Goal: Task Accomplishment & Management: Complete application form

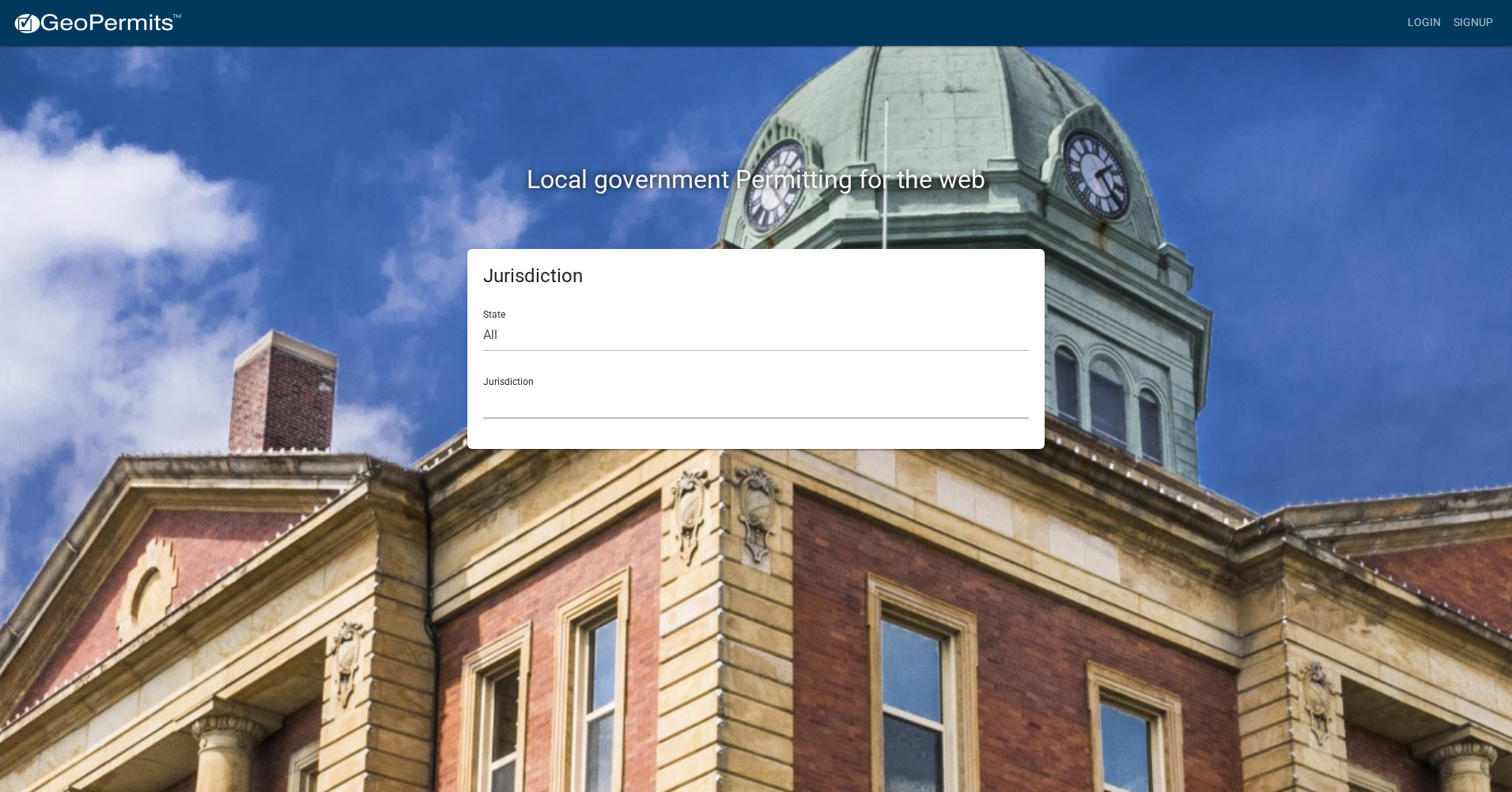
click at [491, 399] on select "[GEOGRAPHIC_DATA], [US_STATE] [GEOGRAPHIC_DATA], [US_STATE][PERSON_NAME][GEOGRA…" at bounding box center [756, 402] width 546 height 33
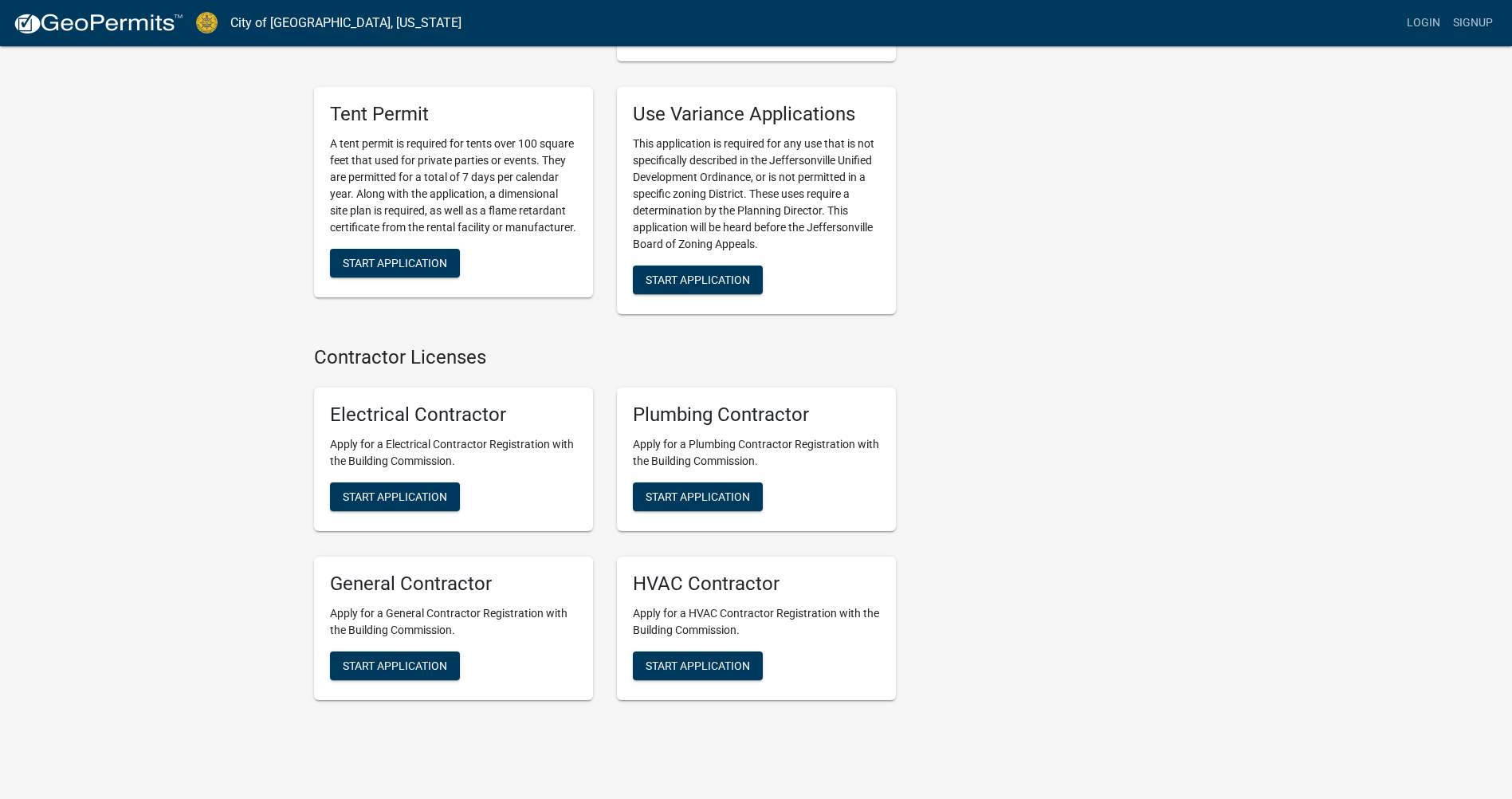
scroll to position [3081, 0]
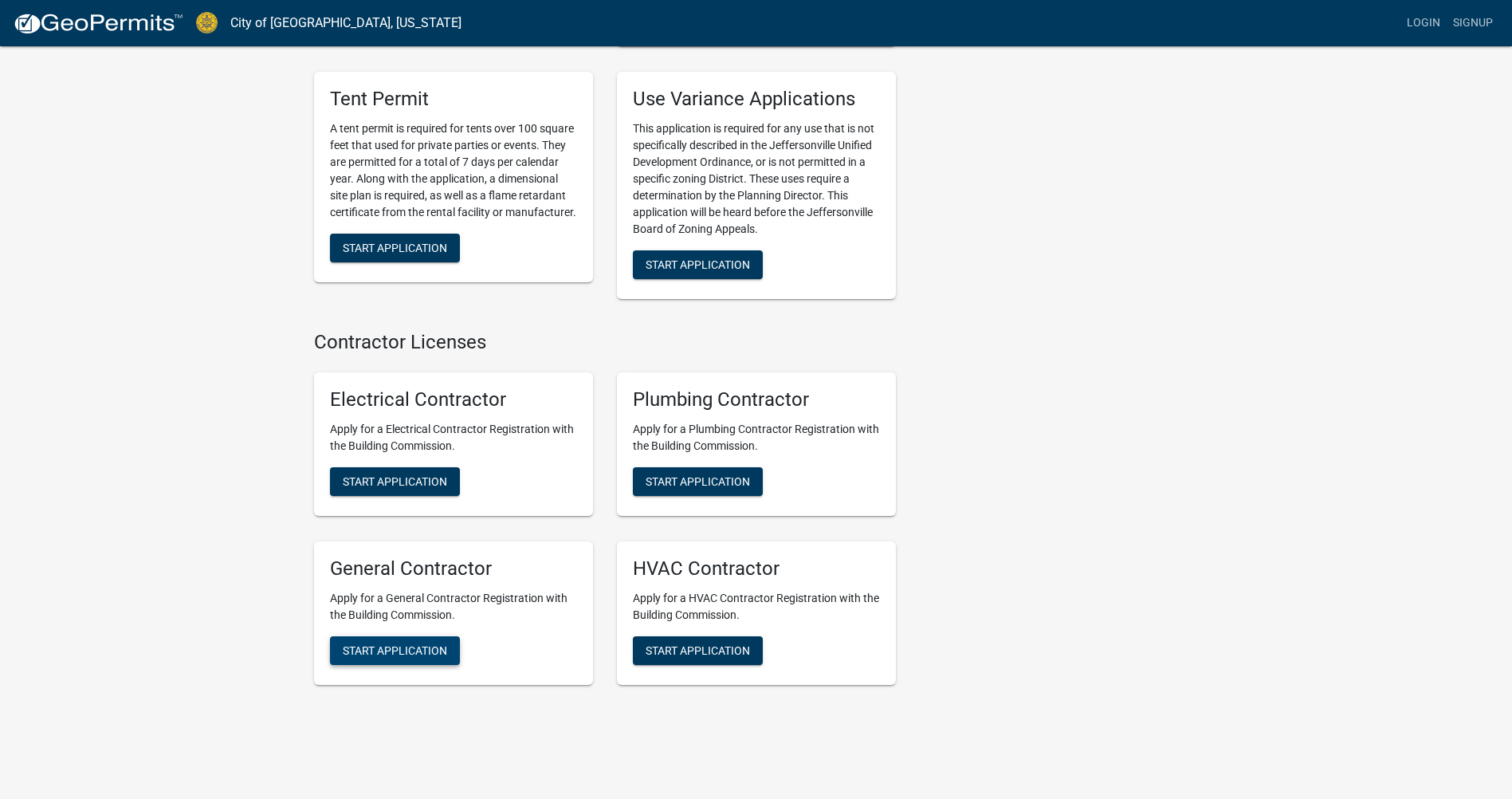
click at [412, 643] on span "Start Application" at bounding box center [395, 649] width 105 height 13
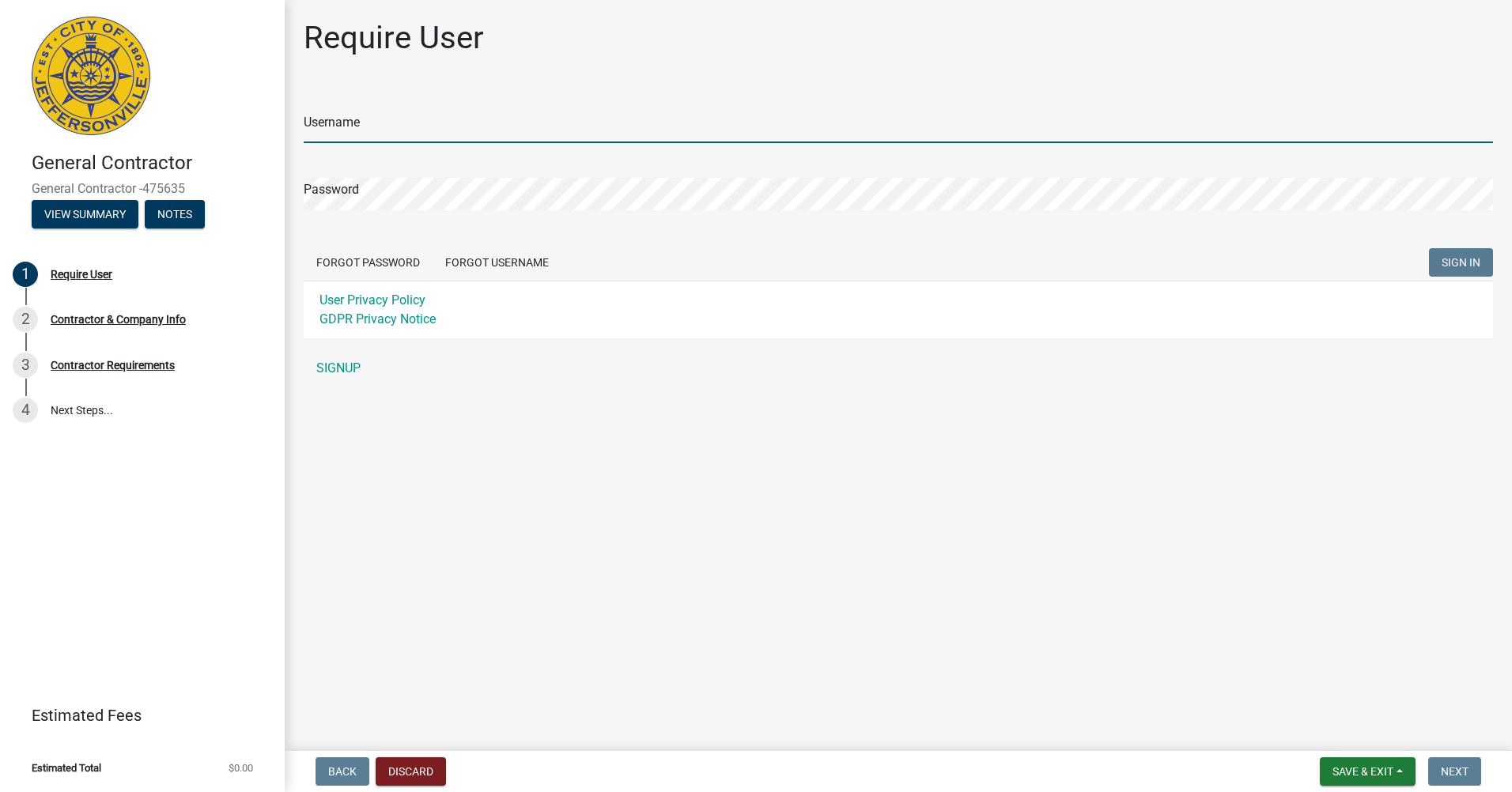
click at [408, 135] on input "Username" at bounding box center [898, 127] width 1189 height 33
type input "shayne1542"
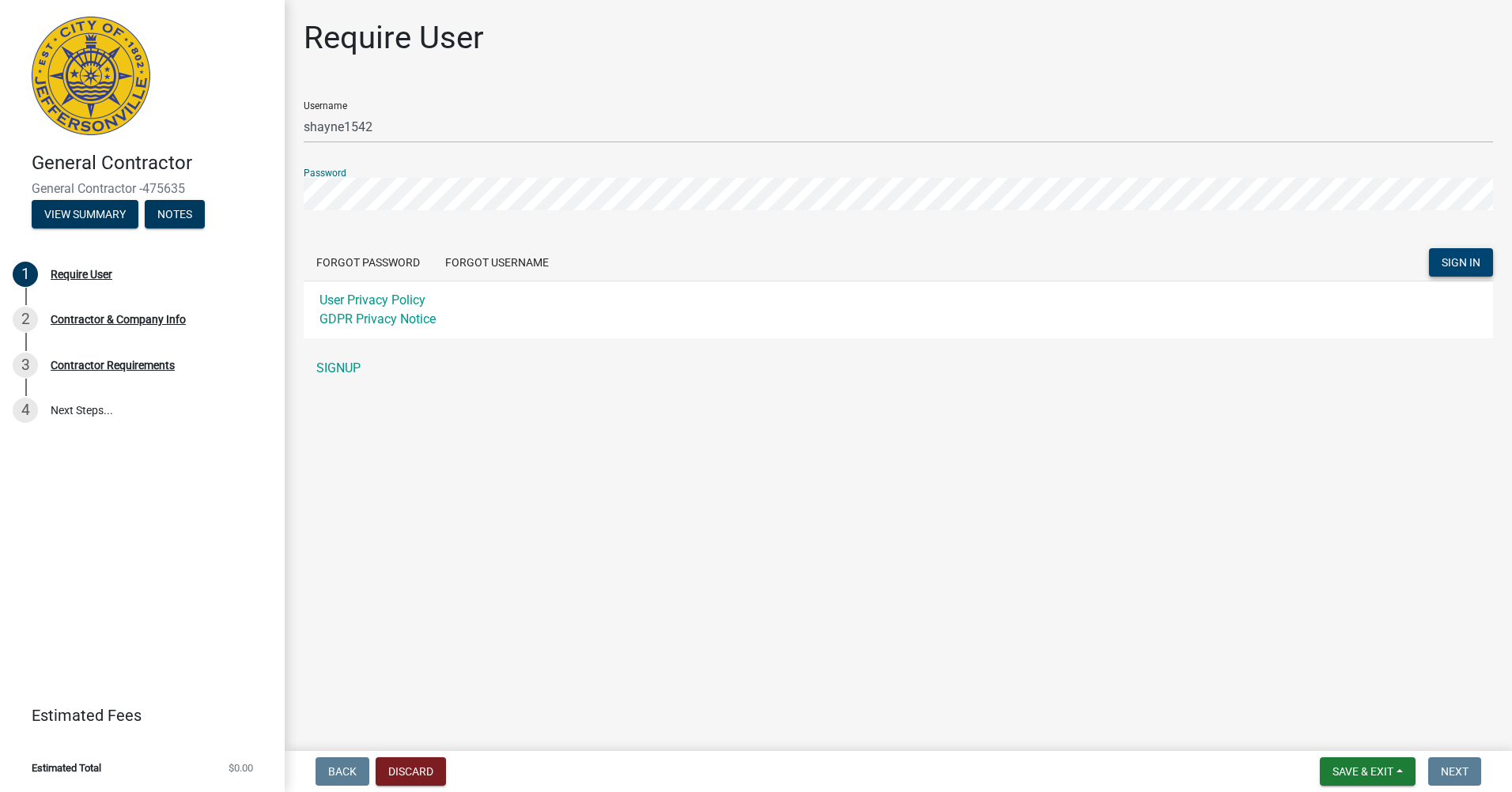
click at [1463, 260] on span "SIGN IN" at bounding box center [1461, 261] width 39 height 13
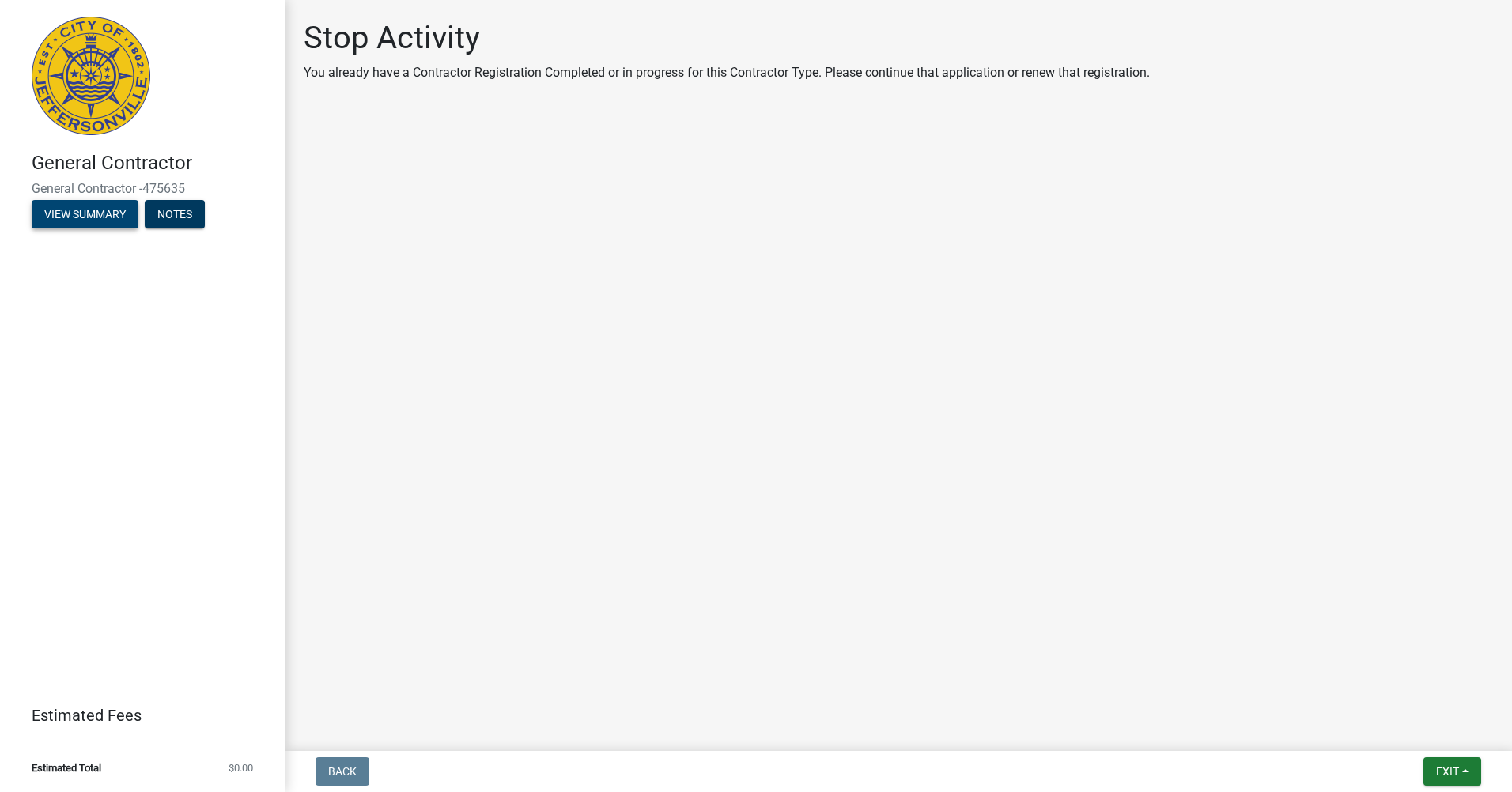
click at [86, 209] on button "View Summary" at bounding box center [85, 215] width 107 height 28
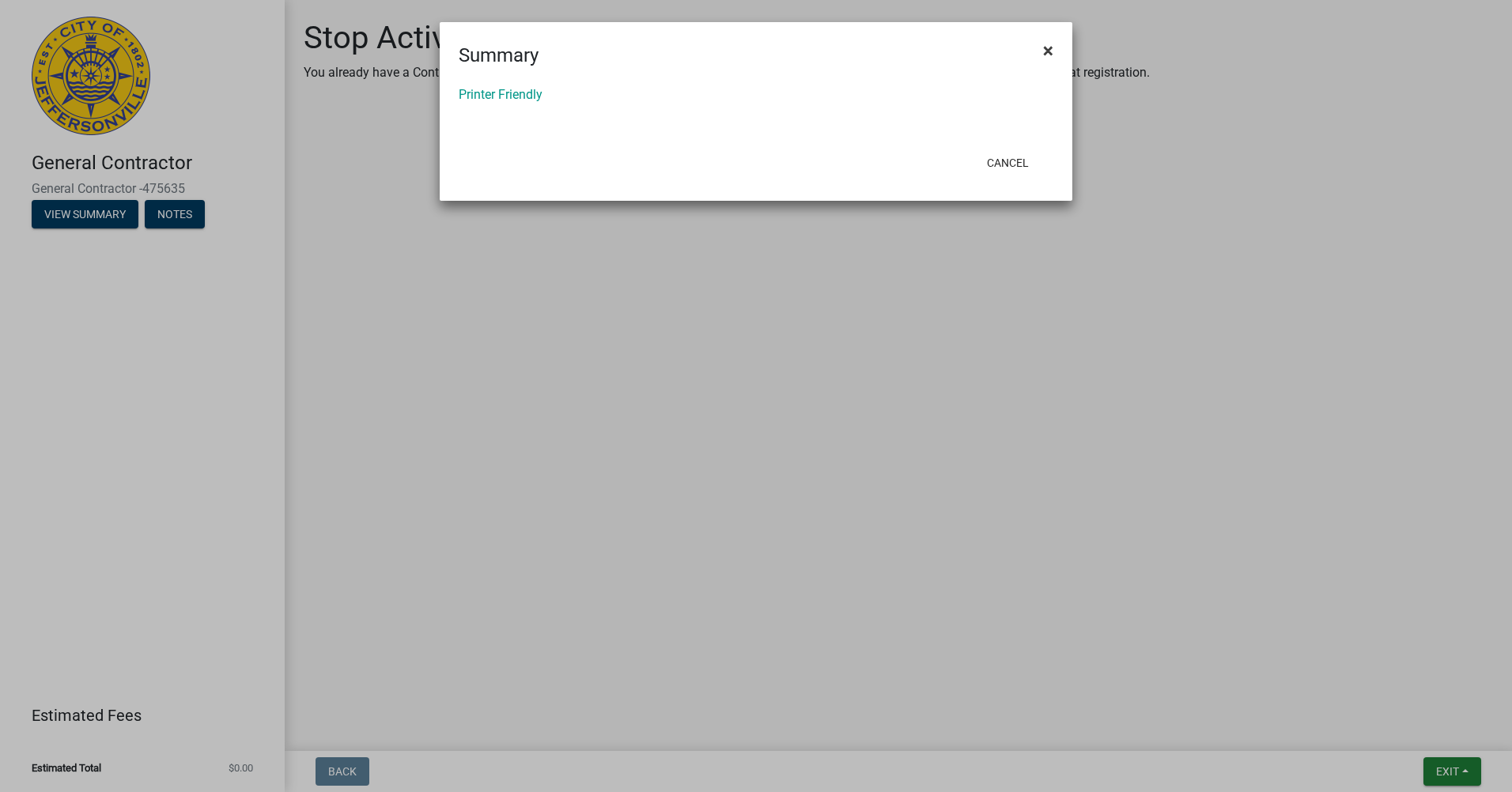
click at [1053, 48] on button "×" at bounding box center [1047, 50] width 35 height 44
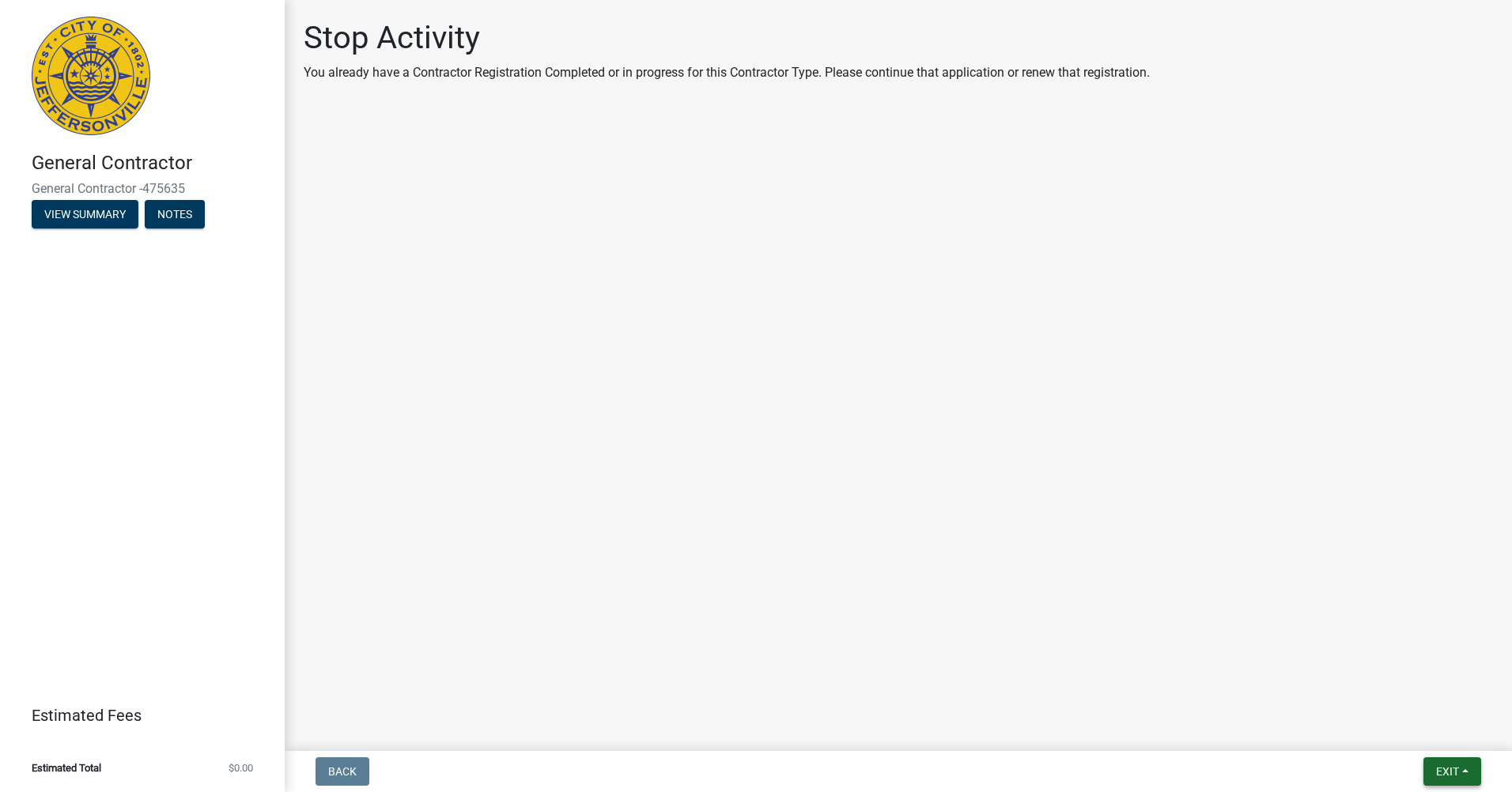
click at [1460, 766] on button "Exit" at bounding box center [1452, 771] width 58 height 28
click at [1390, 736] on button "Save & Exit" at bounding box center [1417, 729] width 127 height 38
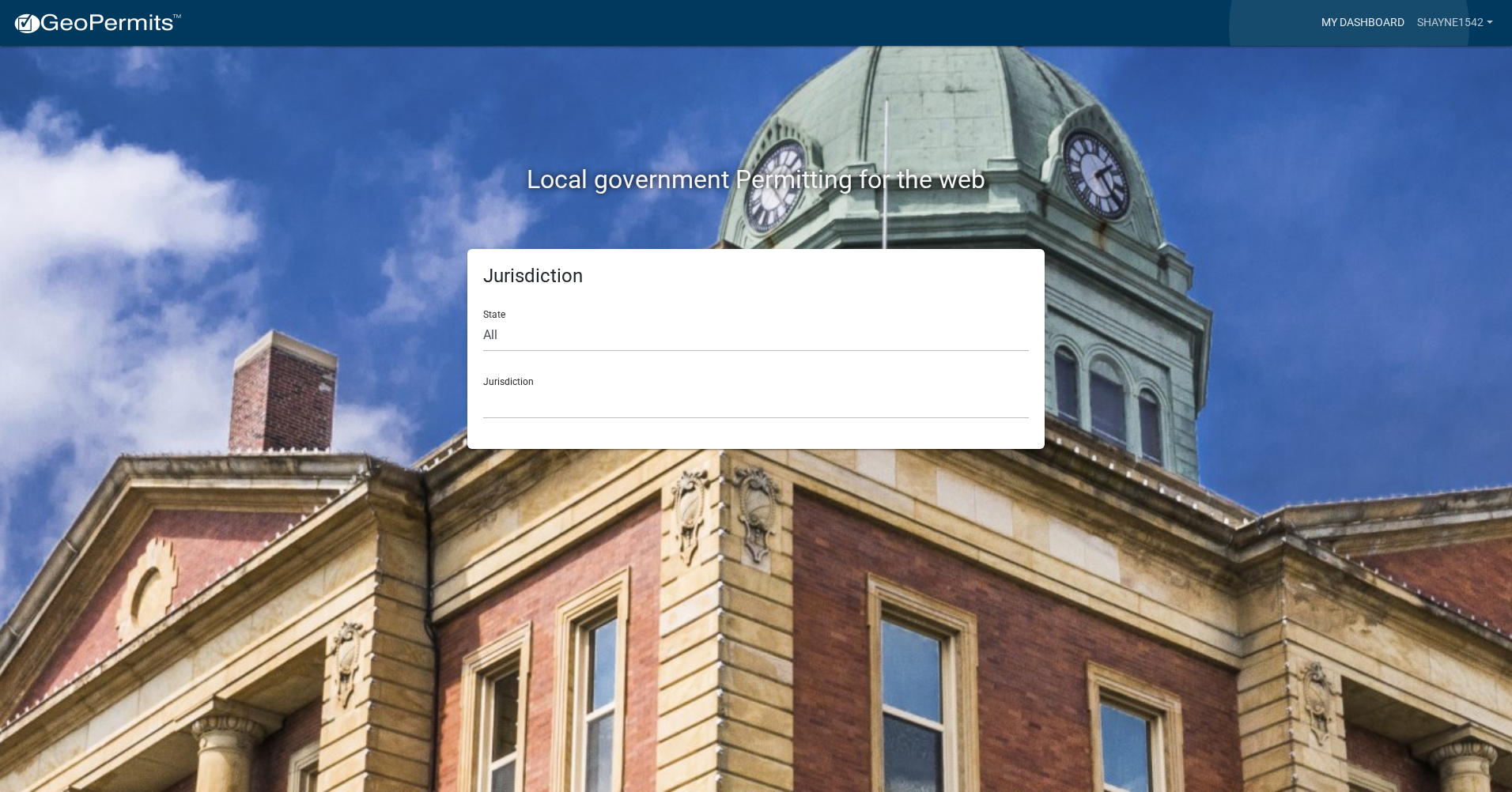
click at [1348, 27] on link "My Dashboard" at bounding box center [1363, 23] width 96 height 30
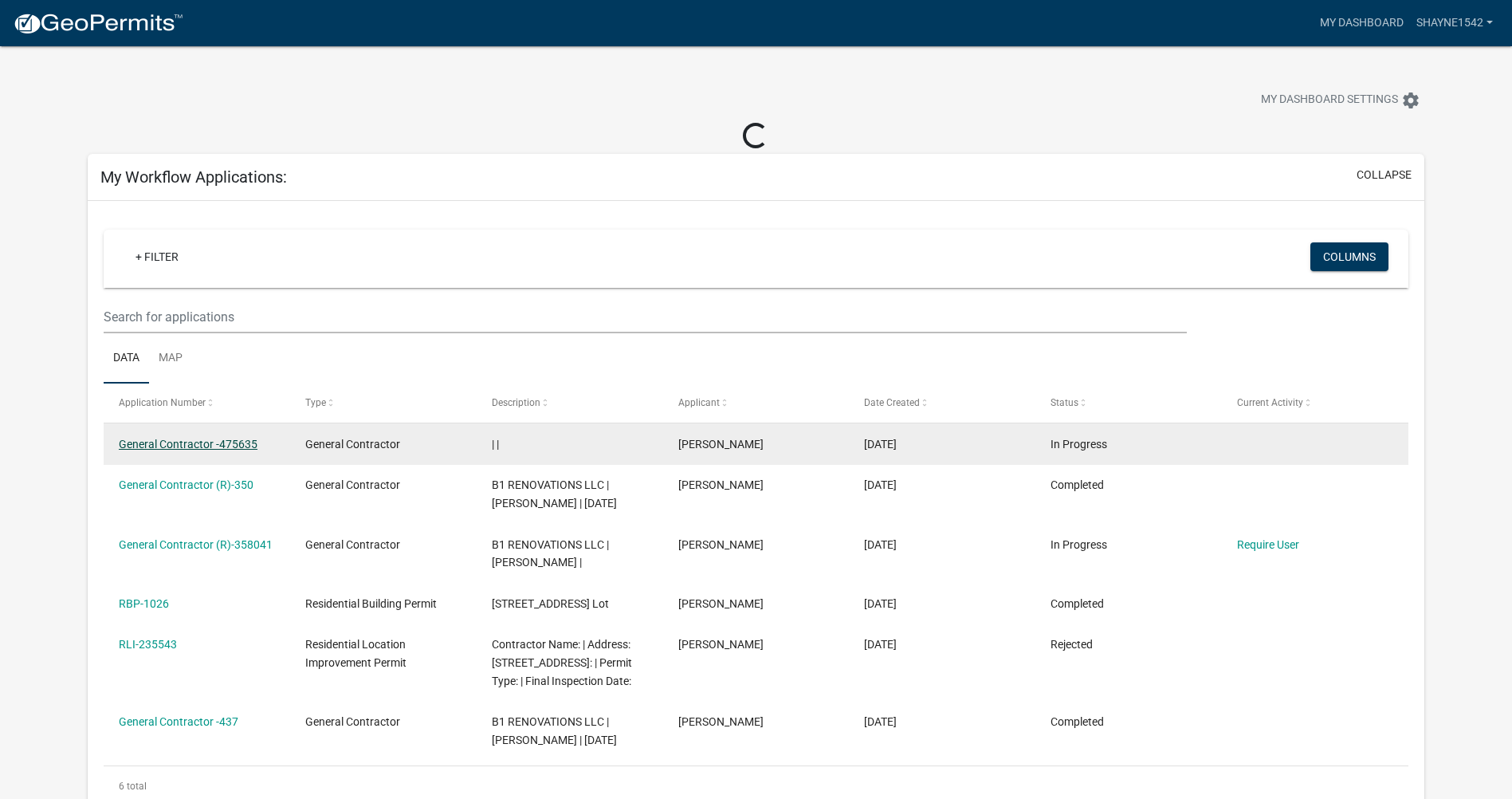
click at [189, 446] on link "General Contractor -475635" at bounding box center [188, 444] width 139 height 13
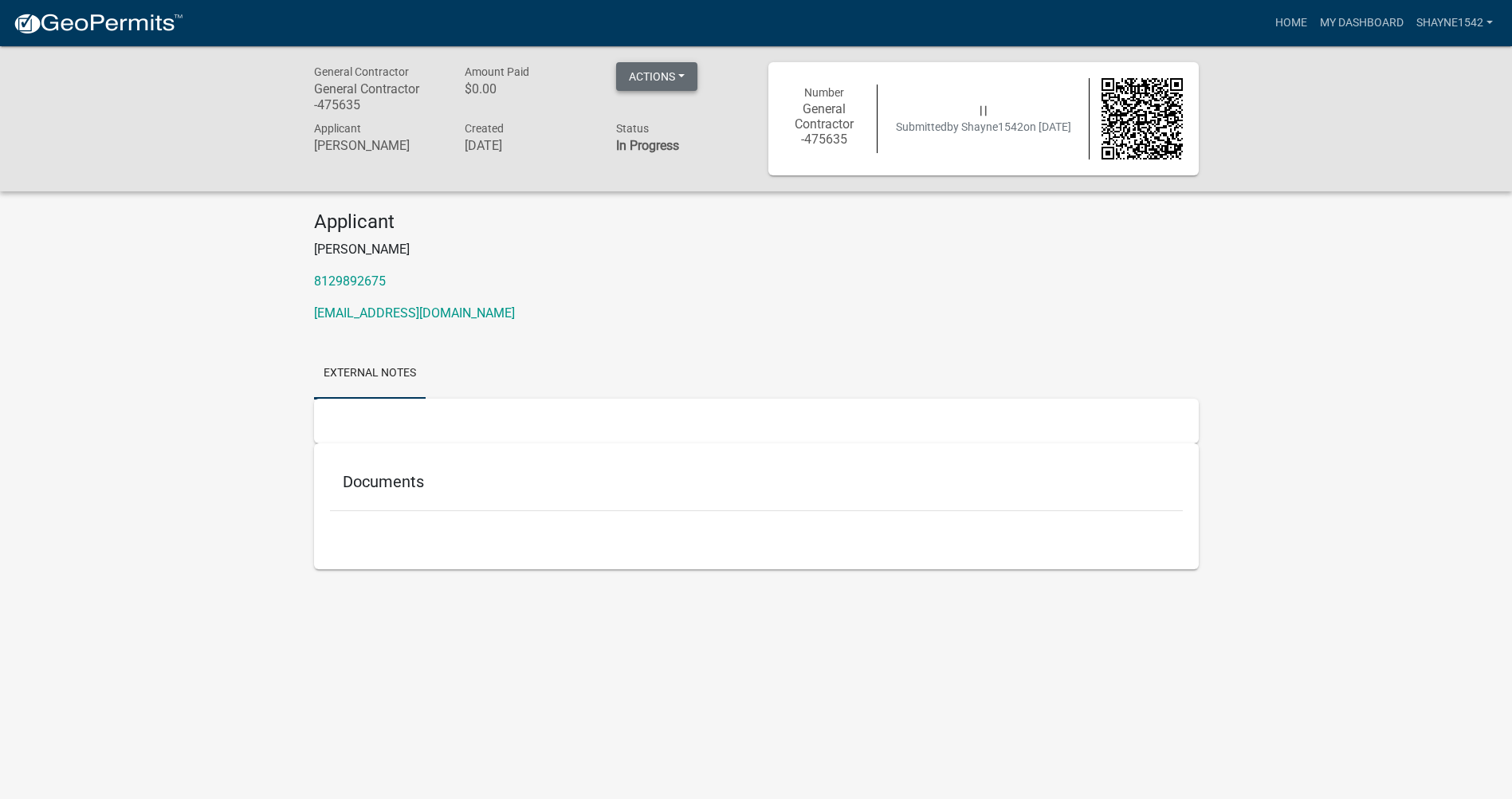
click at [655, 71] on button "Actions" at bounding box center [657, 77] width 81 height 29
click at [553, 81] on h6 "$0.00" at bounding box center [529, 89] width 128 height 15
click at [661, 74] on button "Actions" at bounding box center [657, 77] width 81 height 29
click at [683, 76] on button "Actions" at bounding box center [657, 77] width 81 height 29
click at [1333, 16] on link "My Dashboard" at bounding box center [1362, 23] width 96 height 30
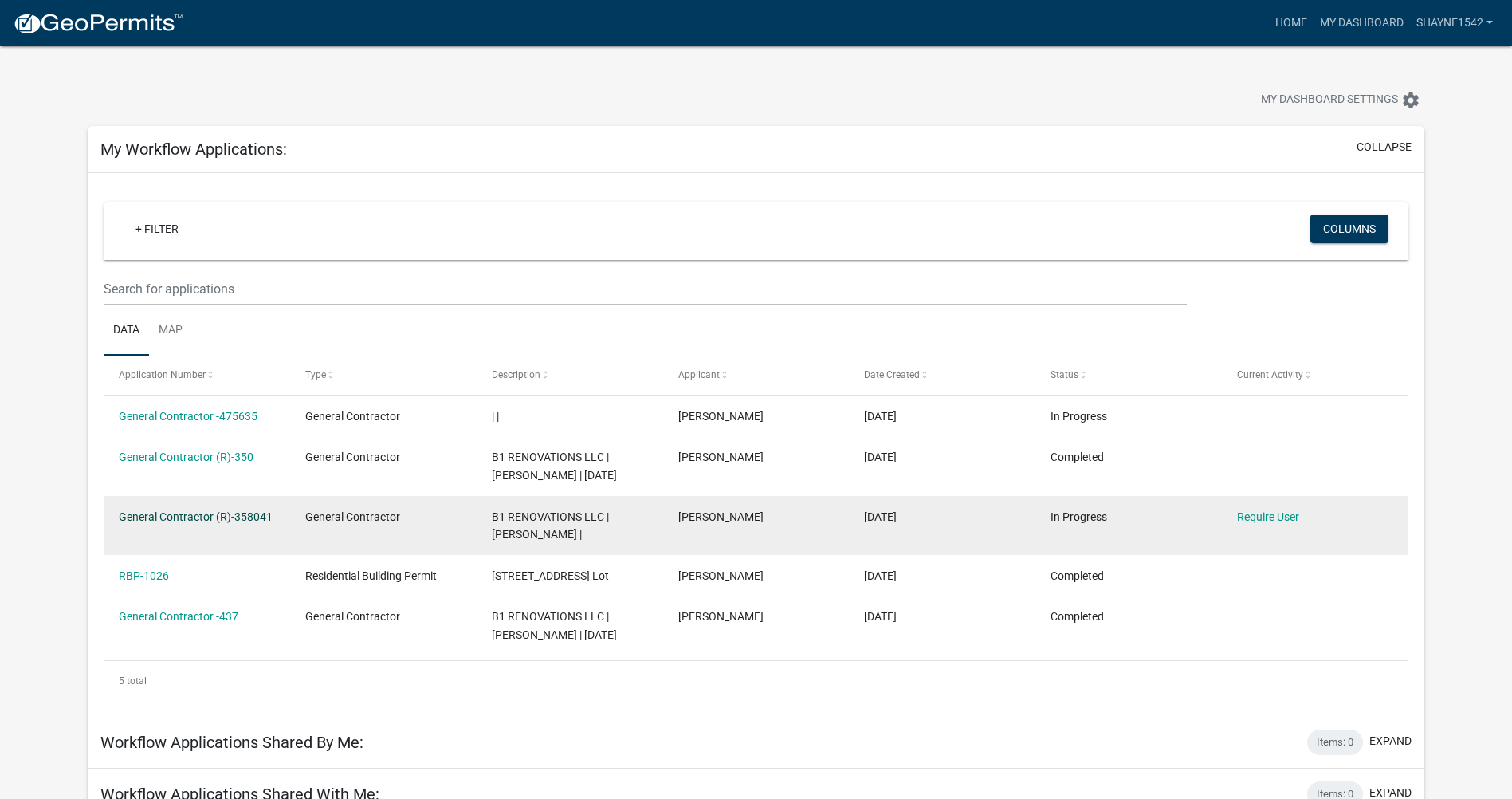
click at [229, 513] on link "General Contractor (R)-358041" at bounding box center [195, 516] width 154 height 13
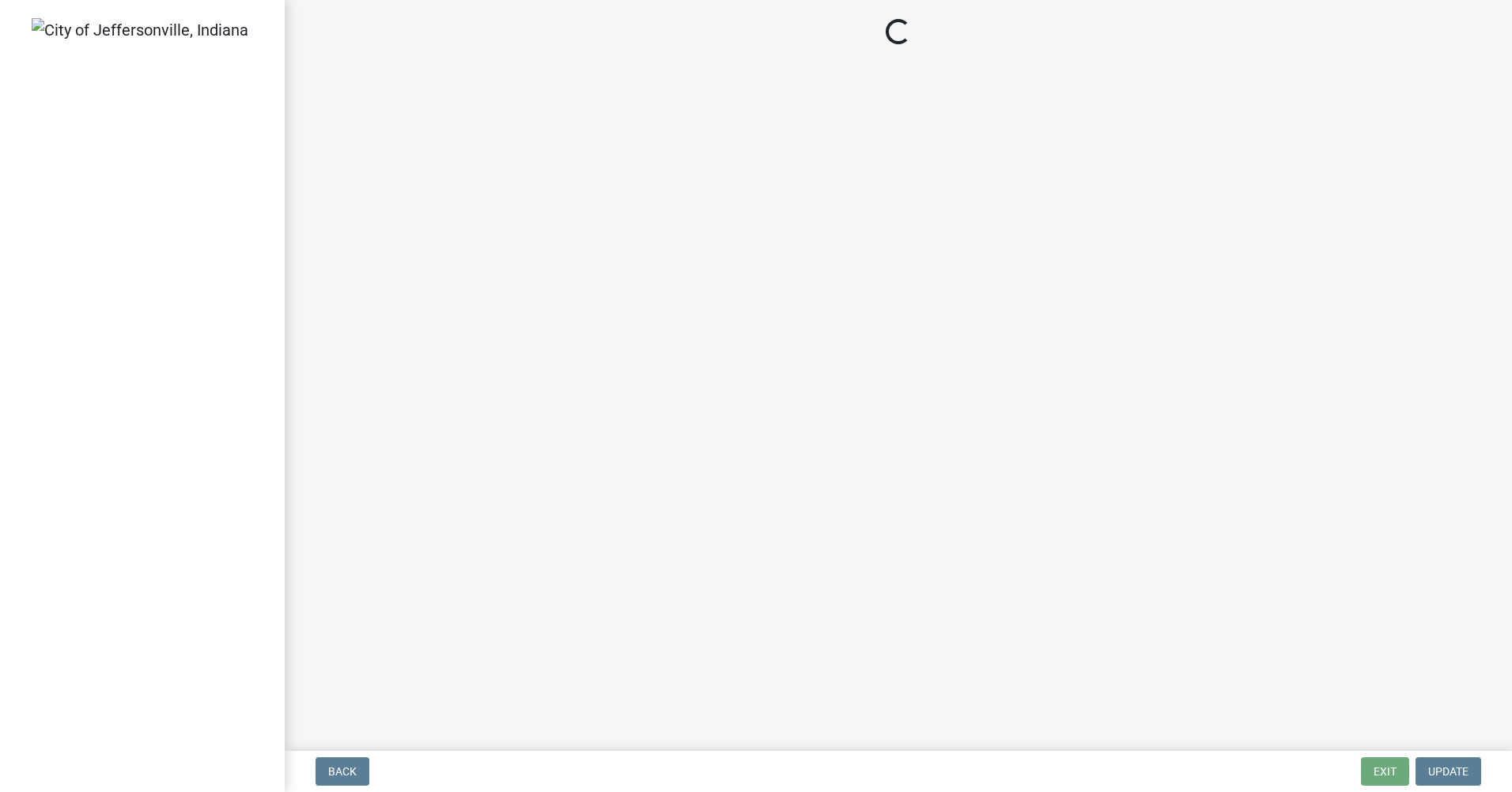
select select "IN"
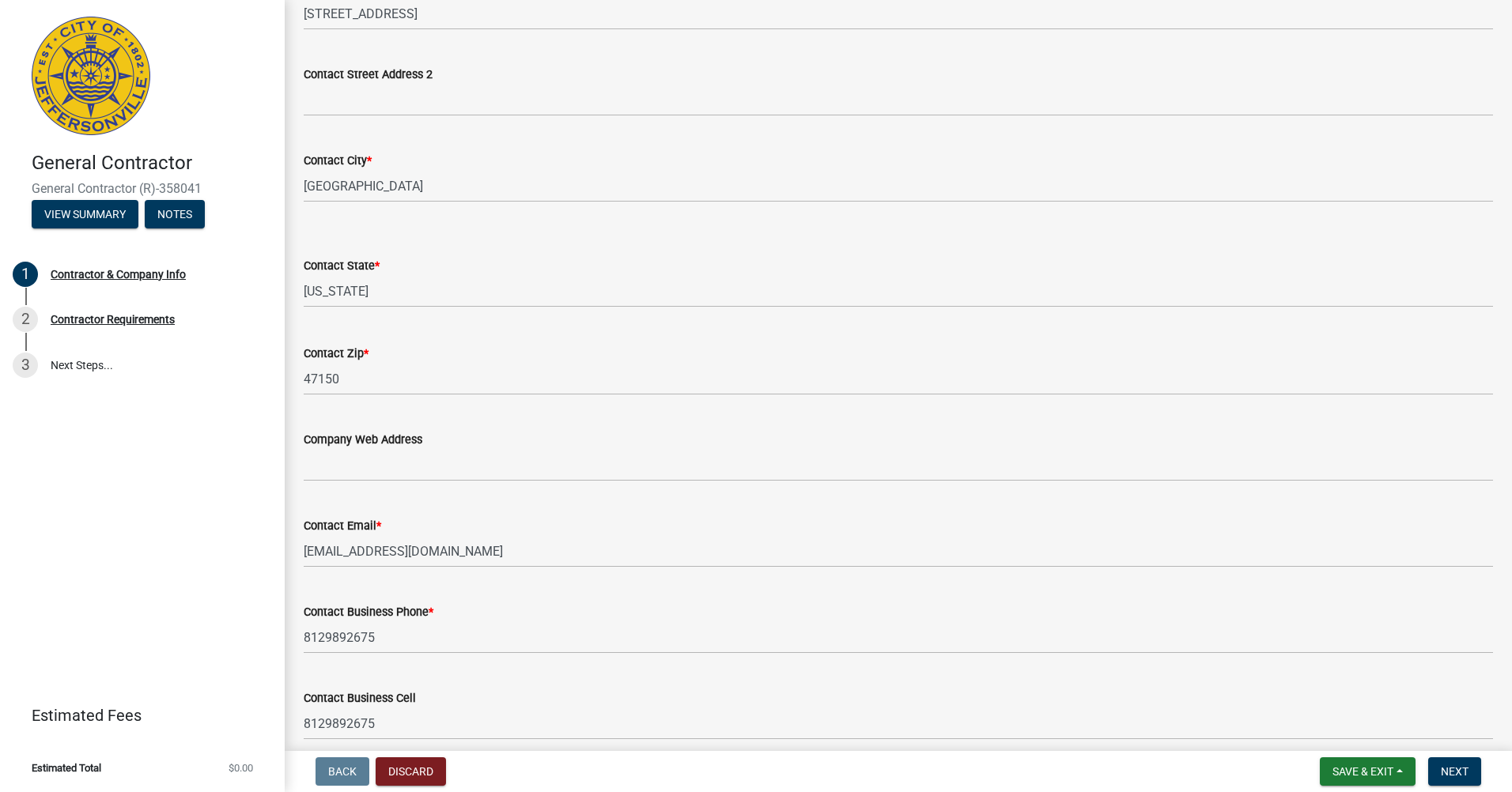
scroll to position [560, 0]
click at [1458, 780] on button "Next" at bounding box center [1454, 771] width 53 height 28
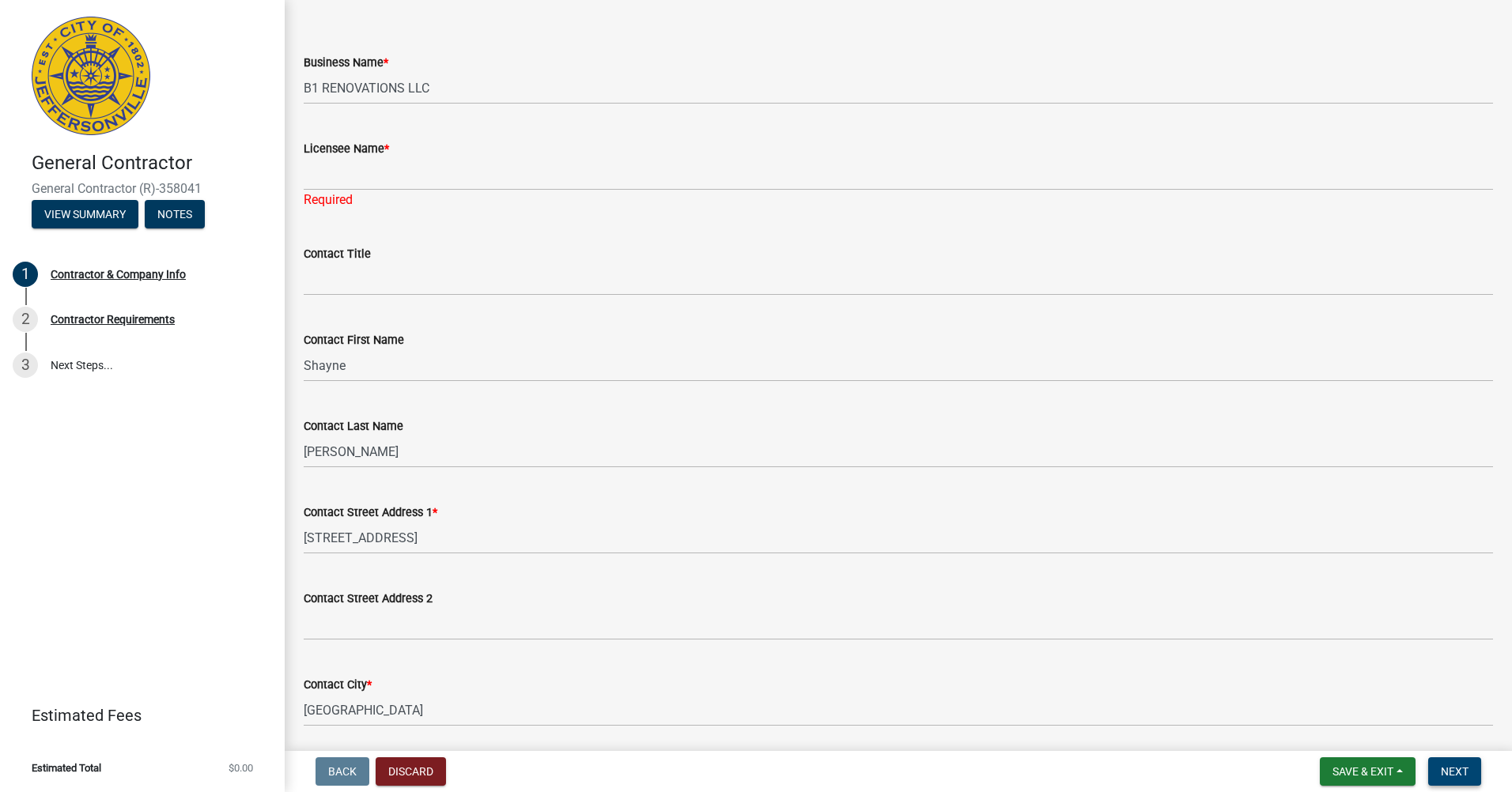
scroll to position [26, 0]
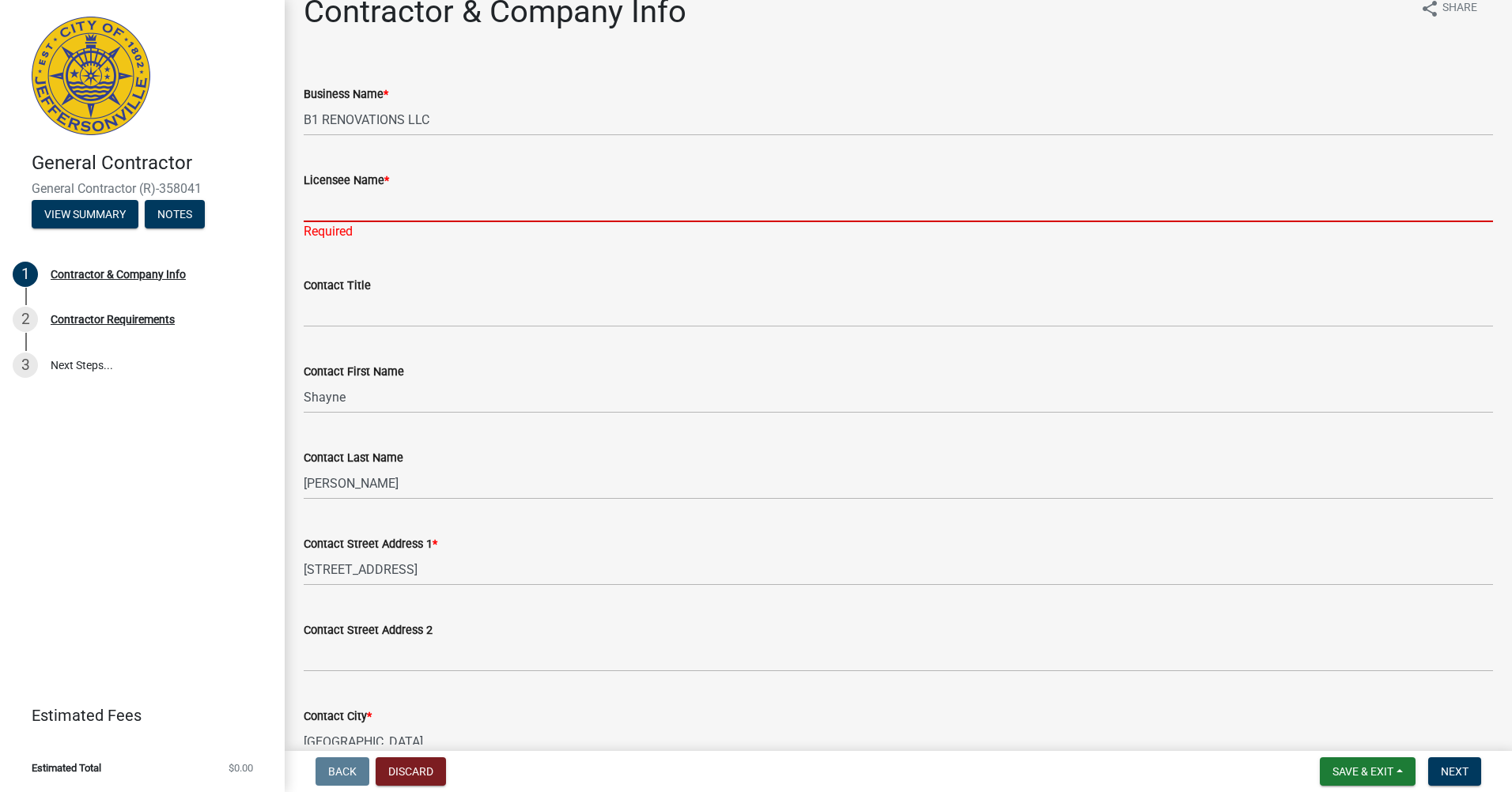
click at [356, 210] on input "Licensee Name *" at bounding box center [898, 205] width 1189 height 33
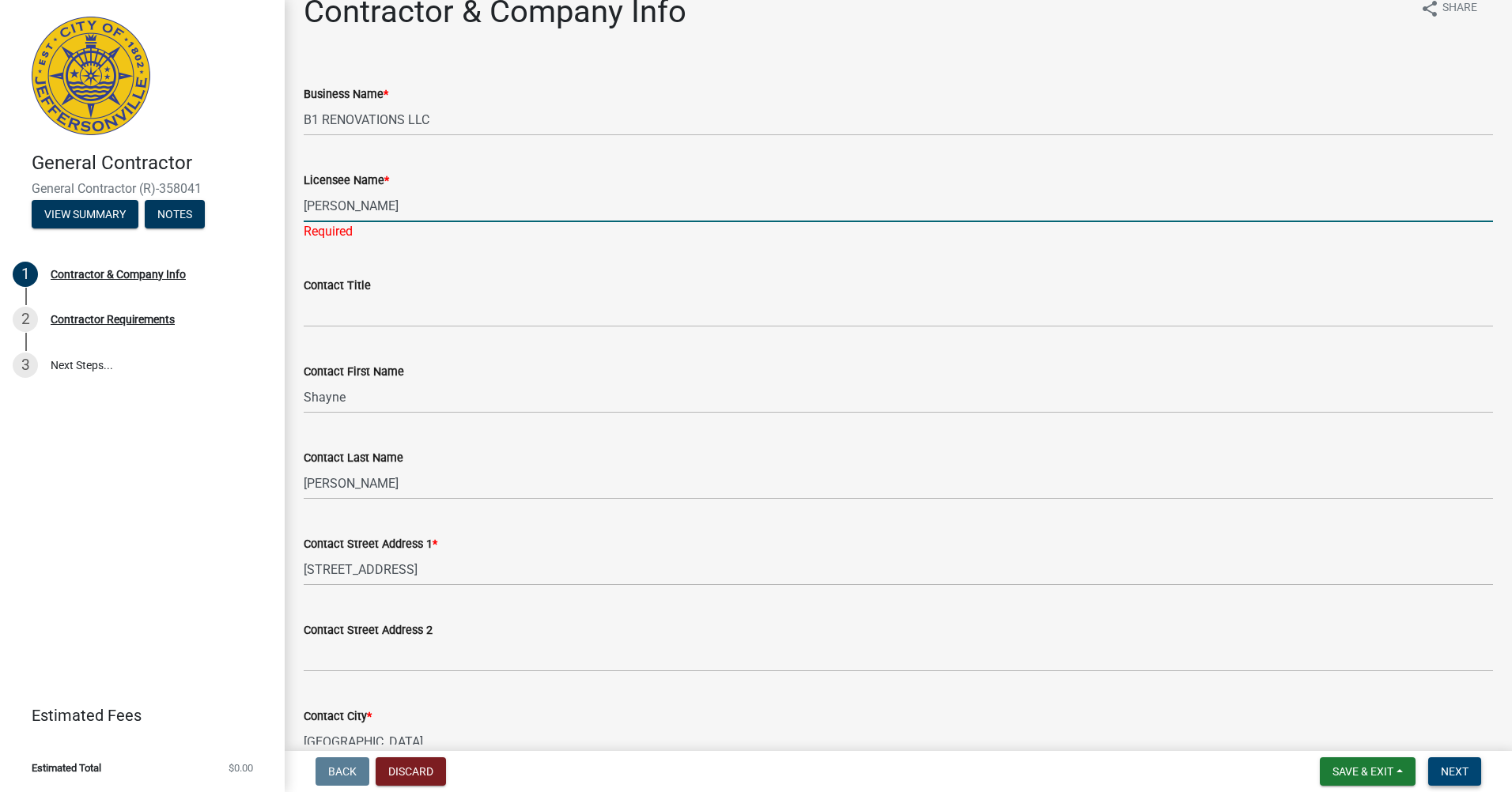
type input "[PERSON_NAME]"
click at [1450, 775] on span "Next" at bounding box center [1454, 771] width 28 height 13
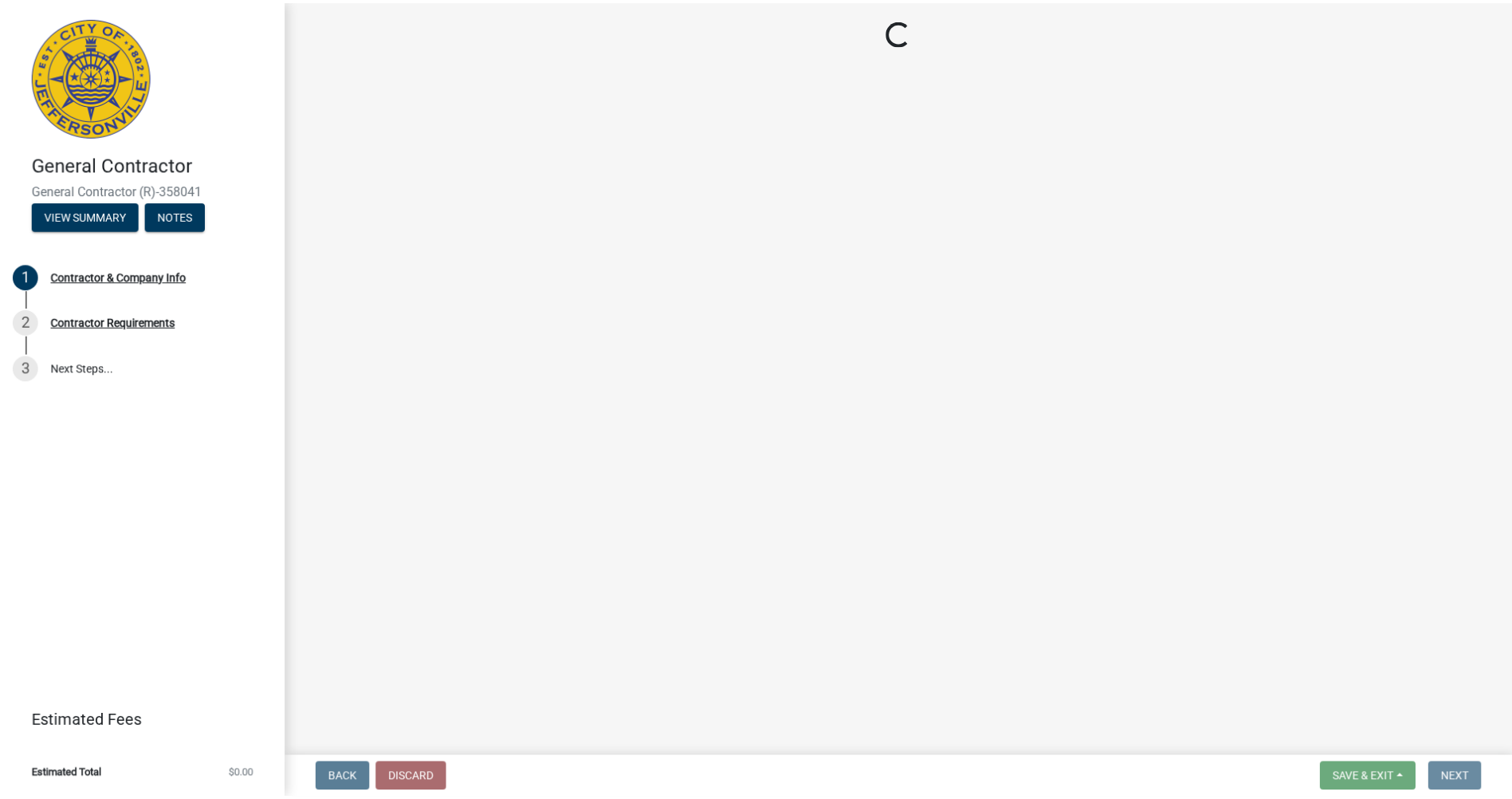
scroll to position [0, 0]
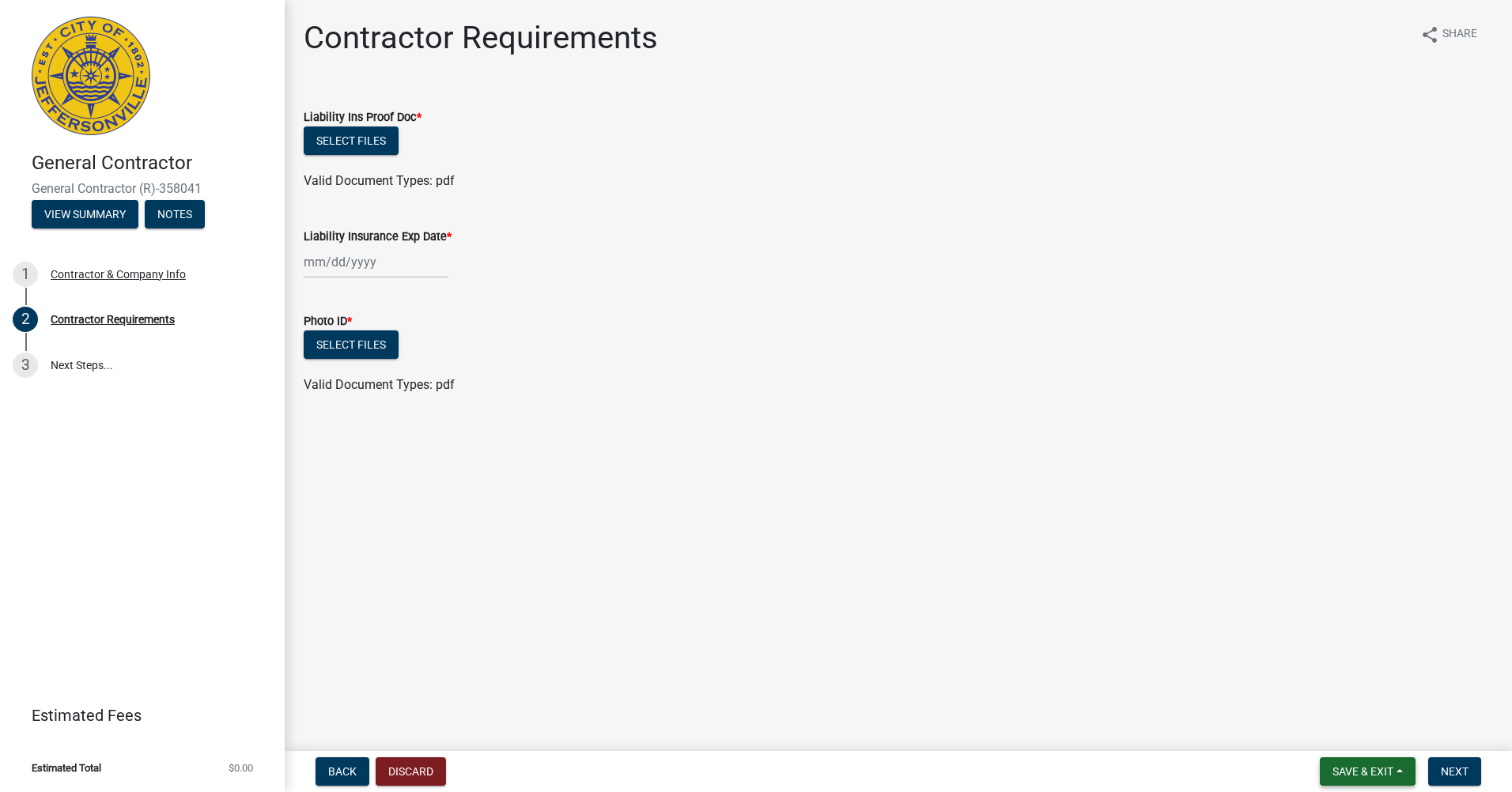
click at [1375, 770] on span "Save & Exit" at bounding box center [1363, 771] width 61 height 13
click at [1333, 727] on button "Save & Exit" at bounding box center [1352, 729] width 127 height 38
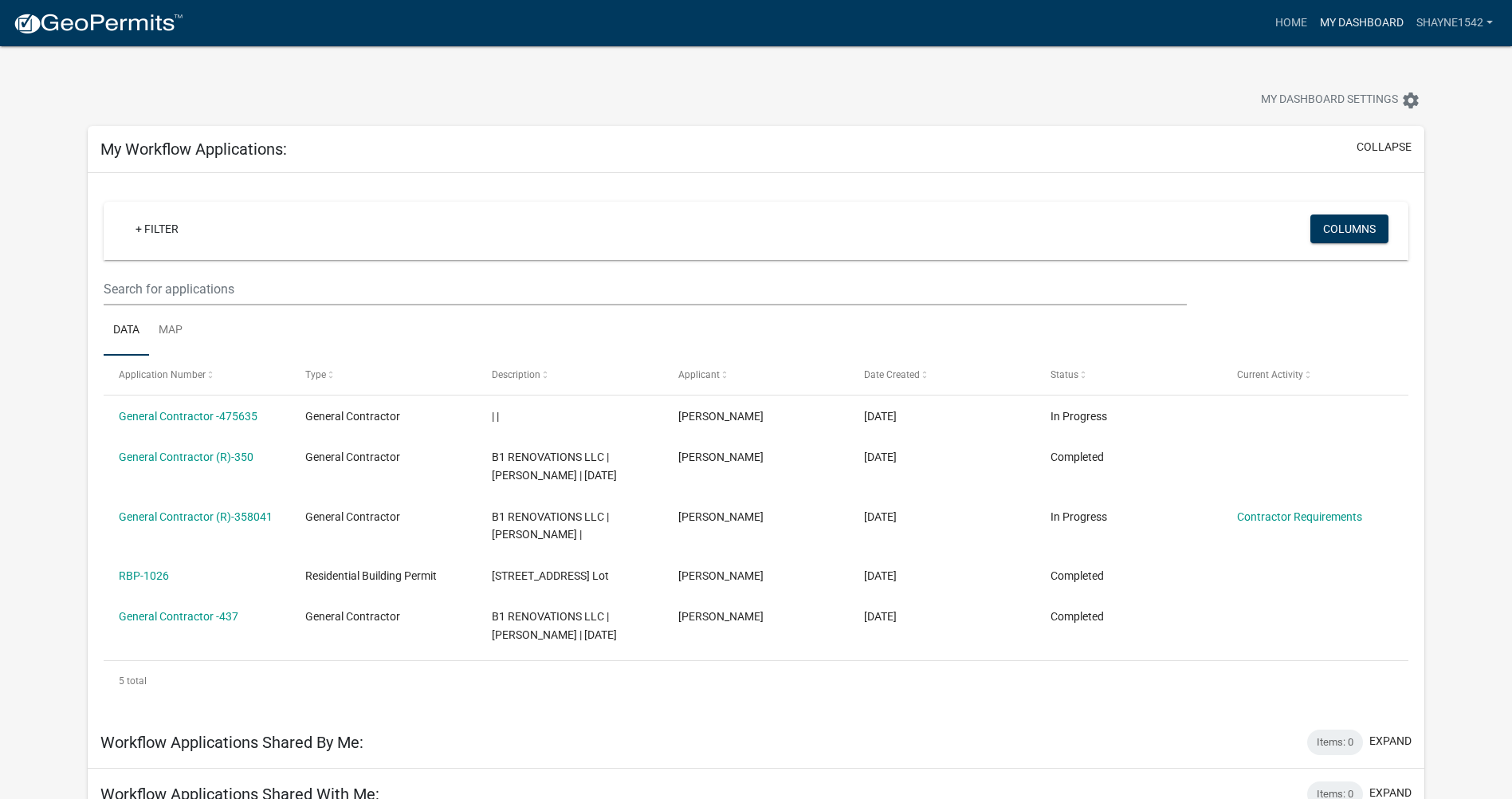
click at [1372, 13] on link "My Dashboard" at bounding box center [1362, 23] width 96 height 30
click at [1364, 21] on link "My Dashboard" at bounding box center [1362, 23] width 96 height 30
click at [1366, 25] on link "My Dashboard" at bounding box center [1362, 23] width 96 height 30
click at [1274, 22] on link "Home" at bounding box center [1291, 23] width 45 height 30
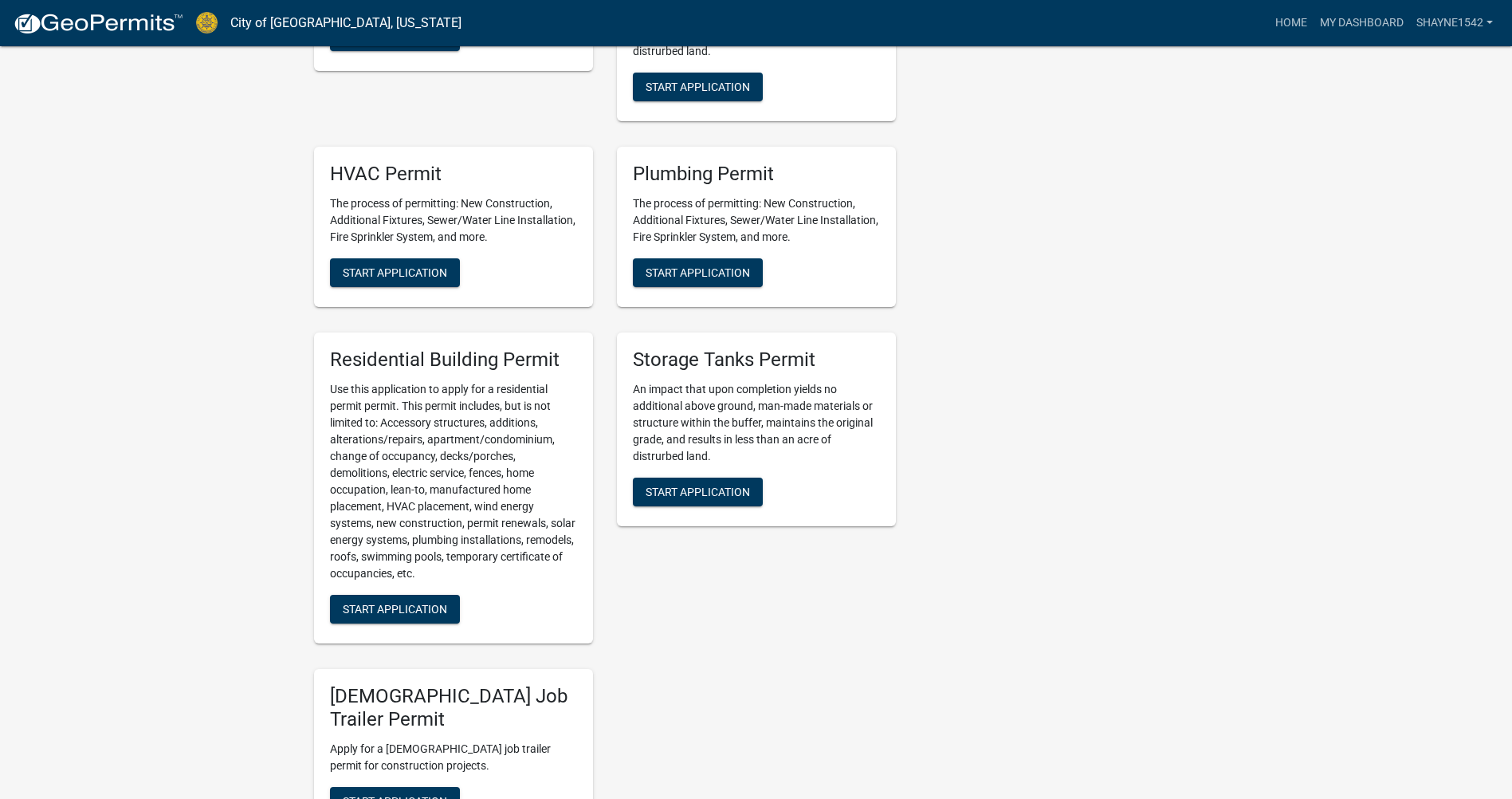
scroll to position [1037, 0]
click at [405, 615] on span "Start Application" at bounding box center [395, 608] width 105 height 13
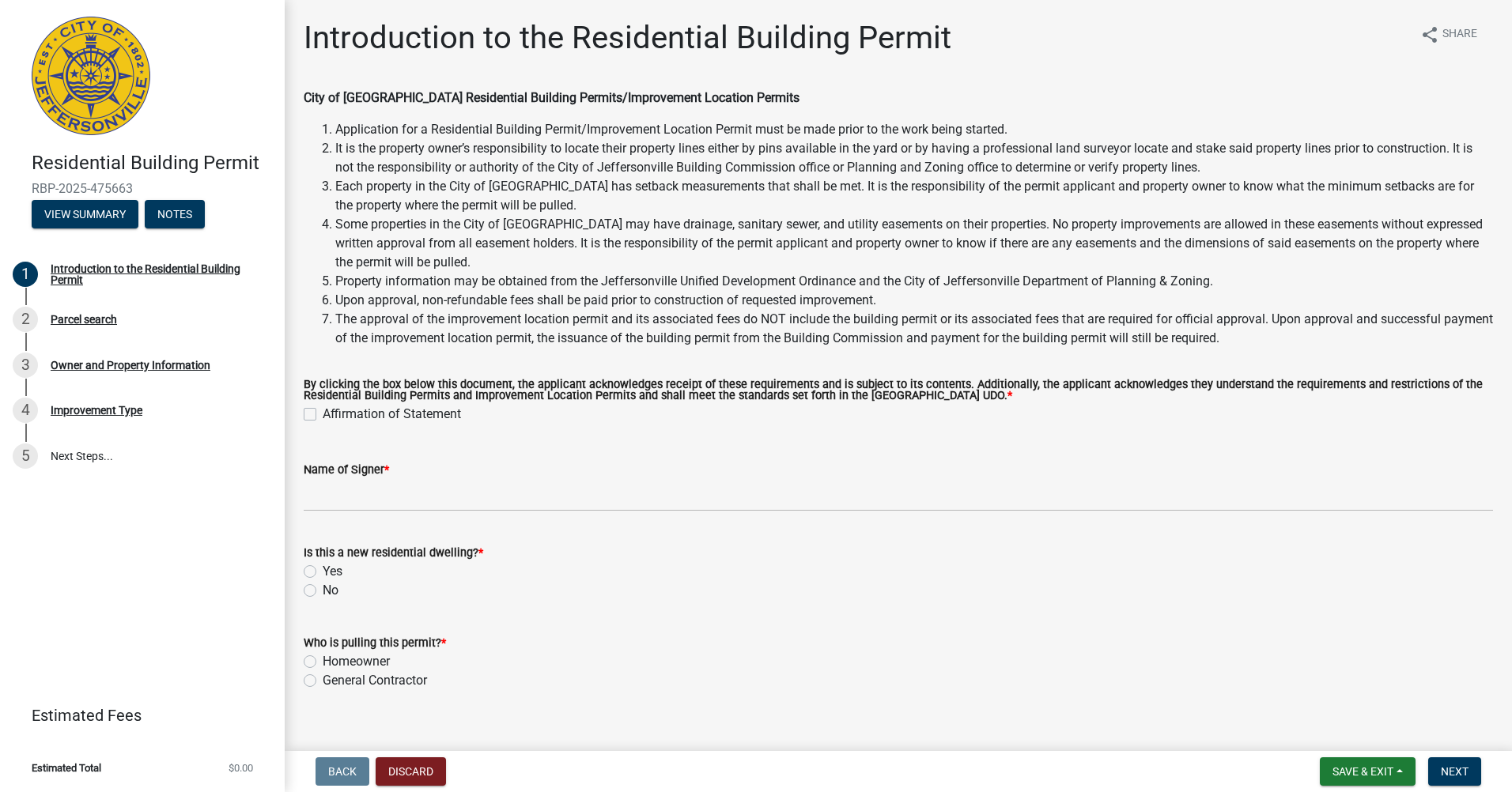
click at [323, 415] on label "Affirmation of Statement" at bounding box center [392, 414] width 138 height 19
click at [323, 415] on input "Affirmation of Statement" at bounding box center [328, 410] width 10 height 10
checkbox input "true"
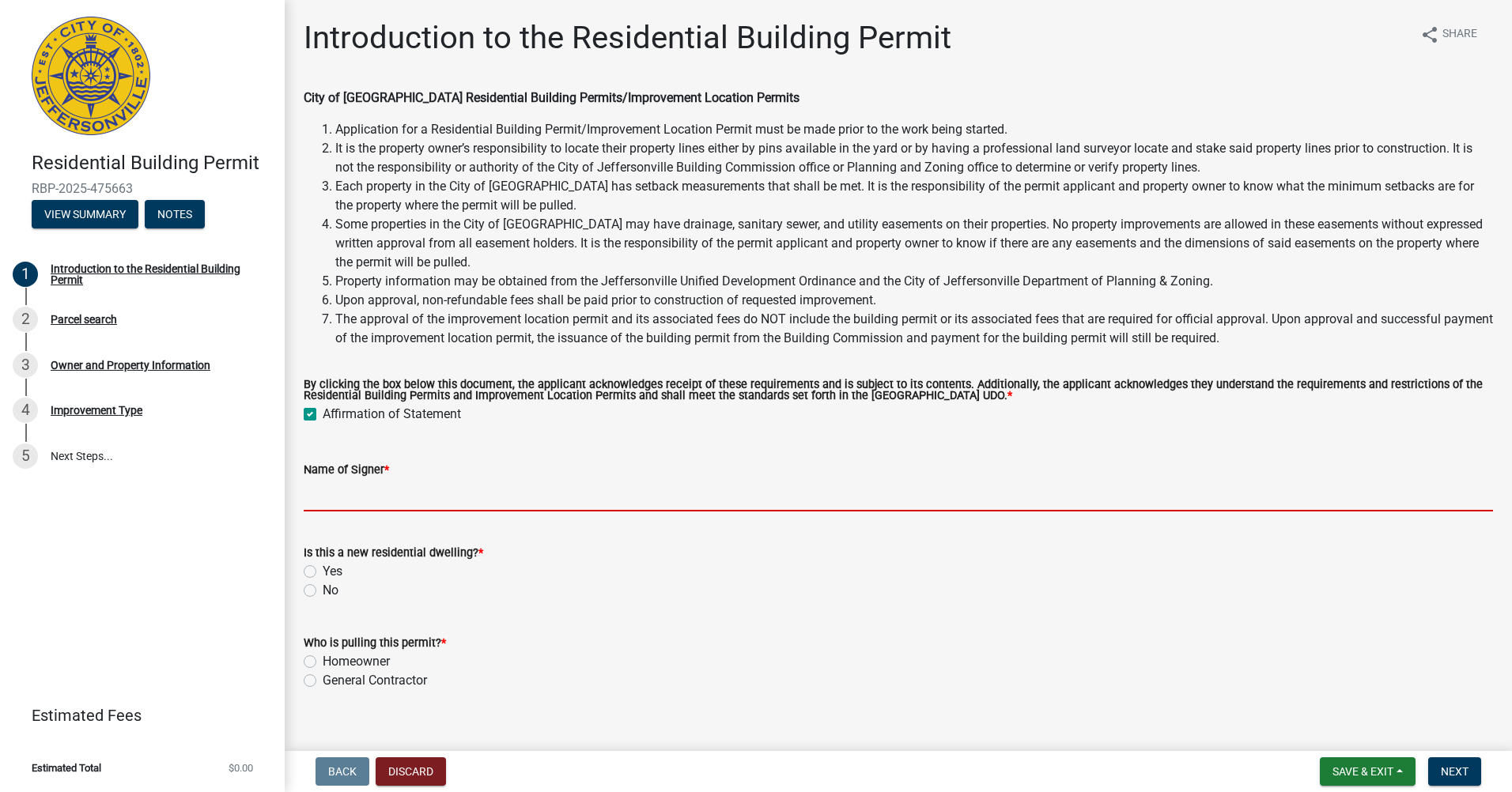
click at [341, 497] on input "Name of Signer *" at bounding box center [898, 494] width 1189 height 33
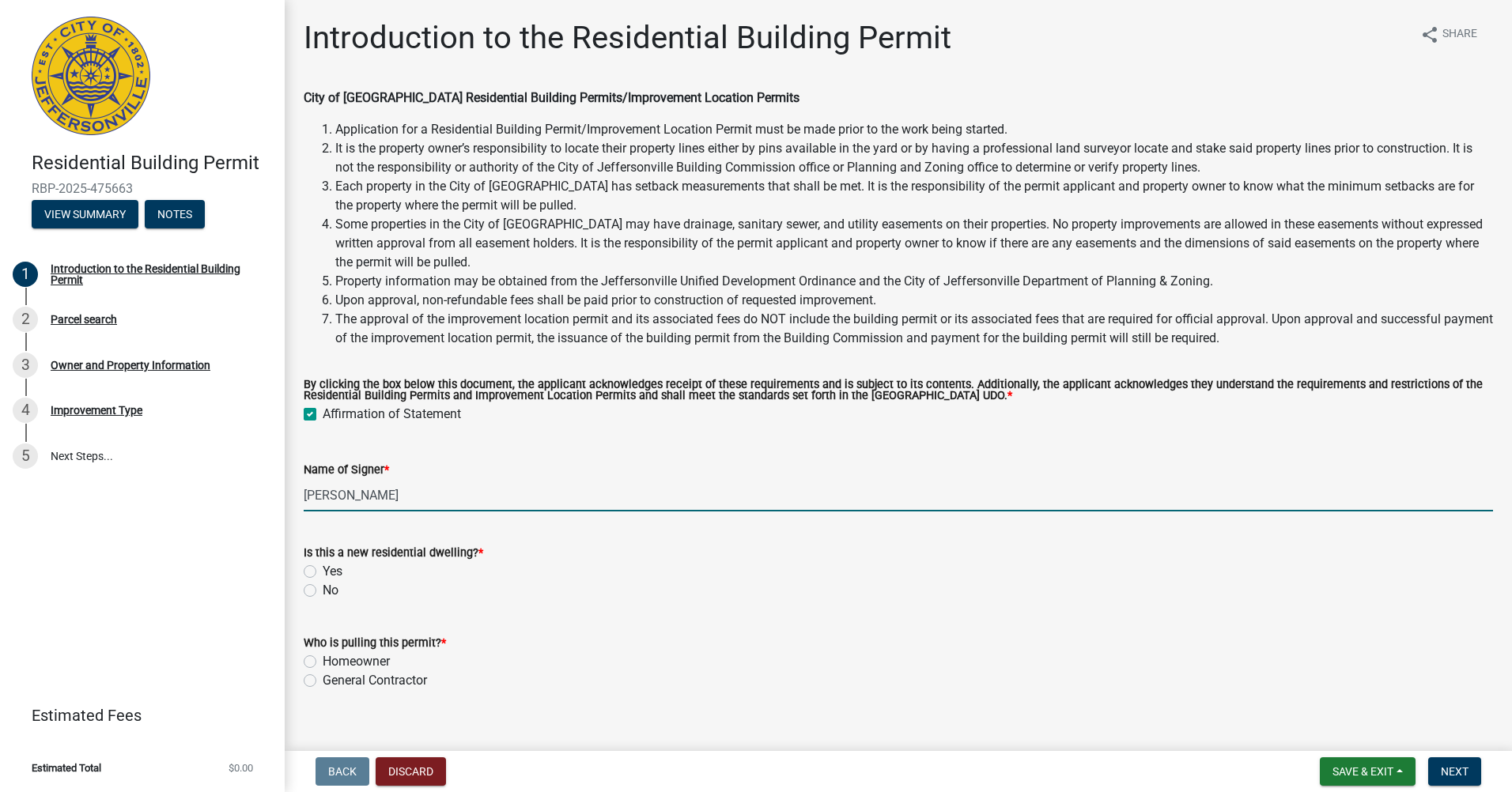
type input "[PERSON_NAME]"
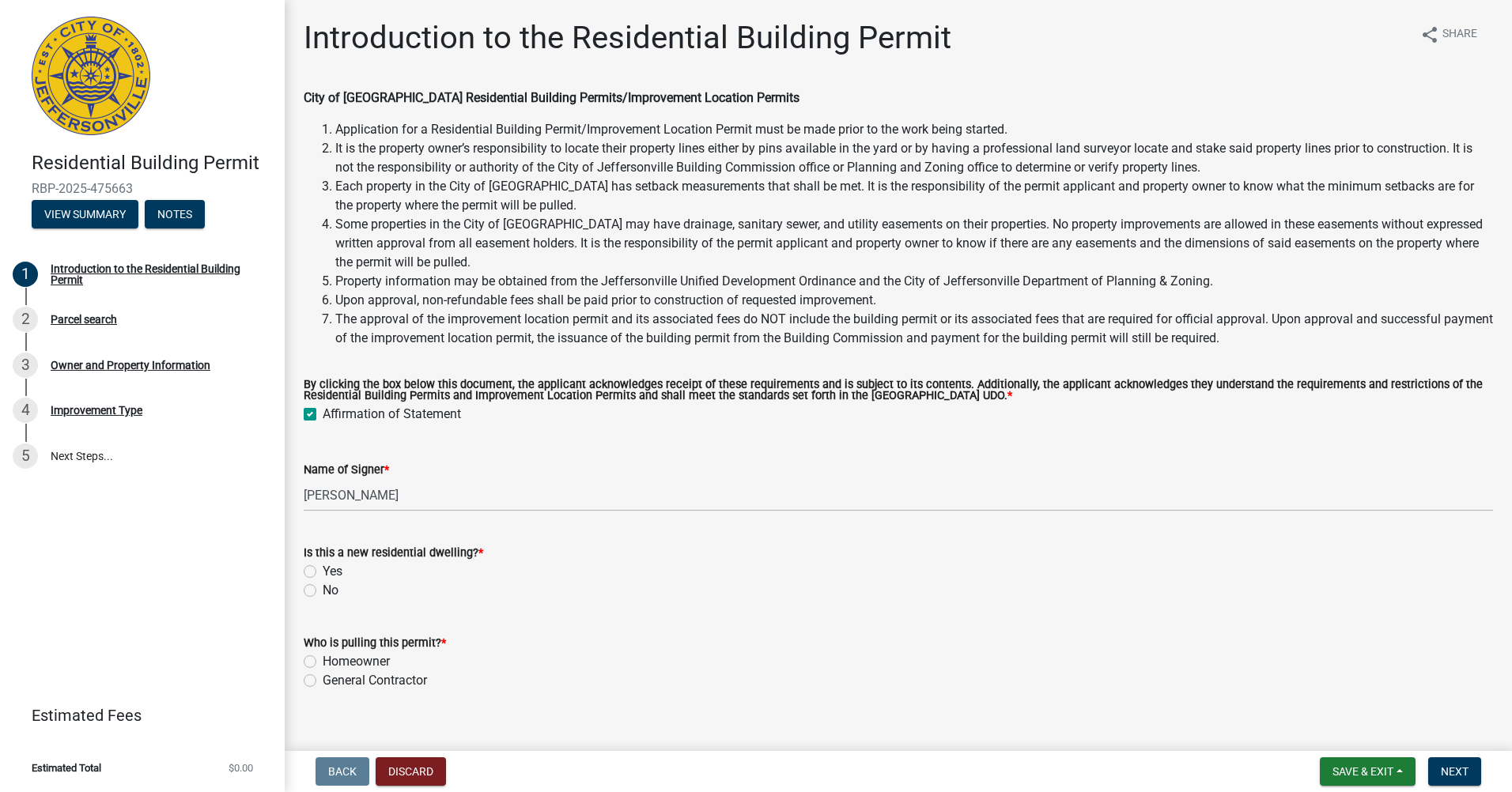
click at [323, 679] on label "General Contractor" at bounding box center [375, 680] width 104 height 19
click at [323, 679] on input "General Contractor" at bounding box center [328, 676] width 10 height 10
radio input "true"
click at [323, 591] on label "No" at bounding box center [330, 590] width 16 height 19
click at [323, 591] on input "No" at bounding box center [328, 586] width 10 height 10
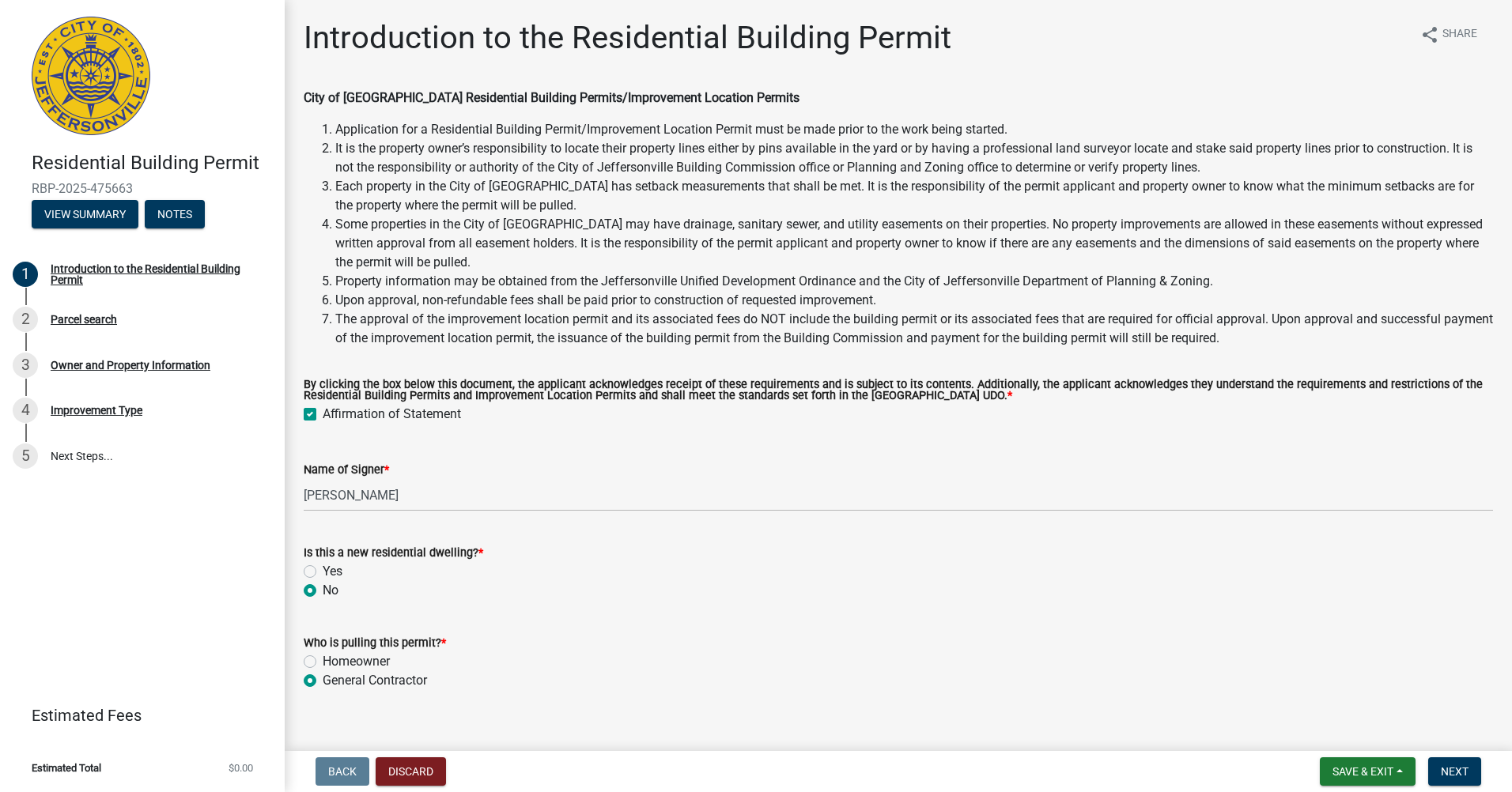
radio input "true"
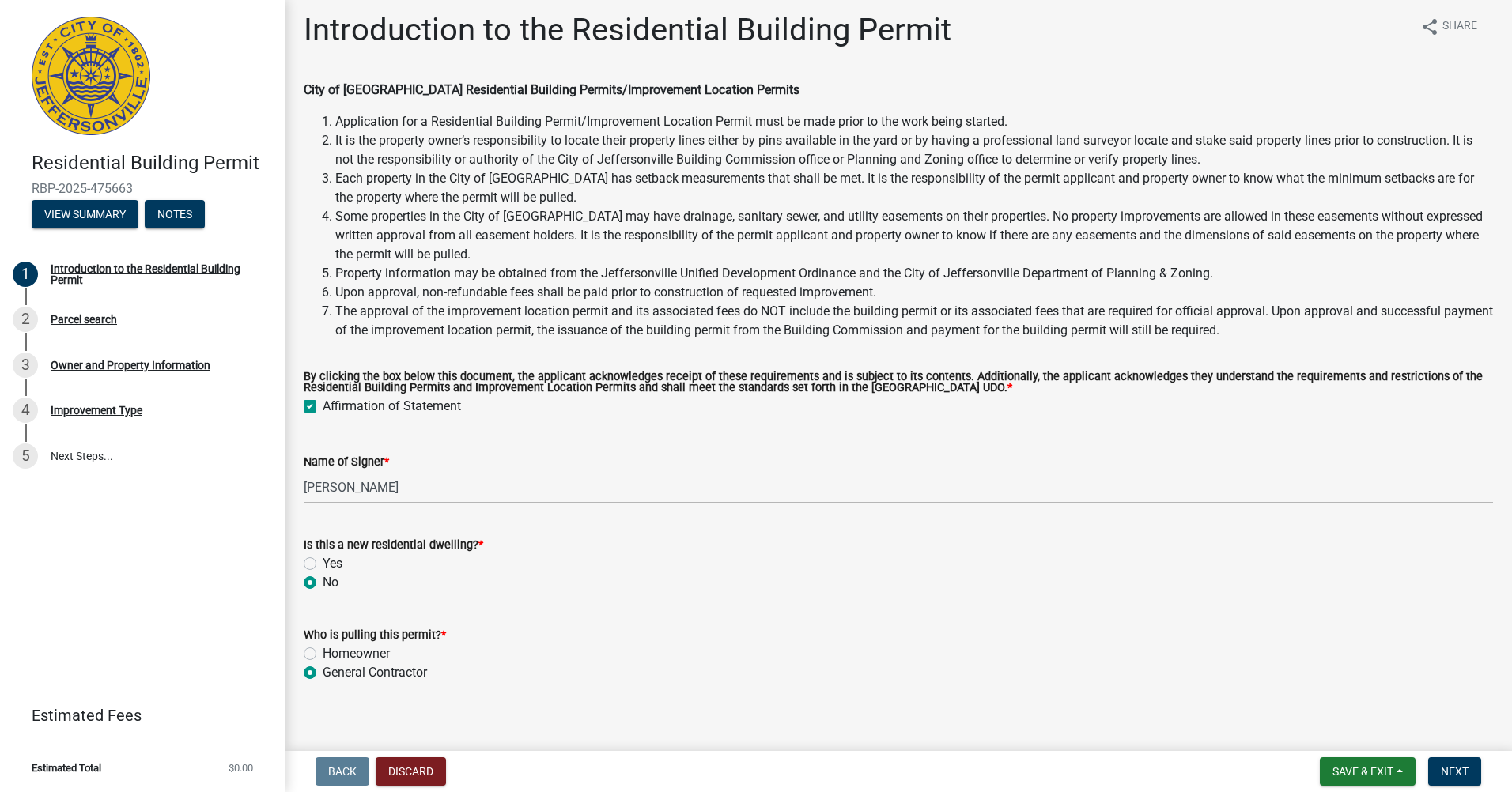
scroll to position [22, 0]
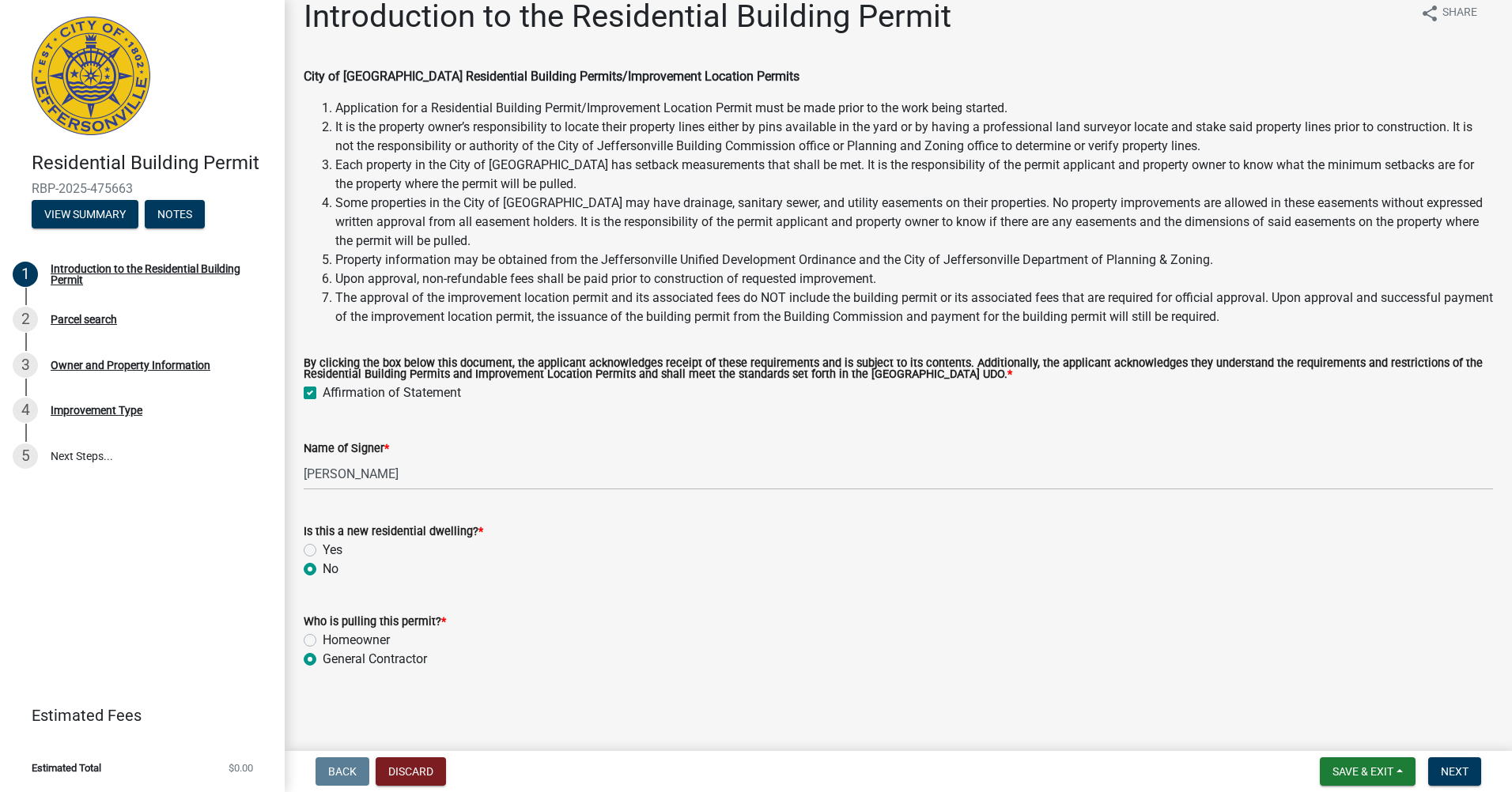
click at [323, 551] on label "Yes" at bounding box center [333, 550] width 20 height 19
click at [323, 551] on input "Yes" at bounding box center [328, 546] width 10 height 10
radio input "true"
click at [1437, 768] on button "Next" at bounding box center [1454, 771] width 53 height 28
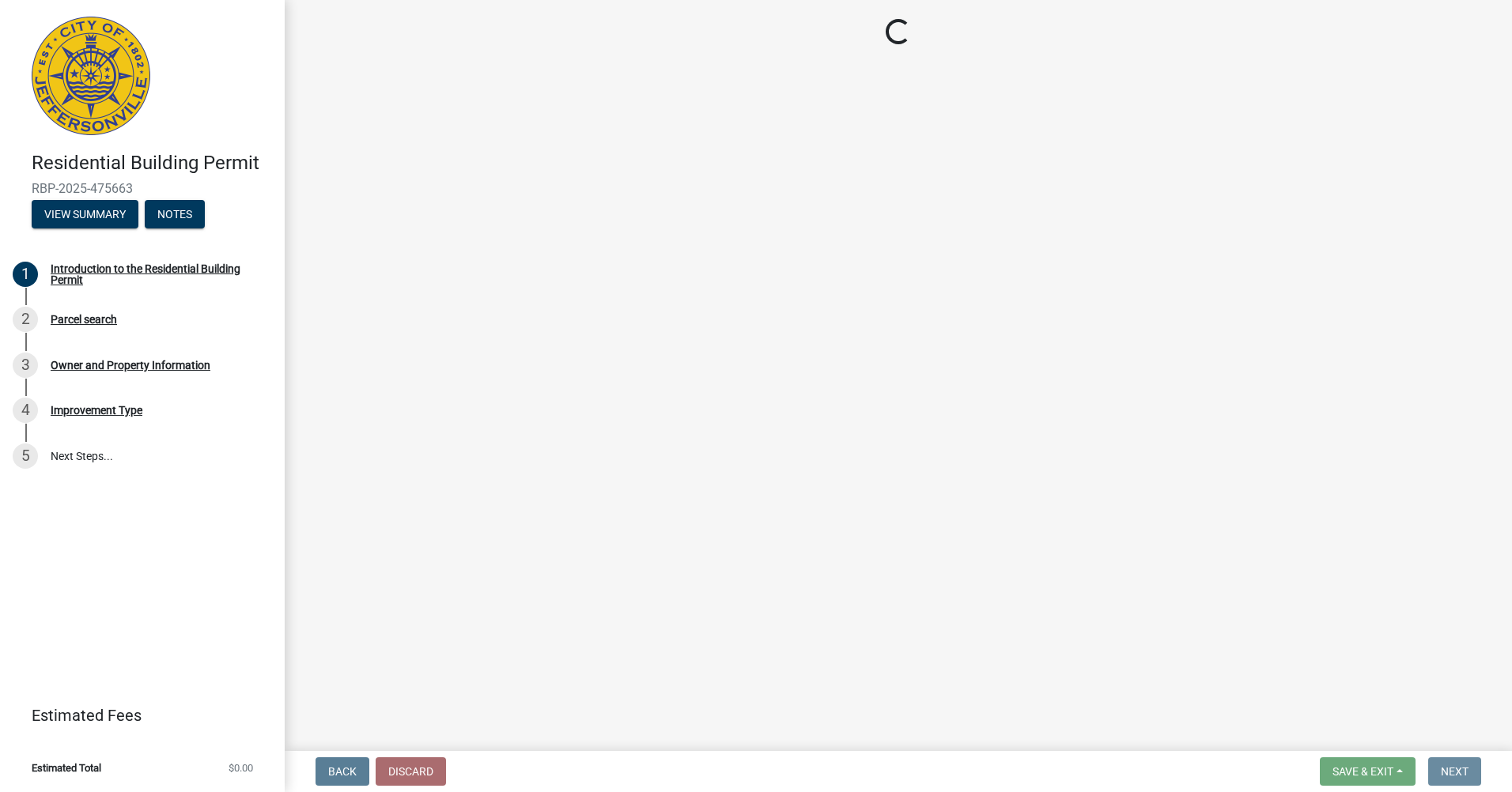
scroll to position [0, 0]
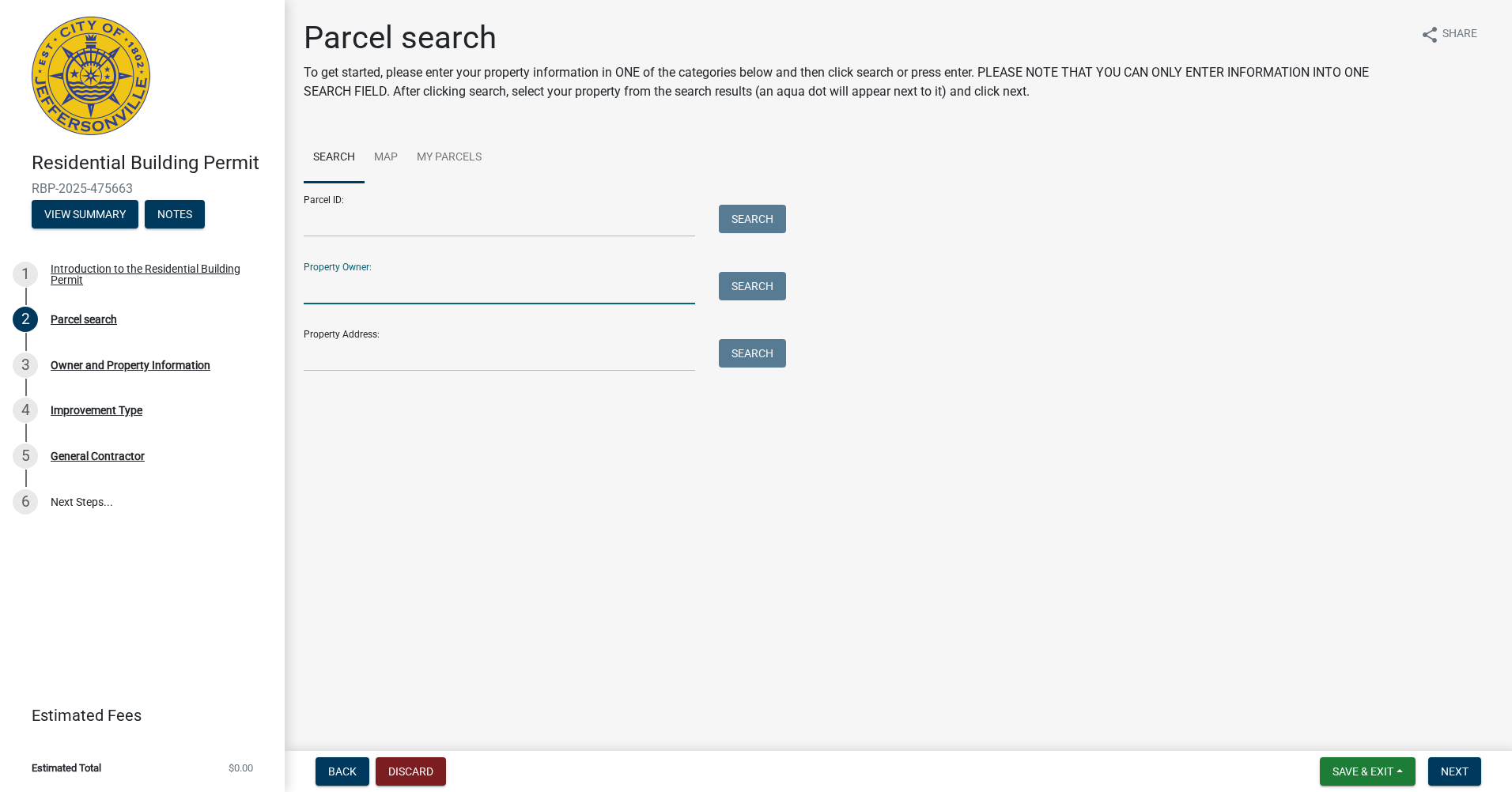
click at [387, 297] on input "Property Owner:" at bounding box center [499, 287] width 392 height 33
click at [316, 291] on input "Property Owner:" at bounding box center [499, 287] width 392 height 33
click at [364, 225] on input "Parcel ID:" at bounding box center [499, 220] width 392 height 33
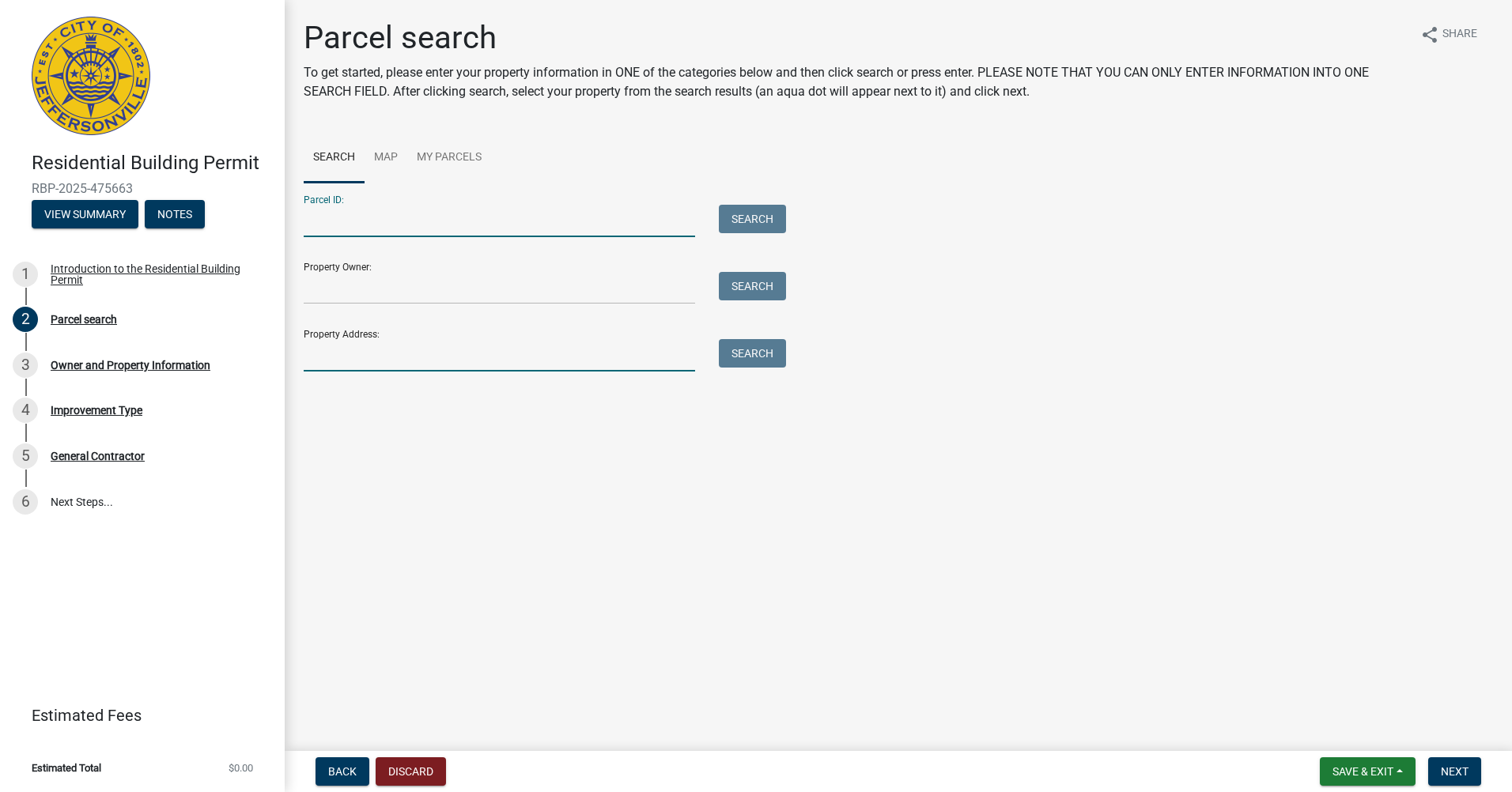
click at [352, 363] on input "Property Address:" at bounding box center [499, 355] width 392 height 33
type input "807 [PERSON_NAME]"
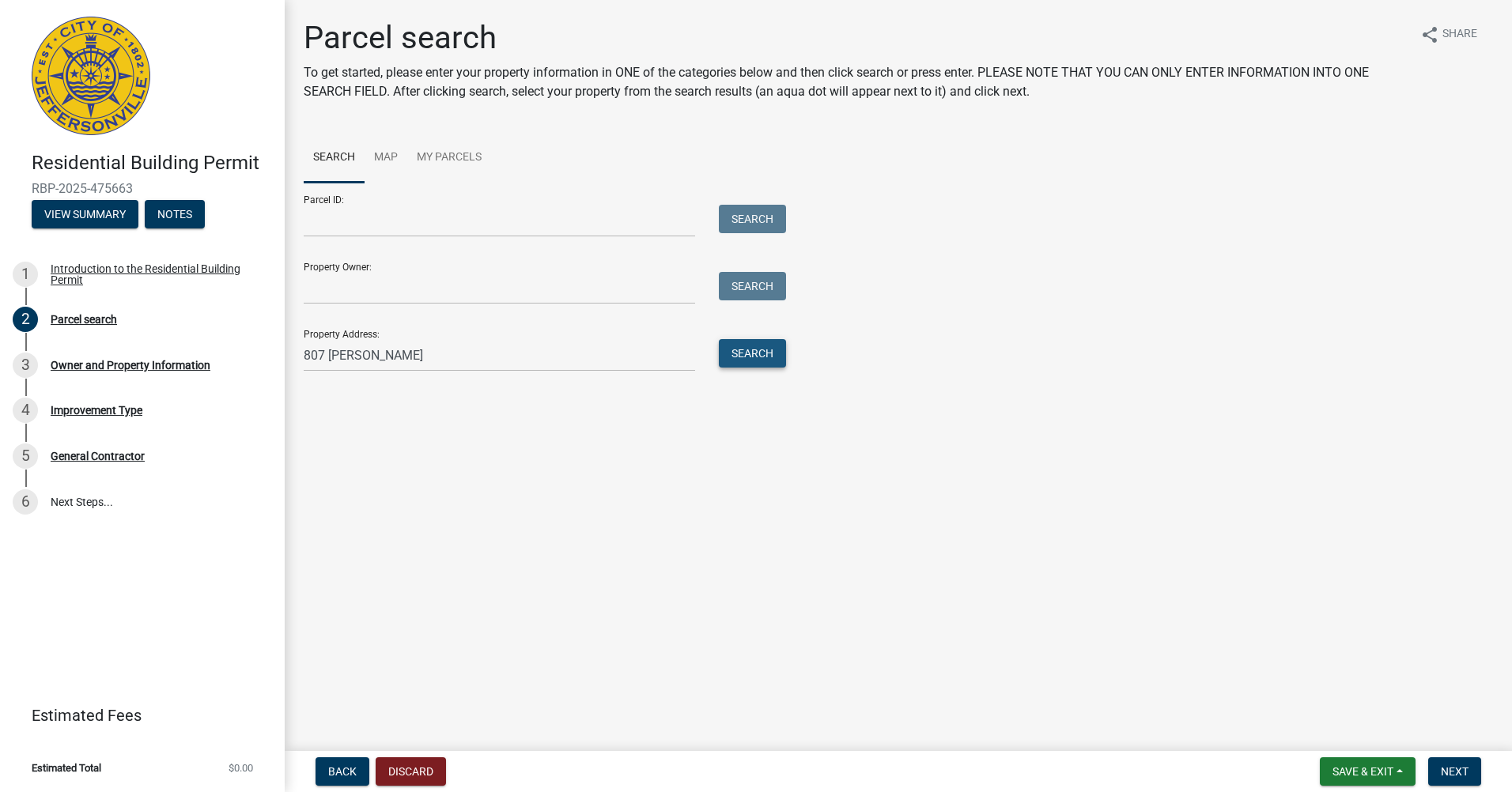
click at [765, 353] on button "Search" at bounding box center [752, 353] width 67 height 28
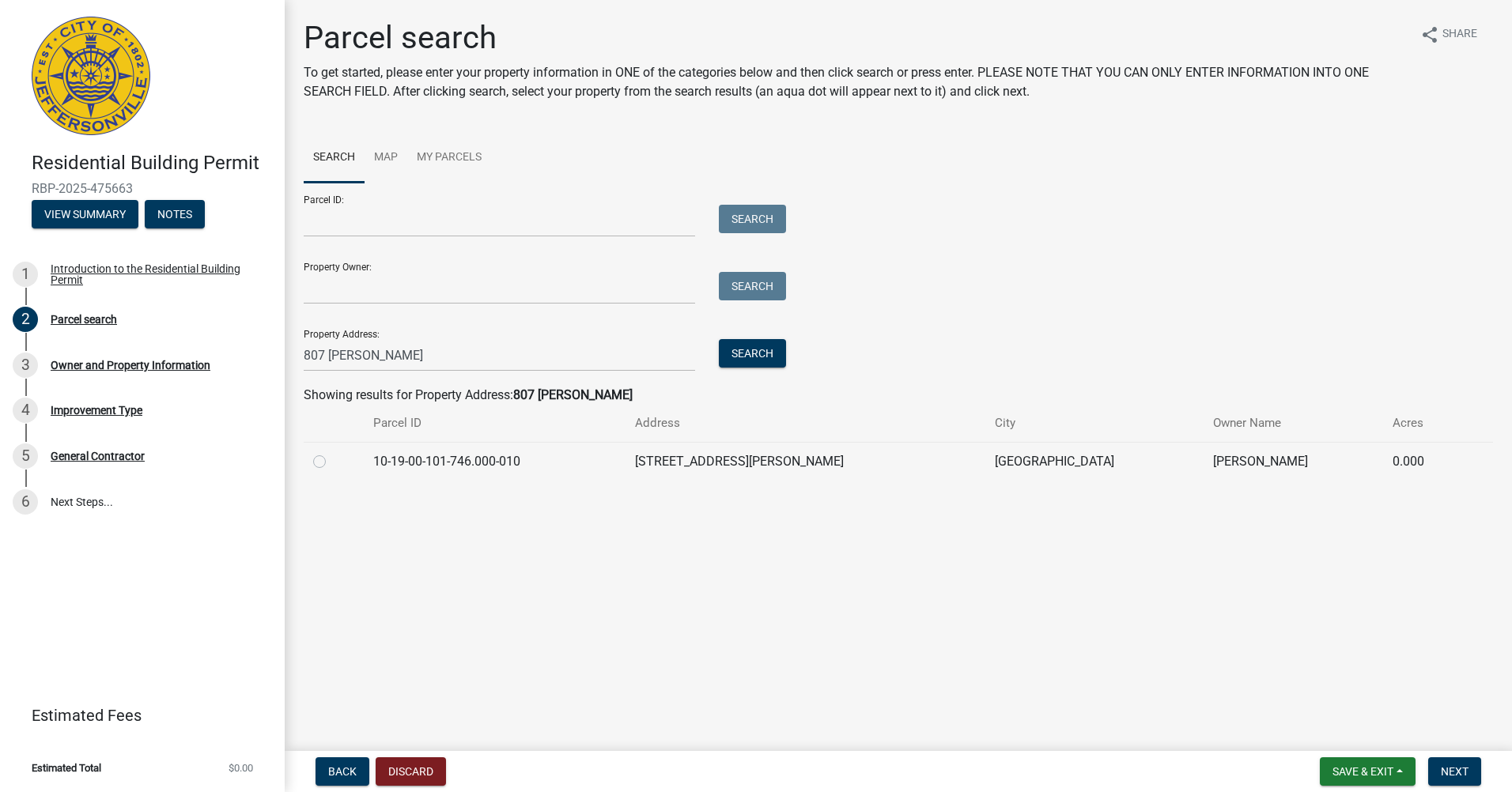
click at [332, 452] on label at bounding box center [332, 452] width 0 height 0
click at [332, 461] on input "radio" at bounding box center [337, 457] width 10 height 10
radio input "true"
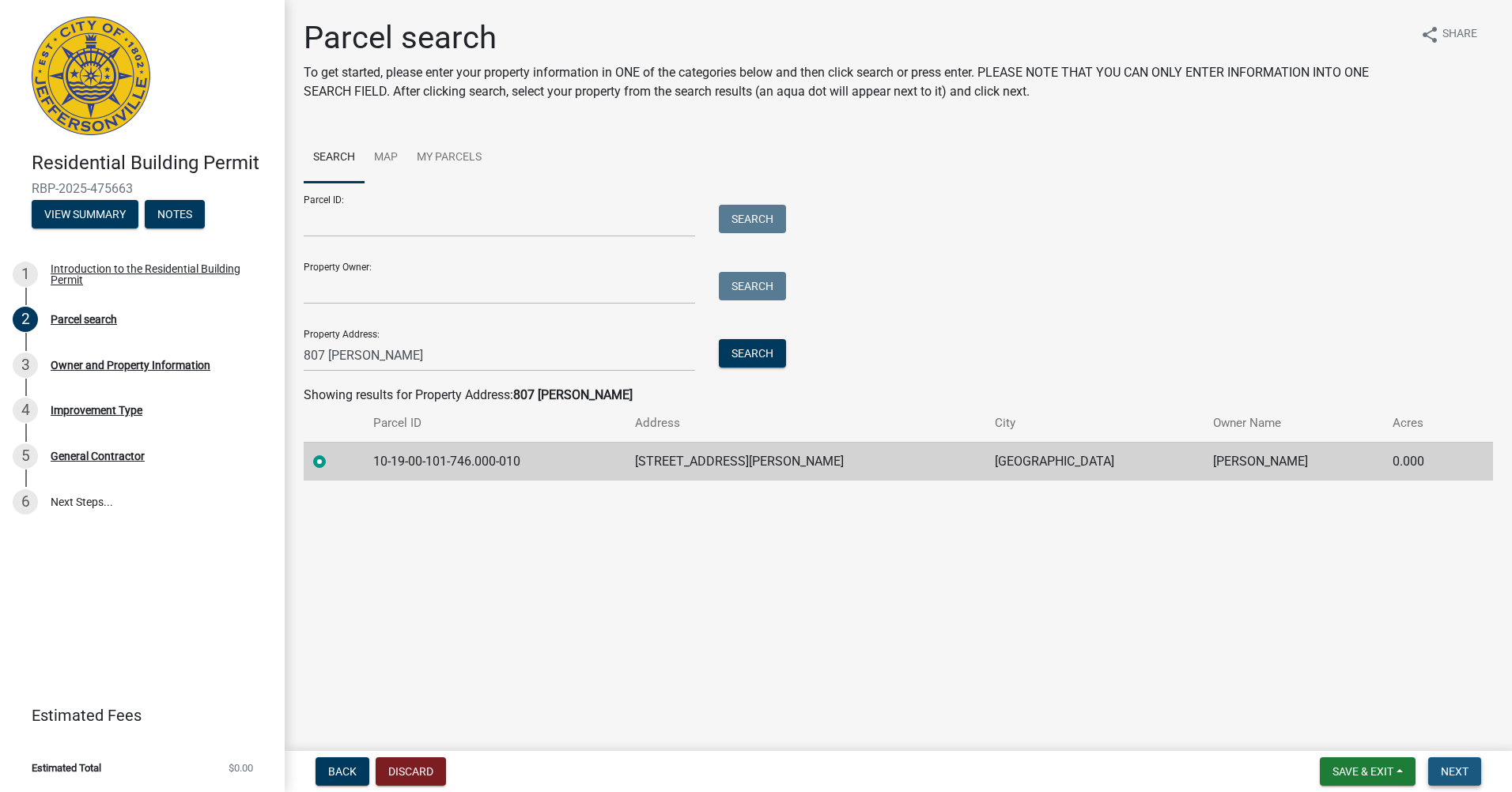
click at [1465, 769] on span "Next" at bounding box center [1454, 771] width 28 height 13
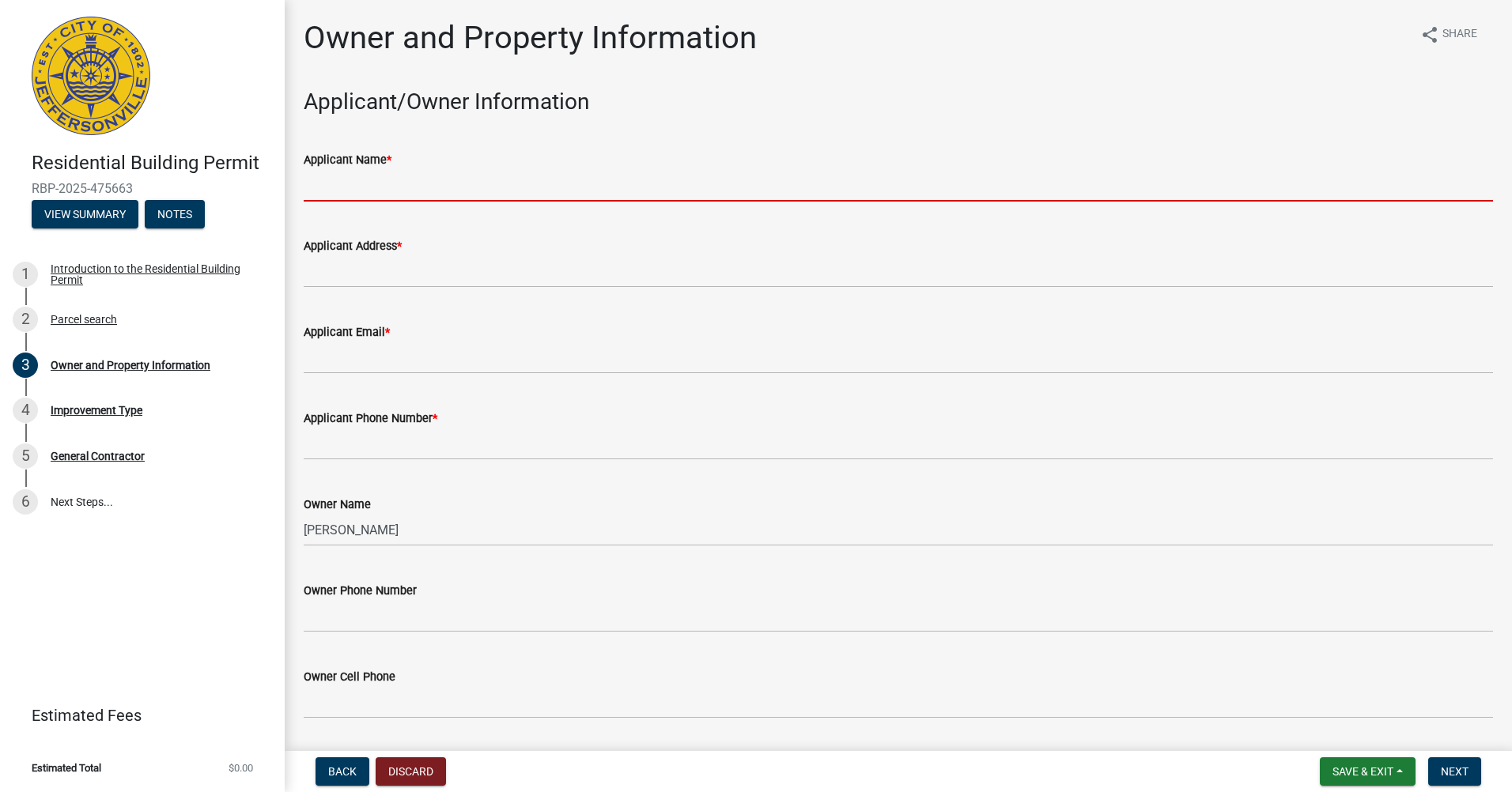
click at [371, 189] on input "Applicant Name *" at bounding box center [898, 185] width 1189 height 33
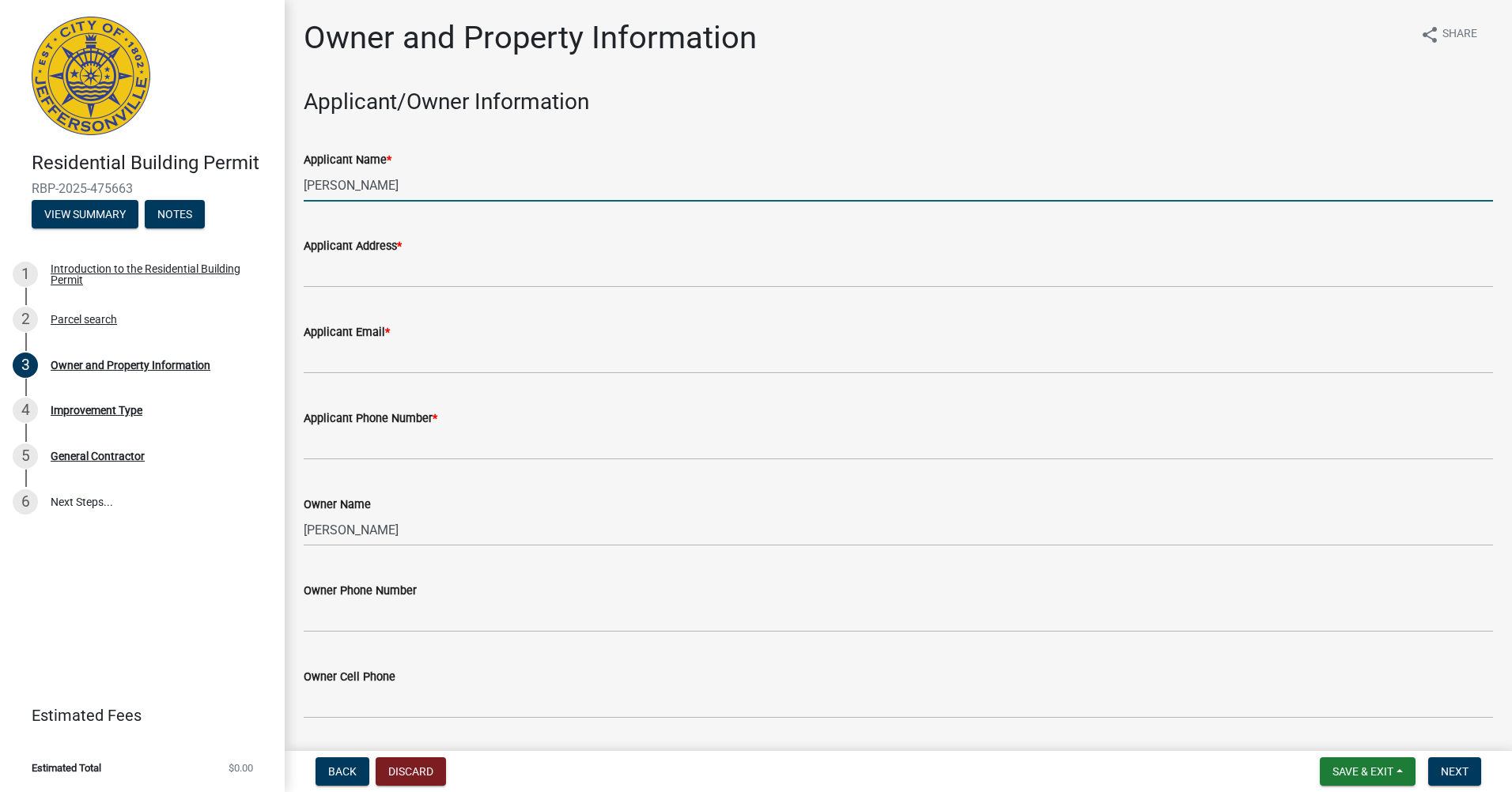
type input "[PERSON_NAME]"
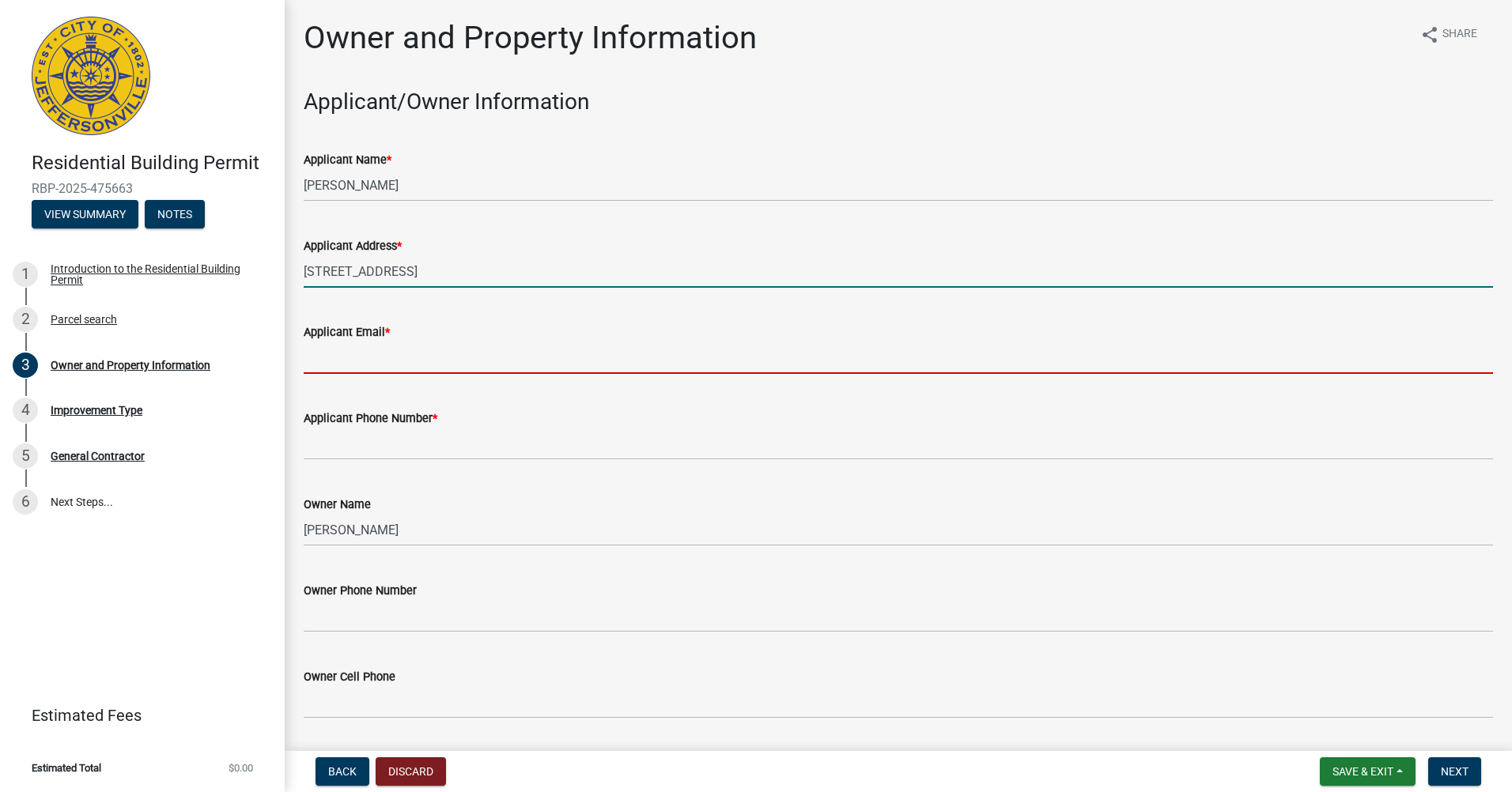
click at [352, 366] on input "Applicant Email *" at bounding box center [898, 357] width 1189 height 33
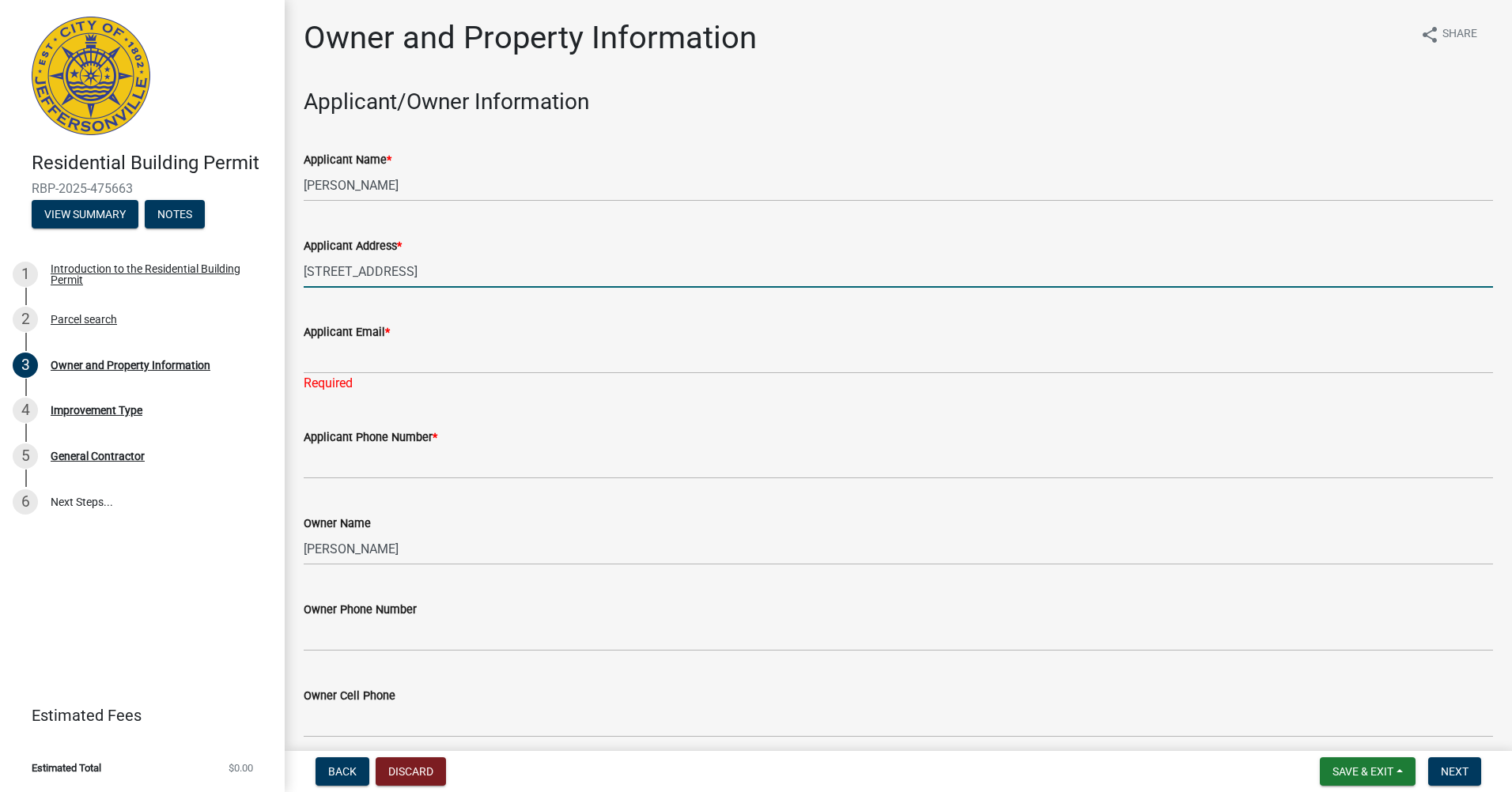
click at [421, 274] on input "[STREET_ADDRESS]" at bounding box center [898, 272] width 1189 height 33
type input "[STREET_ADDRESS] In."
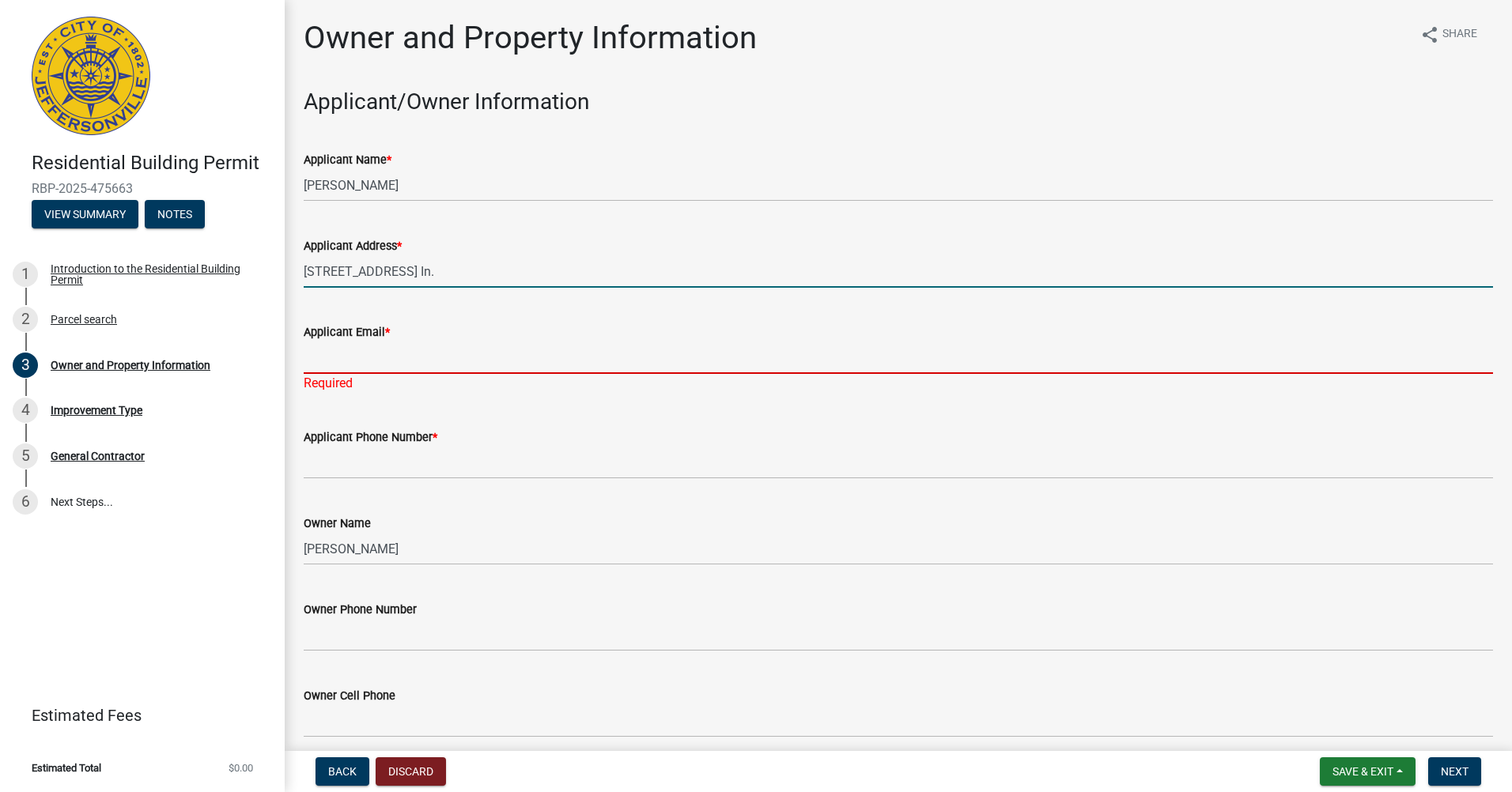
click at [389, 367] on input "Applicant Email *" at bounding box center [898, 357] width 1189 height 33
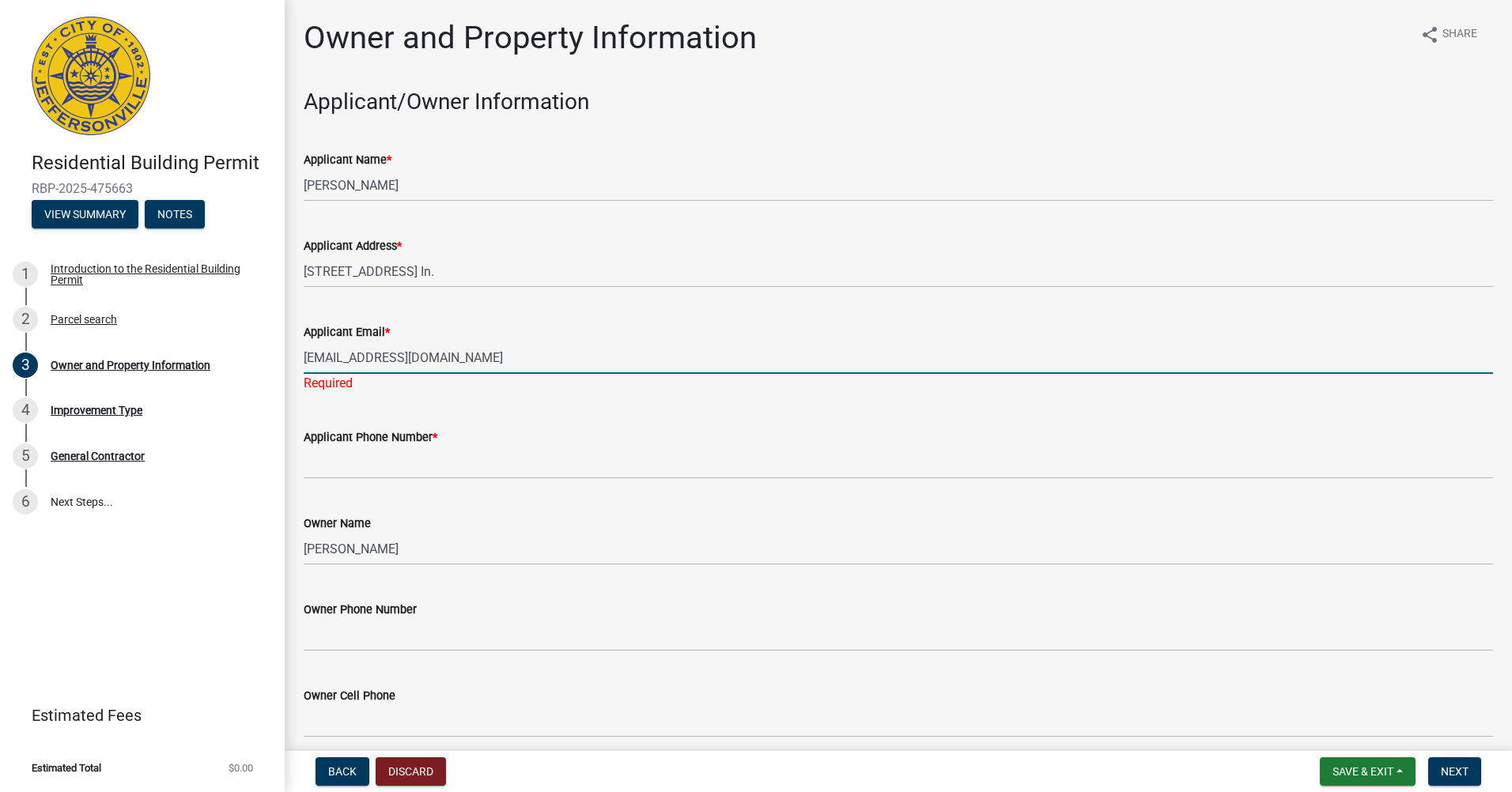
type input "[EMAIL_ADDRESS][DOMAIN_NAME]"
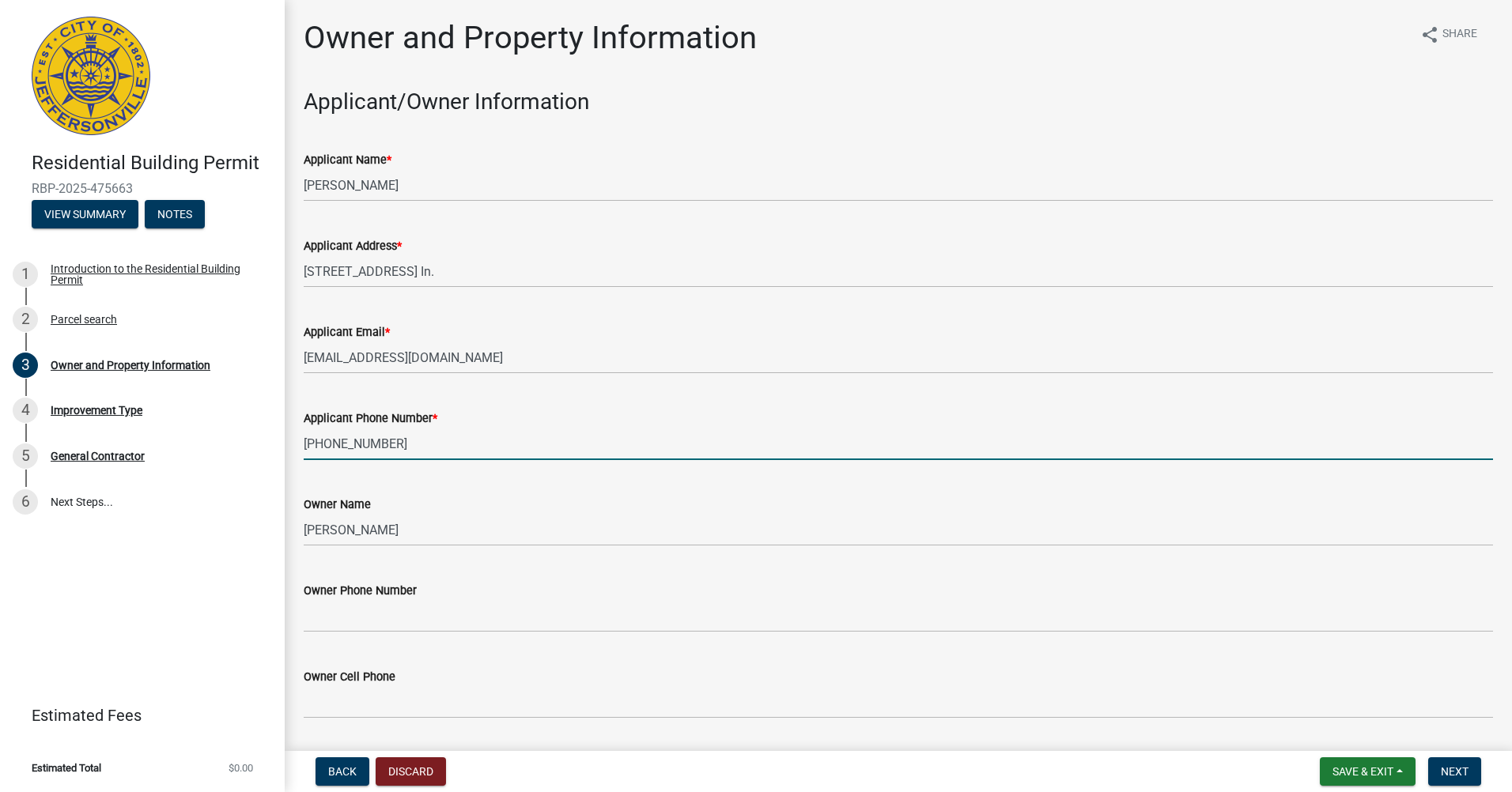
type input "[PHONE_NUMBER]"
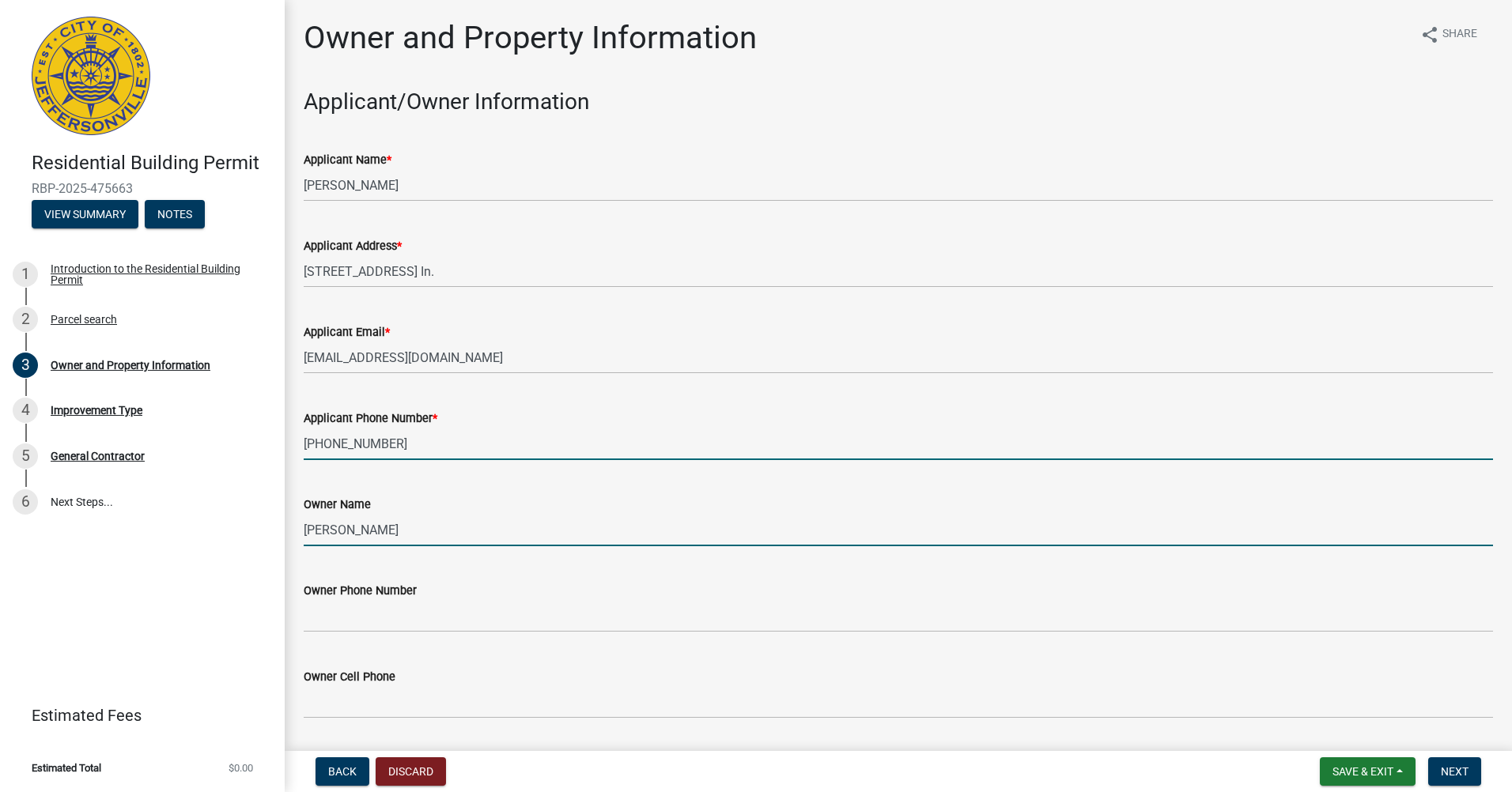
click at [361, 531] on input "[PERSON_NAME]" at bounding box center [898, 530] width 1189 height 33
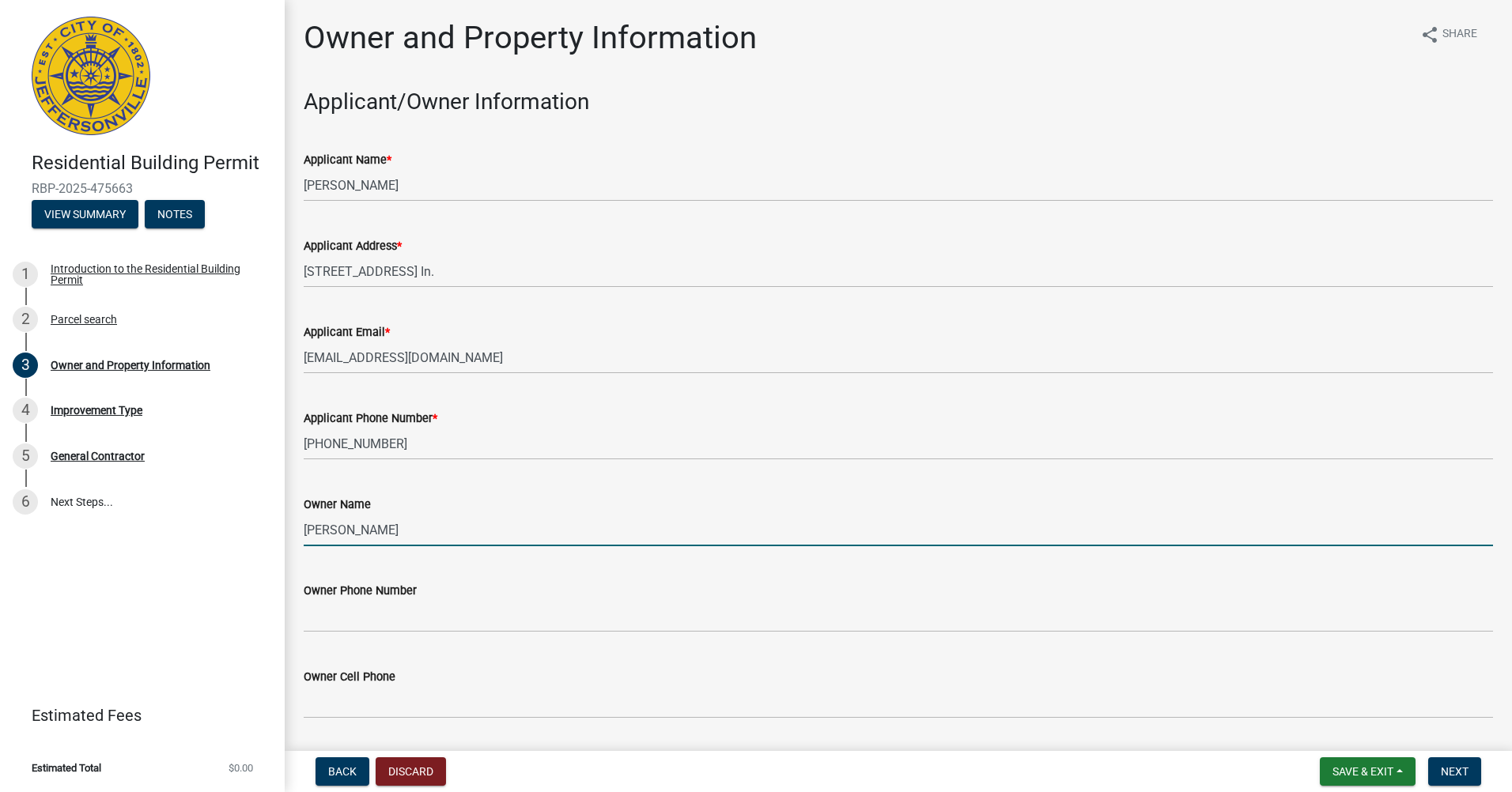
click at [412, 531] on input "[PERSON_NAME]" at bounding box center [898, 530] width 1189 height 33
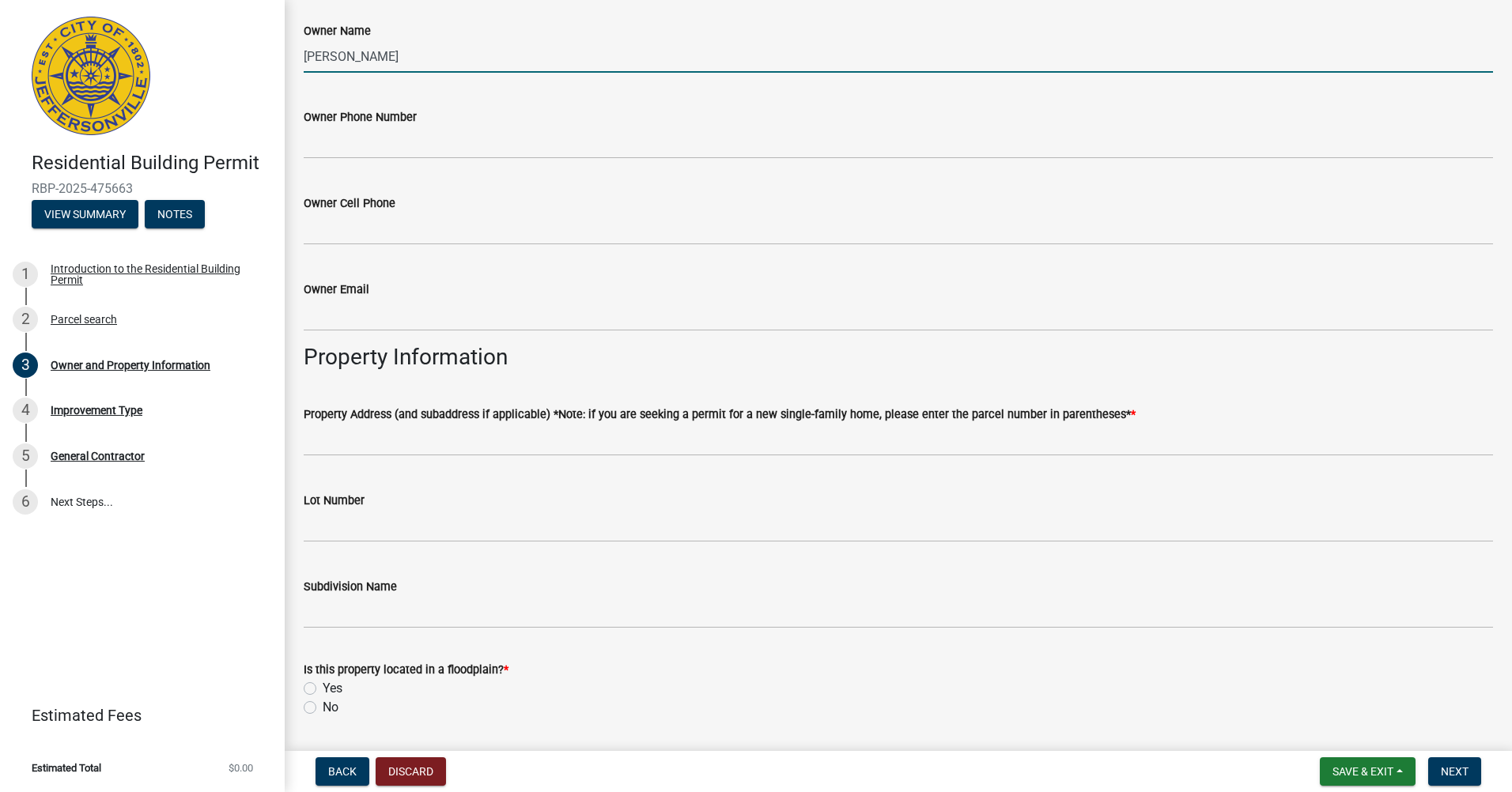
scroll to position [474, 0]
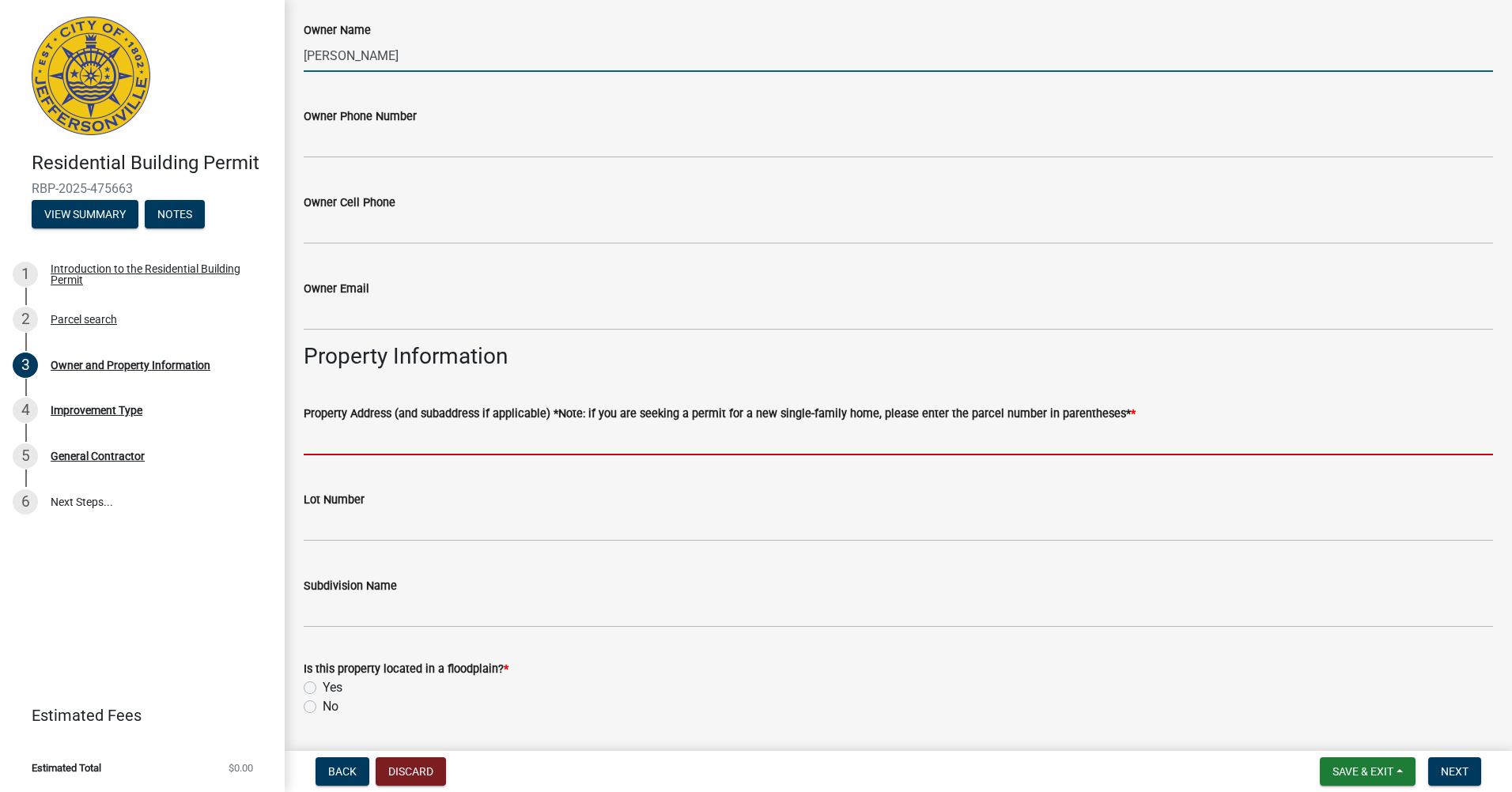
click at [366, 432] on input "Property Address (and subaddress if applicable) *Note: if you are seeking a per…" at bounding box center [898, 438] width 1189 height 33
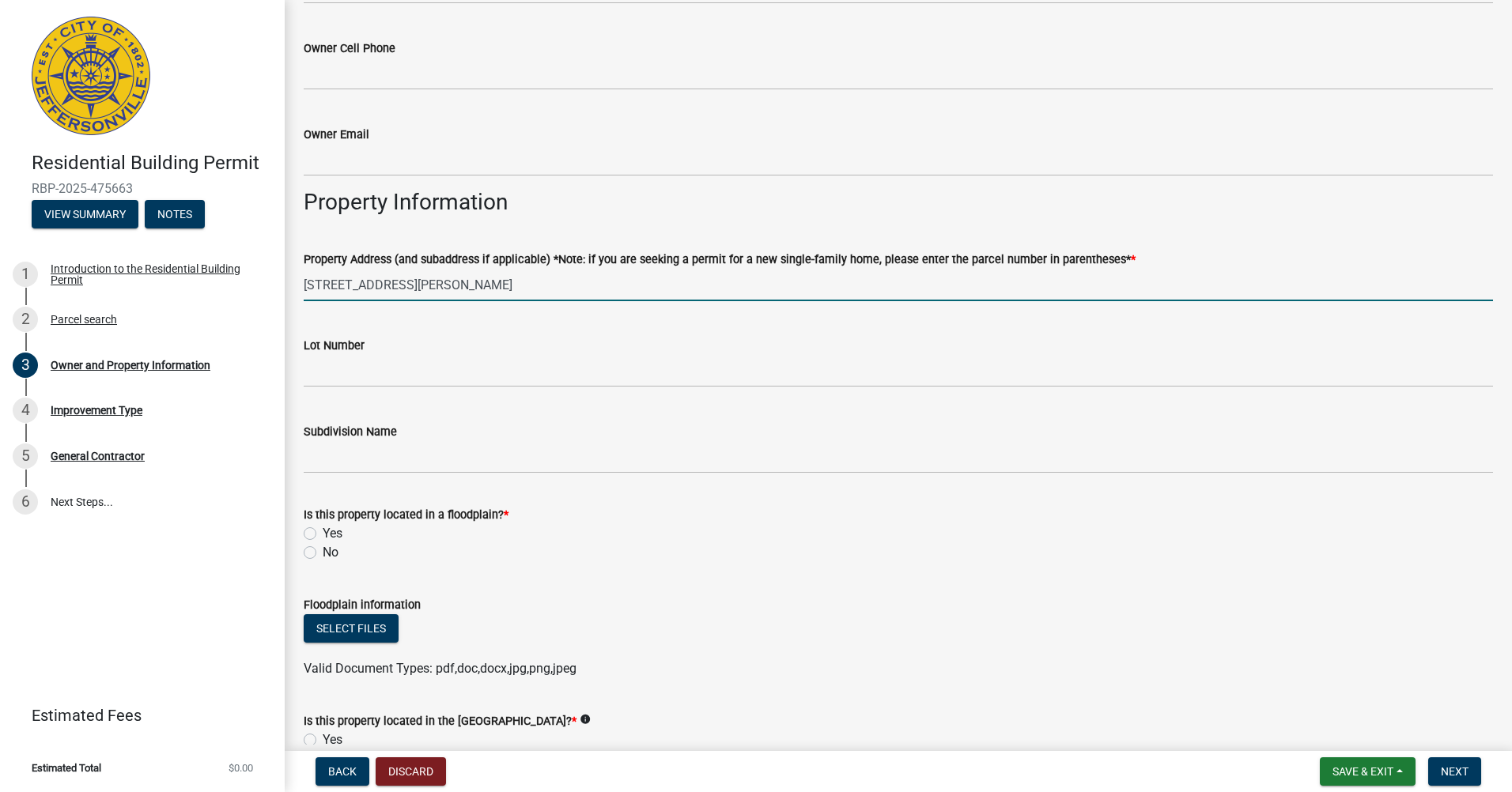
scroll to position [632, 0]
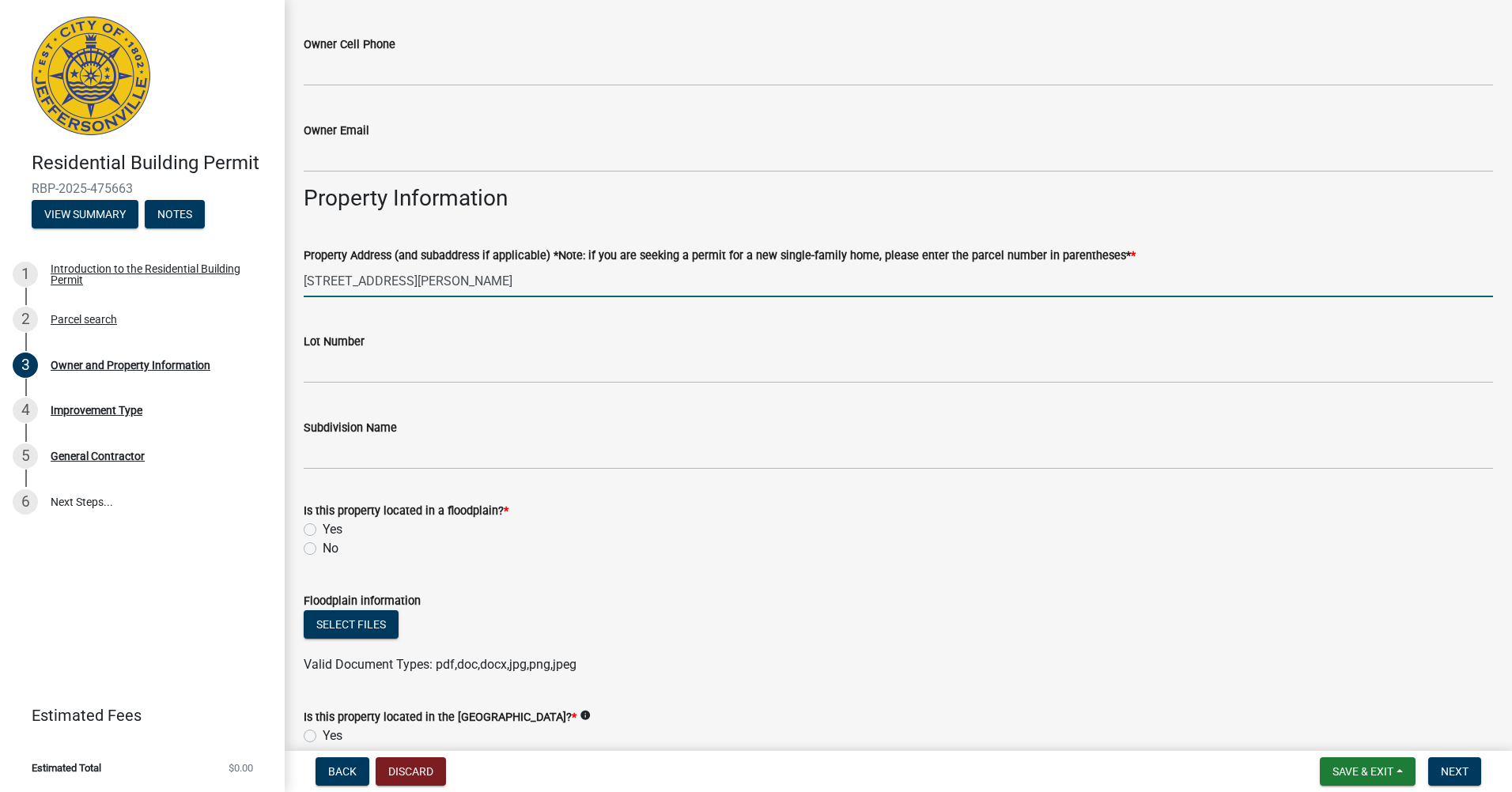
type input "[STREET_ADDRESS][PERSON_NAME]"
click at [323, 546] on label "No" at bounding box center [330, 548] width 16 height 19
click at [323, 546] on input "No" at bounding box center [328, 544] width 10 height 10
radio input "true"
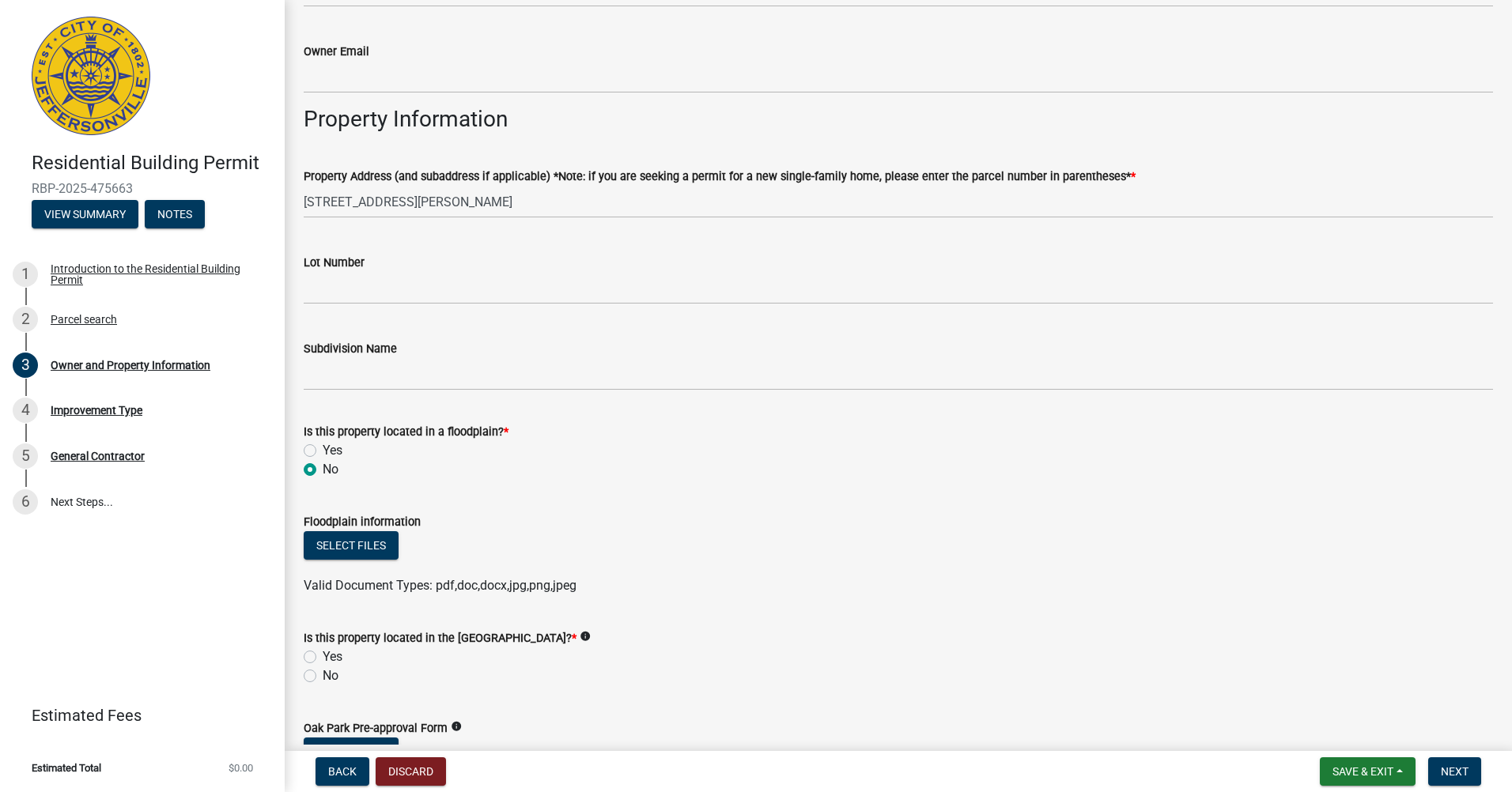
scroll to position [790, 0]
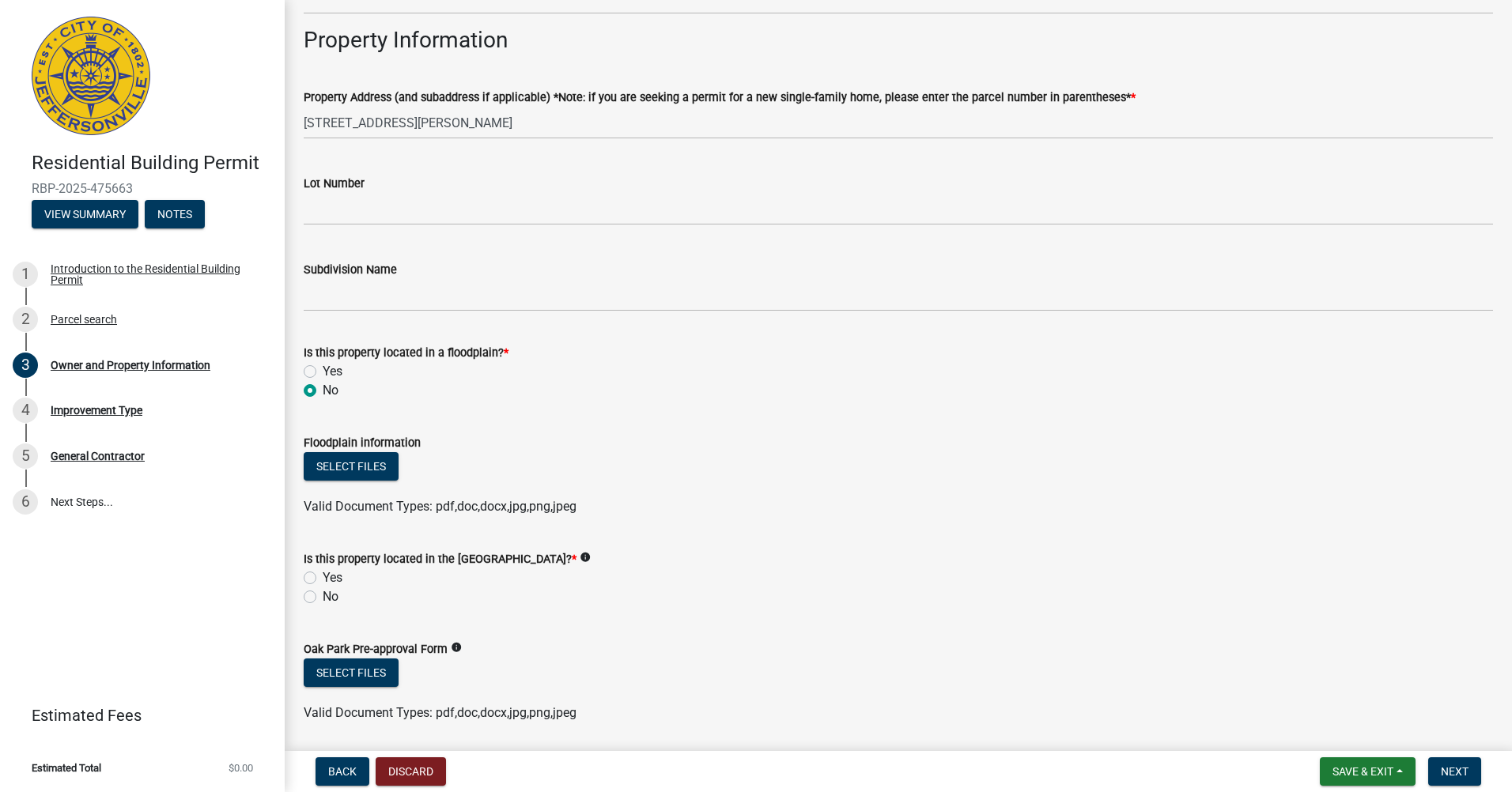
click at [318, 594] on div "No" at bounding box center [898, 596] width 1189 height 19
click at [323, 596] on label "No" at bounding box center [330, 596] width 16 height 19
click at [323, 596] on input "No" at bounding box center [328, 592] width 10 height 10
radio input "true"
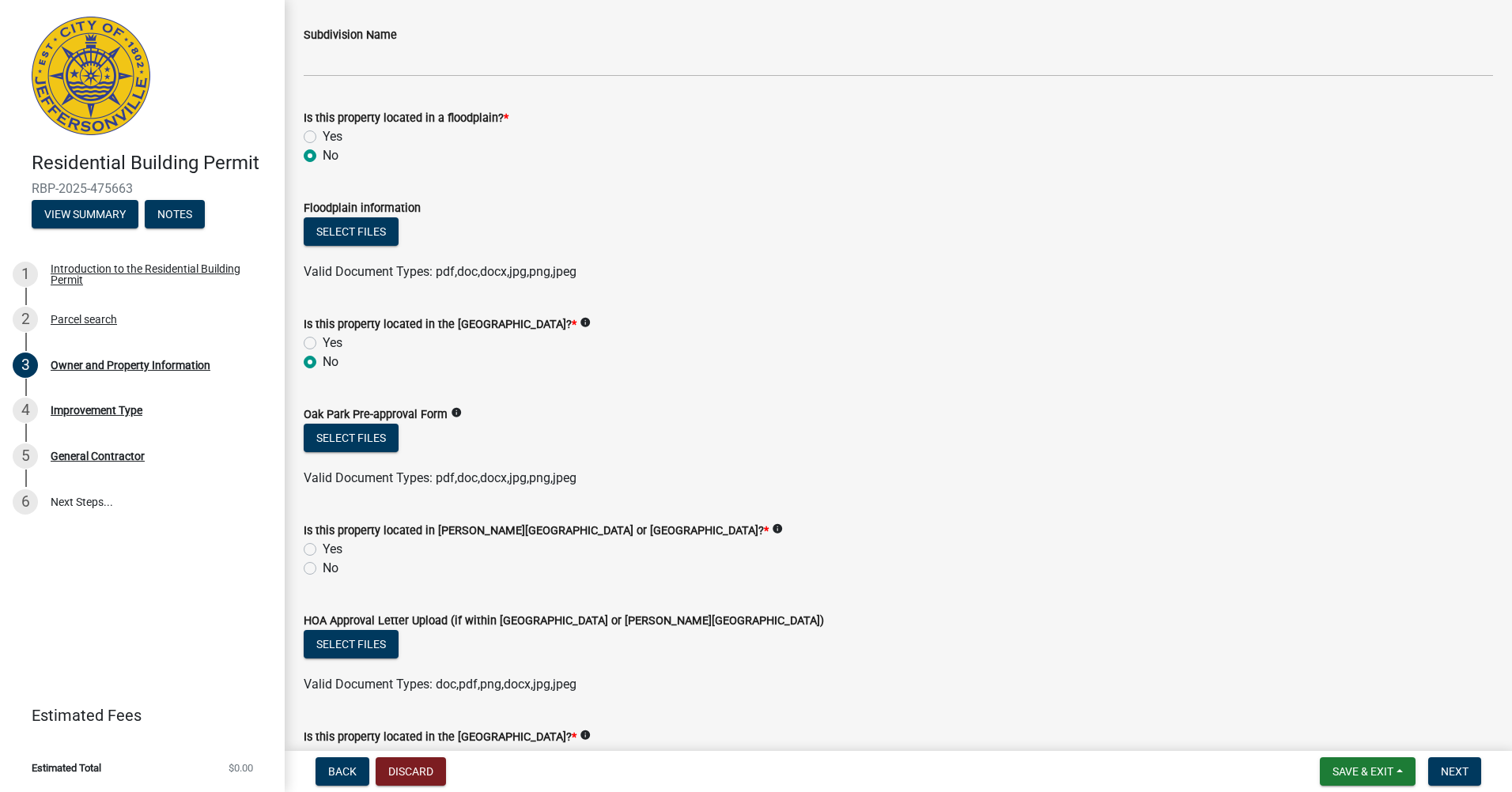
scroll to position [1028, 0]
click at [323, 565] on label "No" at bounding box center [330, 566] width 16 height 19
click at [323, 565] on input "No" at bounding box center [328, 562] width 10 height 10
radio input "true"
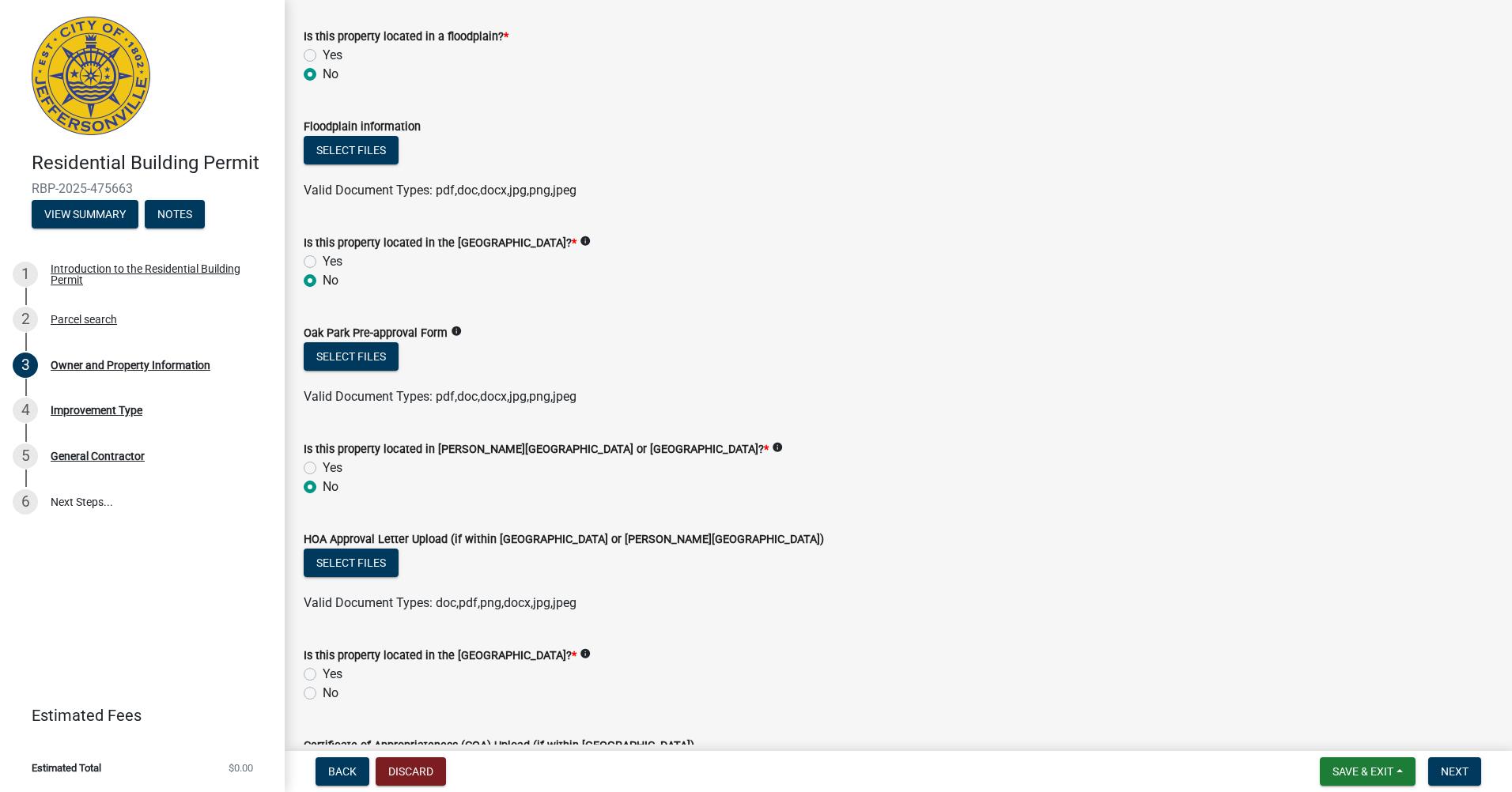
scroll to position [1185, 0]
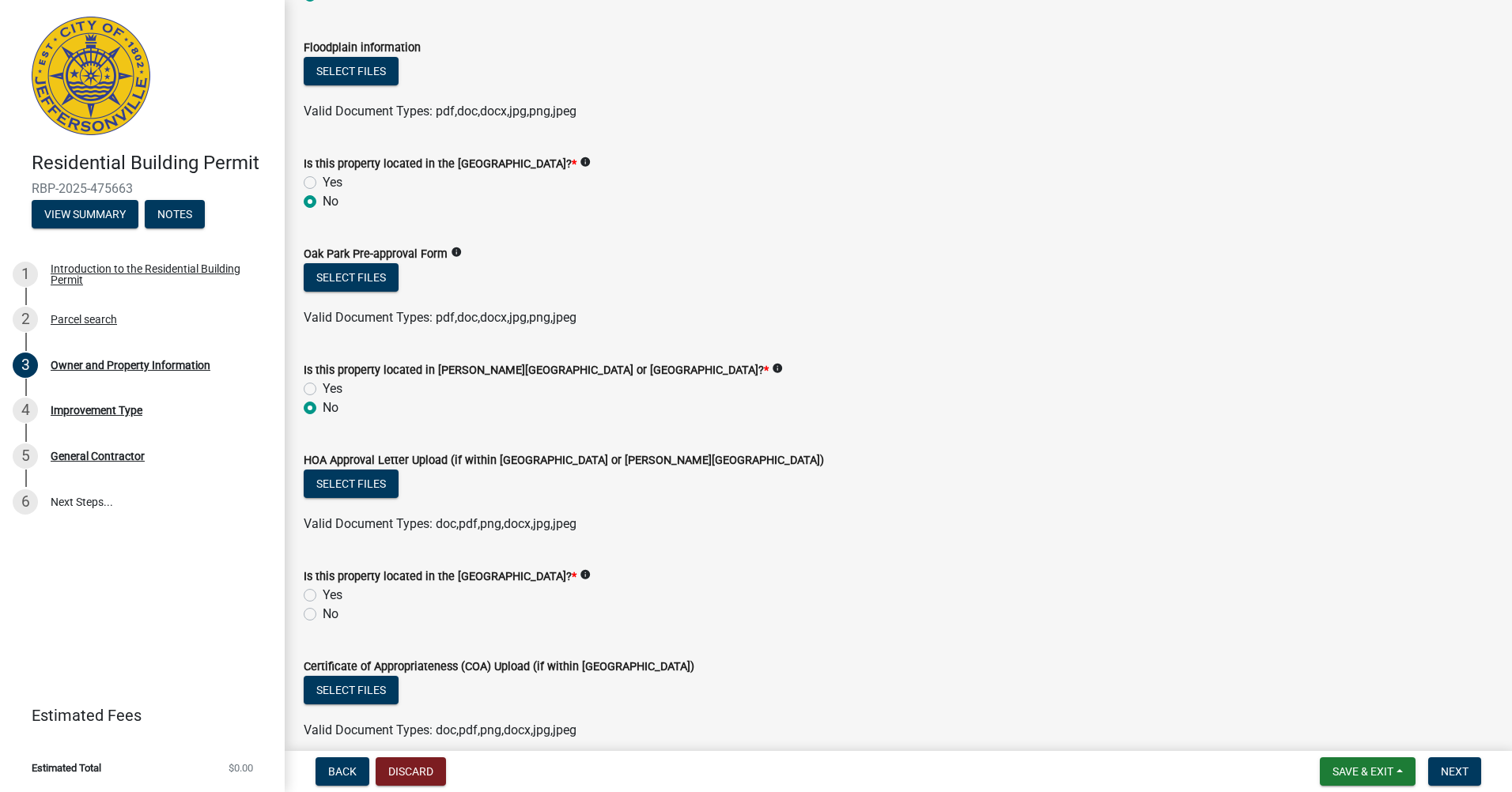
click at [323, 617] on label "No" at bounding box center [330, 613] width 16 height 19
click at [323, 614] on input "No" at bounding box center [328, 609] width 10 height 10
radio input "true"
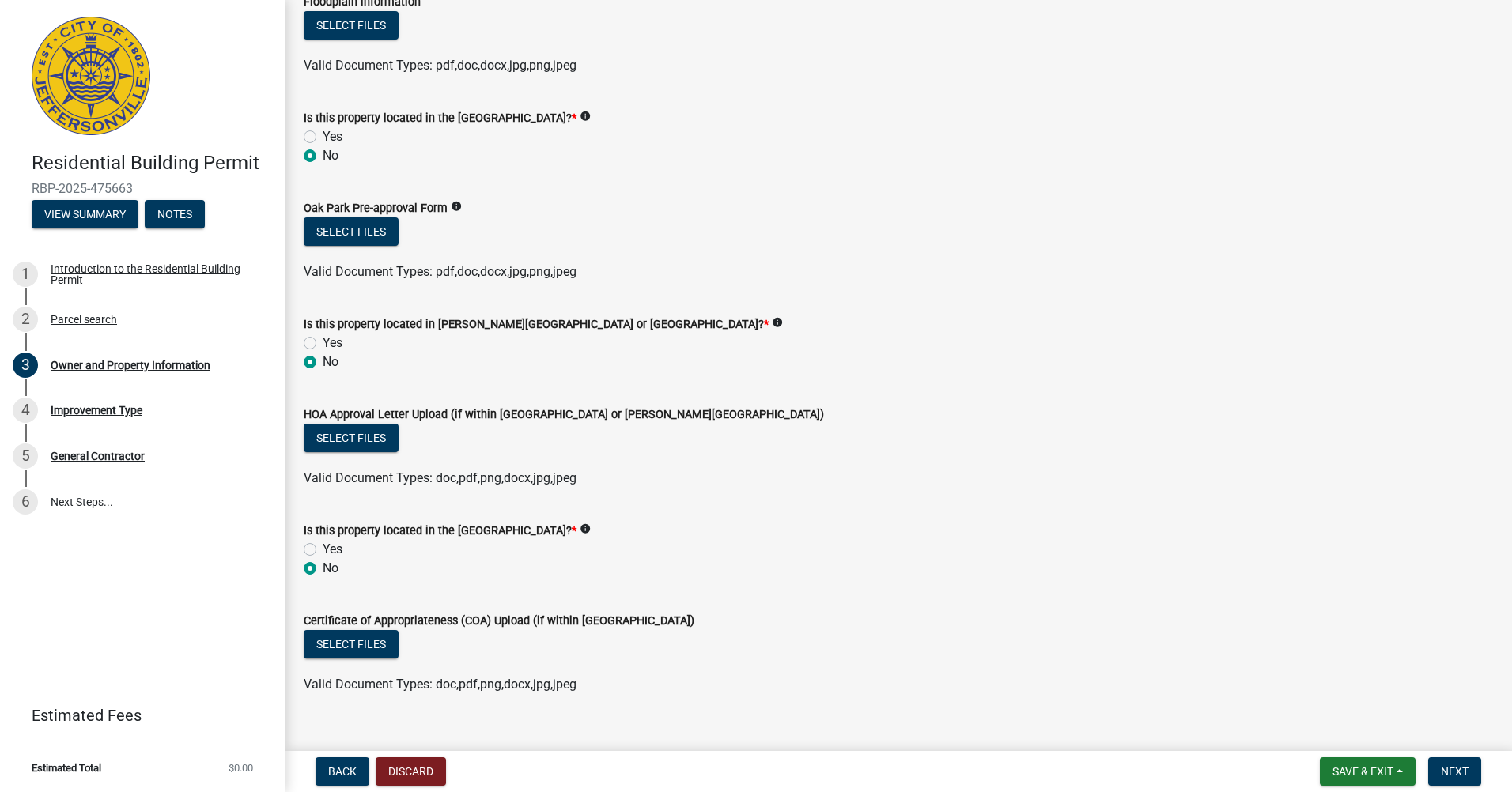
scroll to position [1256, 0]
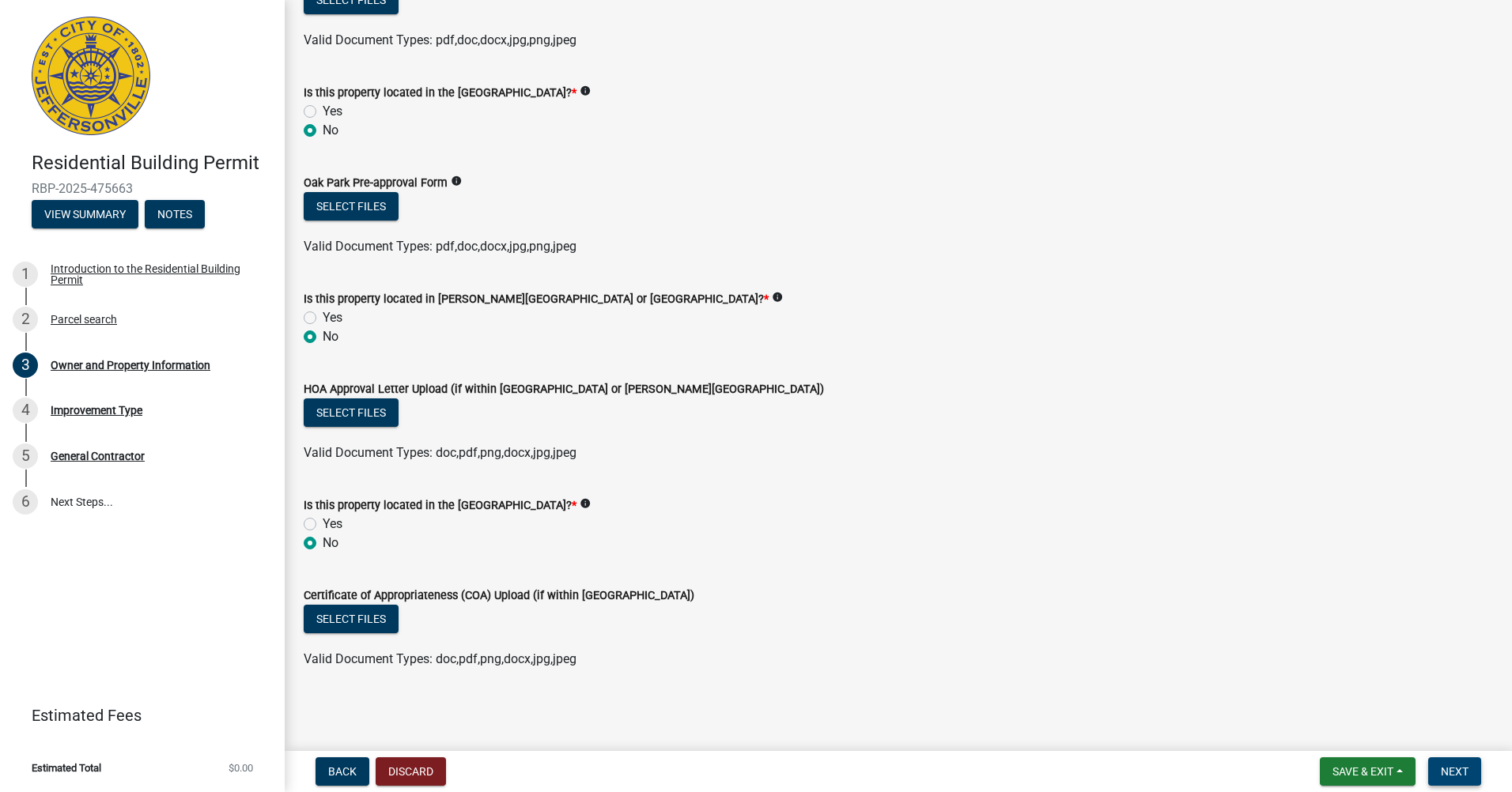
click at [1445, 773] on span "Next" at bounding box center [1454, 771] width 28 height 13
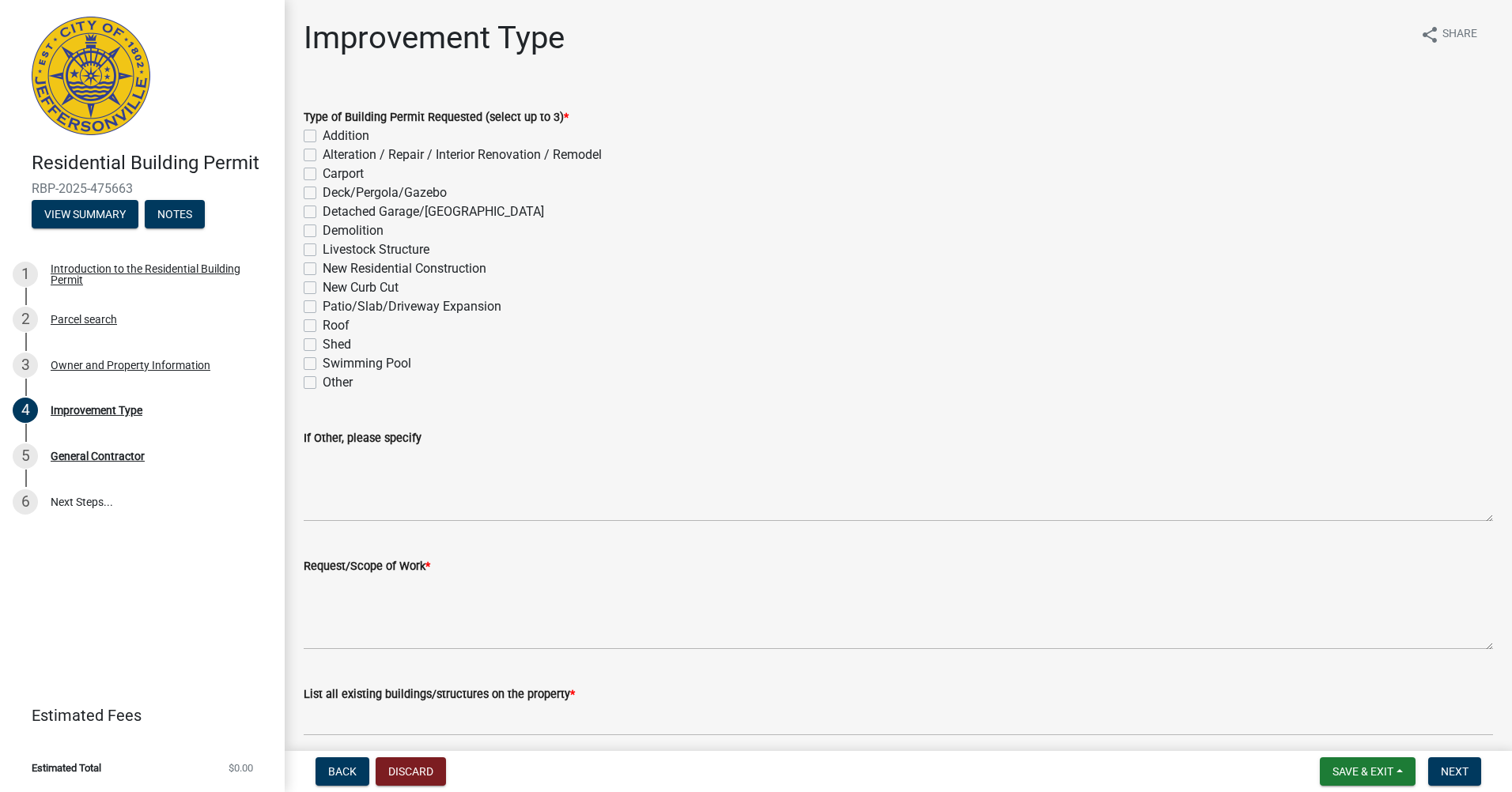
click at [323, 135] on label "Addition" at bounding box center [346, 136] width 47 height 19
click at [323, 135] on input "Addition" at bounding box center [328, 132] width 10 height 10
checkbox input "true"
checkbox input "false"
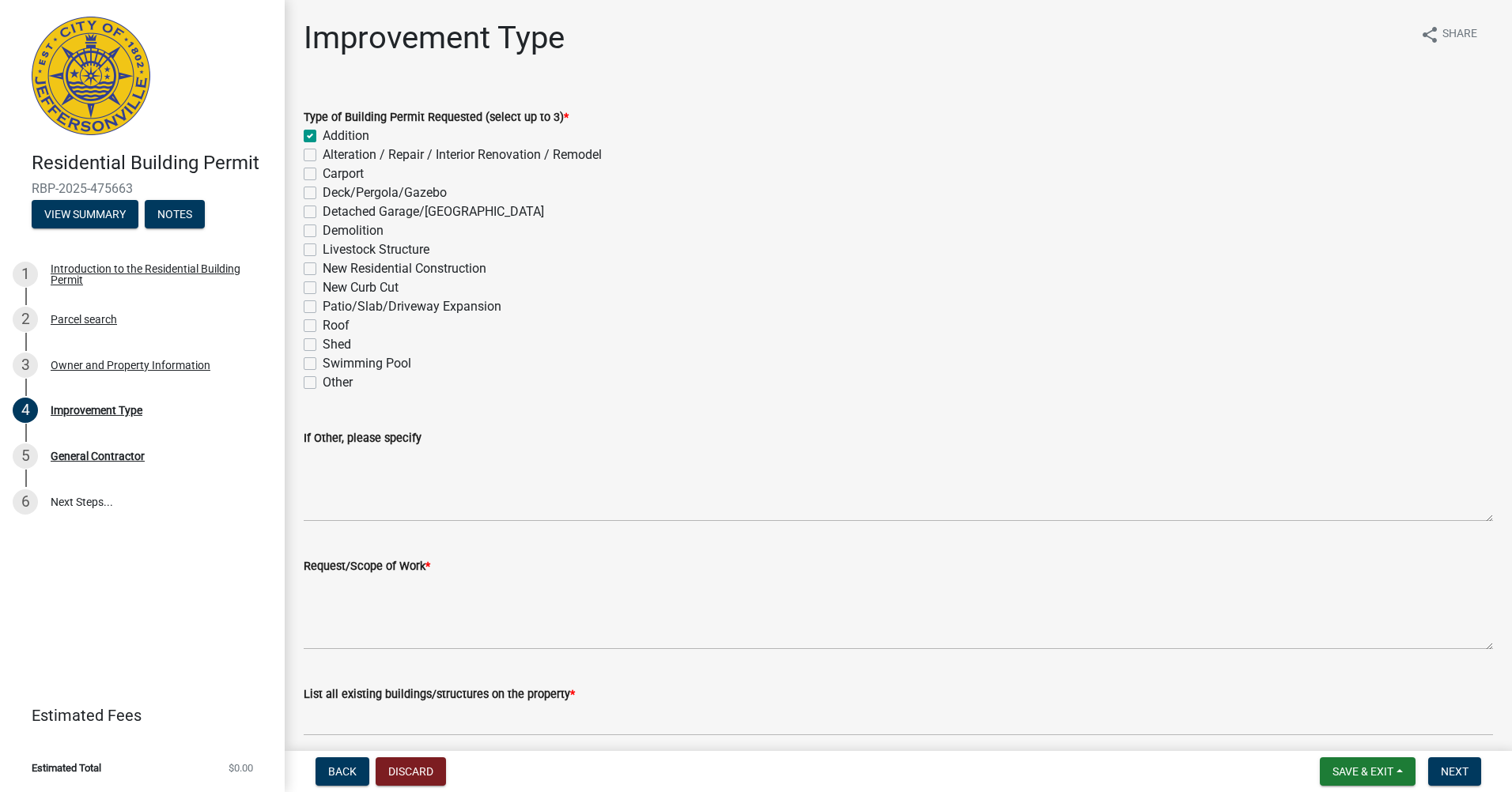
checkbox input "false"
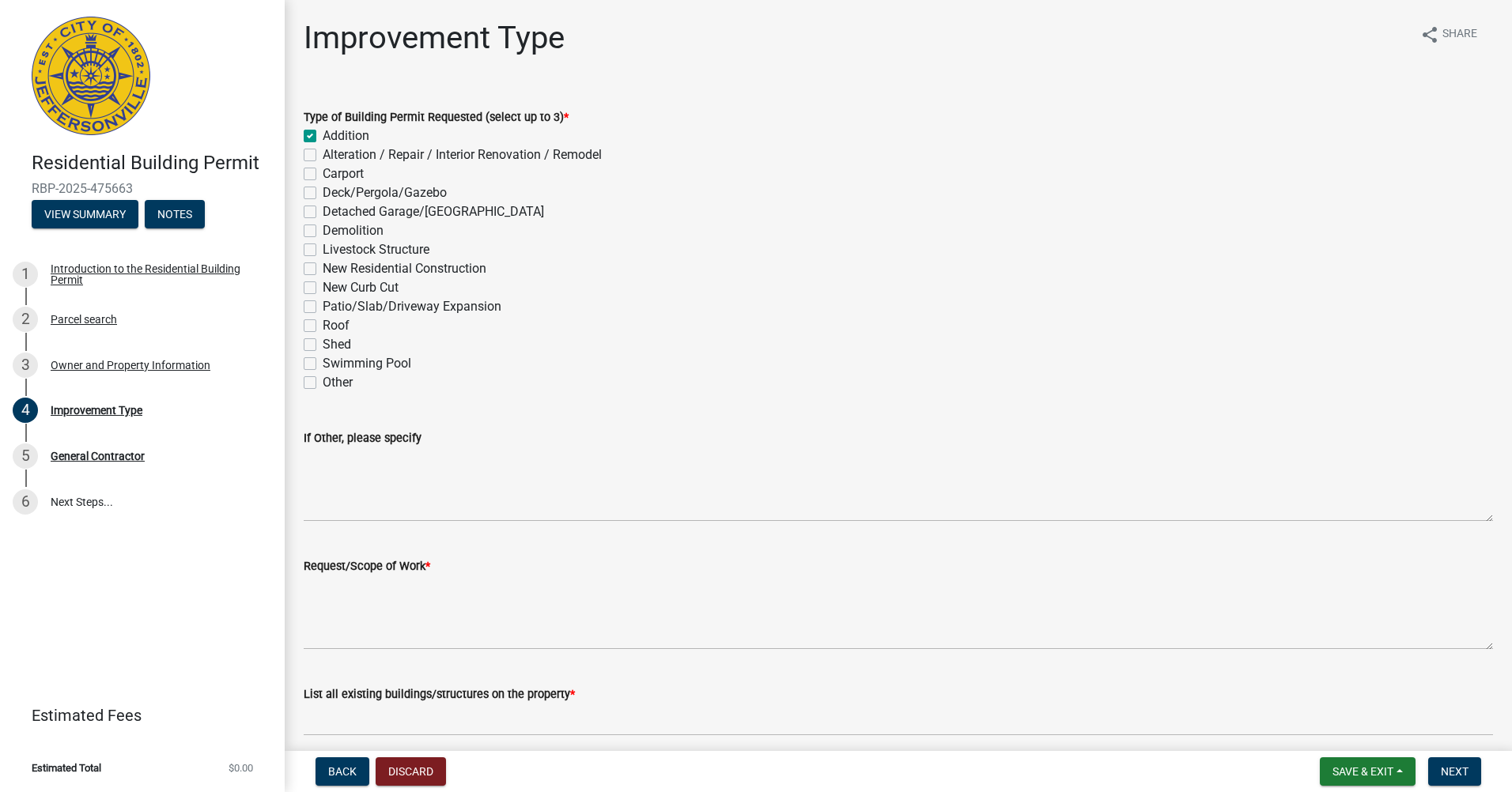
checkbox input "false"
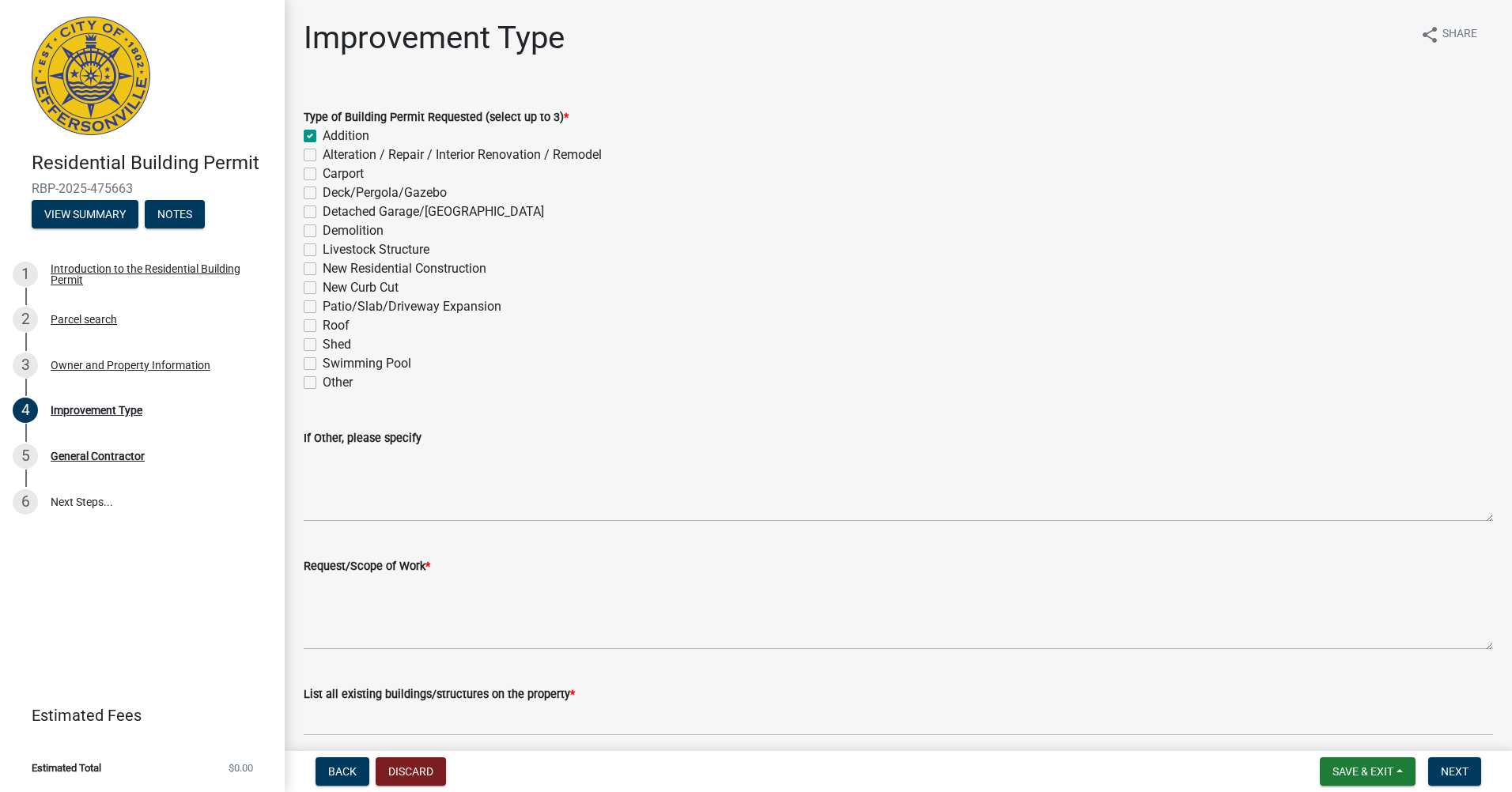
checkbox input "false"
click at [323, 272] on label "New Residential Construction" at bounding box center [404, 268] width 164 height 19
click at [323, 269] on input "New Residential Construction" at bounding box center [328, 264] width 10 height 10
checkbox input "true"
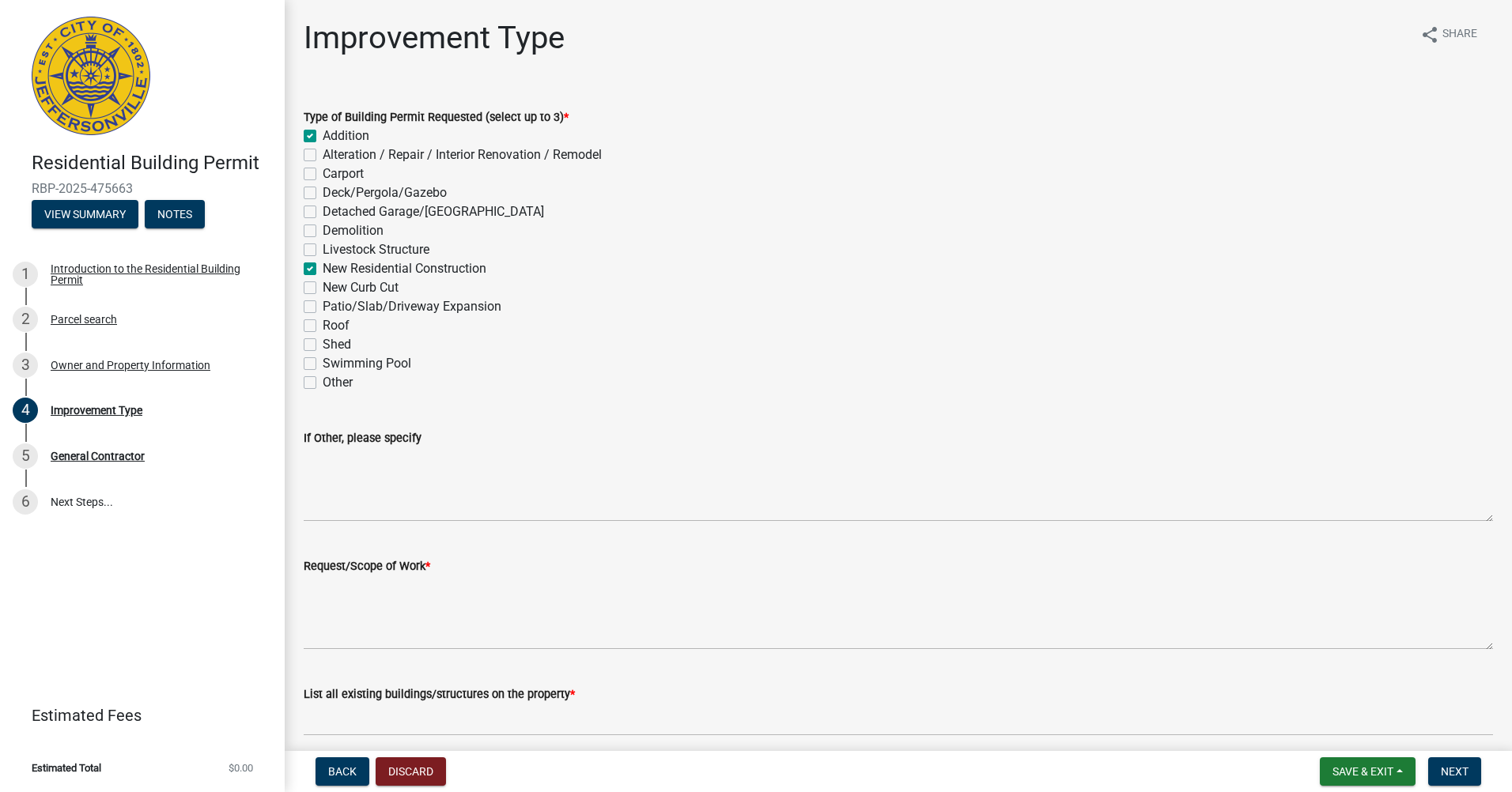
checkbox input "false"
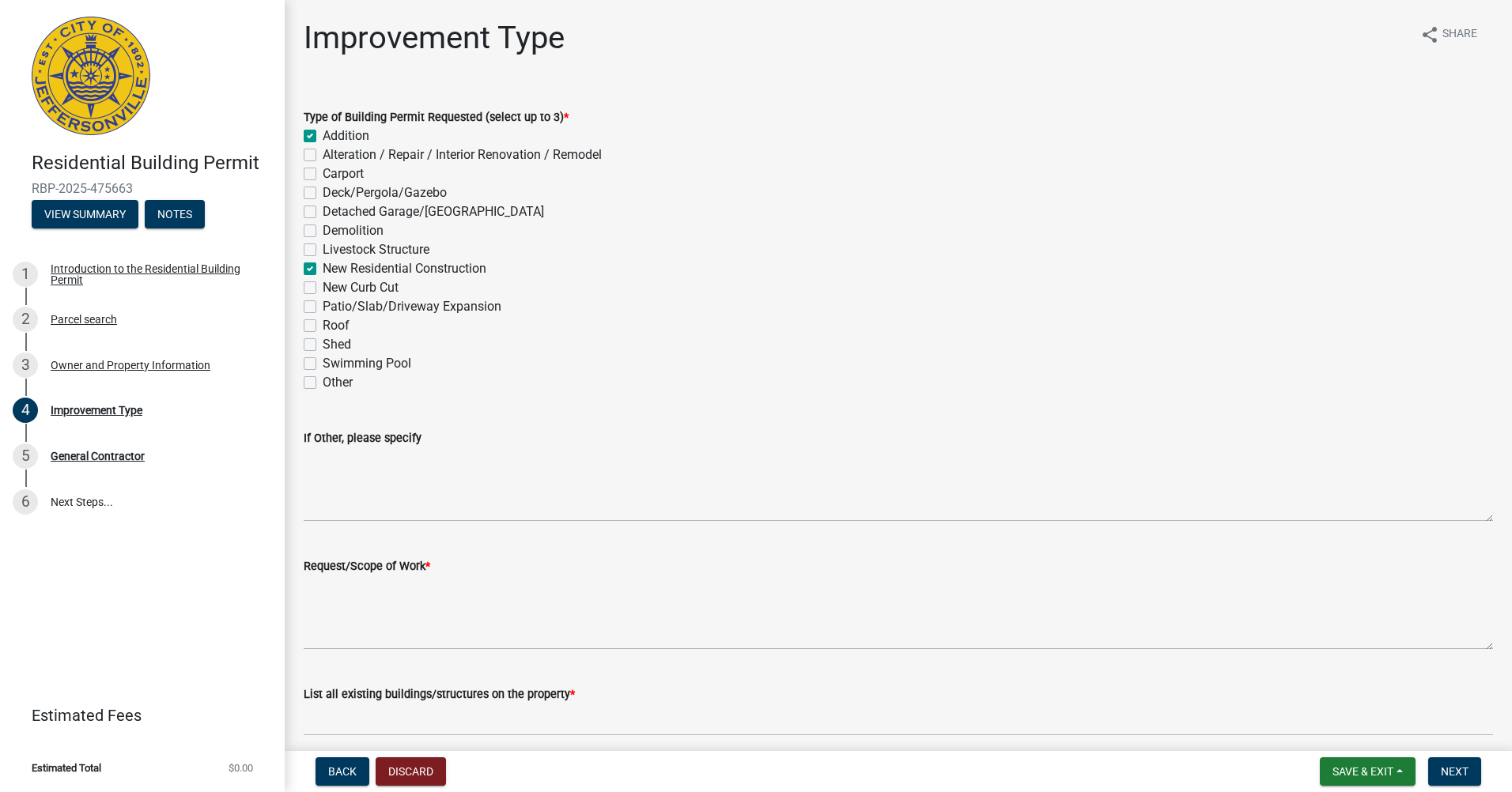
checkbox input "false"
checkbox input "true"
checkbox input "false"
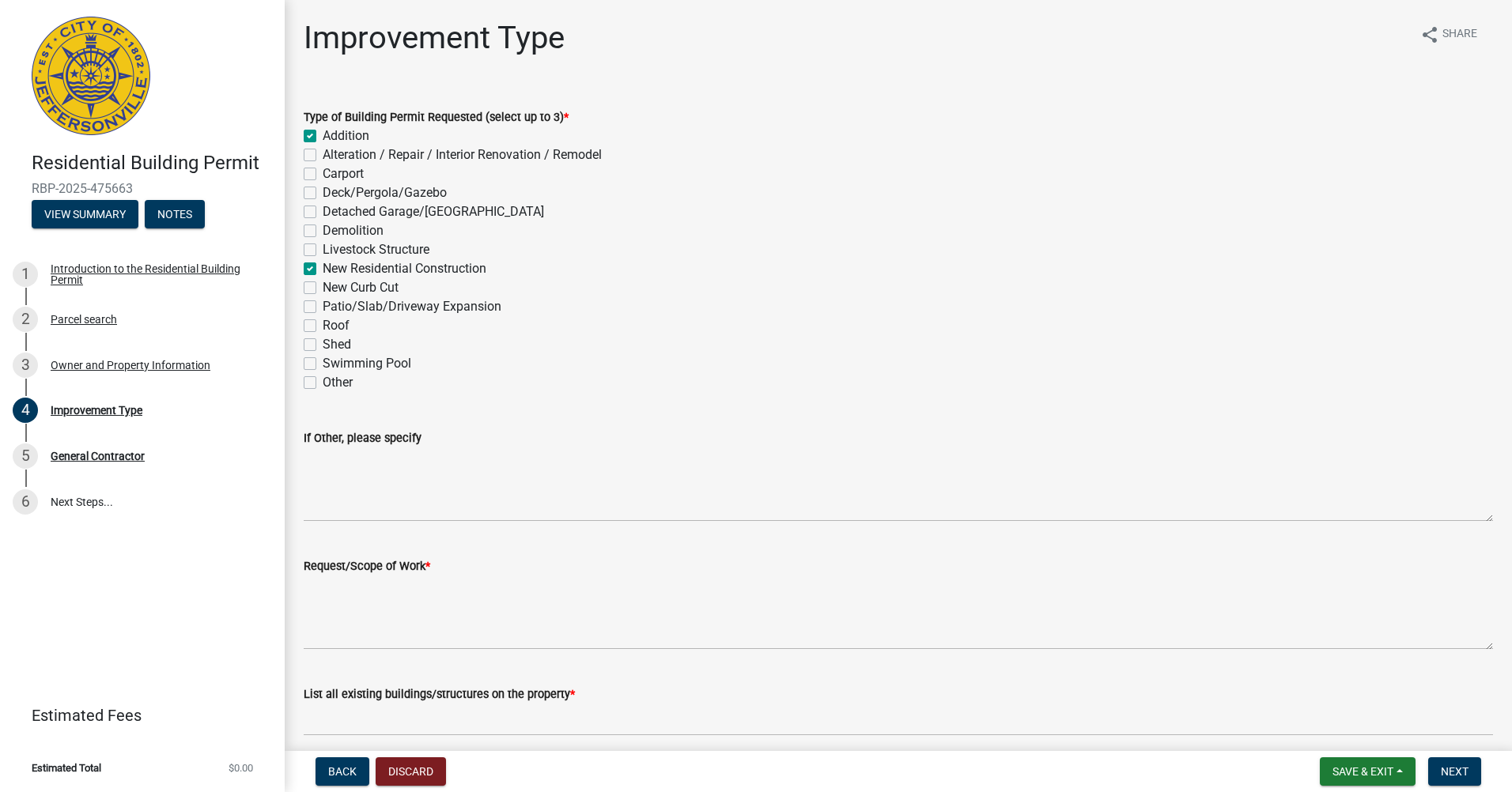
checkbox input "false"
click at [323, 158] on label "Alteration / Repair / Interior Renovation / Remodel" at bounding box center [462, 154] width 279 height 19
click at [323, 156] on input "Alteration / Repair / Interior Renovation / Remodel" at bounding box center [328, 150] width 10 height 10
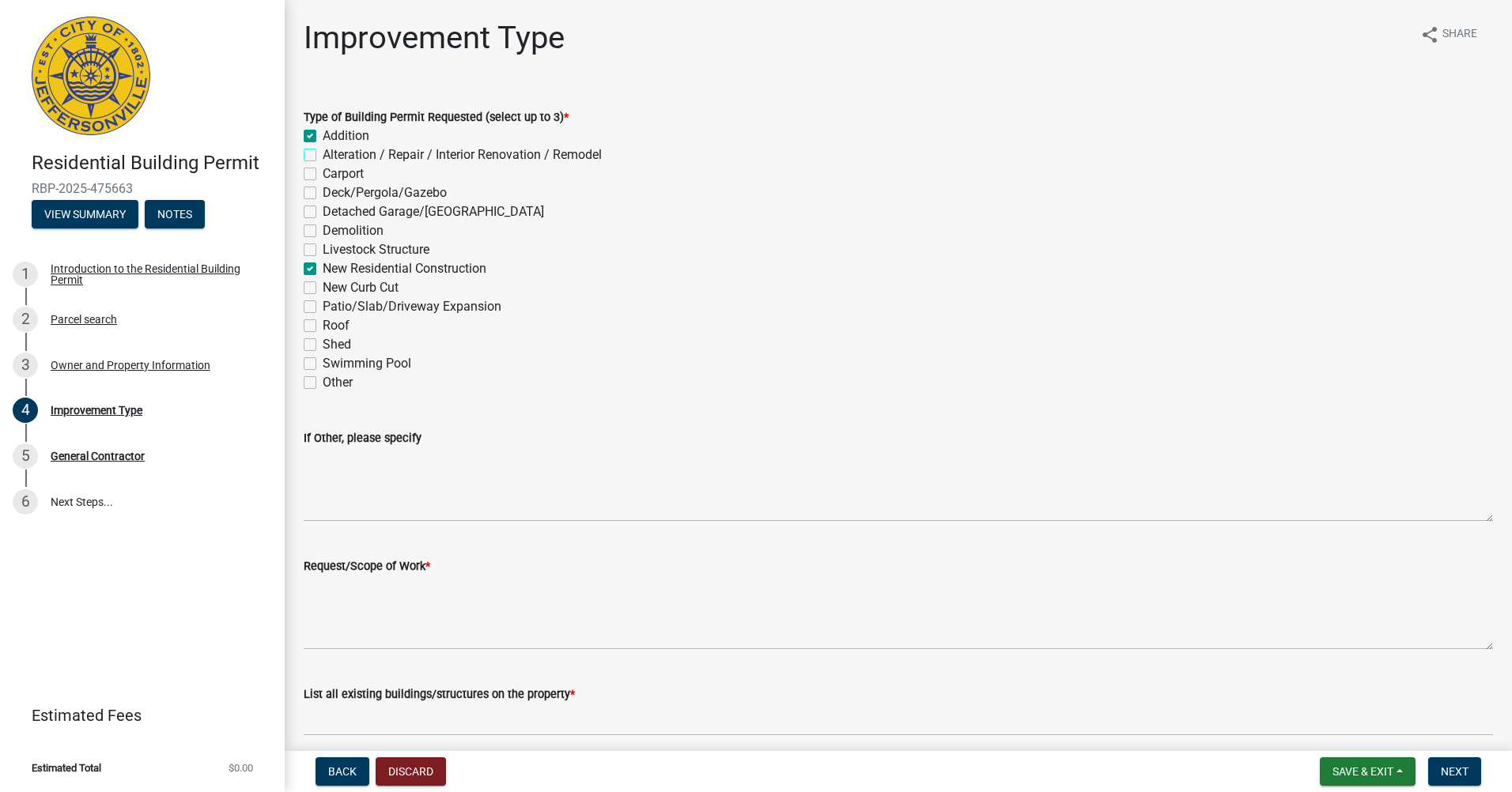
checkbox input "true"
checkbox input "false"
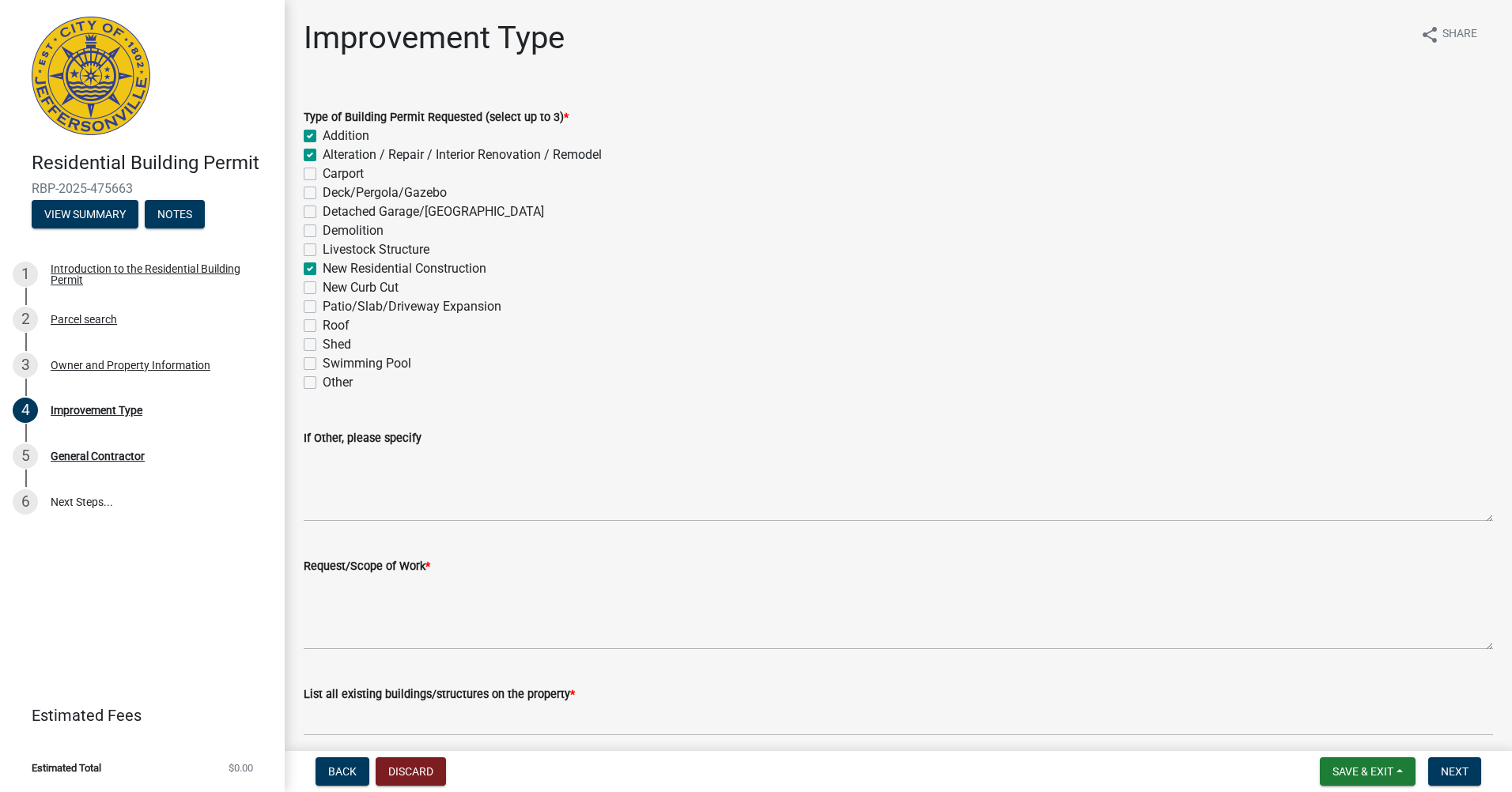
checkbox input "false"
checkbox input "true"
checkbox input "false"
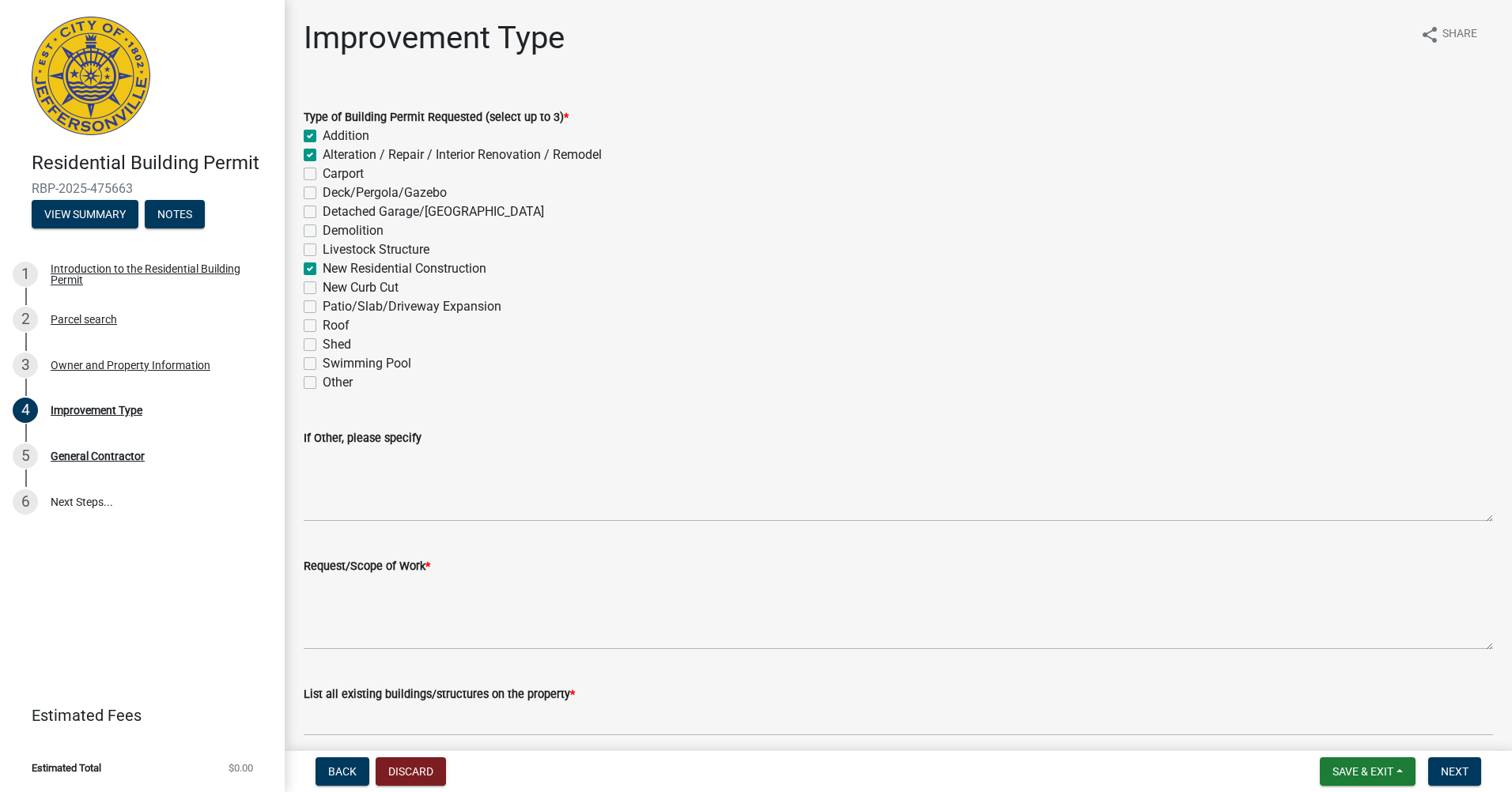
checkbox input "false"
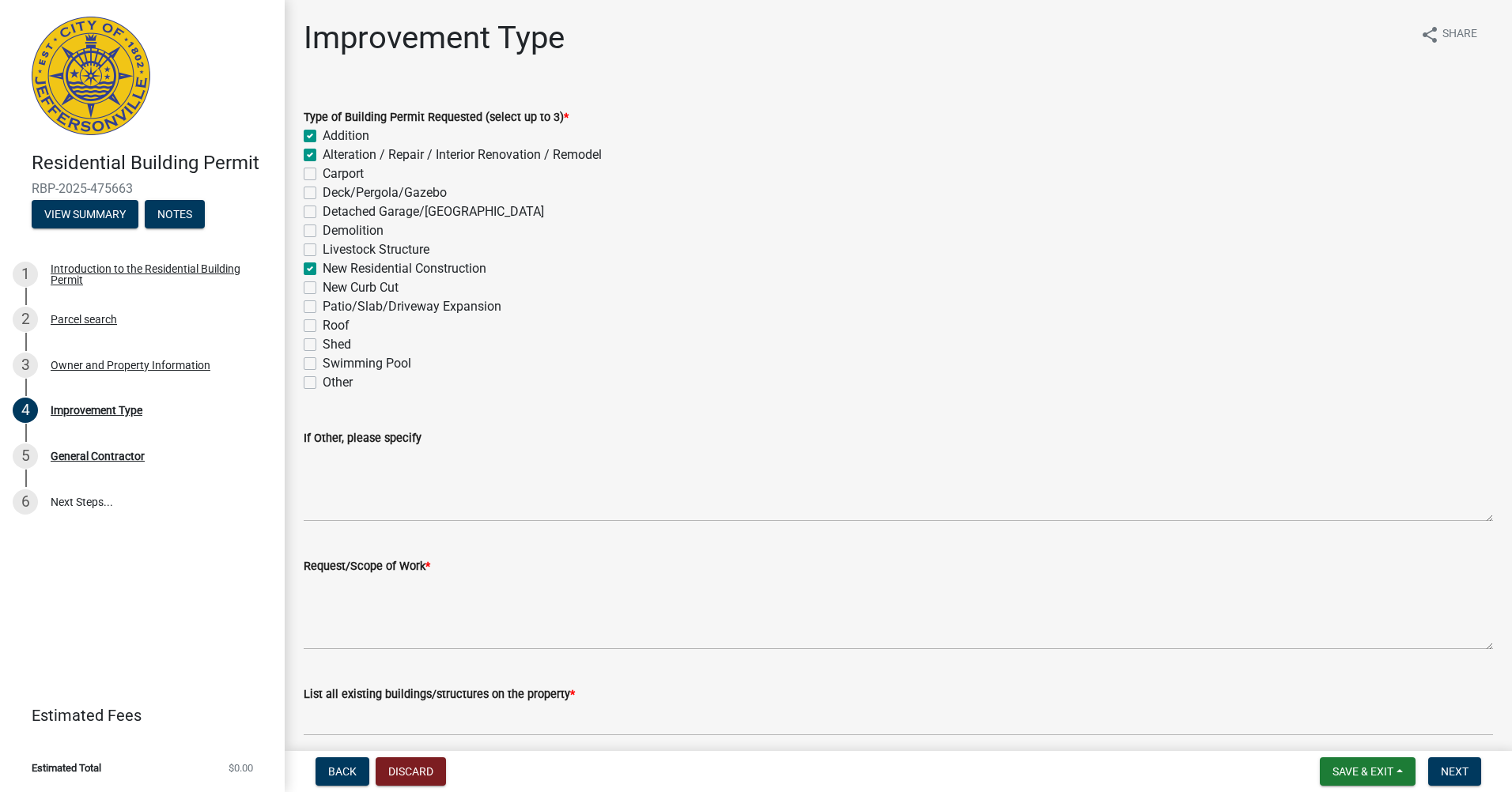
scroll to position [65, 0]
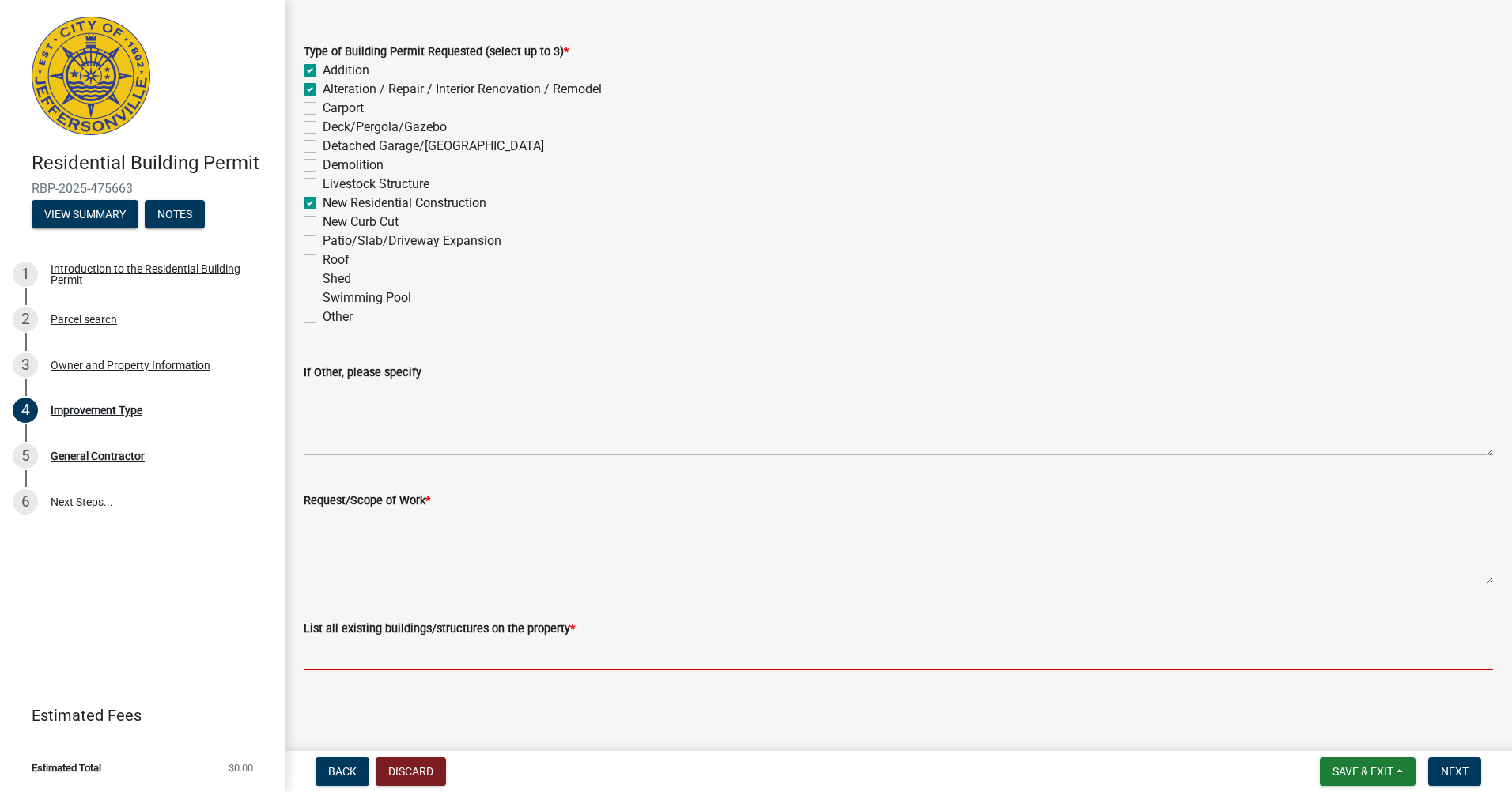
click at [363, 650] on input "List all existing buildings/structures on the property *" at bounding box center [898, 654] width 1189 height 33
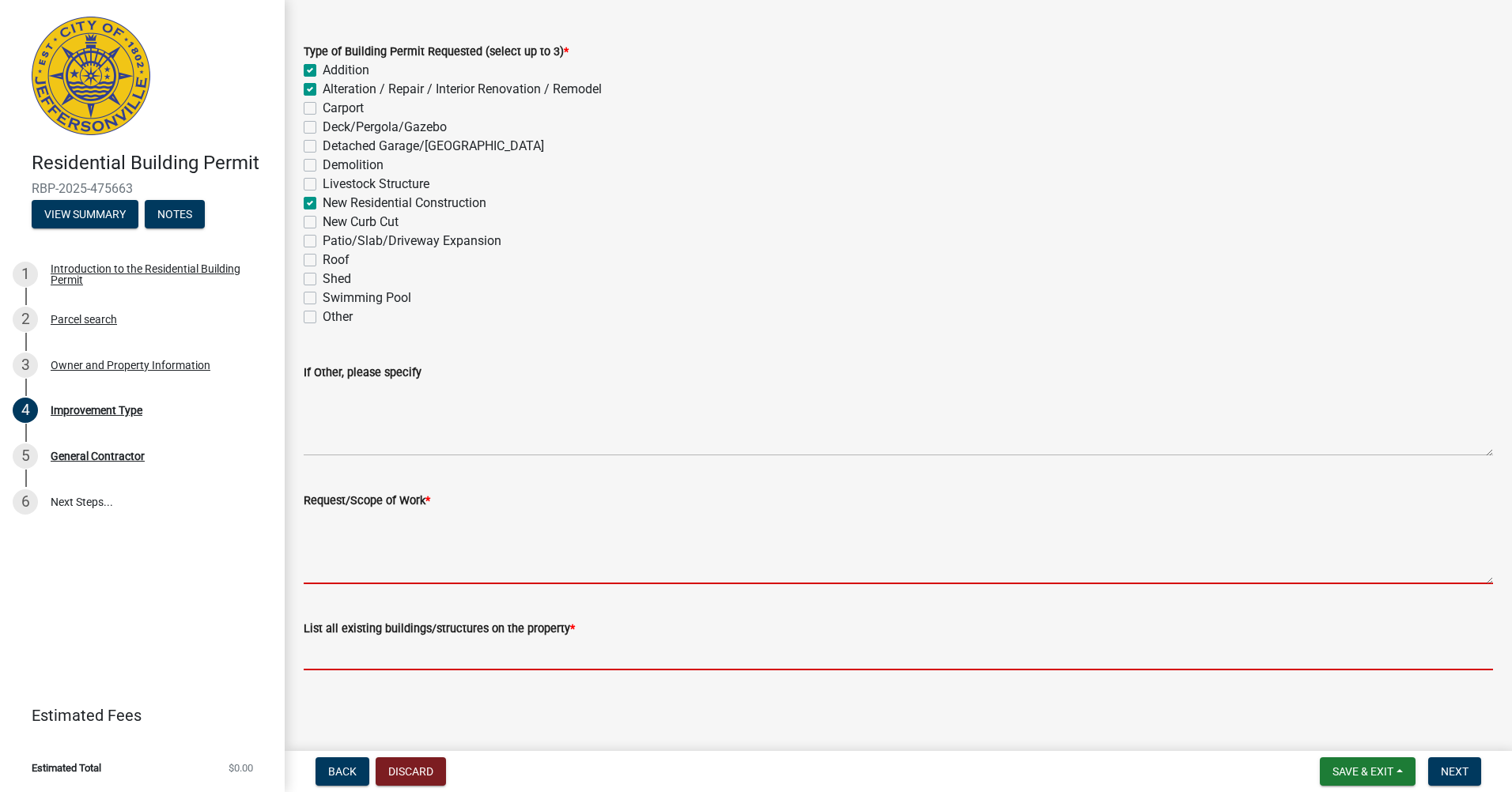
click at [343, 556] on textarea "Request/Scope of Work *" at bounding box center [898, 546] width 1189 height 75
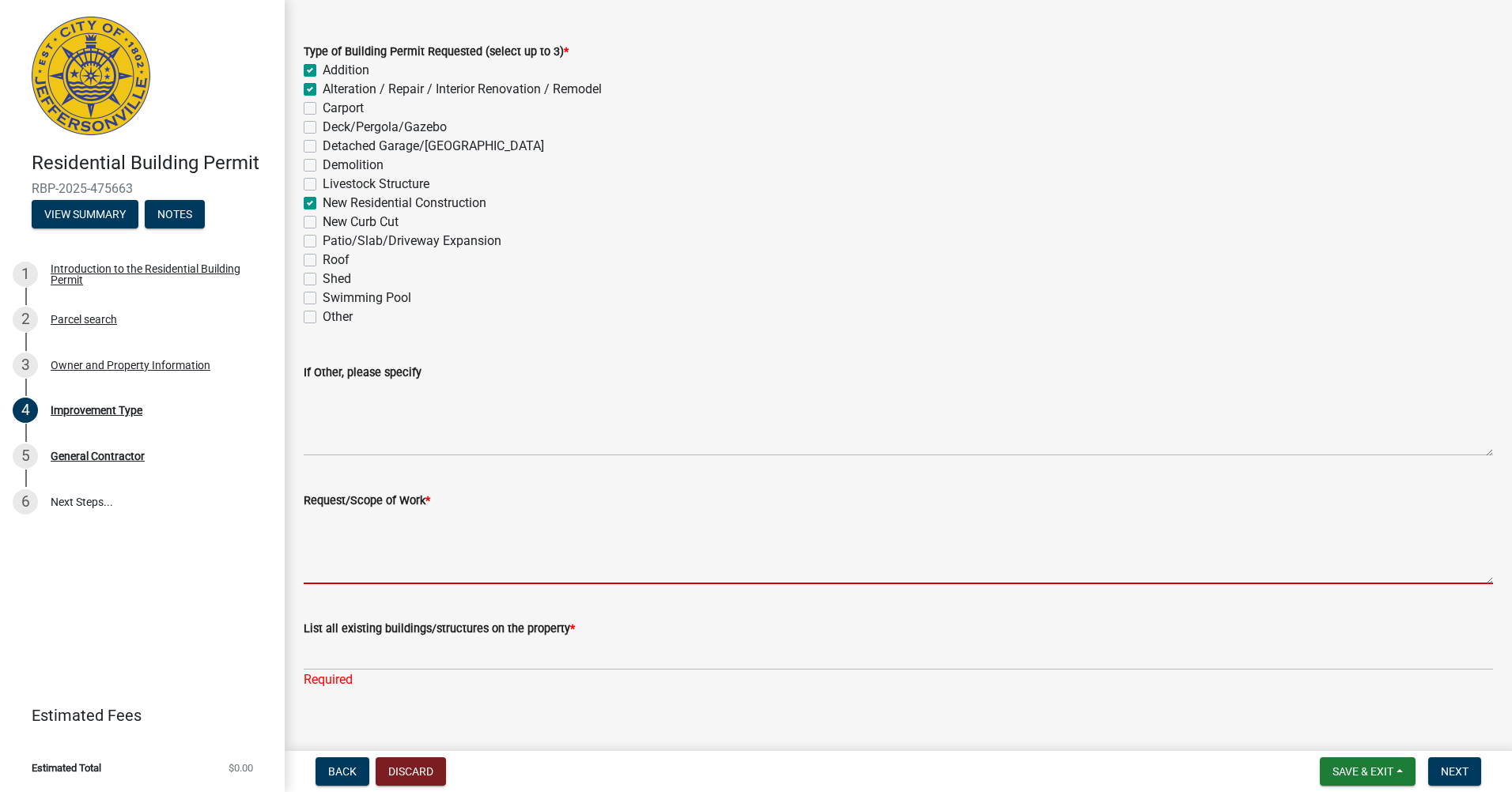
click at [349, 577] on textarea "Request/Scope of Work *" at bounding box center [898, 546] width 1189 height 75
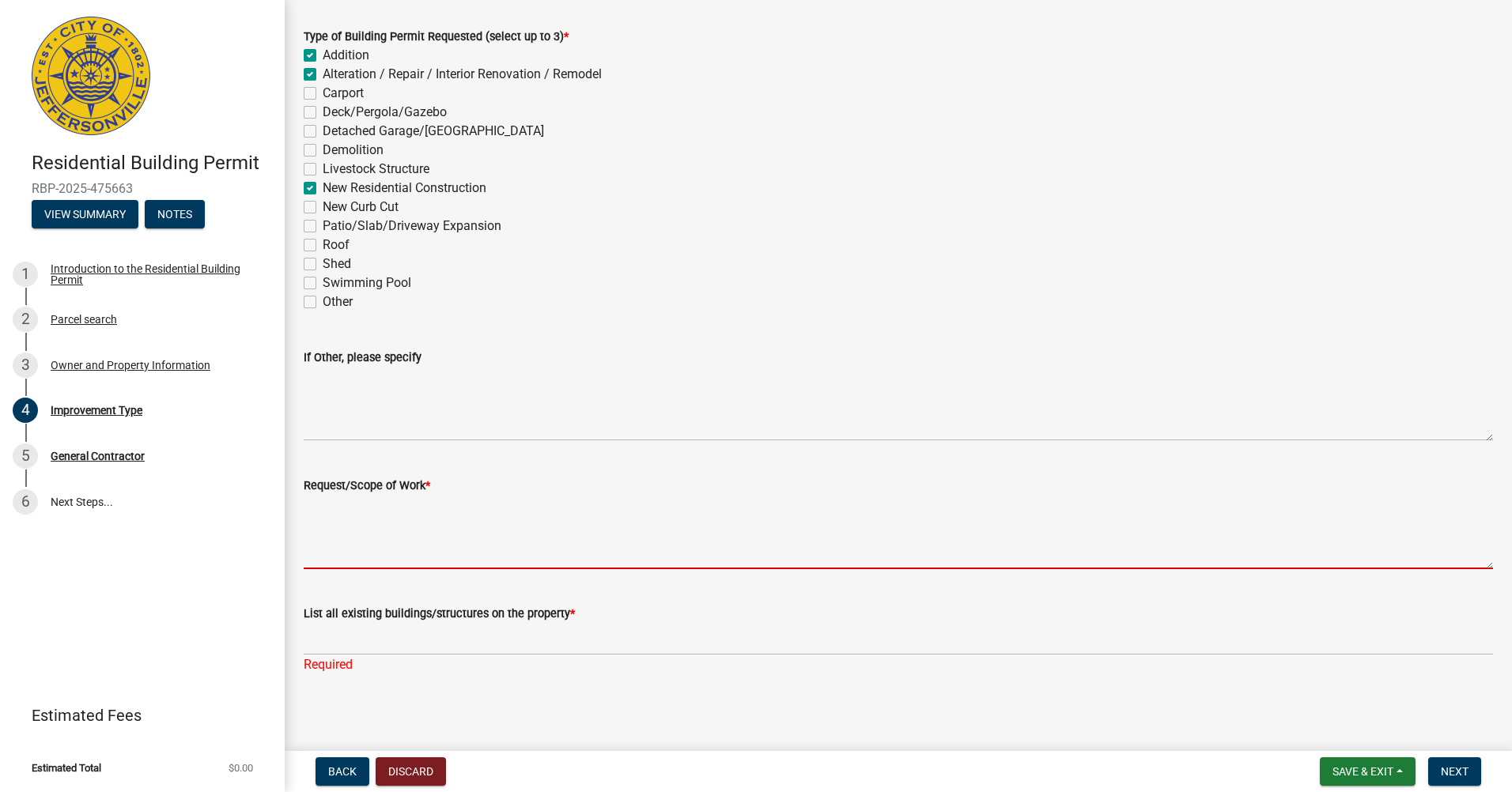
scroll to position [85, 0]
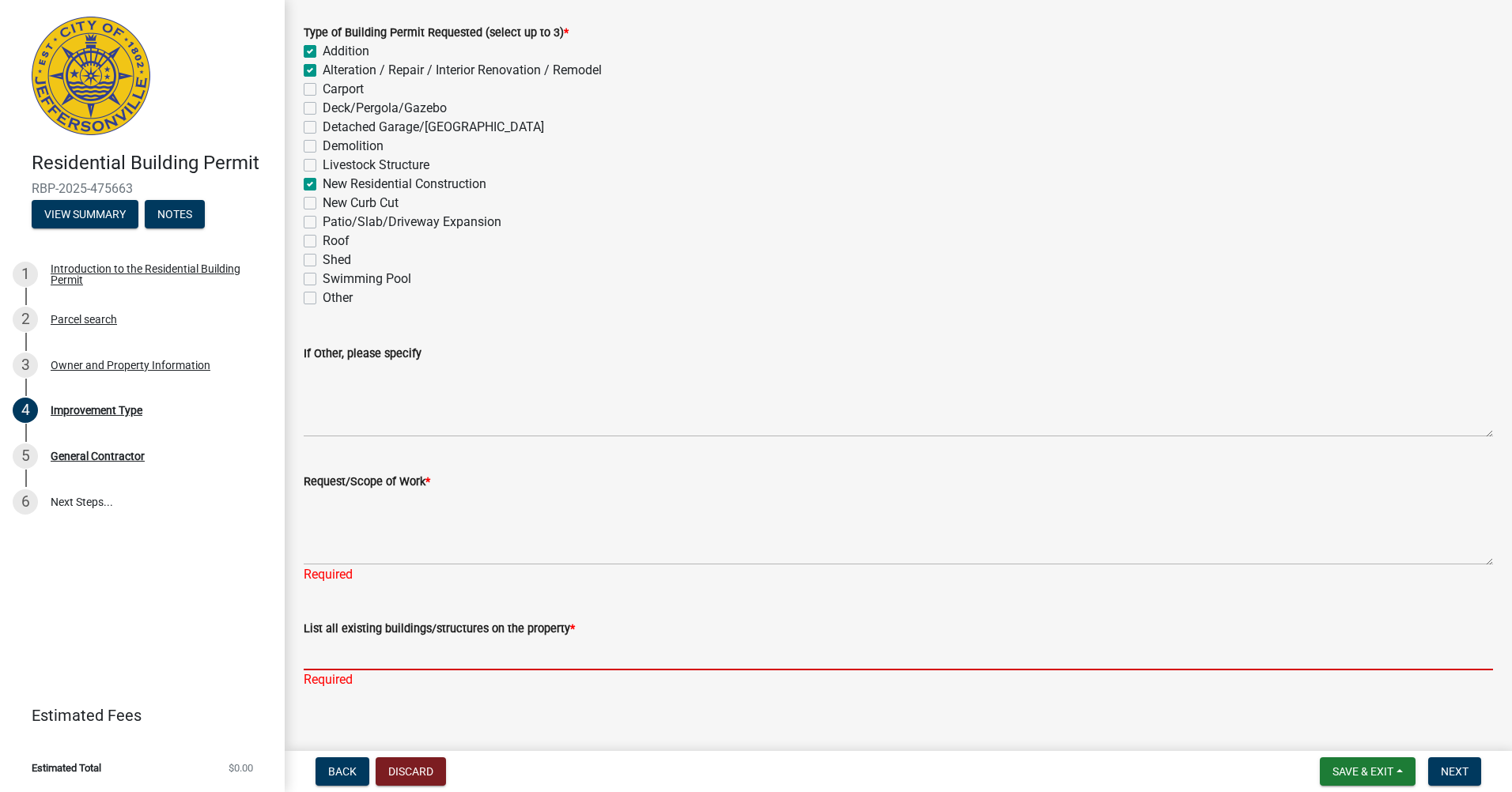
click at [348, 634] on form "List all existing buildings/structures on the property *" at bounding box center [898, 644] width 1189 height 51
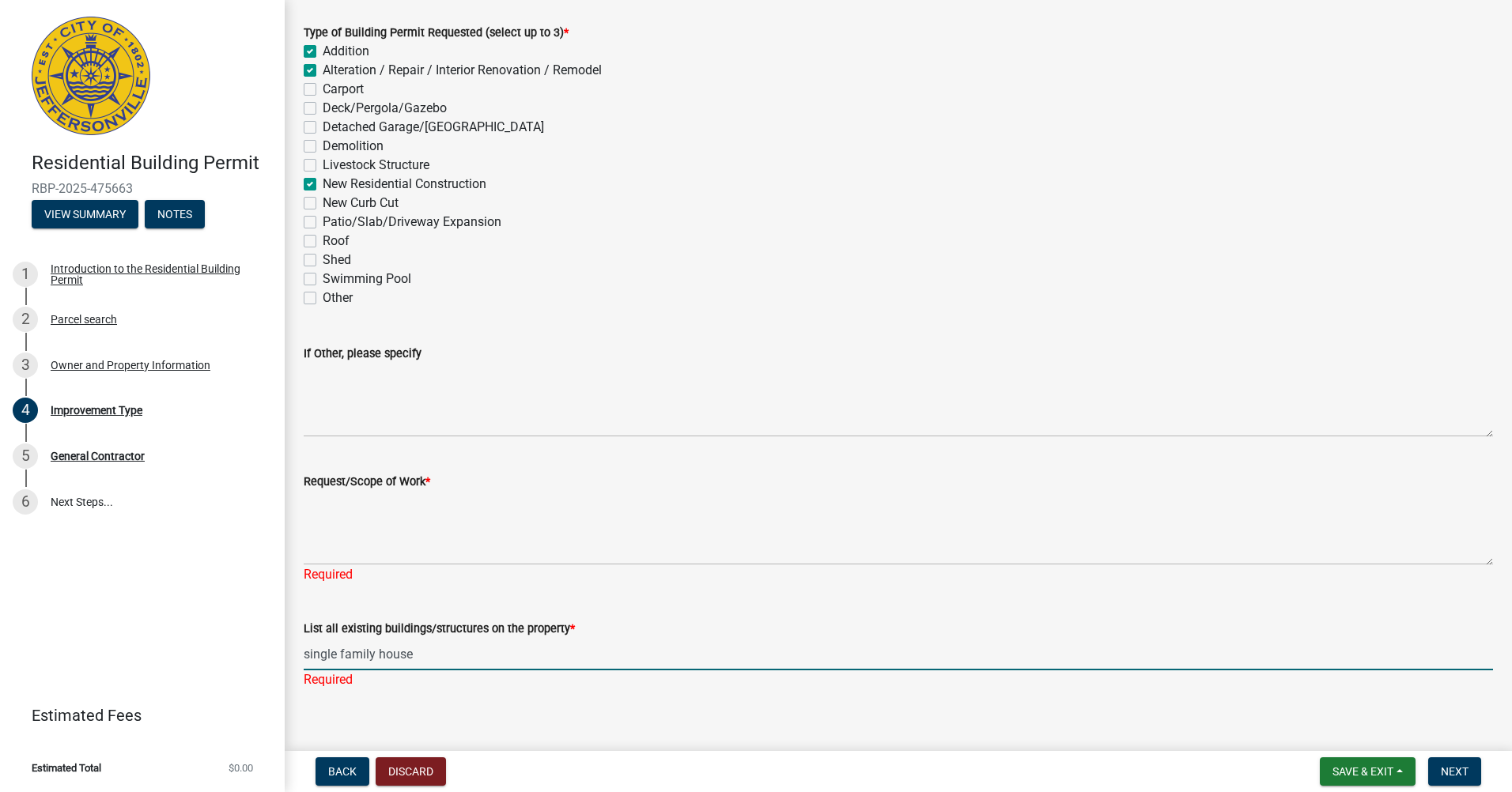
type input "single family house"
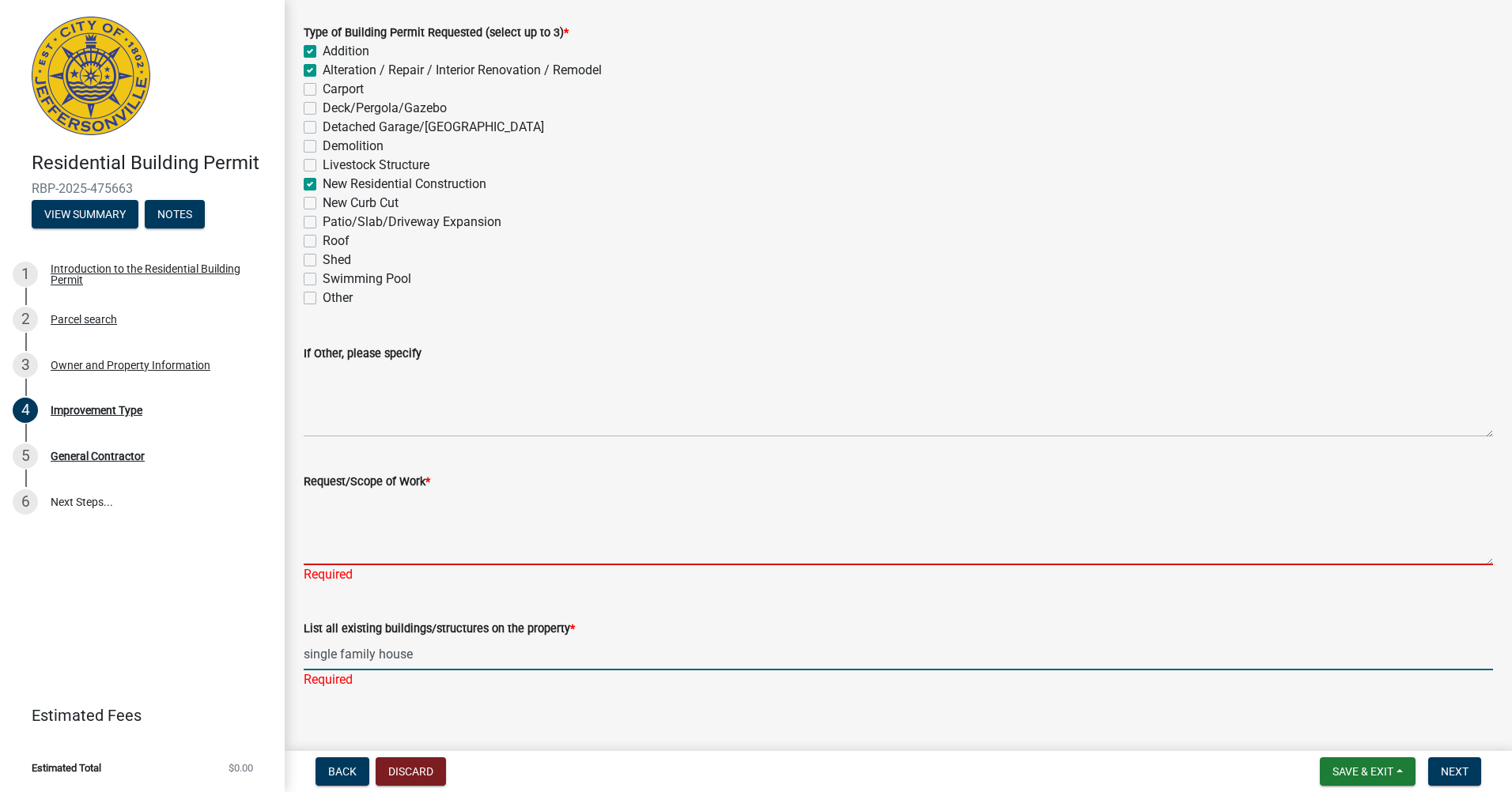
click at [324, 557] on textarea "Request/Scope of Work *" at bounding box center [898, 527] width 1189 height 75
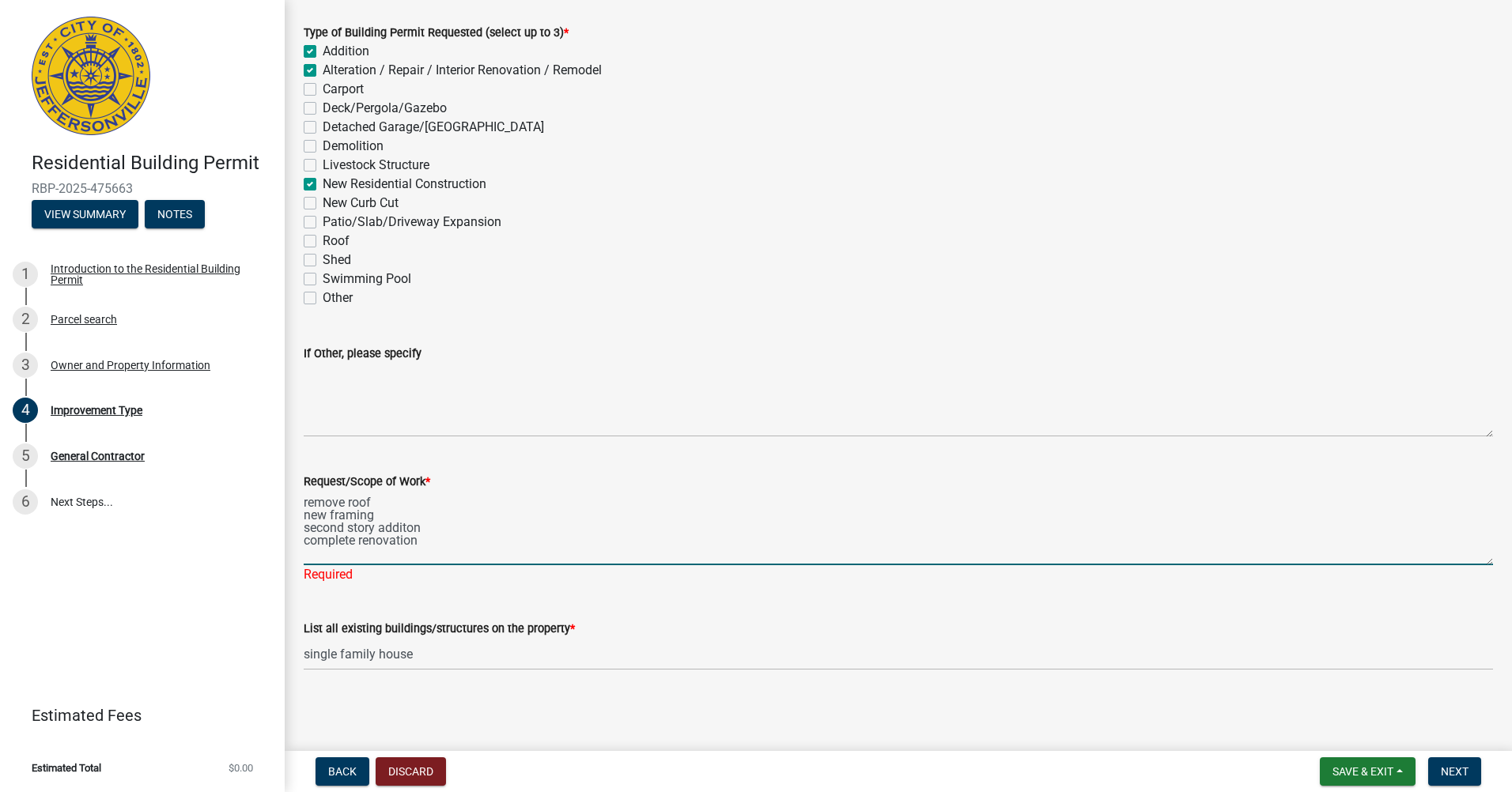
click at [393, 527] on textarea "remove roof new framing second story additon complete renovation" at bounding box center [898, 527] width 1189 height 75
click at [434, 527] on textarea "remove roof new framing second story additon complete renovation" at bounding box center [898, 527] width 1189 height 75
type textarea "remove roof new framing second story addition complete renovation"
click at [337, 588] on wm-data-entity-input "Request/Scope of Work * remove roof new framing second story addition complete …" at bounding box center [898, 522] width 1189 height 147
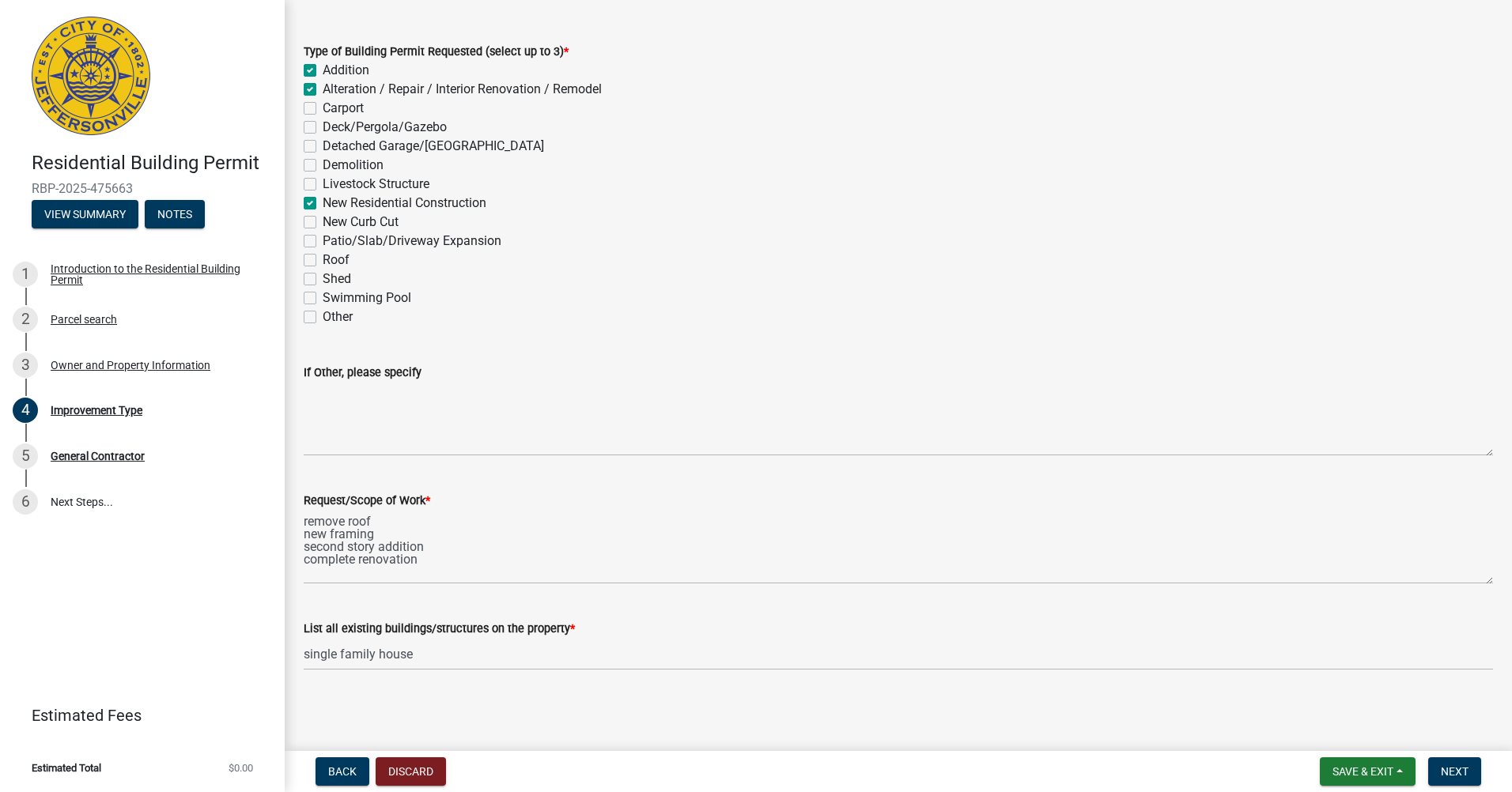
click at [323, 171] on label "Demolition" at bounding box center [353, 165] width 61 height 19
click at [323, 166] on input "Demolition" at bounding box center [328, 161] width 10 height 10
checkbox input "true"
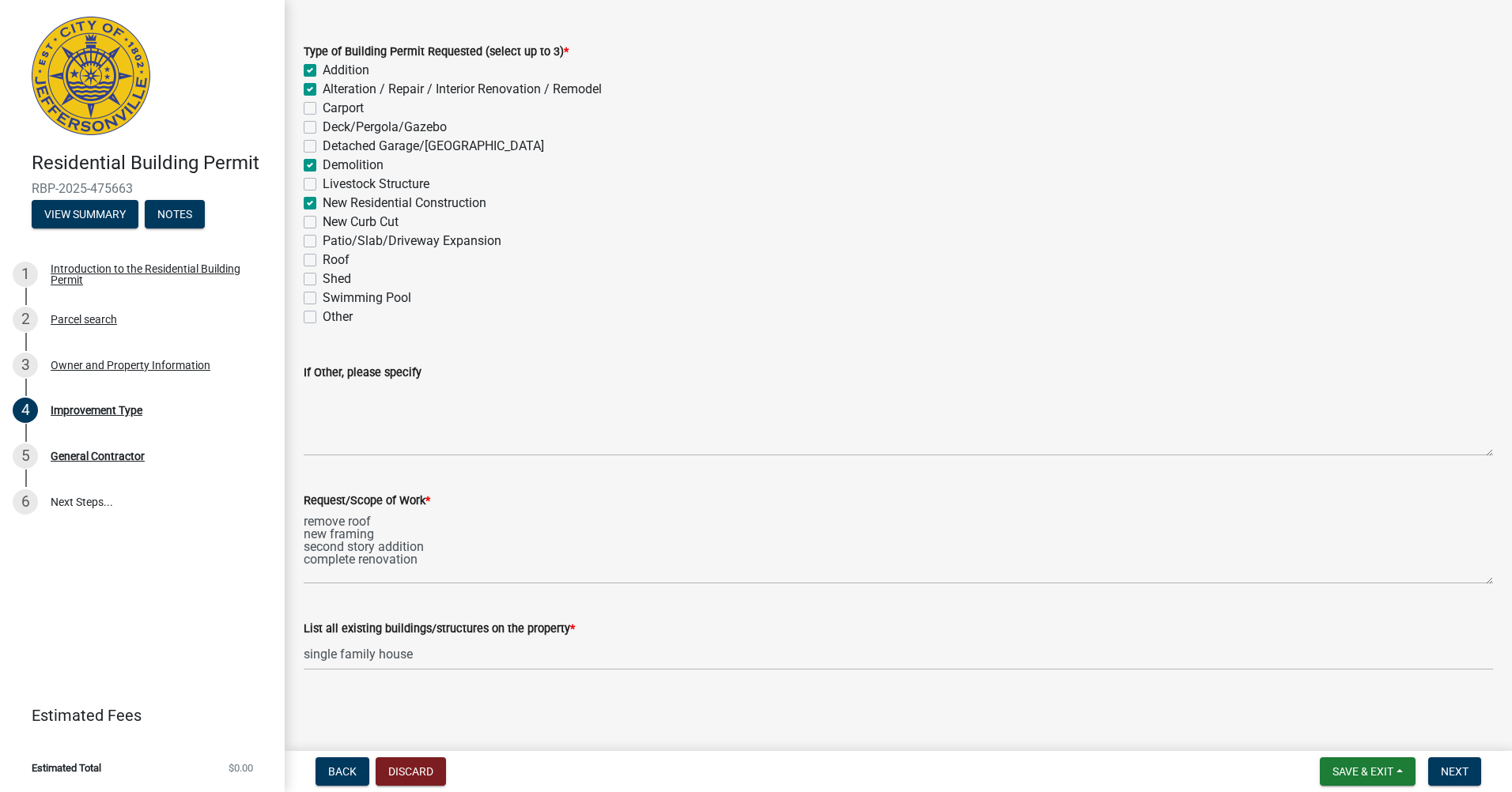
checkbox input "false"
checkbox input "true"
checkbox input "false"
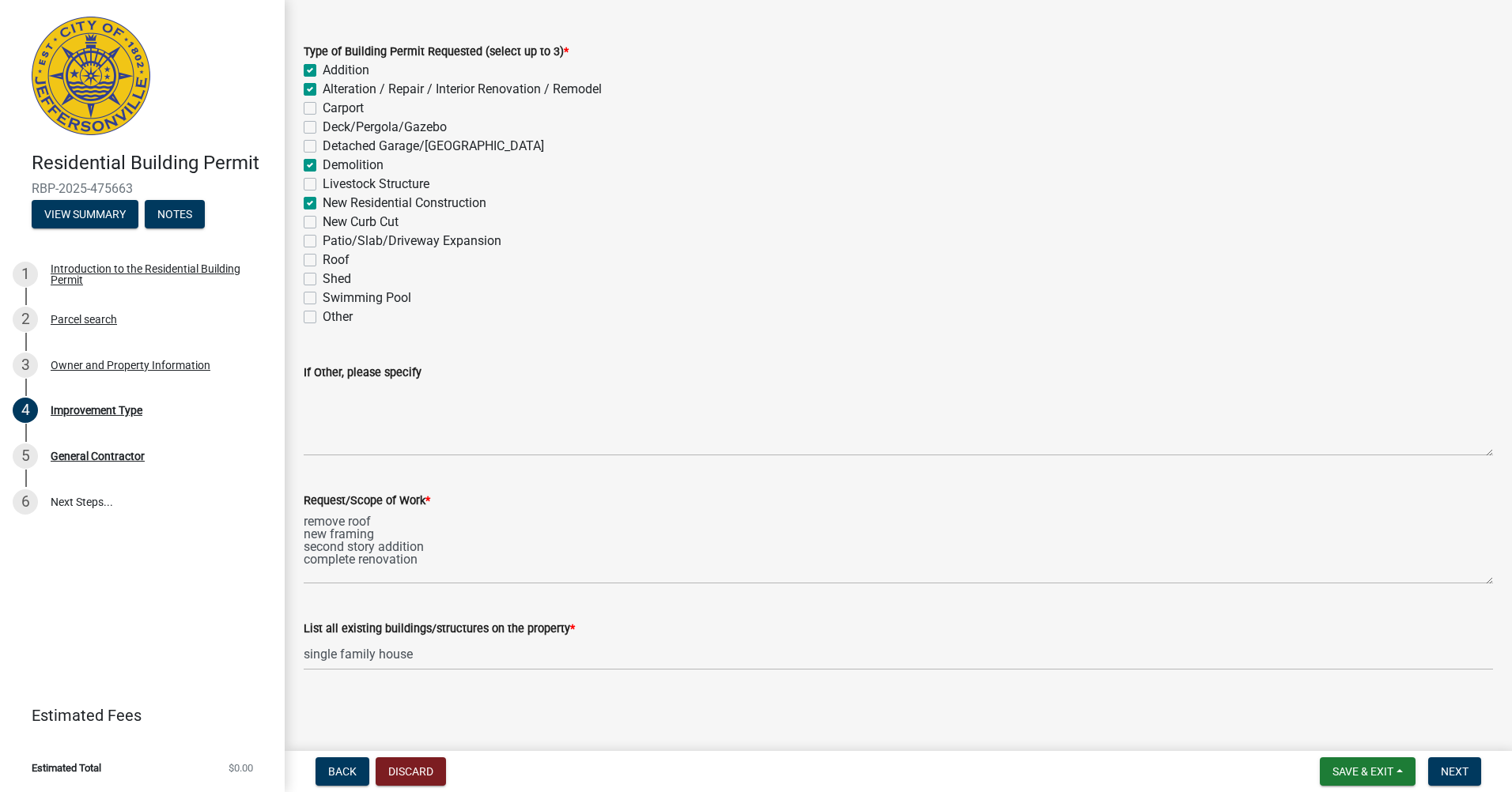
checkbox input "true"
checkbox input "false"
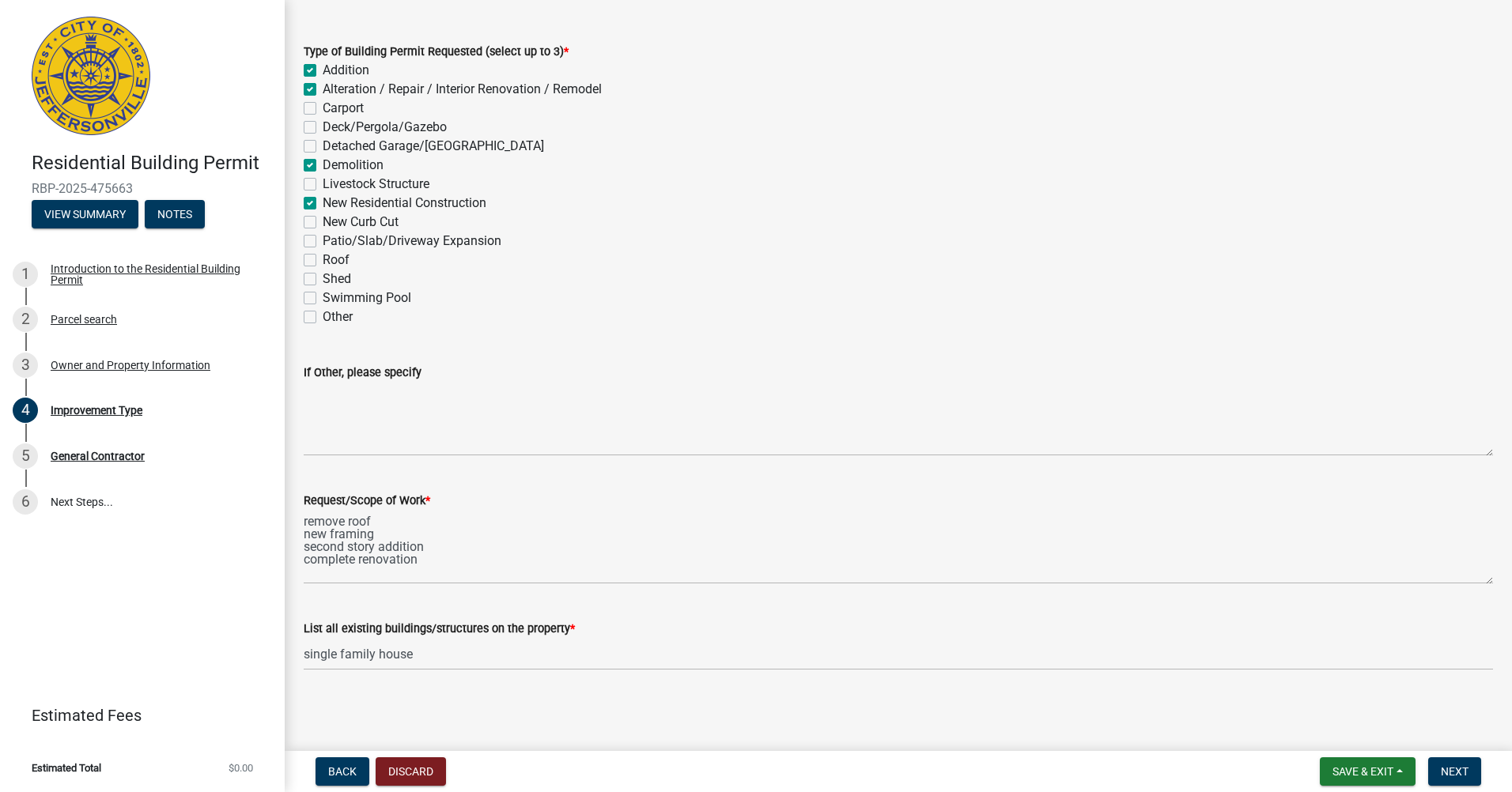
checkbox input "false"
click at [323, 202] on label "New Residential Construction" at bounding box center [404, 203] width 164 height 19
click at [323, 202] on input "New Residential Construction" at bounding box center [328, 199] width 10 height 10
checkbox input "false"
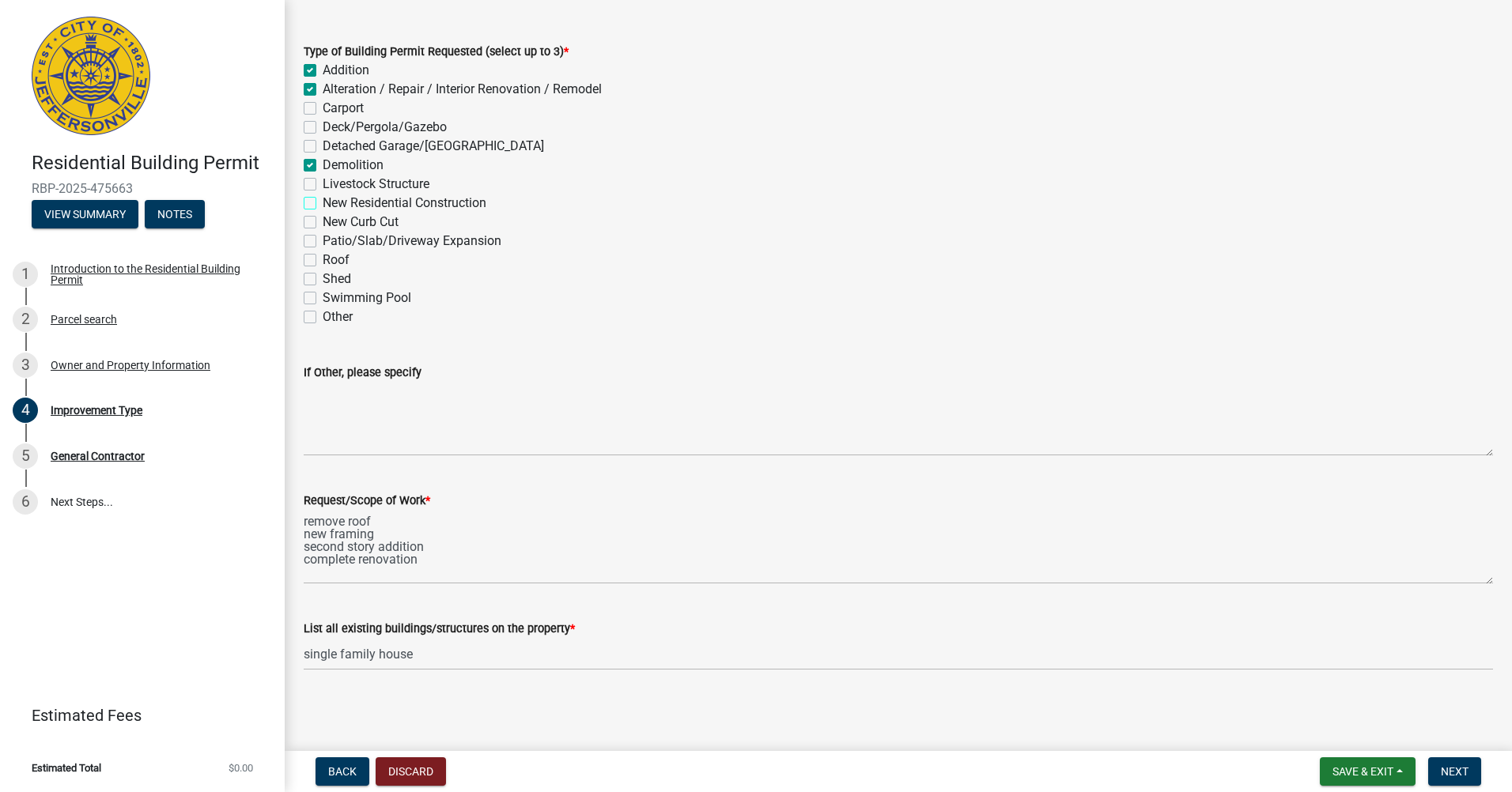
checkbox input "true"
checkbox input "false"
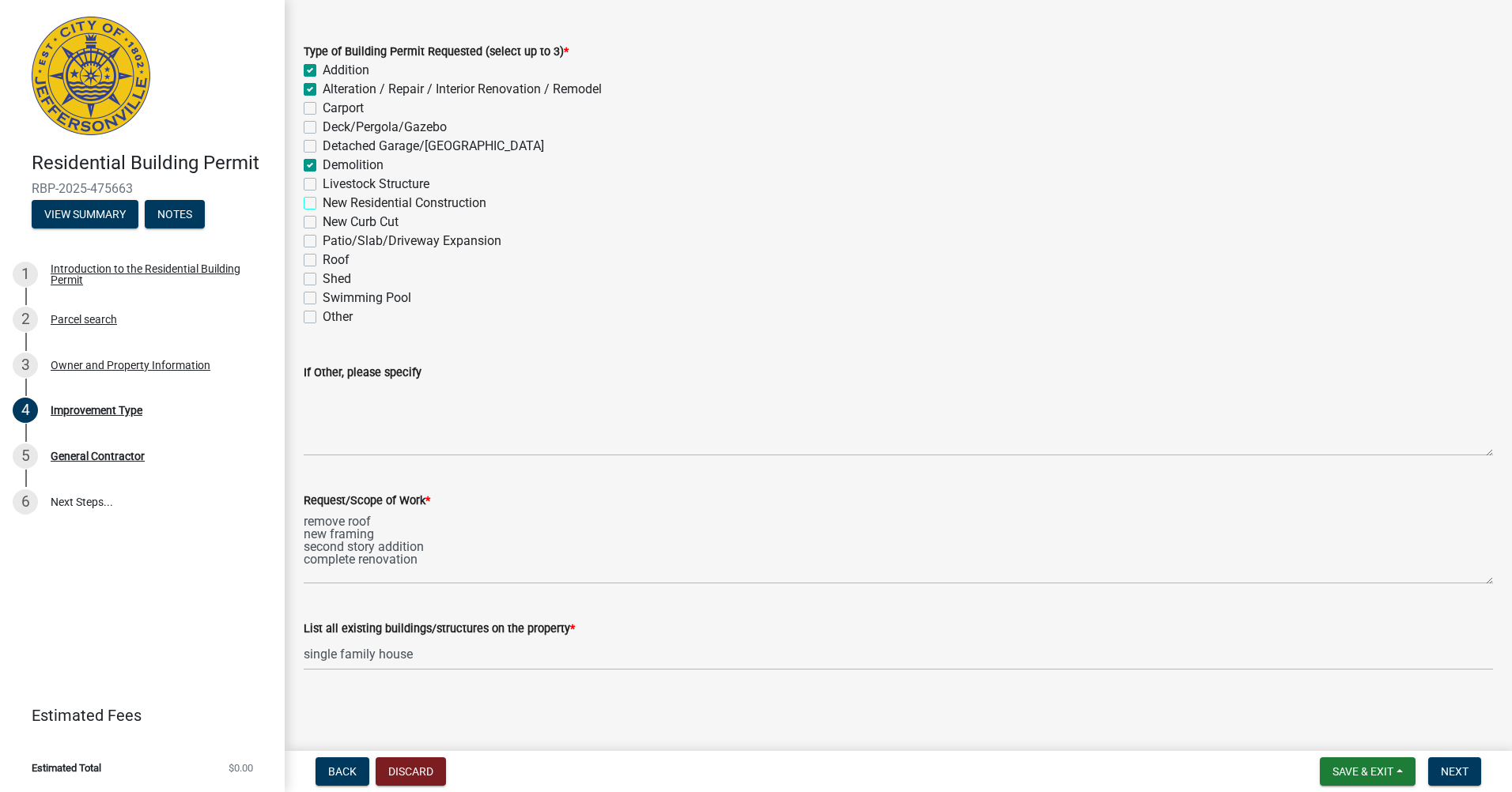
checkbox input "true"
checkbox input "false"
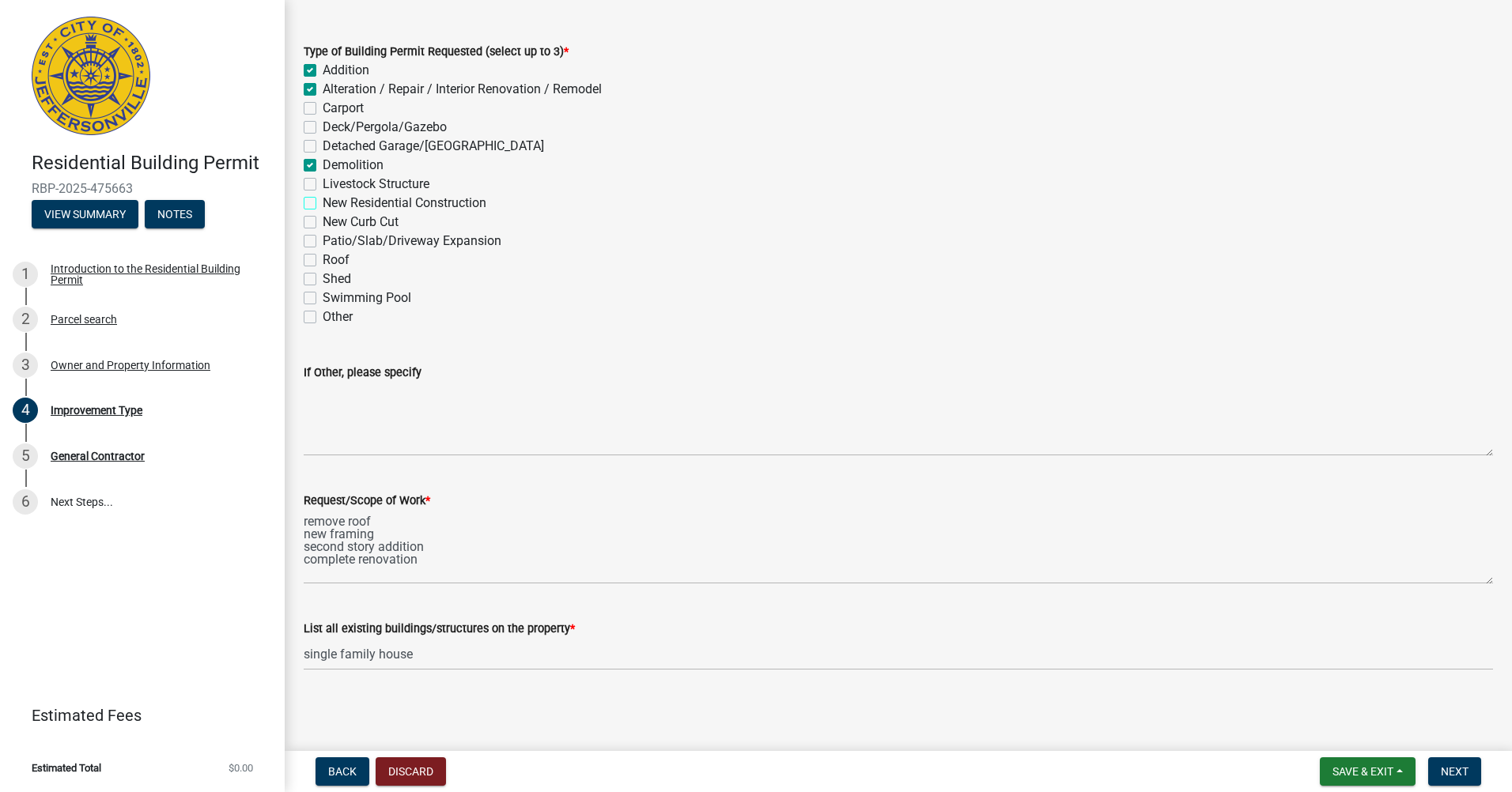
checkbox input "false"
click at [313, 232] on div "Patio/Slab/Driveway Expansion" at bounding box center [898, 241] width 1189 height 19
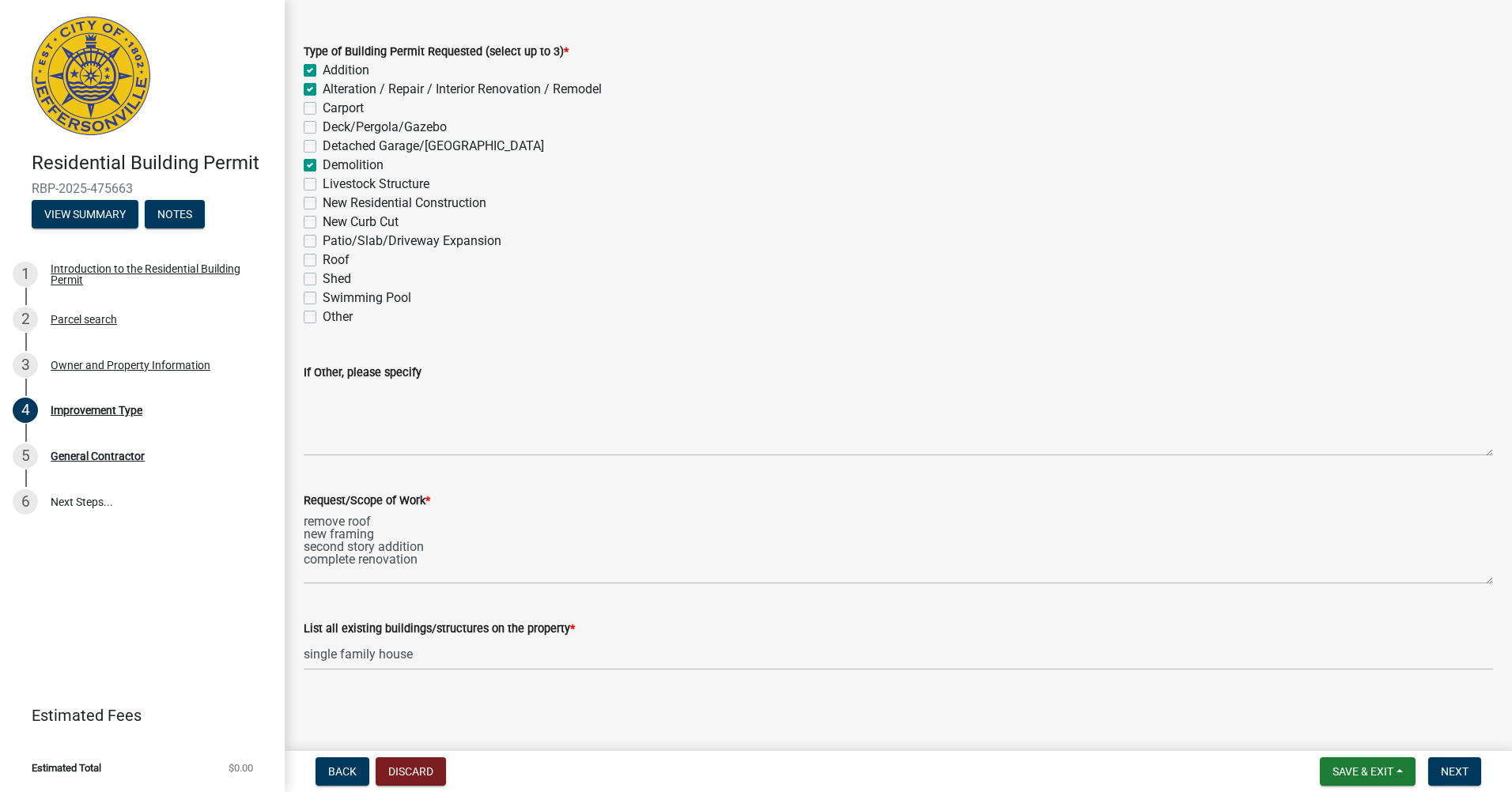
click at [323, 201] on label "New Residential Construction" at bounding box center [404, 203] width 164 height 19
click at [323, 201] on input "New Residential Construction" at bounding box center [328, 199] width 10 height 10
checkbox input "true"
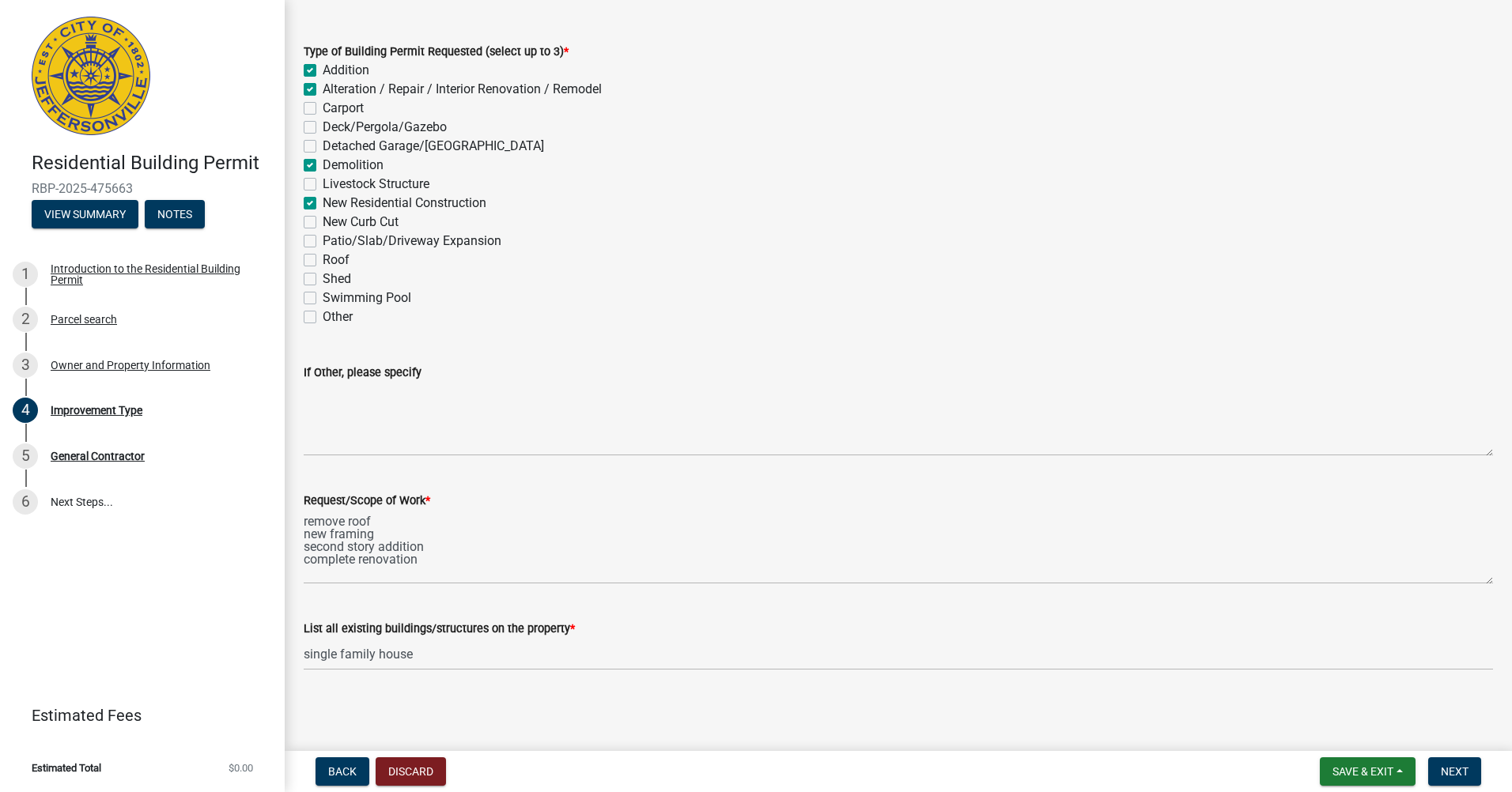
checkbox input "false"
checkbox input "true"
checkbox input "false"
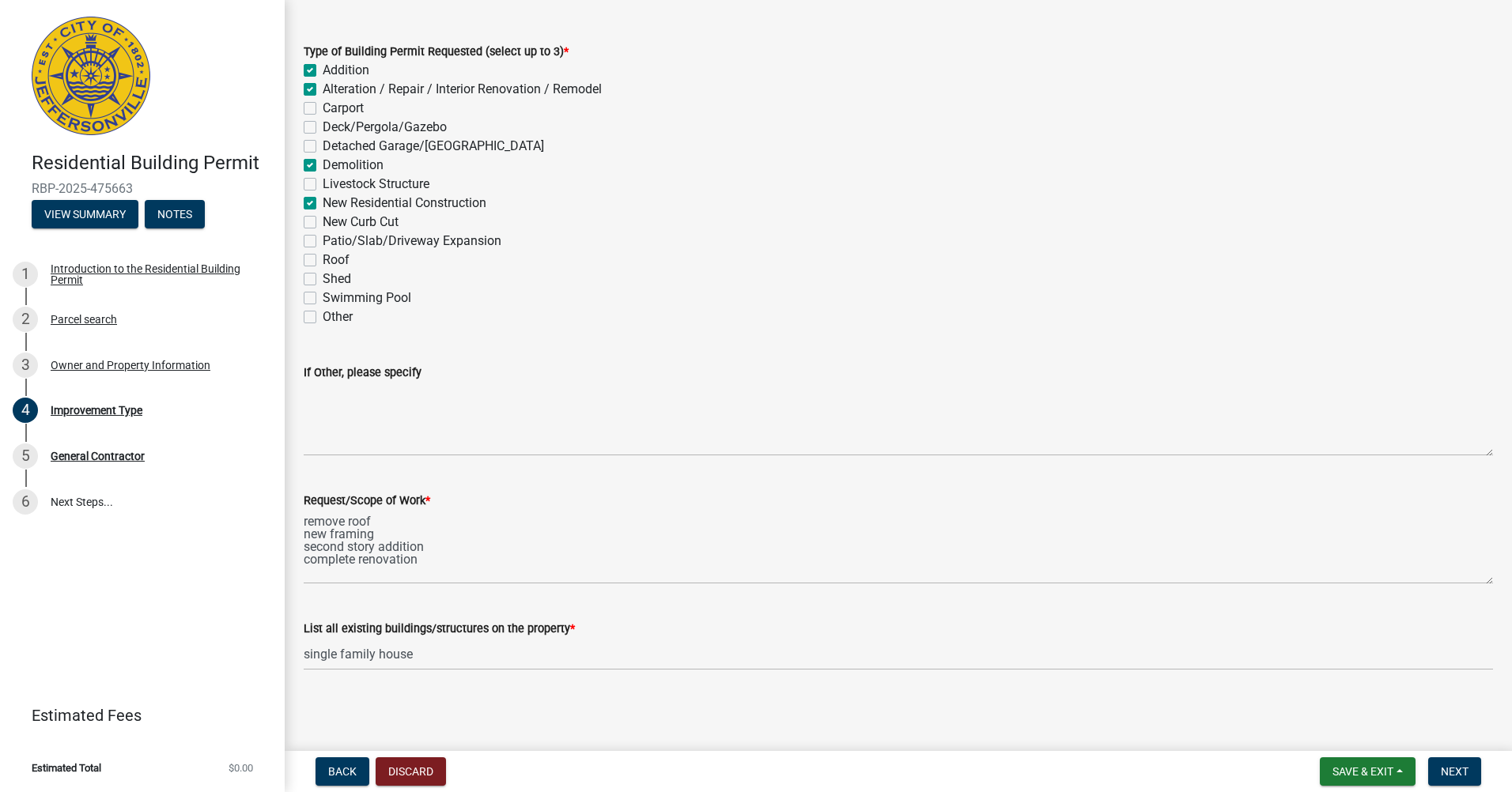
checkbox input "true"
checkbox input "false"
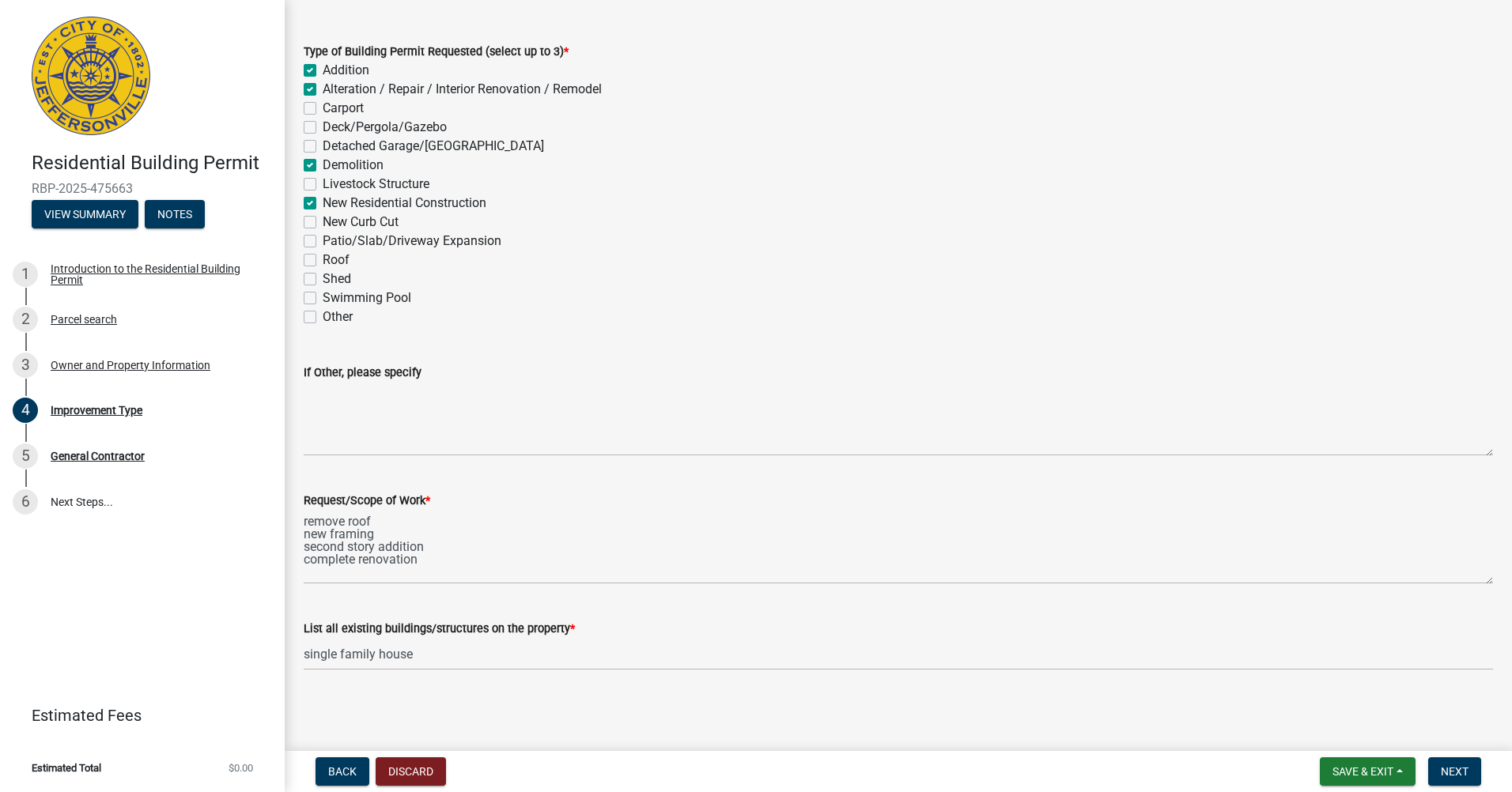
checkbox input "false"
click at [323, 88] on label "Alteration / Repair / Interior Renovation / Remodel" at bounding box center [462, 89] width 279 height 19
click at [323, 88] on input "Alteration / Repair / Interior Renovation / Remodel" at bounding box center [328, 85] width 10 height 10
checkbox input "false"
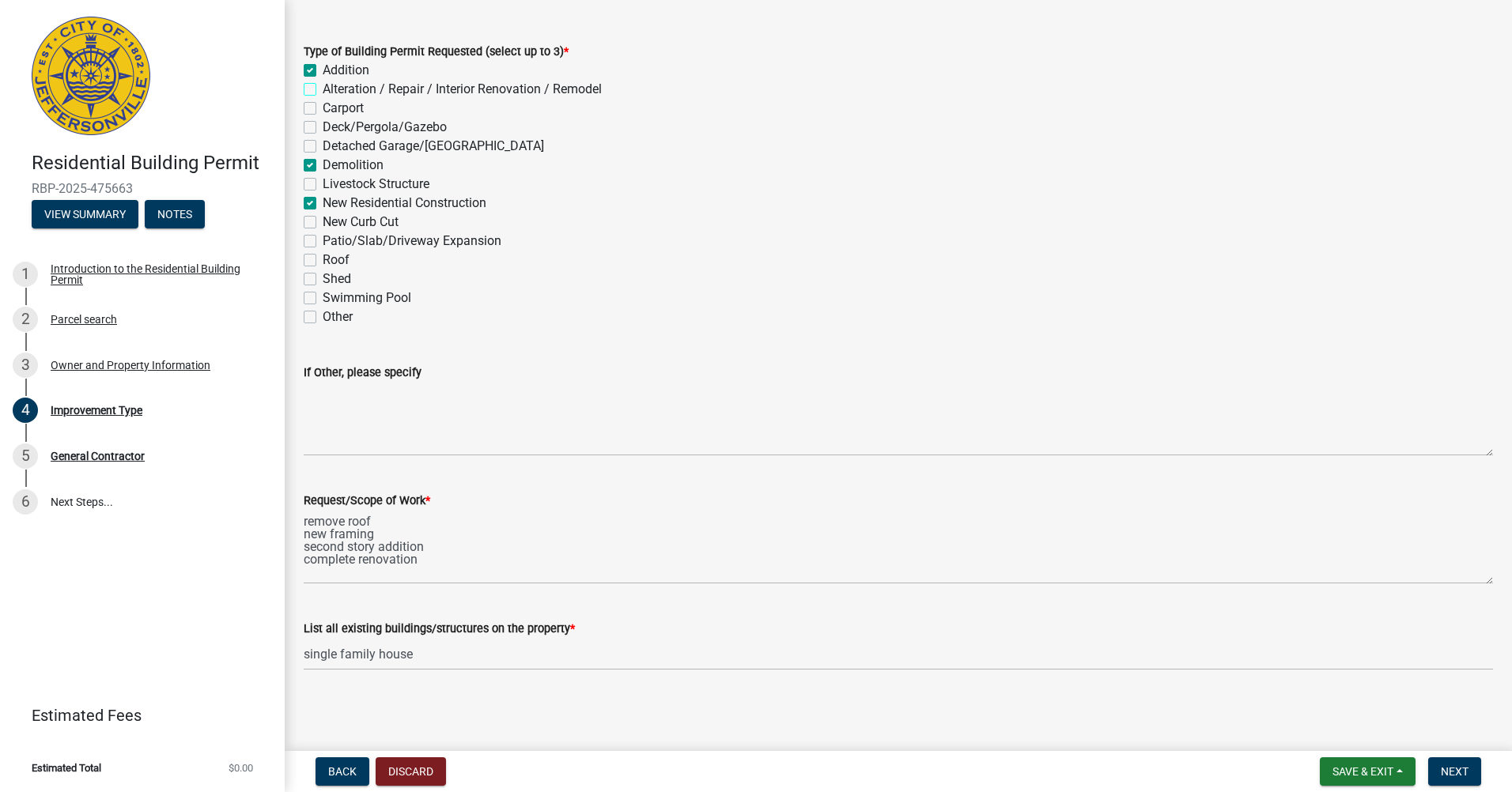
checkbox input "true"
checkbox input "false"
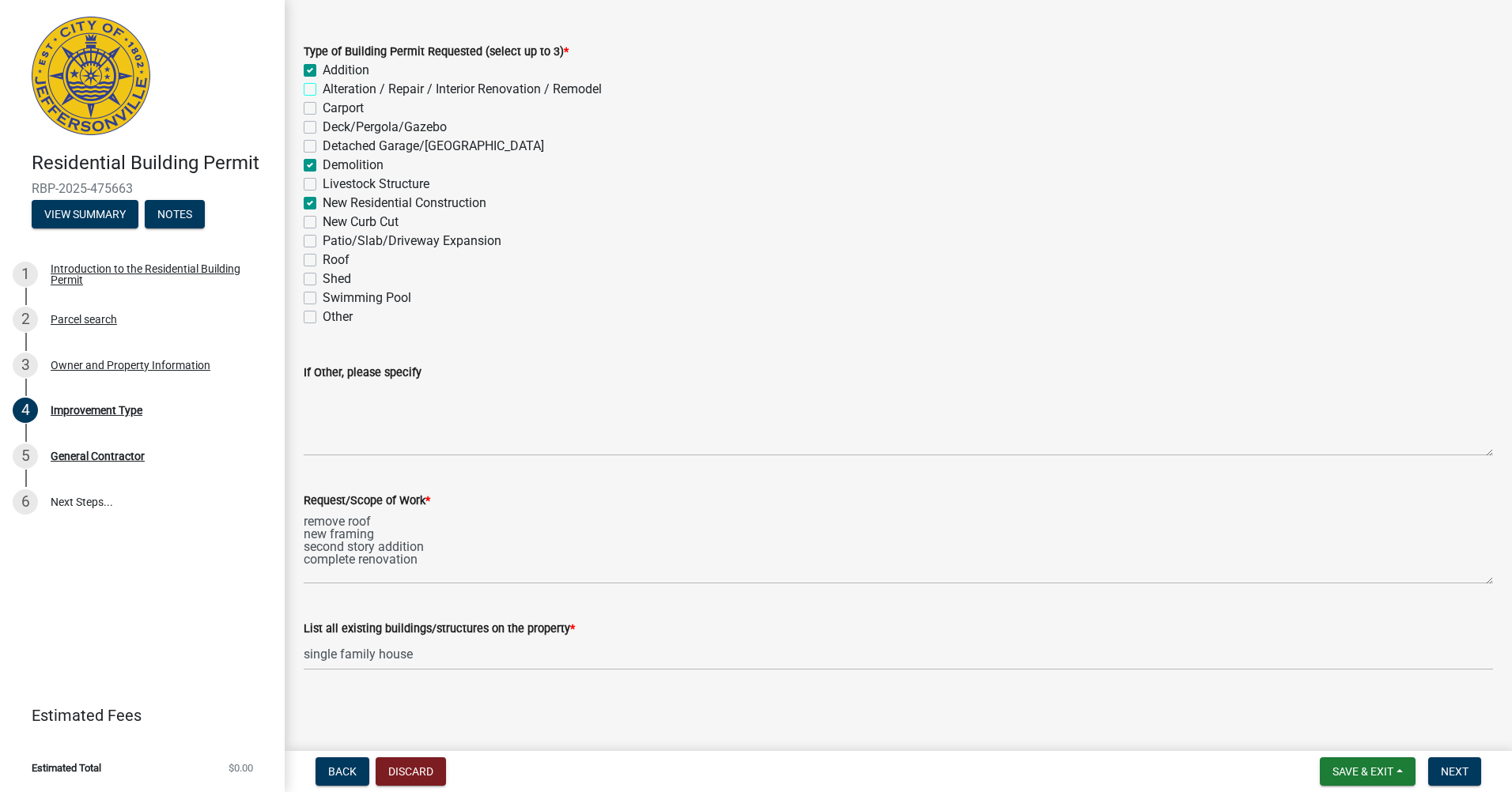
checkbox input "true"
checkbox input "false"
checkbox input "true"
checkbox input "false"
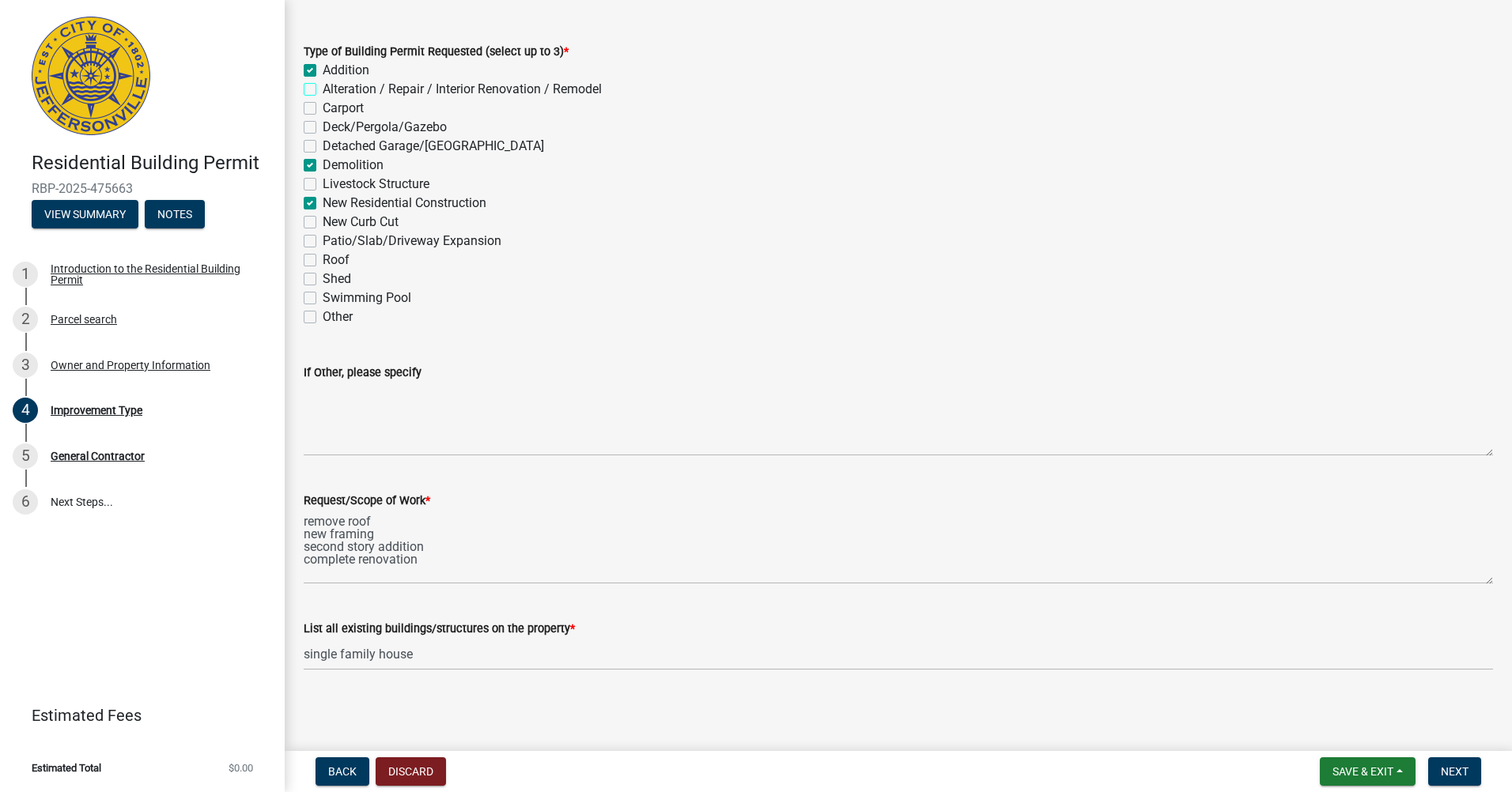
checkbox input "false"
click at [1458, 775] on span "Next" at bounding box center [1454, 771] width 28 height 13
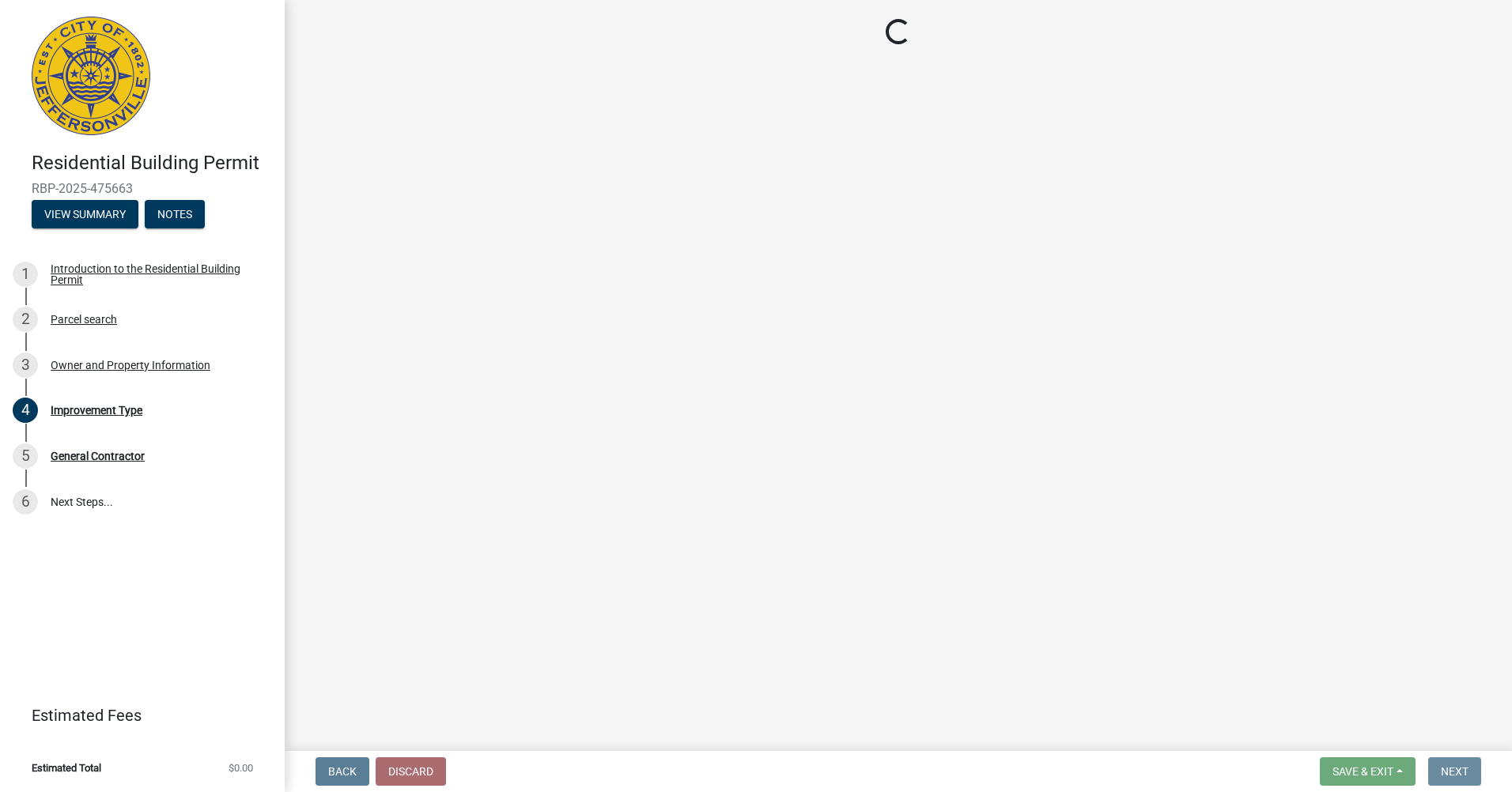
scroll to position [0, 0]
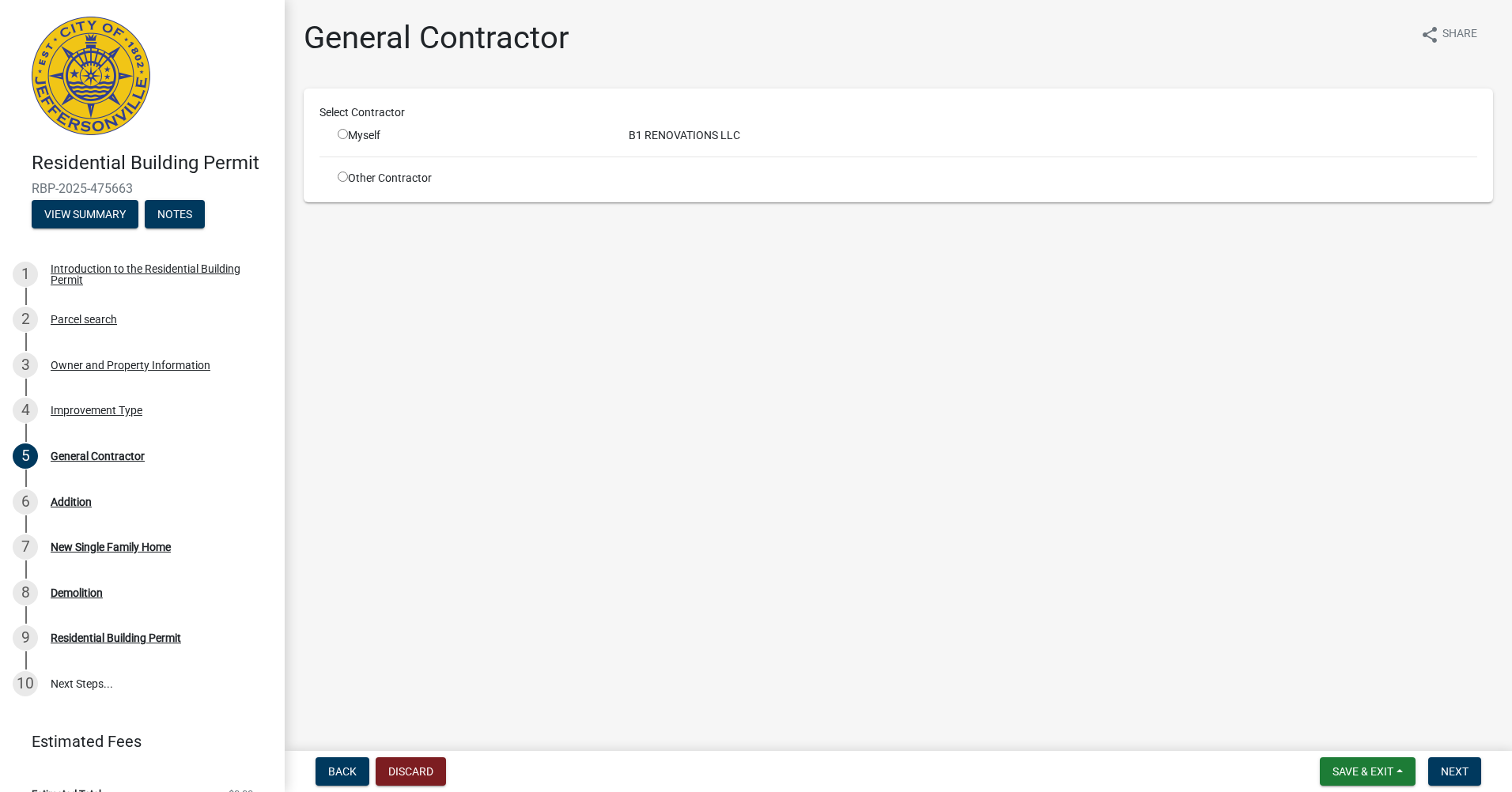
click at [351, 135] on div "Myself" at bounding box center [471, 136] width 268 height 17
click at [344, 134] on input "radio" at bounding box center [343, 134] width 10 height 10
radio input "true"
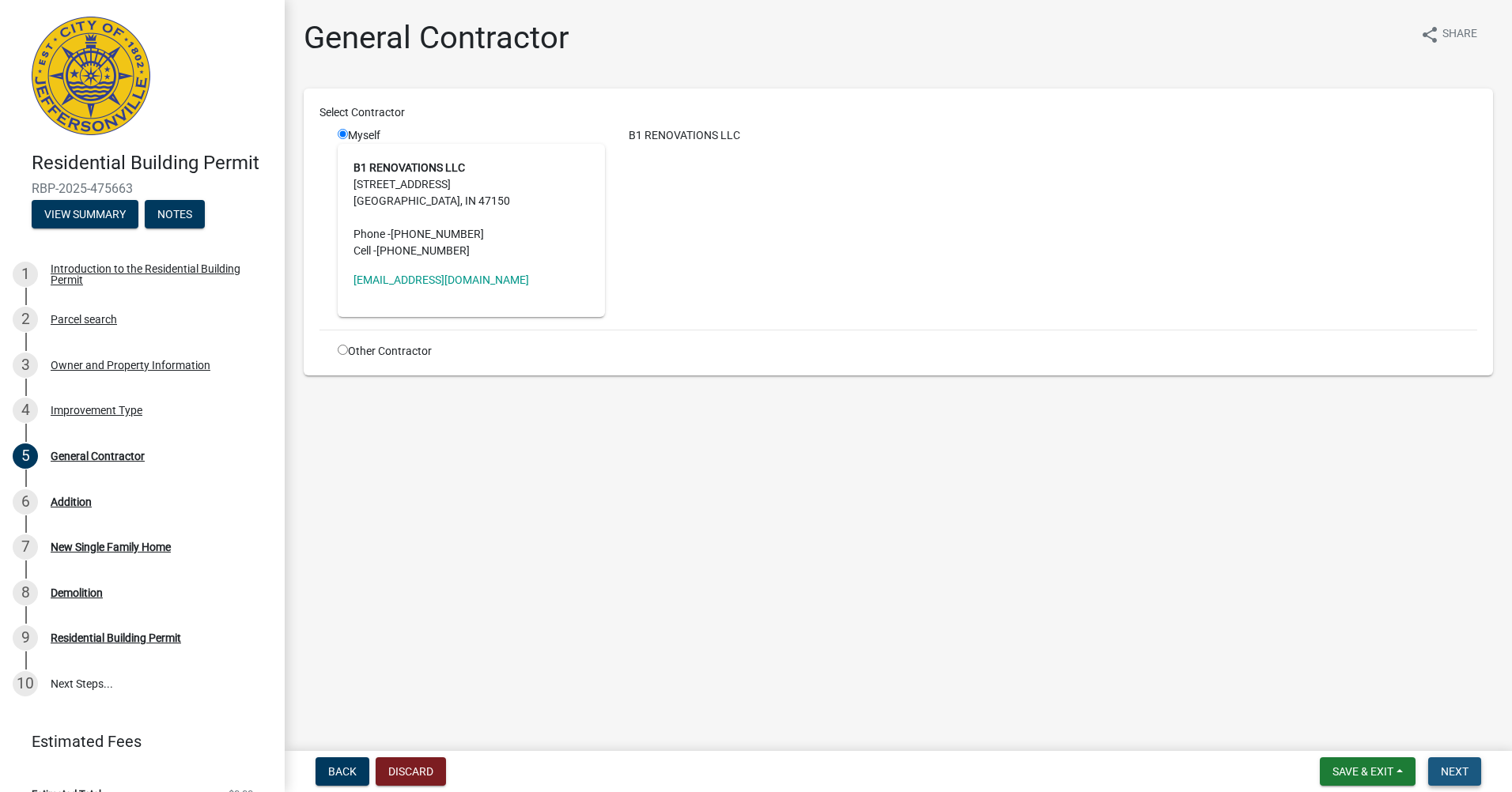
click at [1473, 767] on button "Next" at bounding box center [1454, 771] width 53 height 28
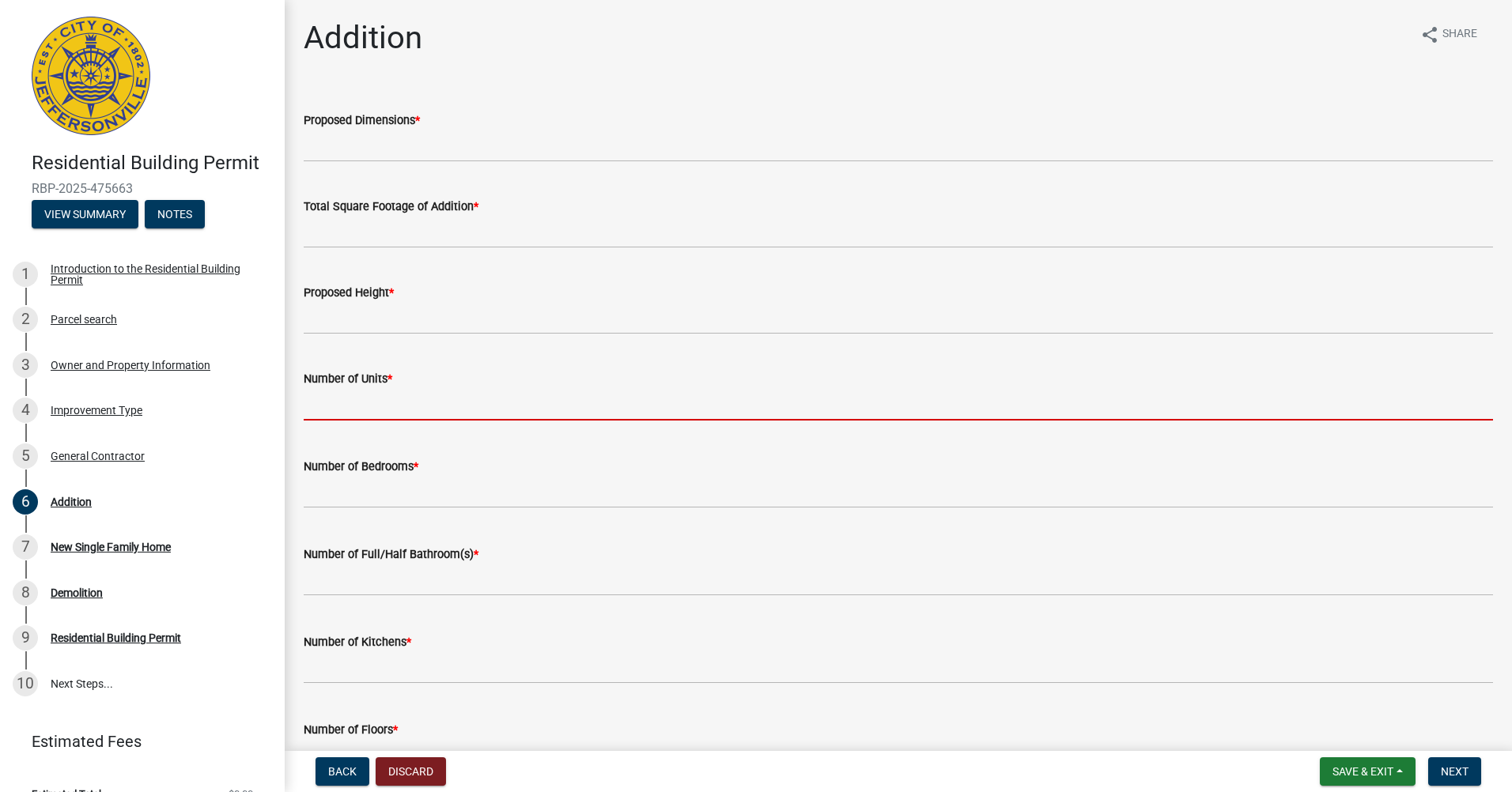
click at [390, 406] on input "text" at bounding box center [898, 404] width 1189 height 33
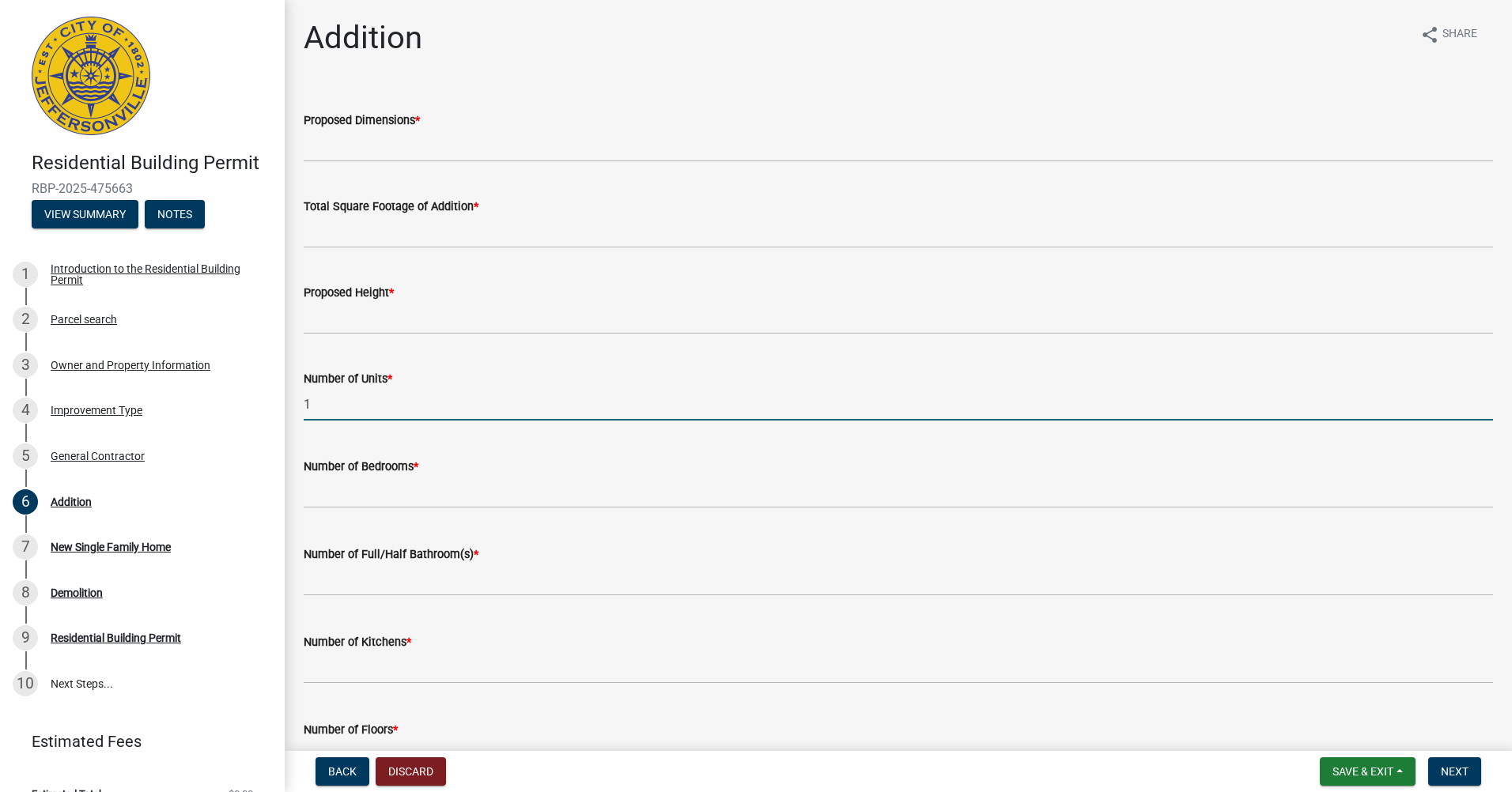
type input "1"
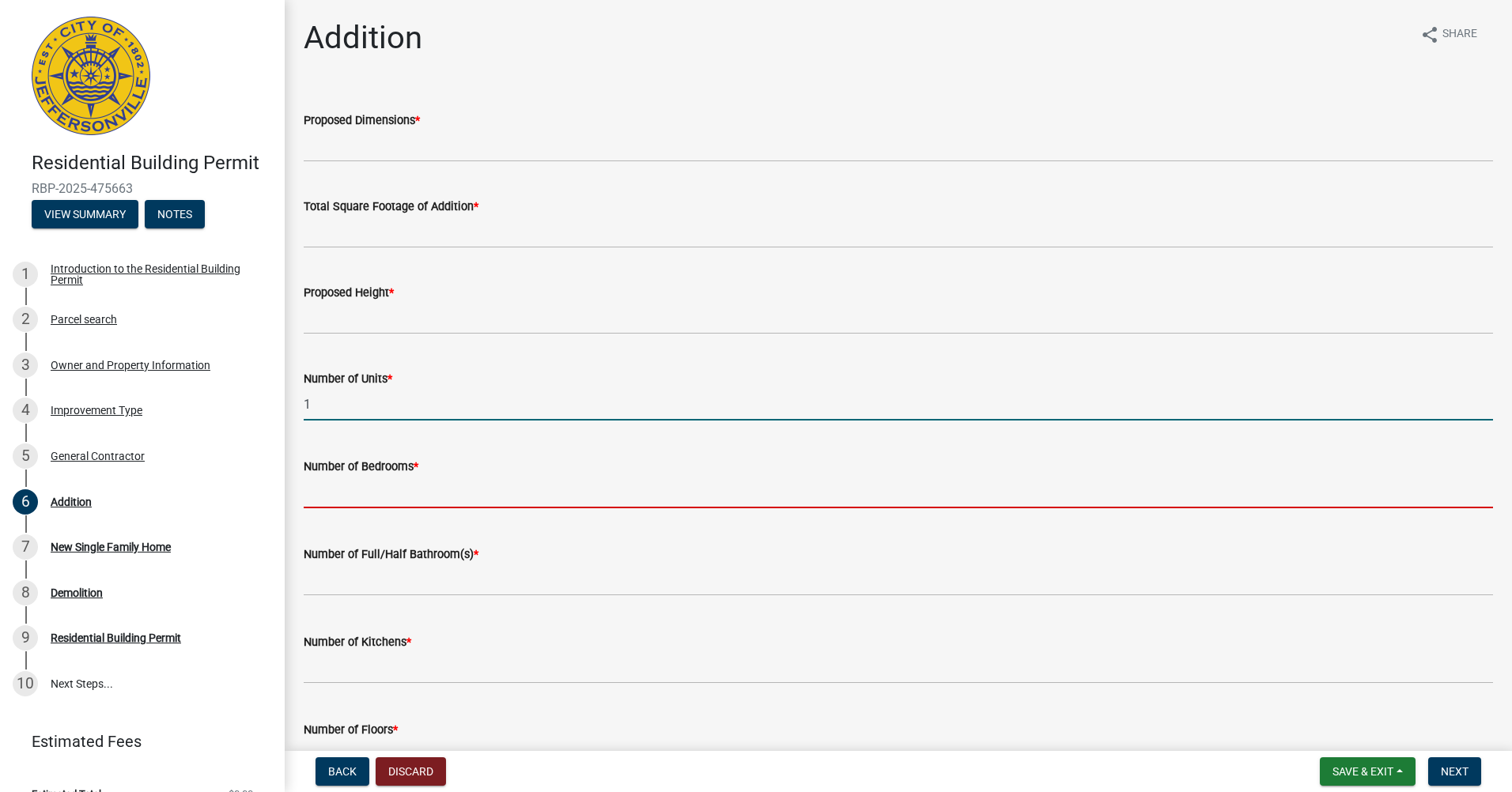
click at [364, 490] on input "text" at bounding box center [898, 492] width 1189 height 33
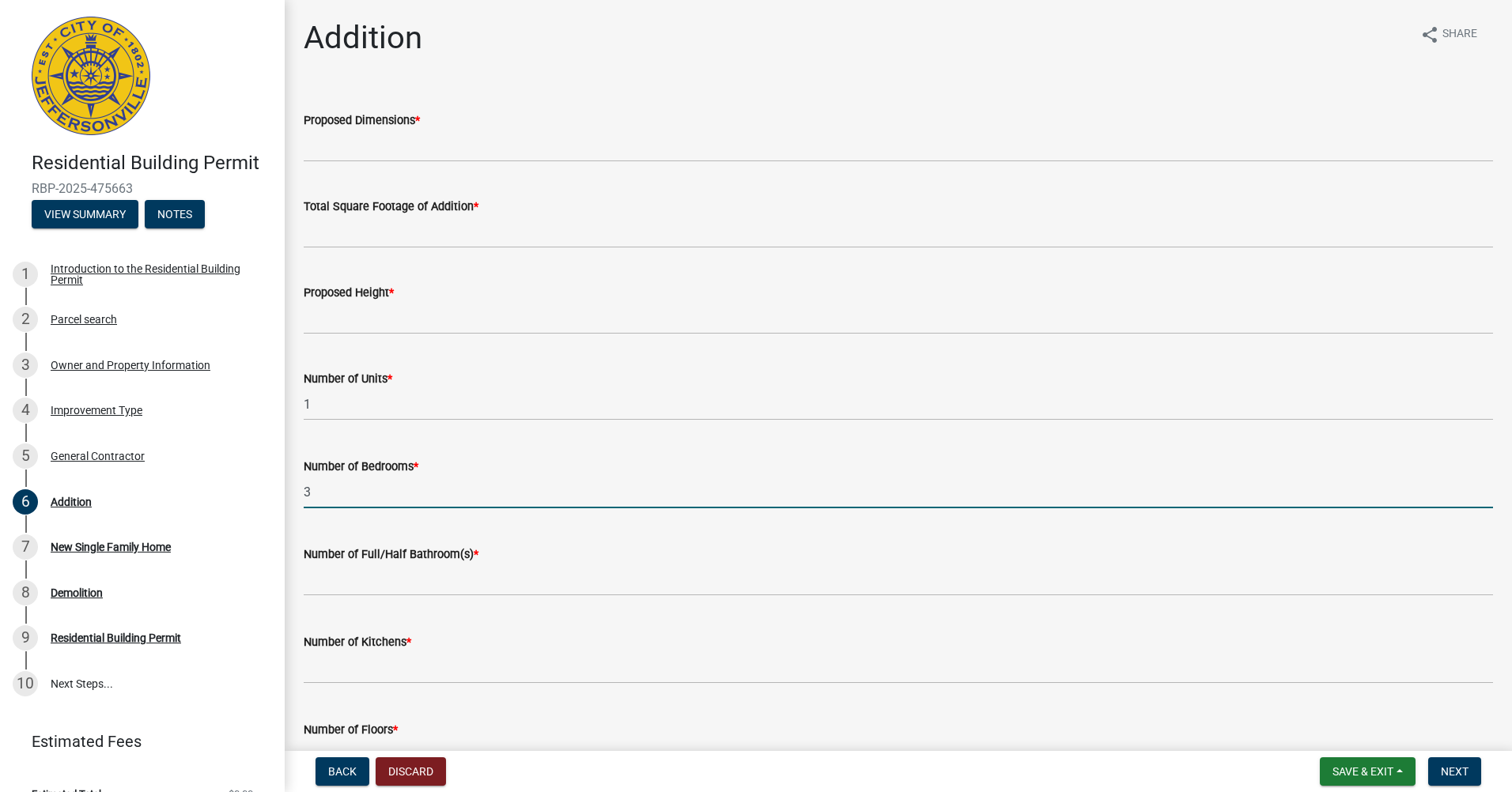
type input "3"
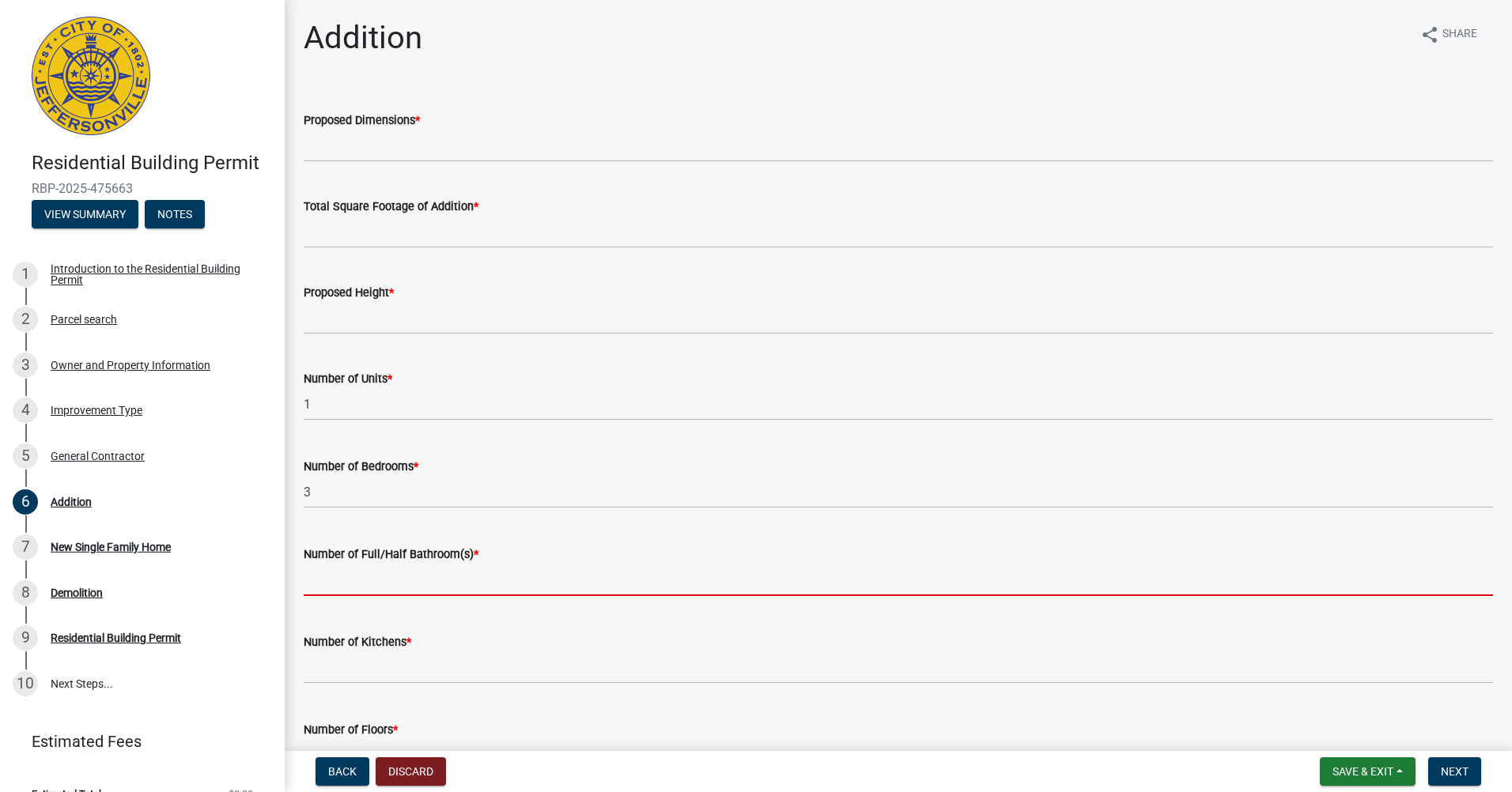
click at [353, 582] on input "text" at bounding box center [898, 579] width 1189 height 33
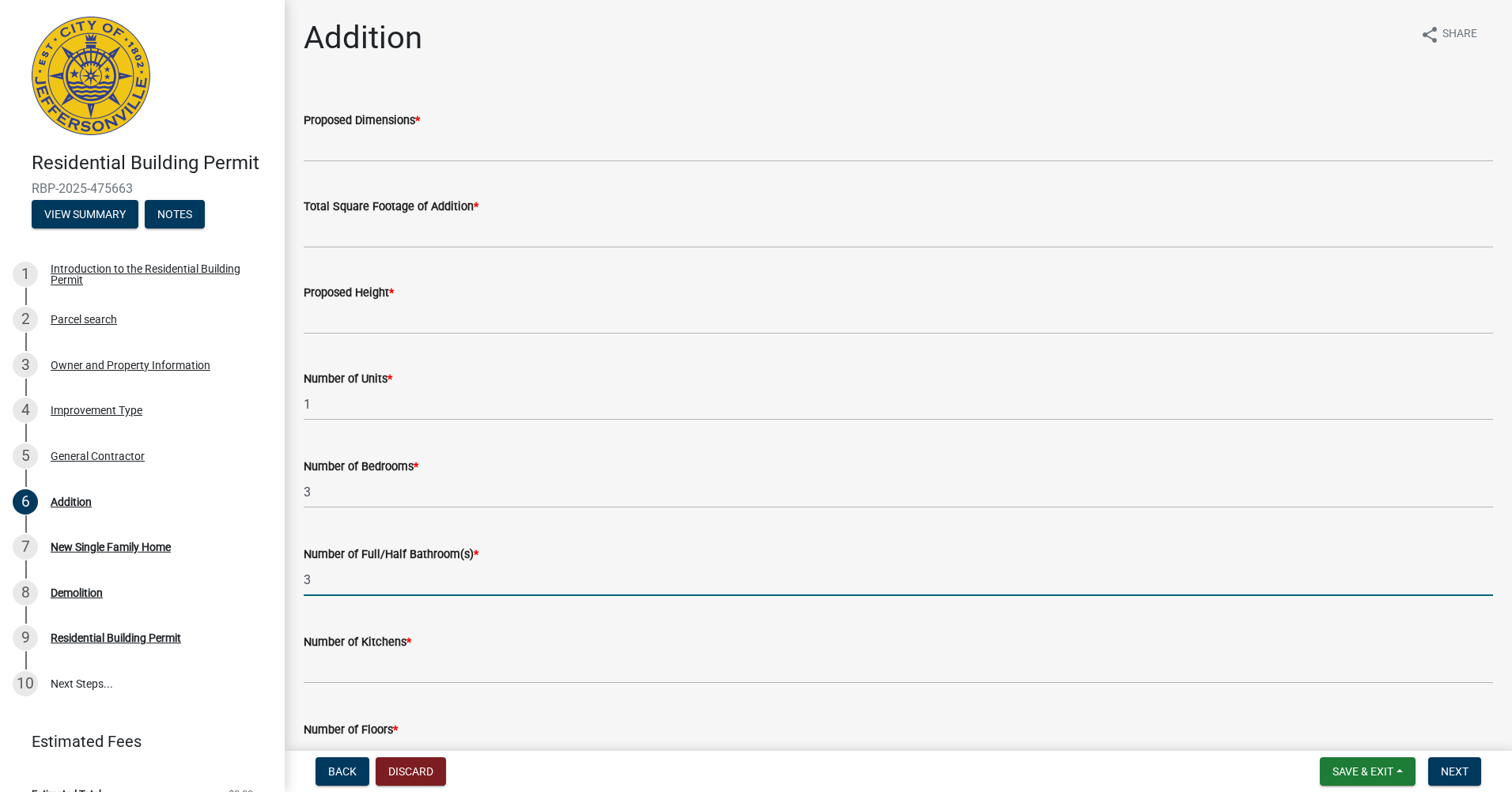
type input "3"
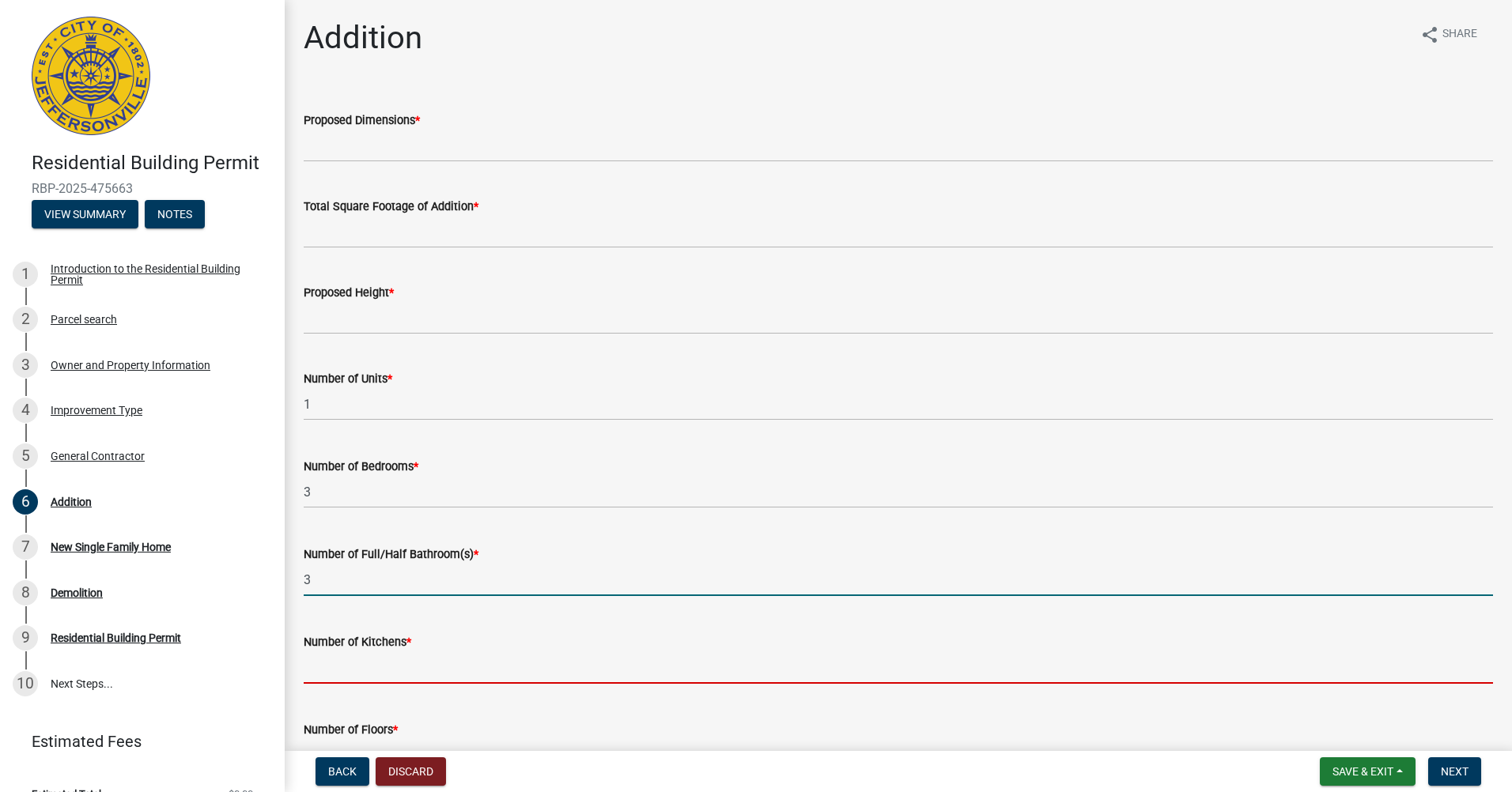
click at [340, 670] on input "text" at bounding box center [898, 667] width 1189 height 33
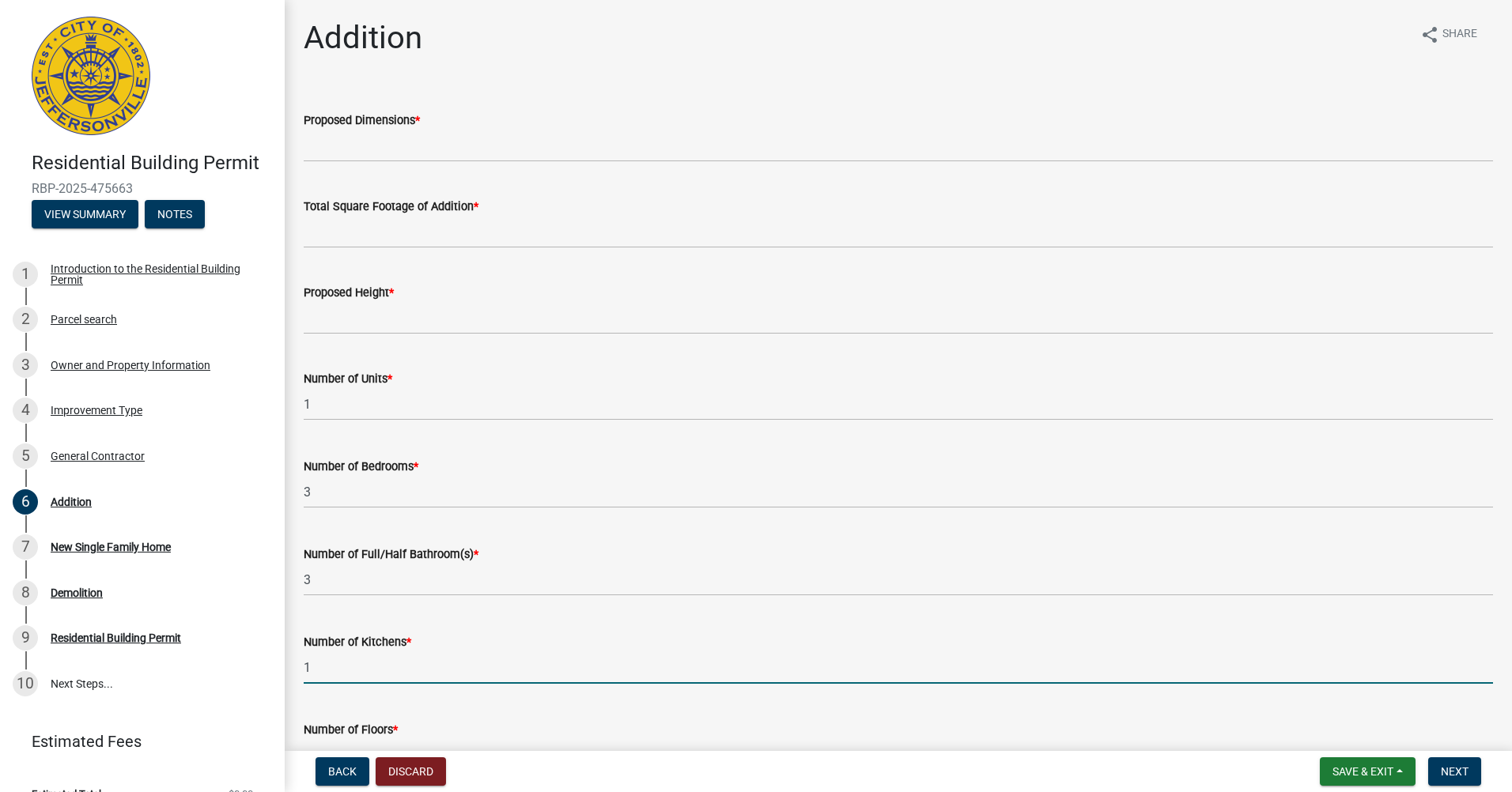
scroll to position [79, 0]
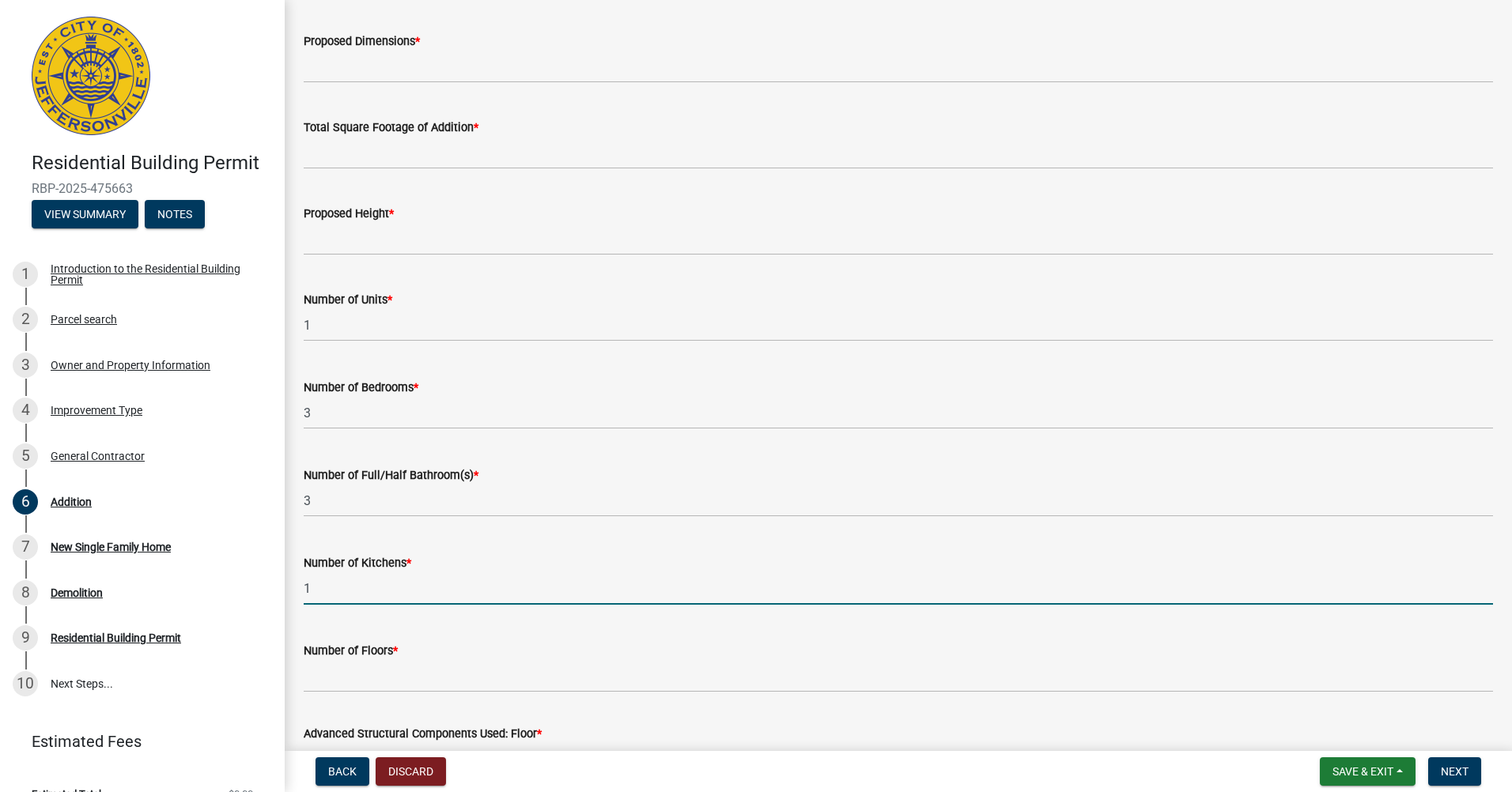
type input "1"
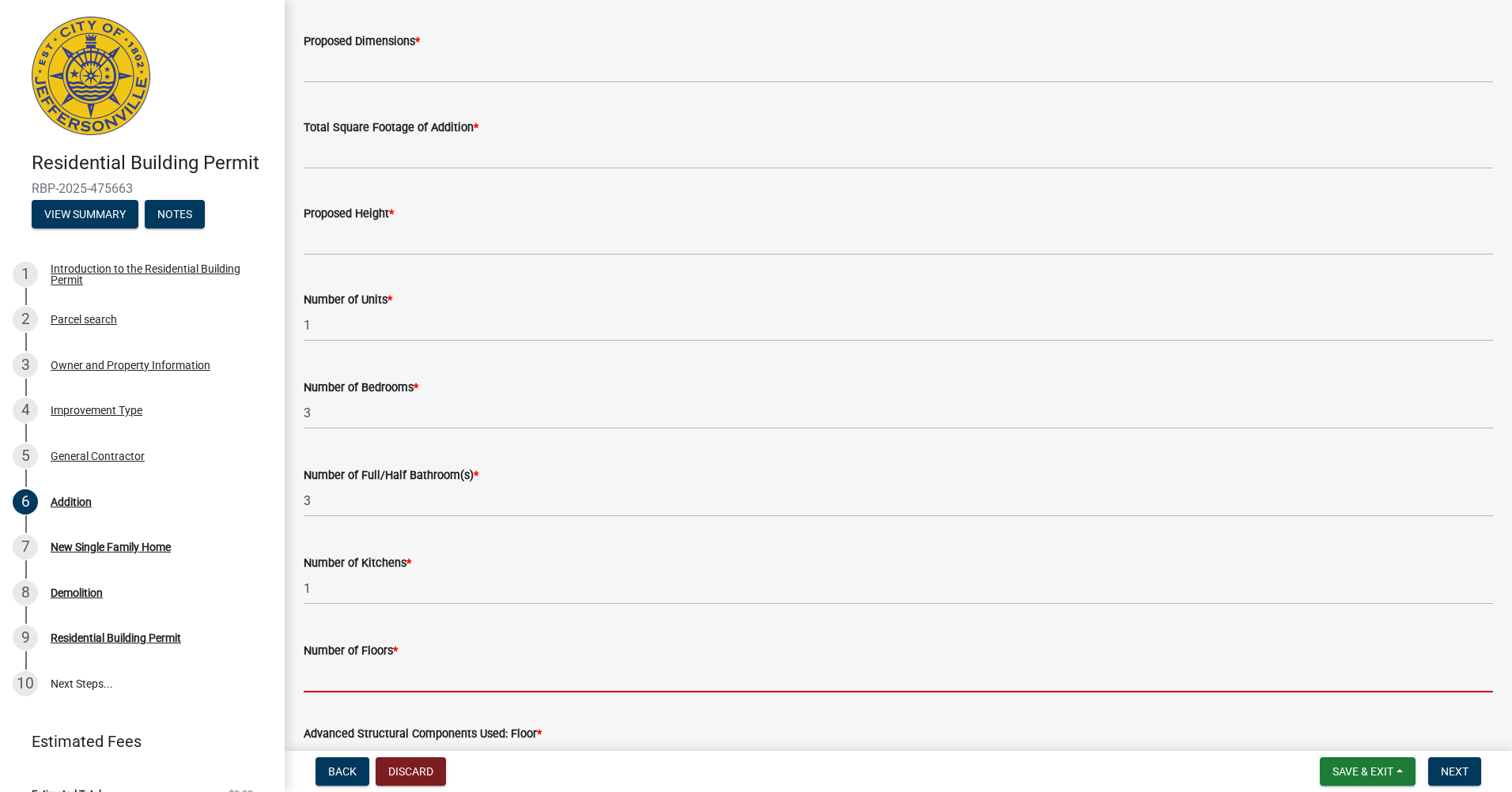
click at [339, 672] on input "Number of Floors *" at bounding box center [898, 676] width 1189 height 33
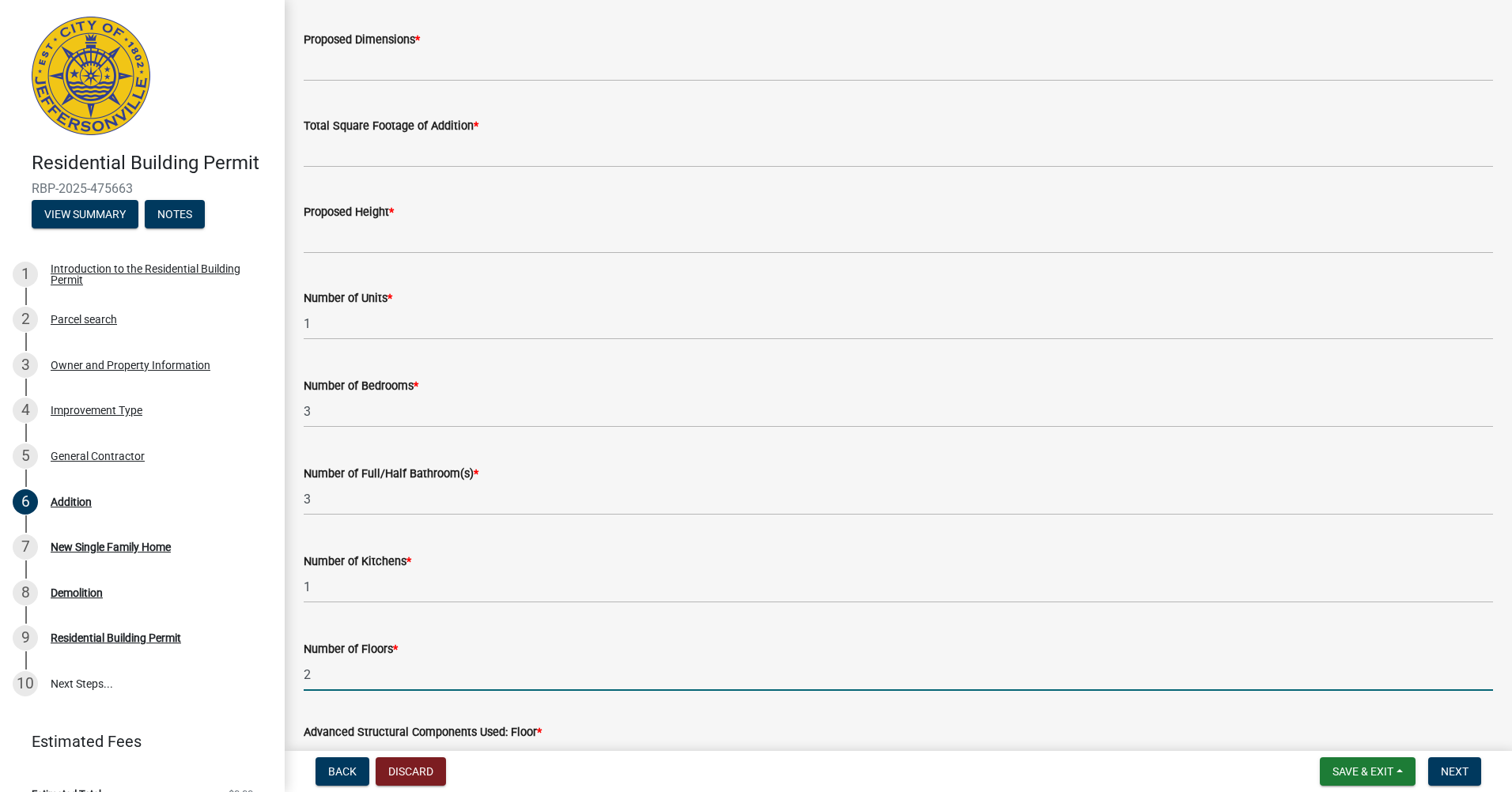
scroll to position [0, 0]
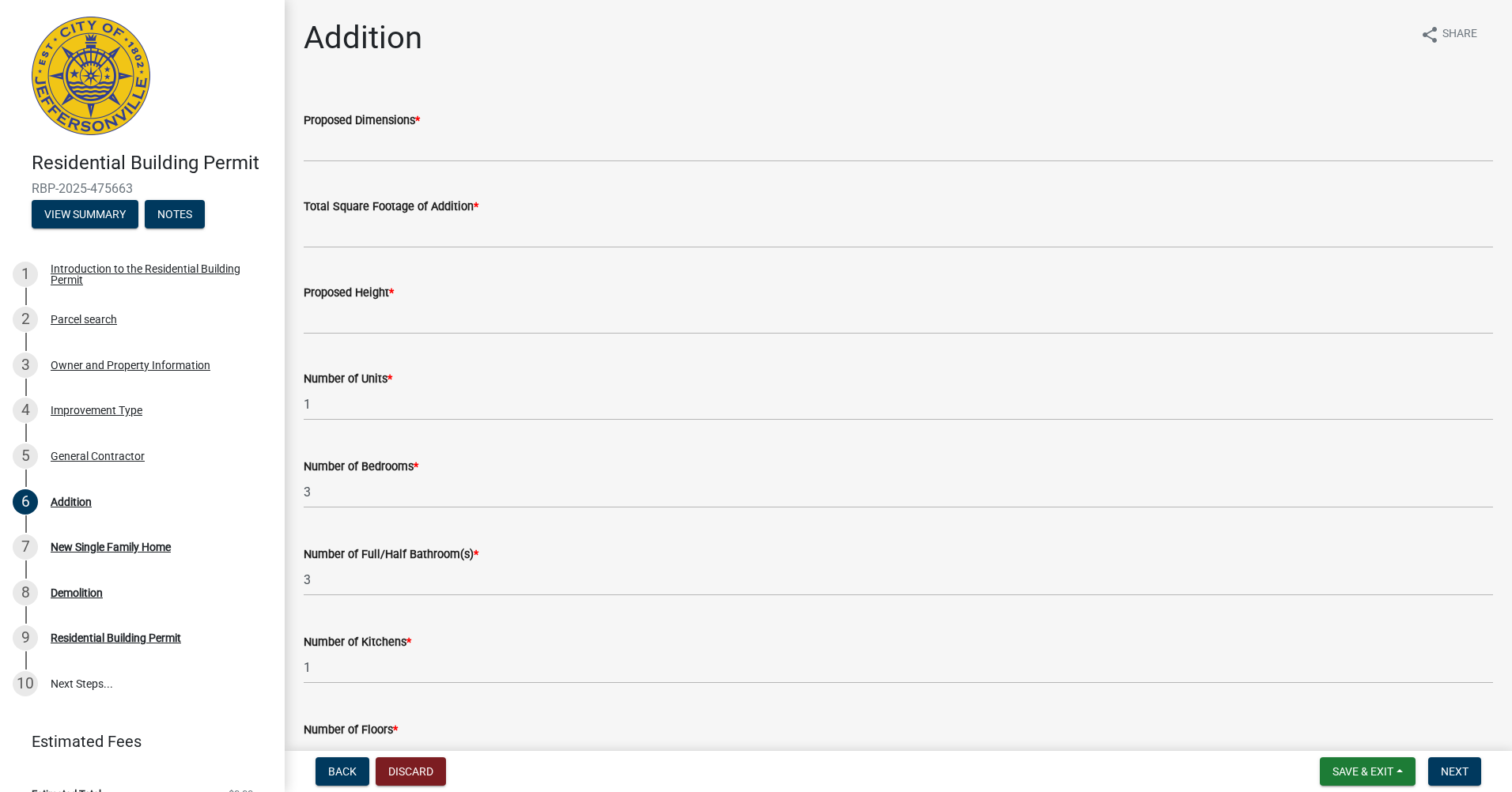
type input "2"
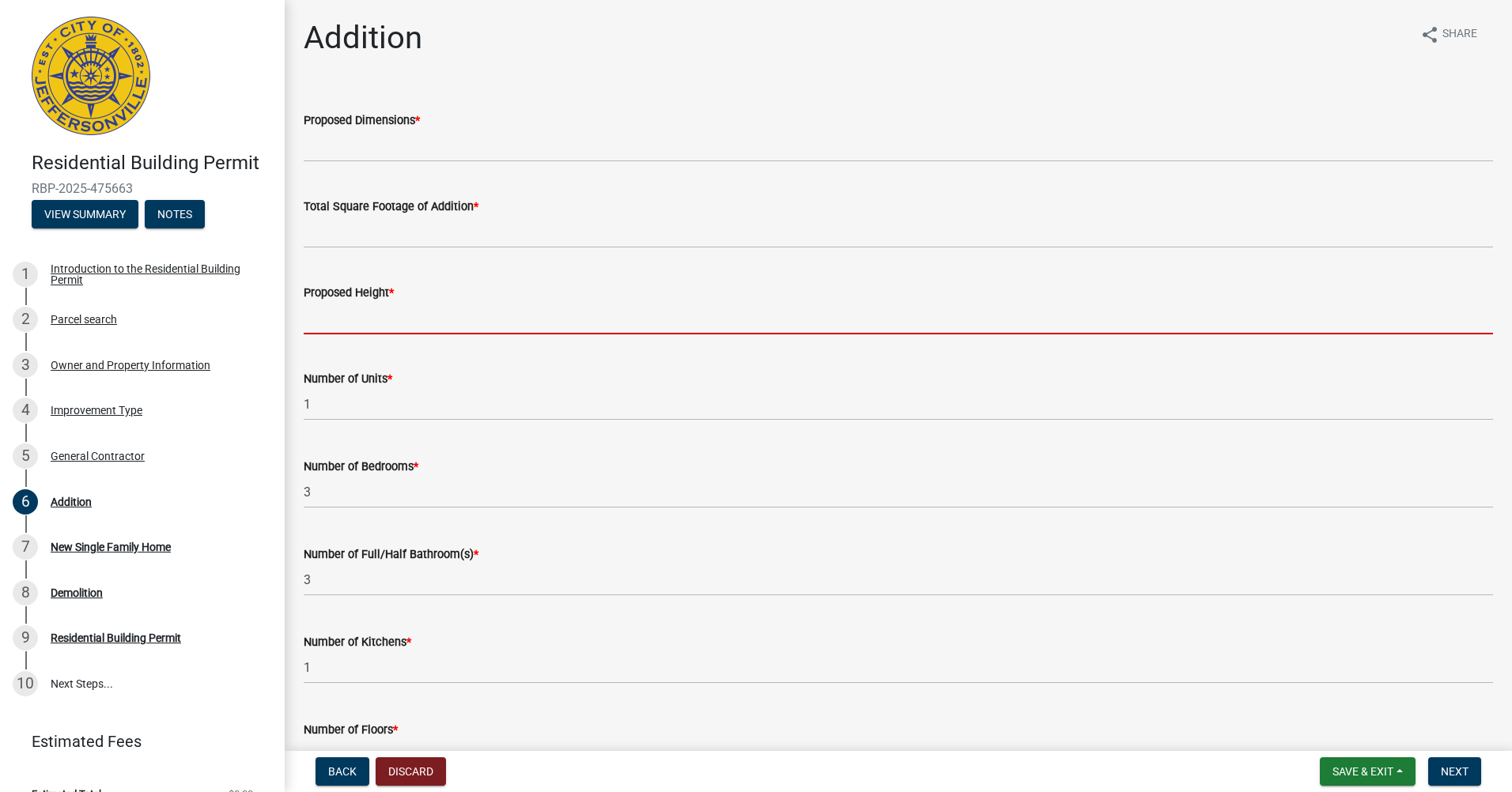
click at [338, 316] on input "Proposed Height *" at bounding box center [898, 318] width 1189 height 33
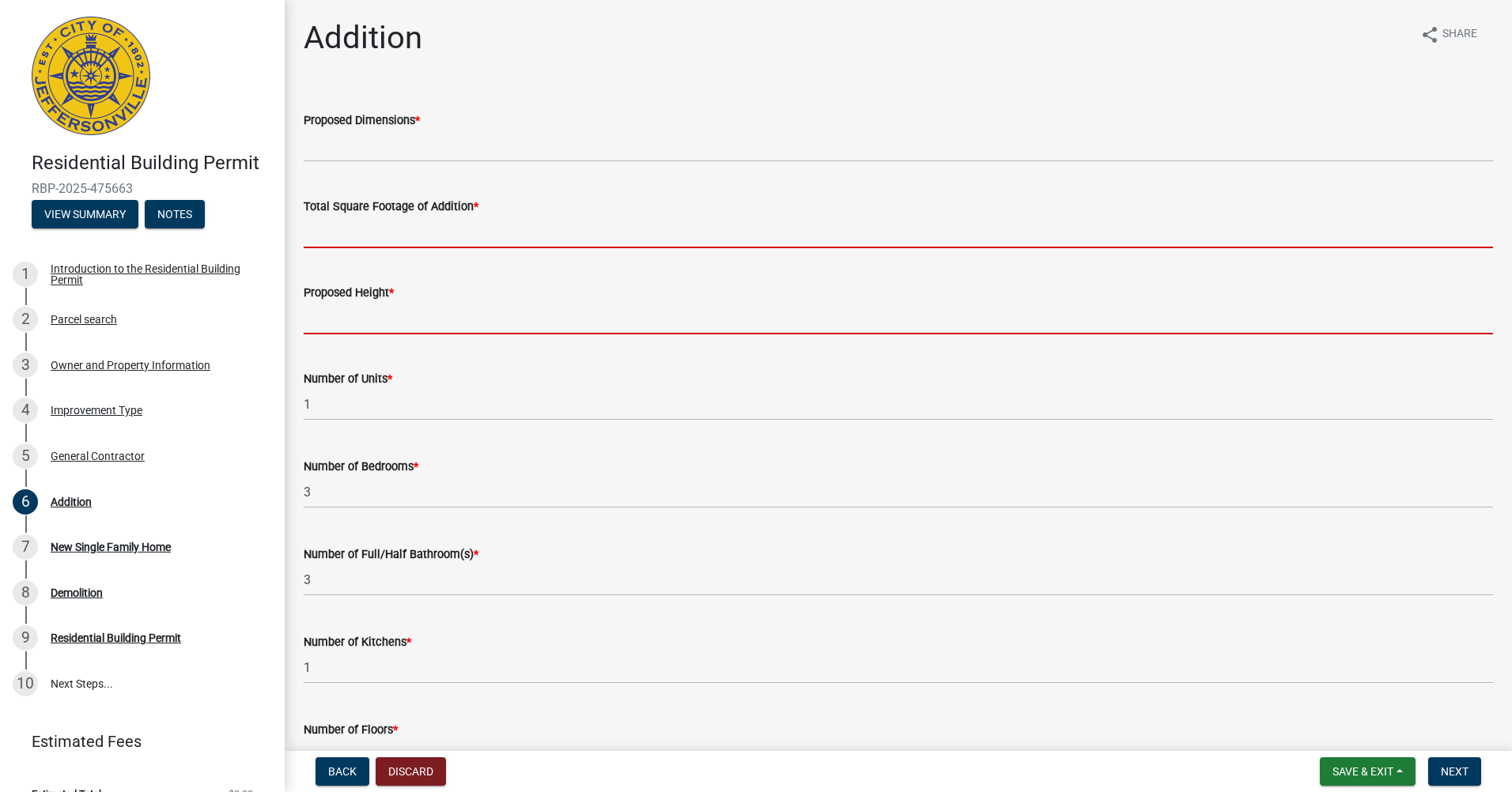
click at [349, 231] on input "Total Square Footage of Addition *" at bounding box center [898, 231] width 1189 height 33
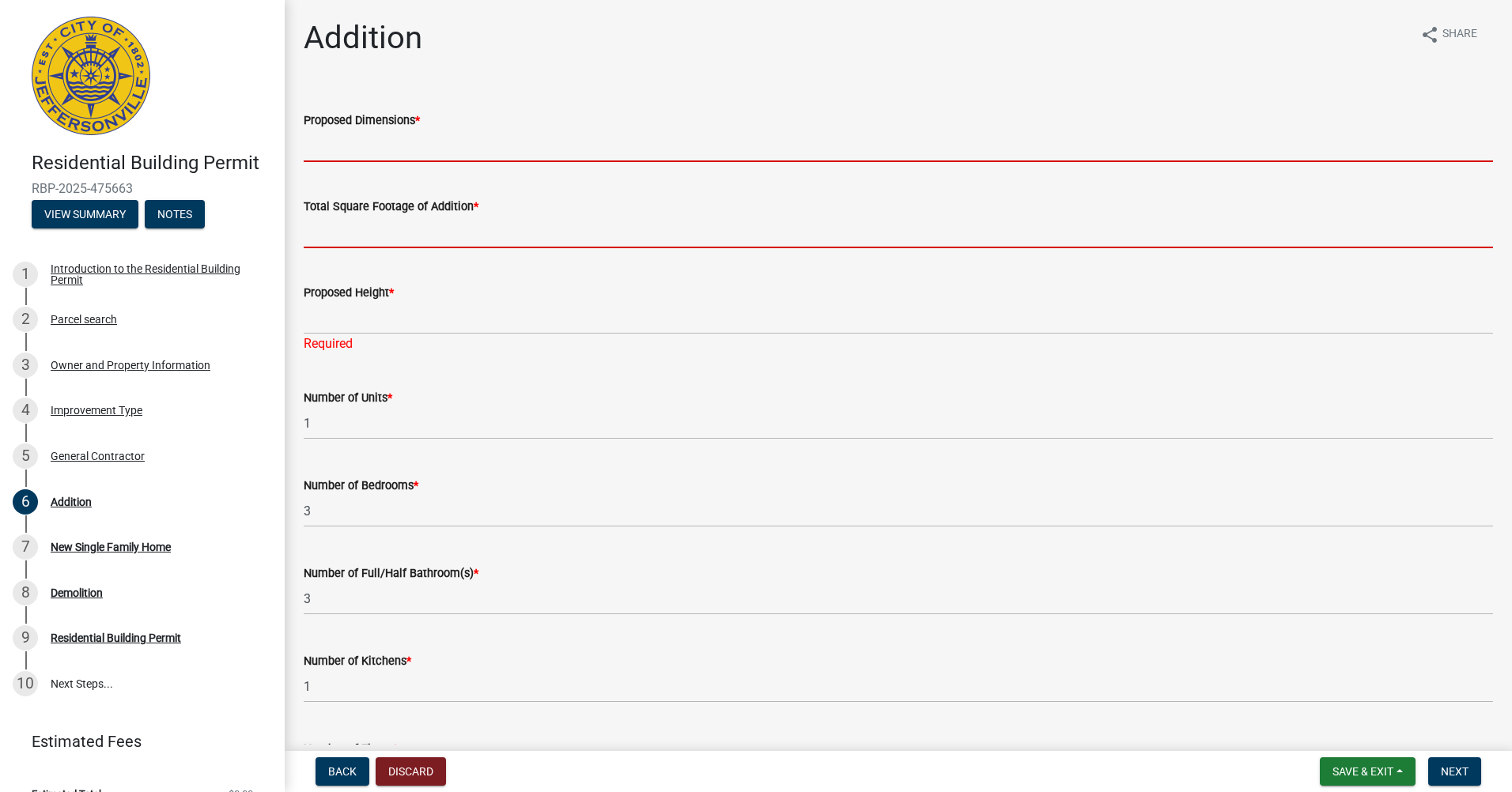
click at [413, 153] on input "Proposed Dimensions *" at bounding box center [898, 146] width 1189 height 33
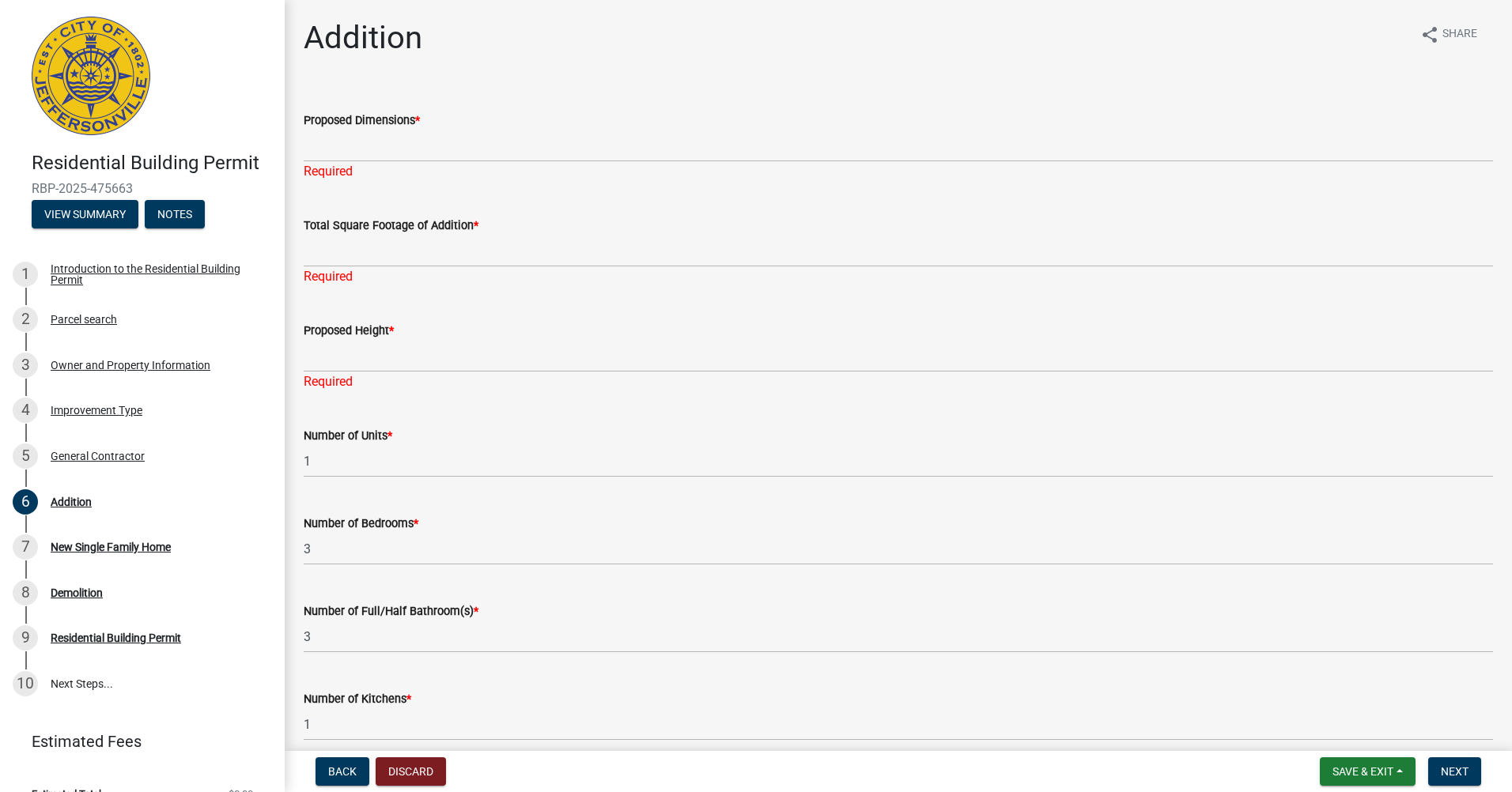
click at [420, 116] on span "*" at bounding box center [418, 121] width 5 height 13
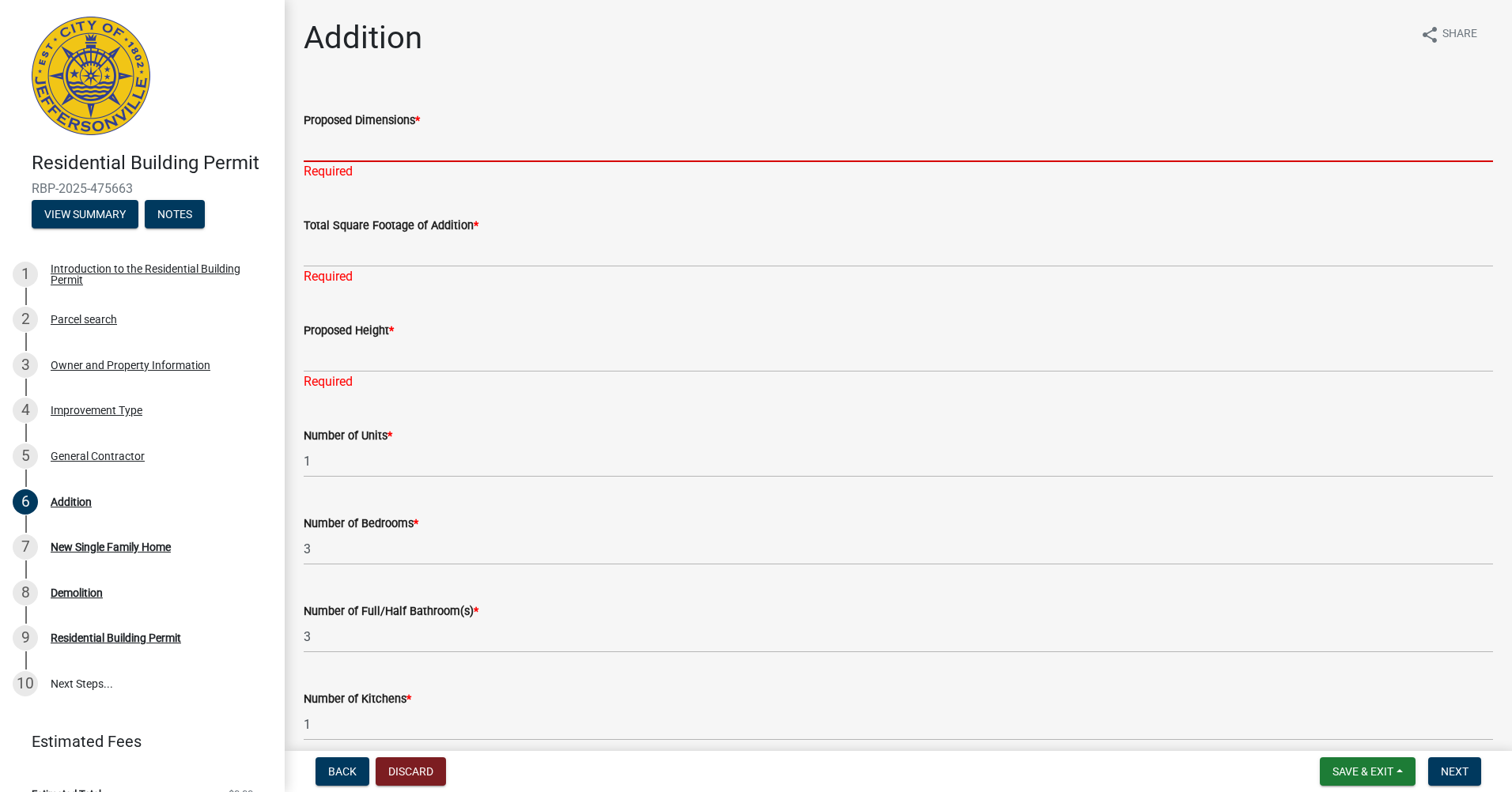
click at [420, 130] on input "Proposed Dimensions *" at bounding box center [898, 146] width 1189 height 33
click at [382, 142] on input "Proposed Dimensions *" at bounding box center [898, 146] width 1189 height 33
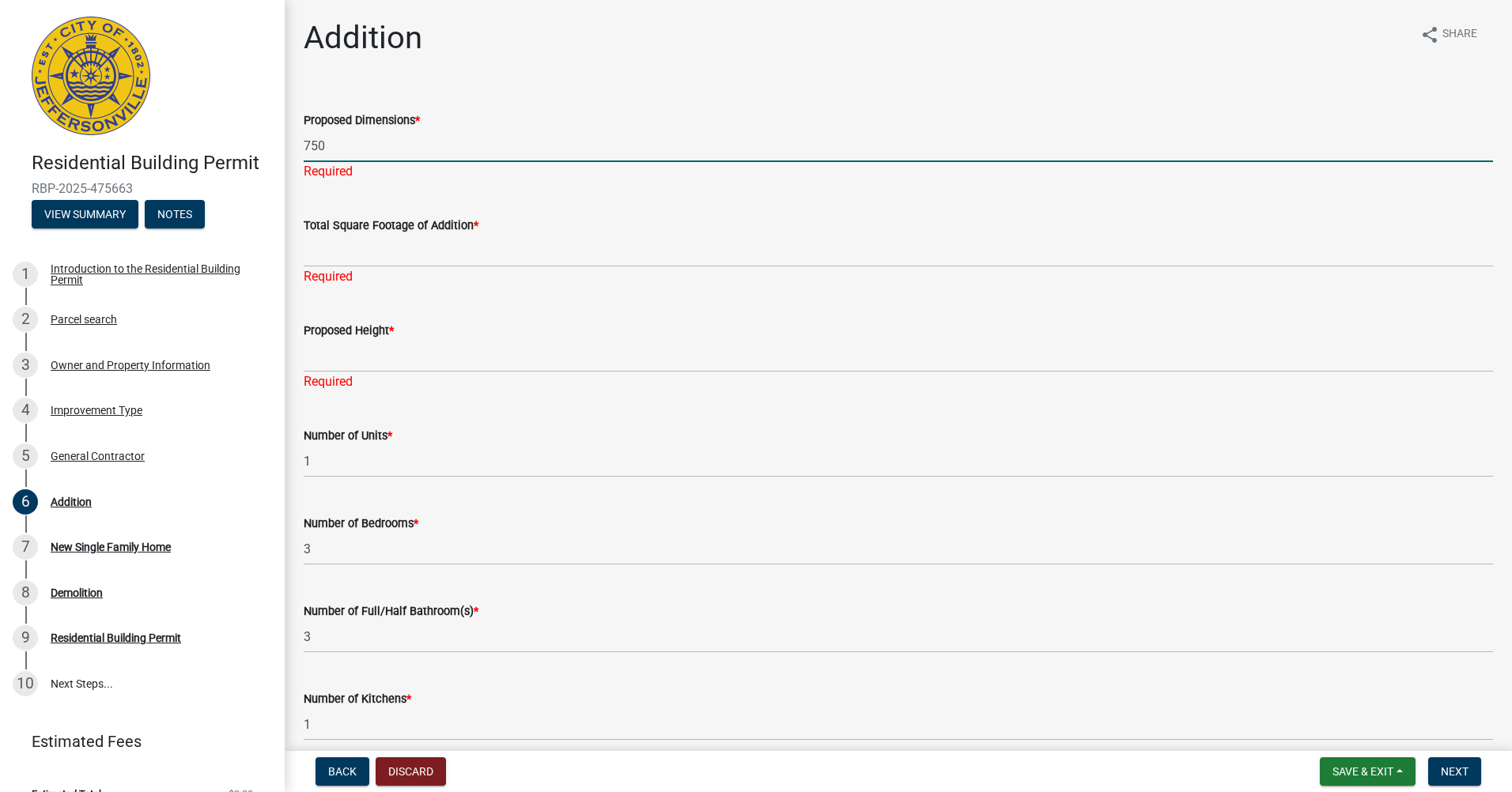
type input "750"
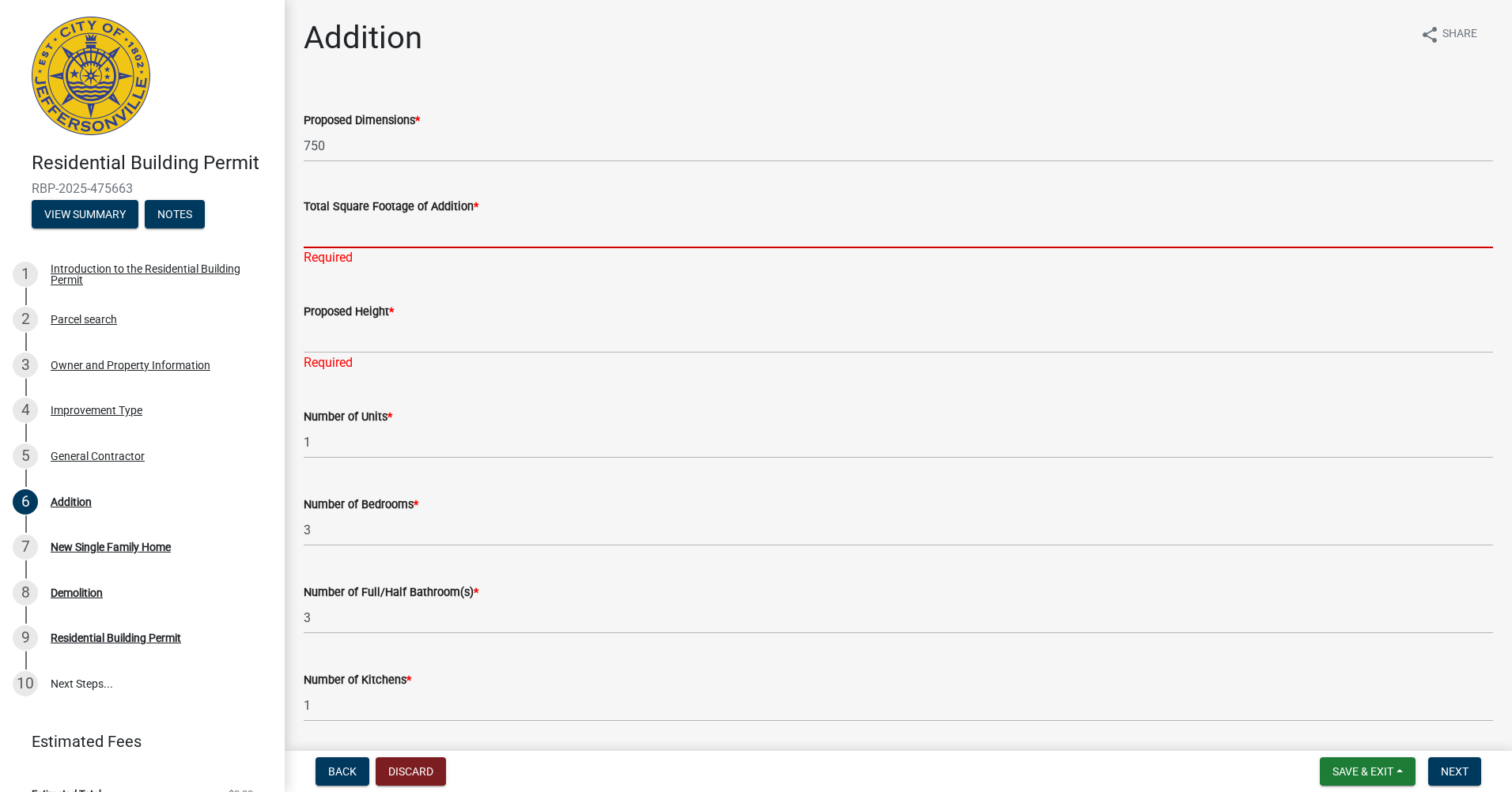
click at [339, 251] on div "Total Square Footage of Addition * Required" at bounding box center [898, 220] width 1189 height 92
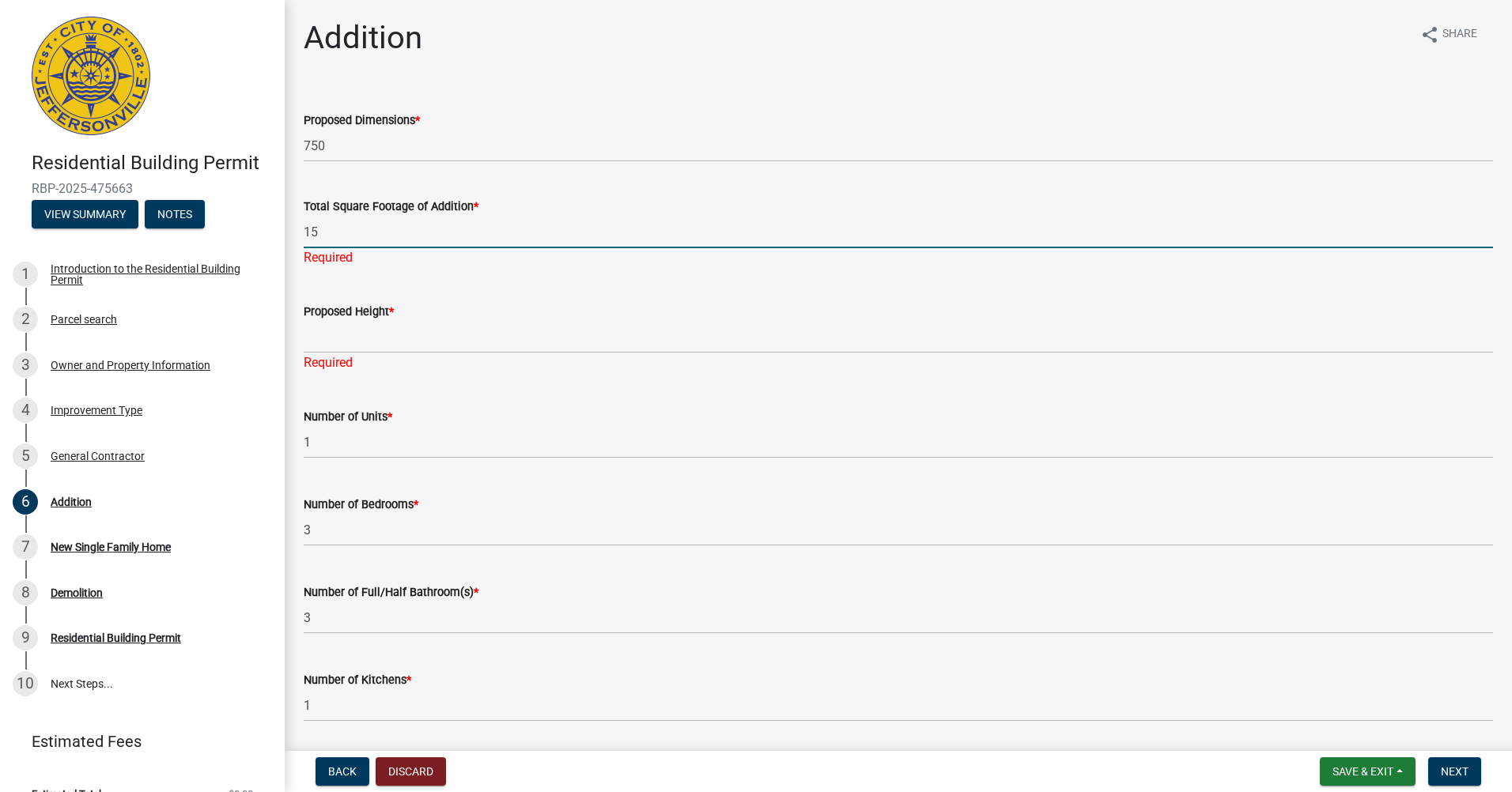
type input "1"
type input "750"
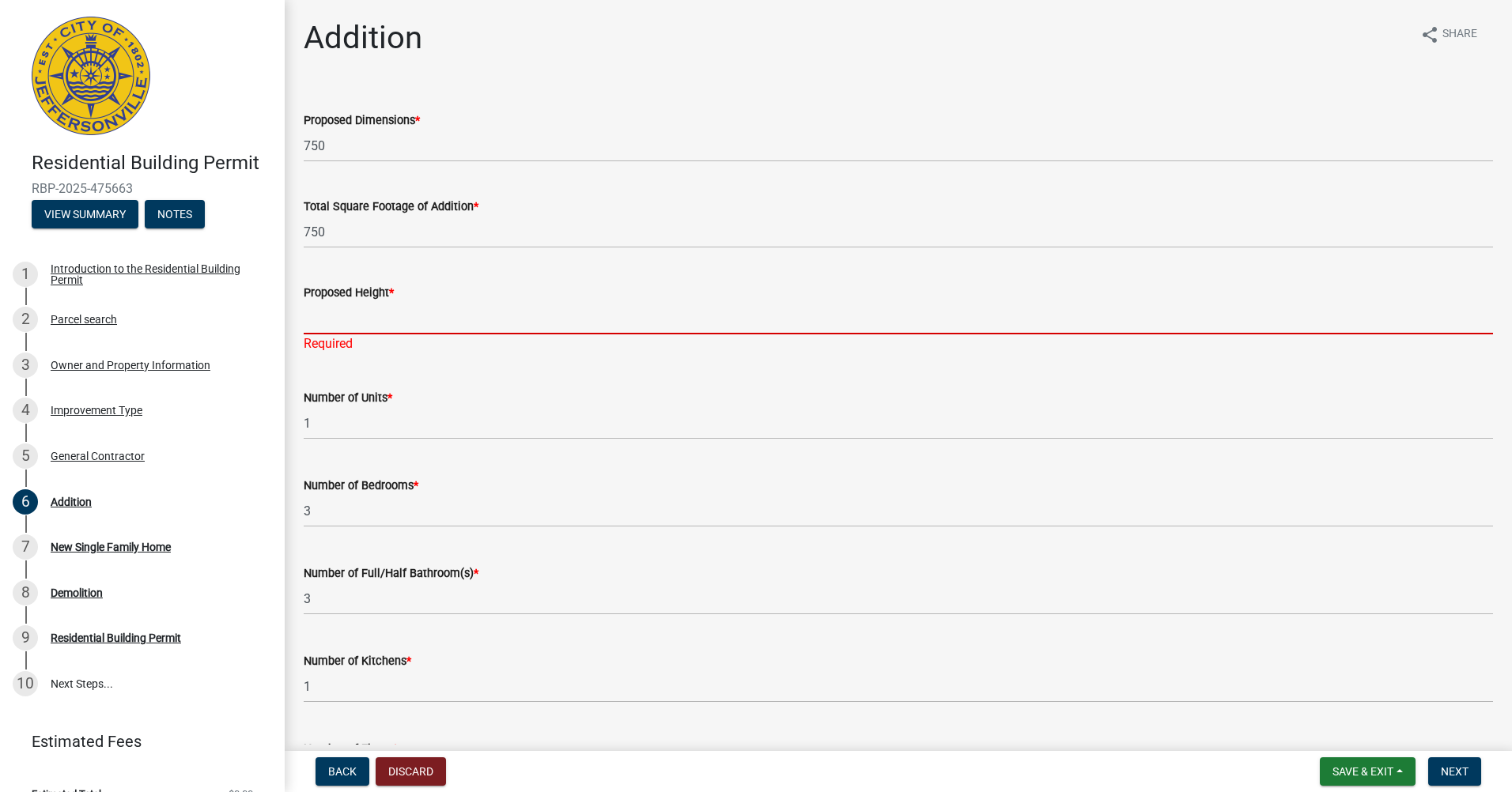
click at [366, 337] on div "Proposed Height * Required" at bounding box center [898, 307] width 1189 height 92
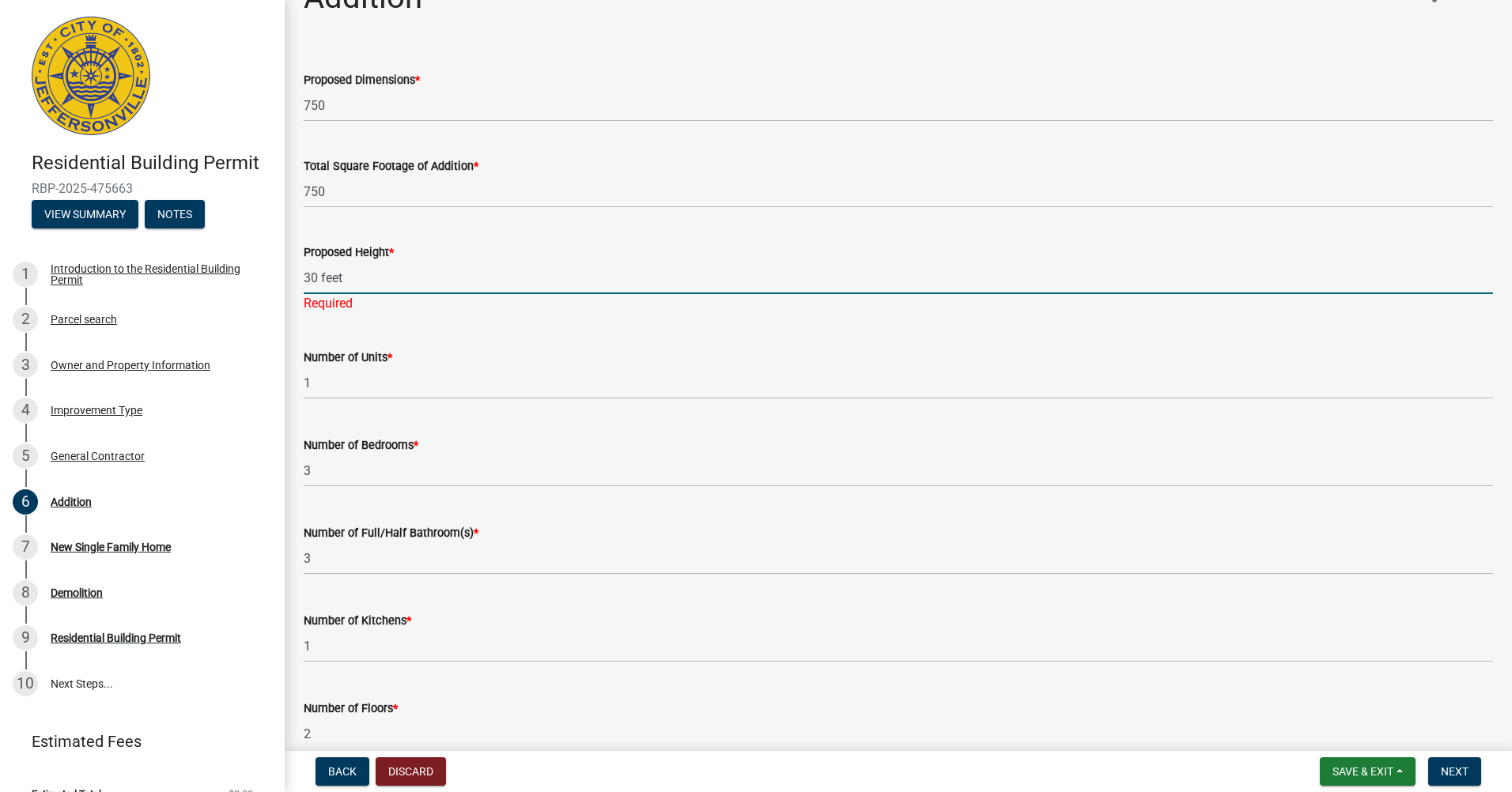
scroll to position [79, 0]
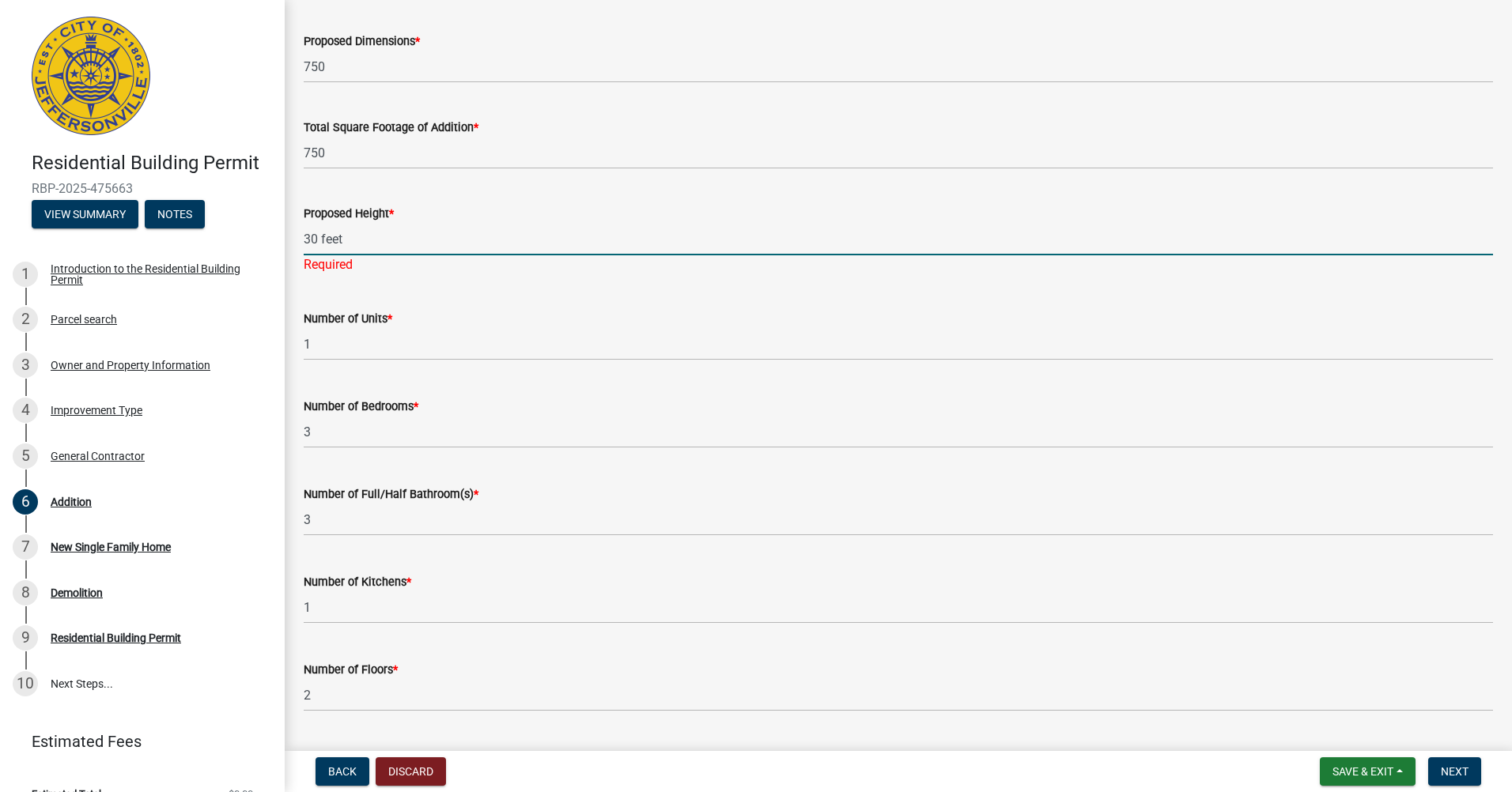
click at [314, 238] on input "30 feet" at bounding box center [898, 239] width 1189 height 33
click at [316, 230] on input "30 feet" at bounding box center [898, 239] width 1189 height 33
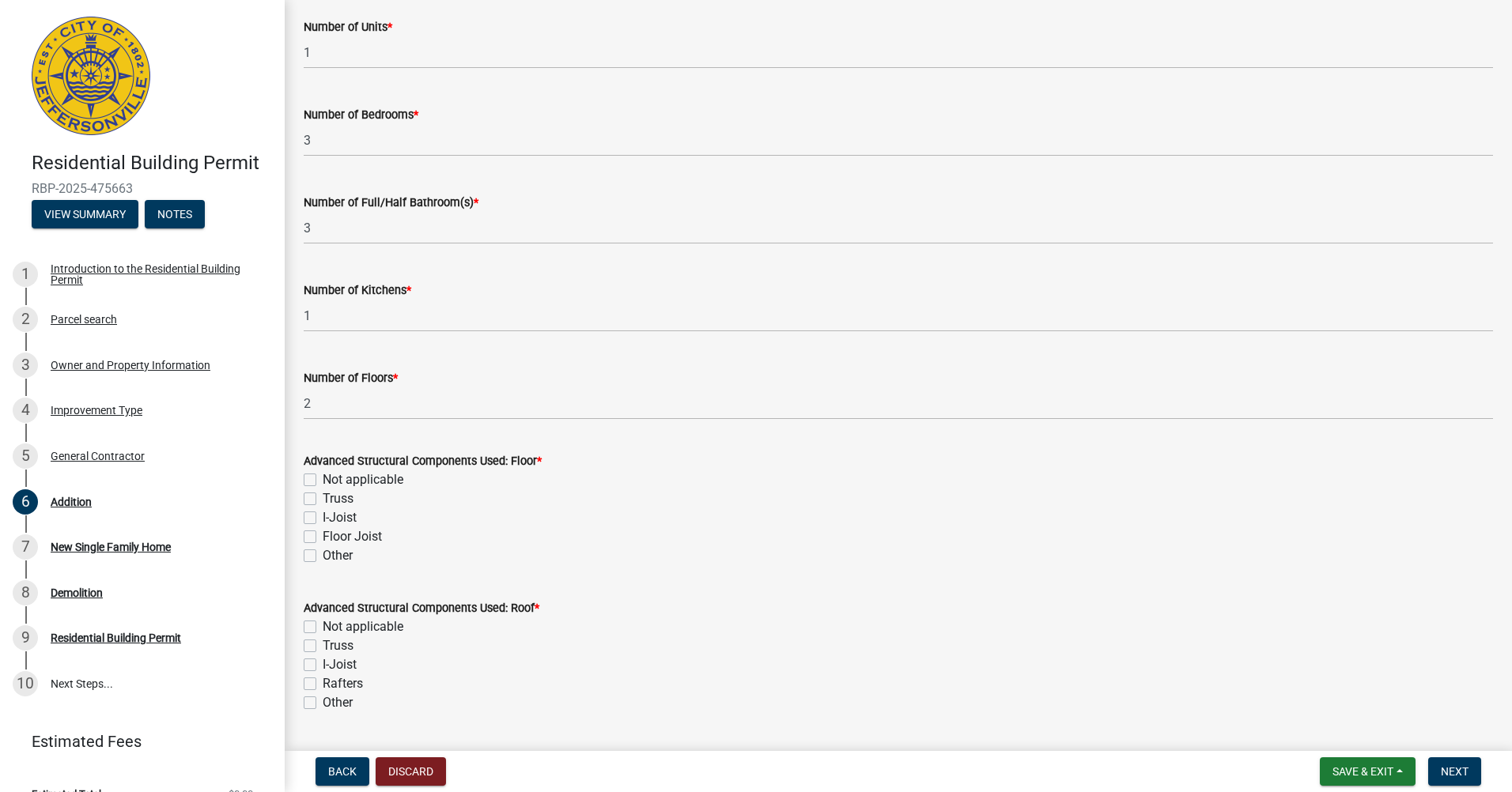
scroll to position [395, 0]
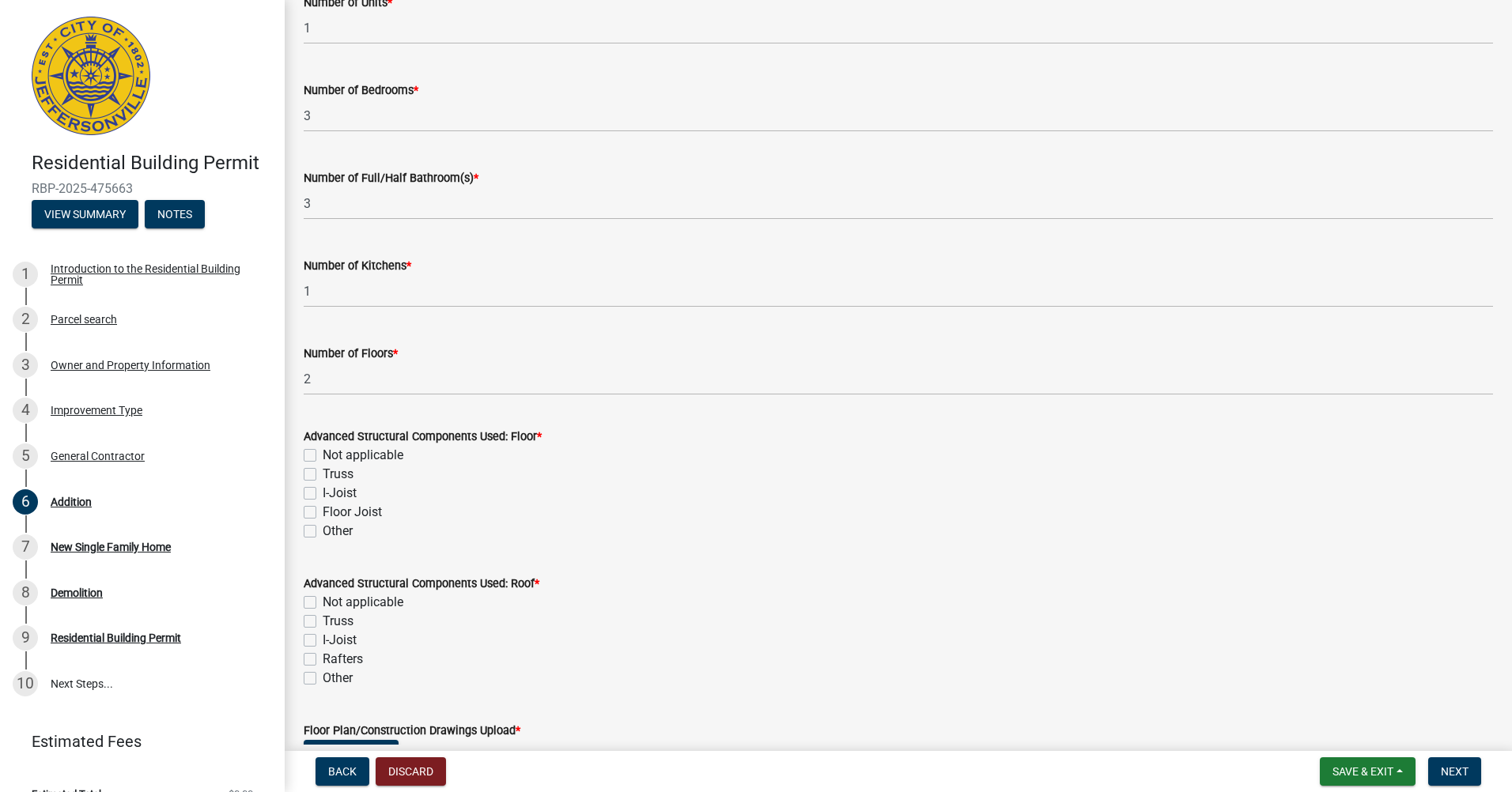
type input "29 feet"
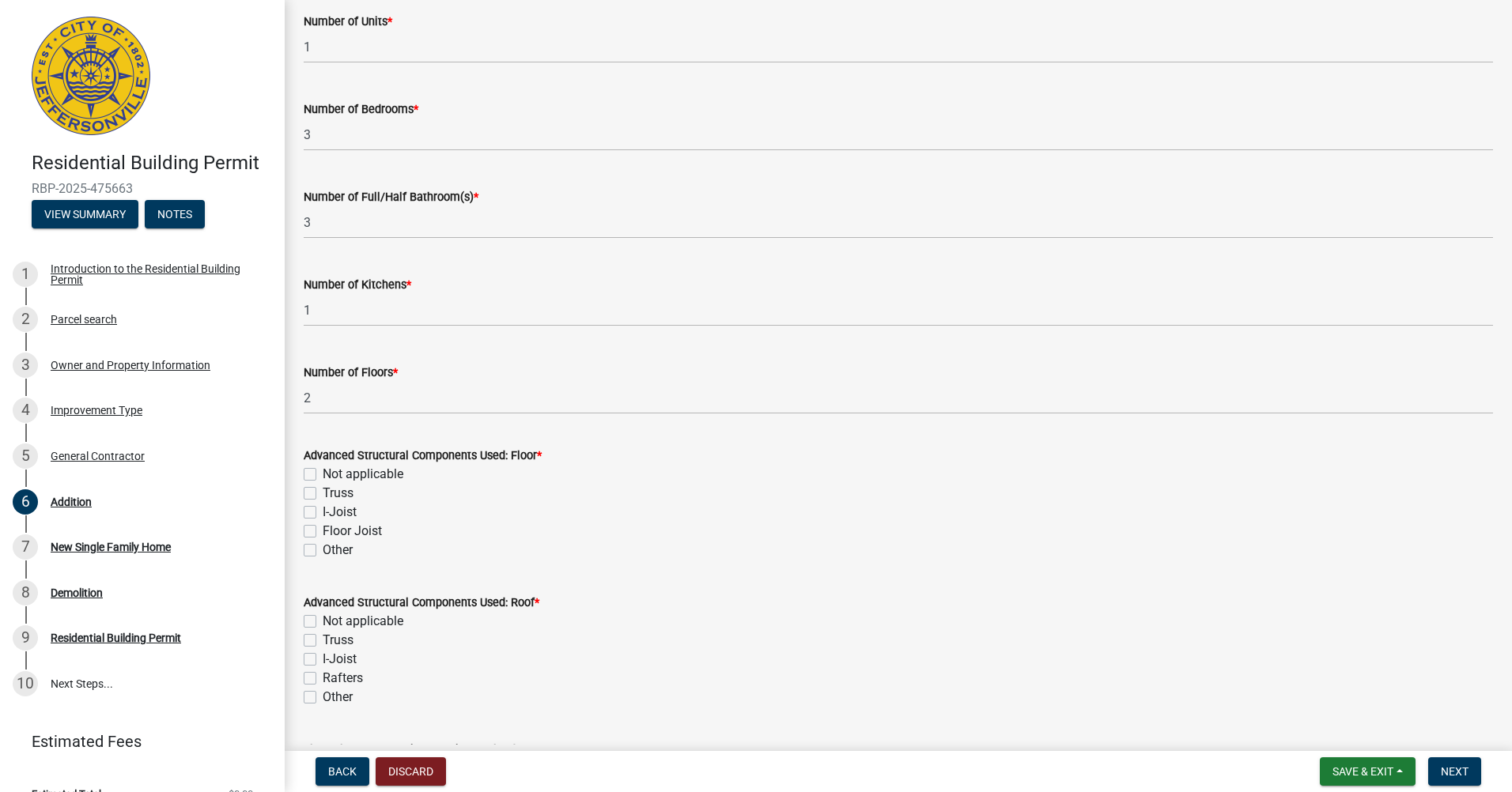
click at [323, 521] on label "Floor Joist" at bounding box center [352, 531] width 60 height 19
click at [323, 521] on input "Floor Joist" at bounding box center [328, 526] width 10 height 10
checkbox input "true"
checkbox input "false"
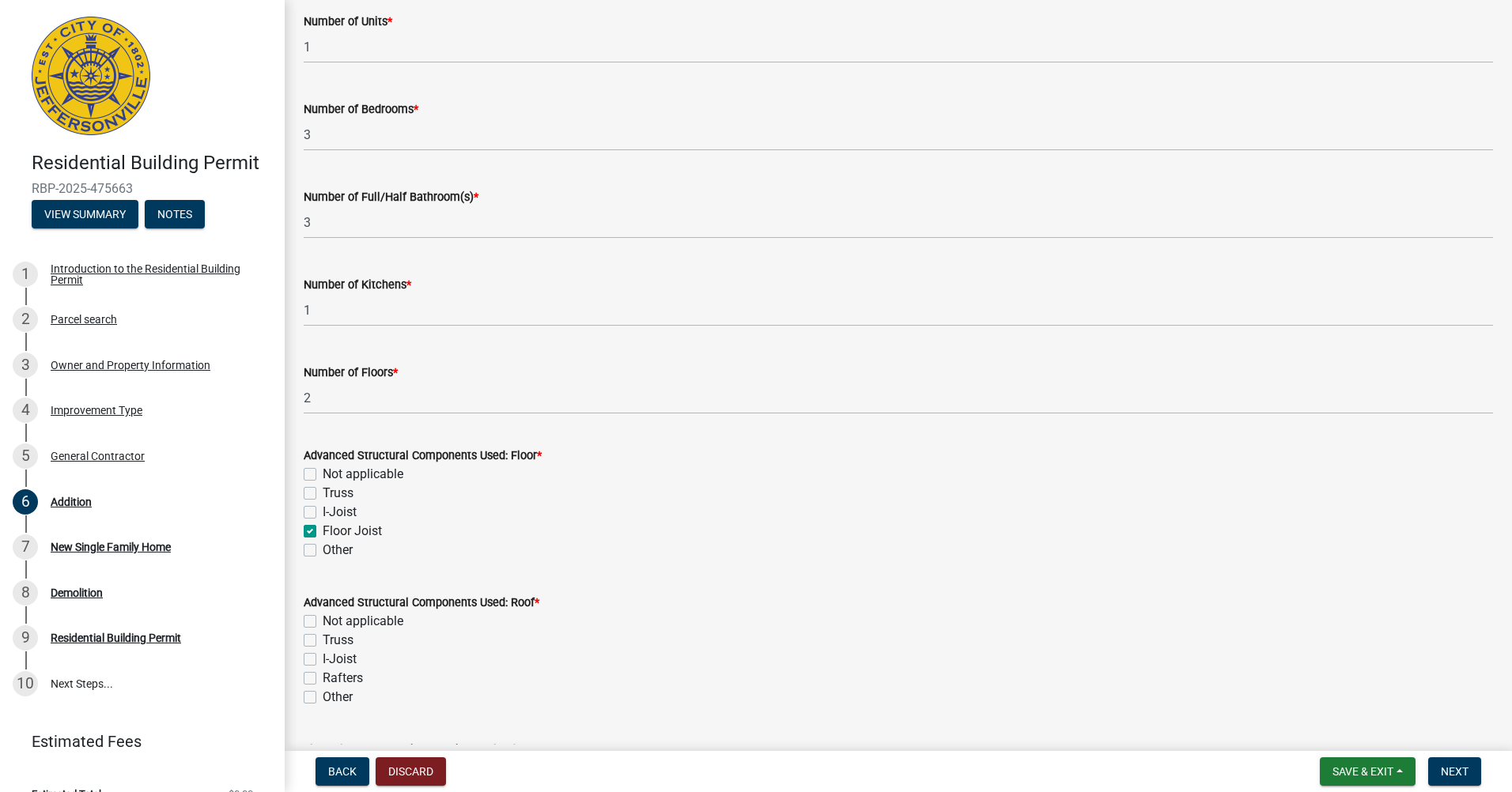
checkbox input "false"
checkbox input "true"
checkbox input "false"
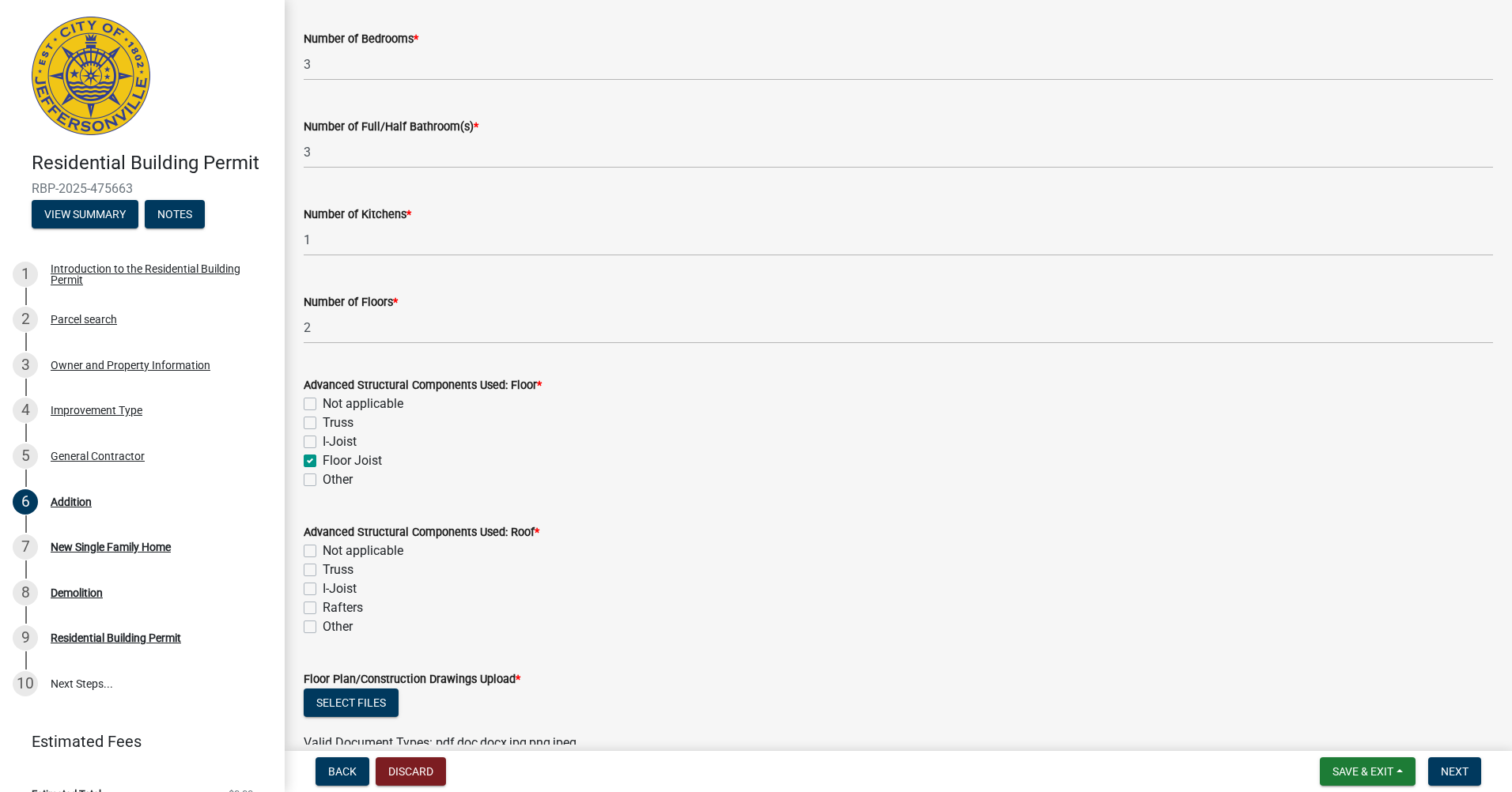
scroll to position [455, 0]
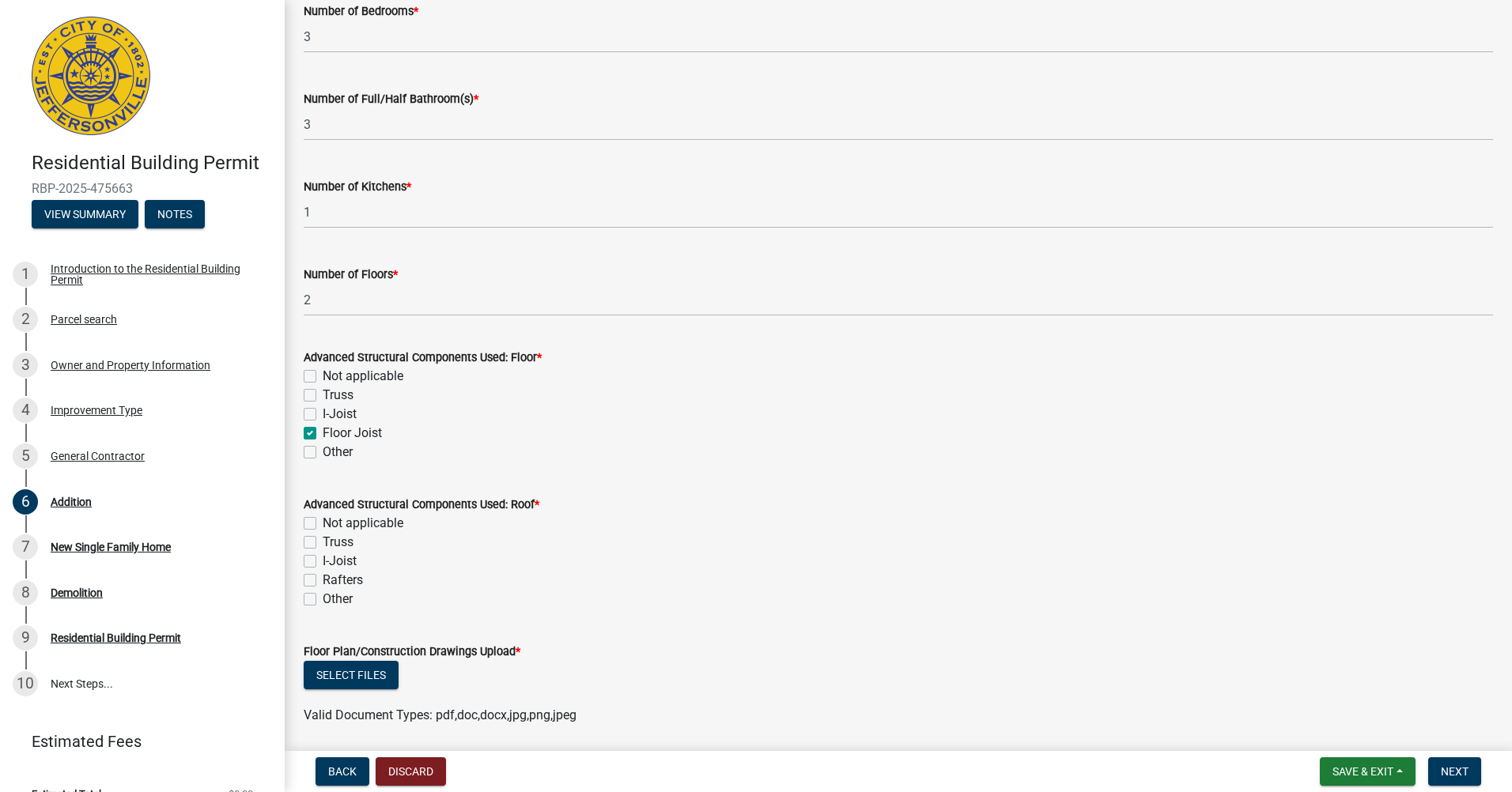
click at [323, 581] on label "Rafters" at bounding box center [343, 580] width 40 height 19
click at [323, 581] on input "Rafters" at bounding box center [328, 576] width 10 height 10
checkbox input "true"
checkbox input "false"
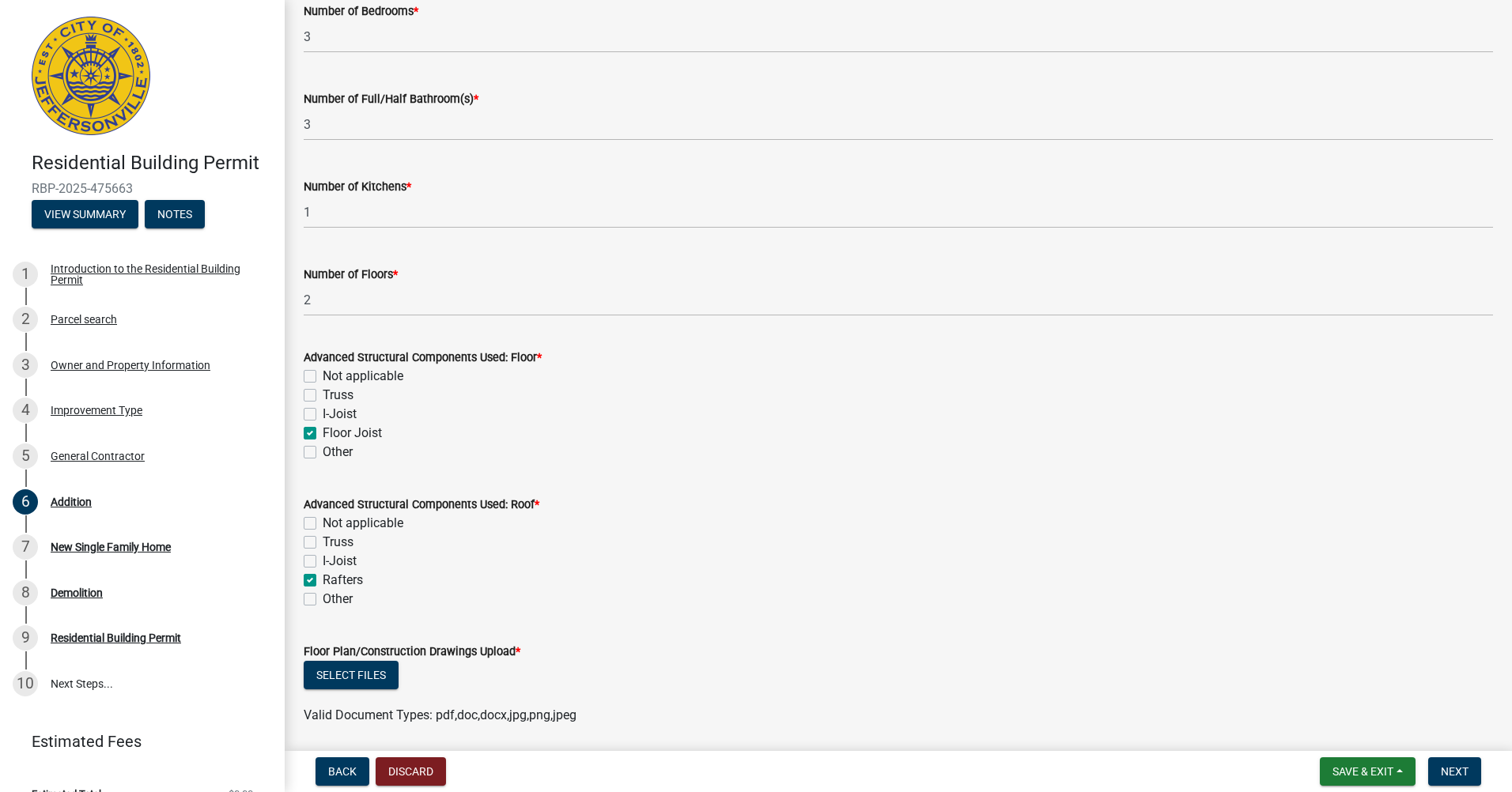
checkbox input "false"
checkbox input "true"
checkbox input "false"
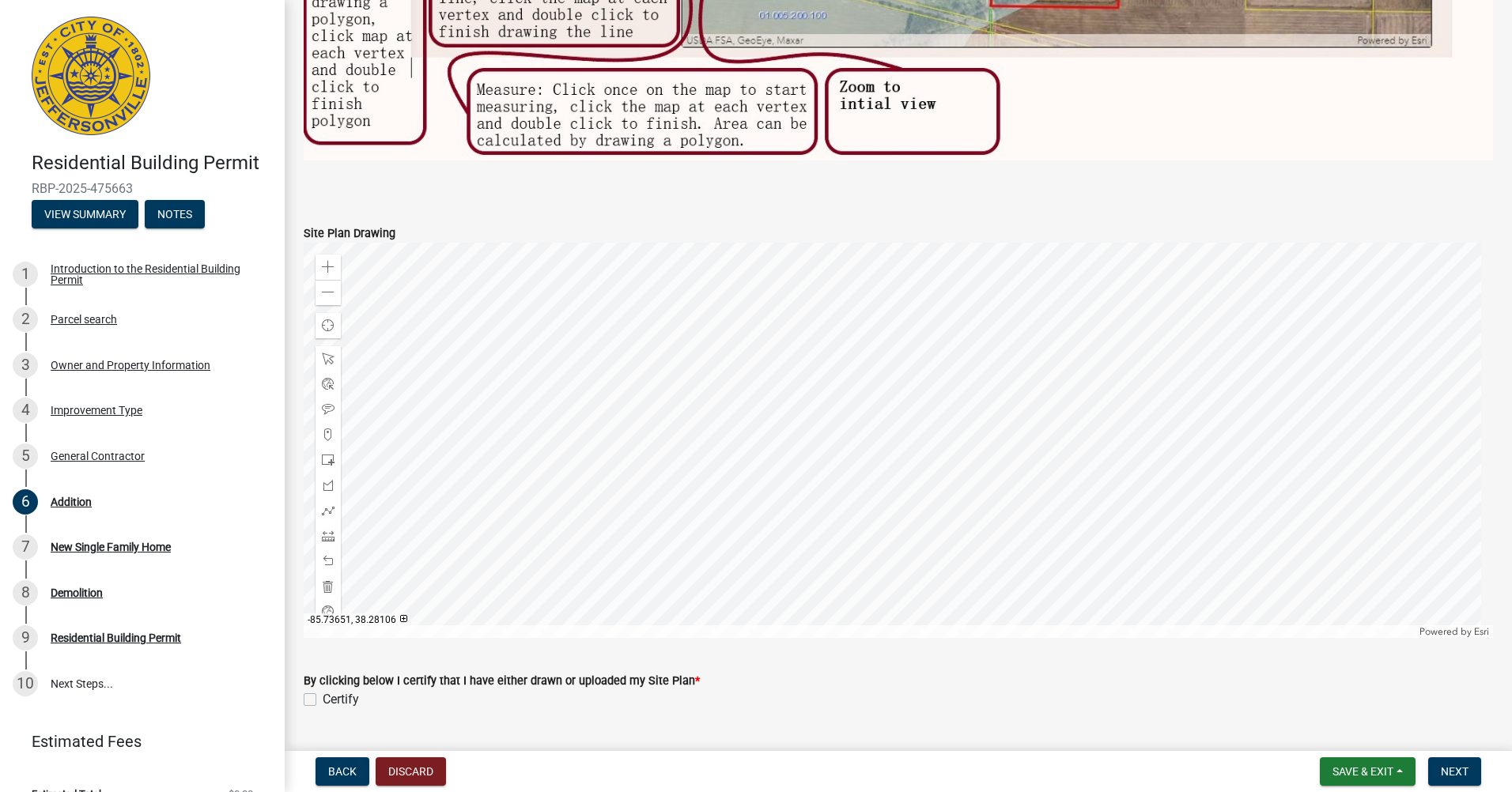
scroll to position [1988, 0]
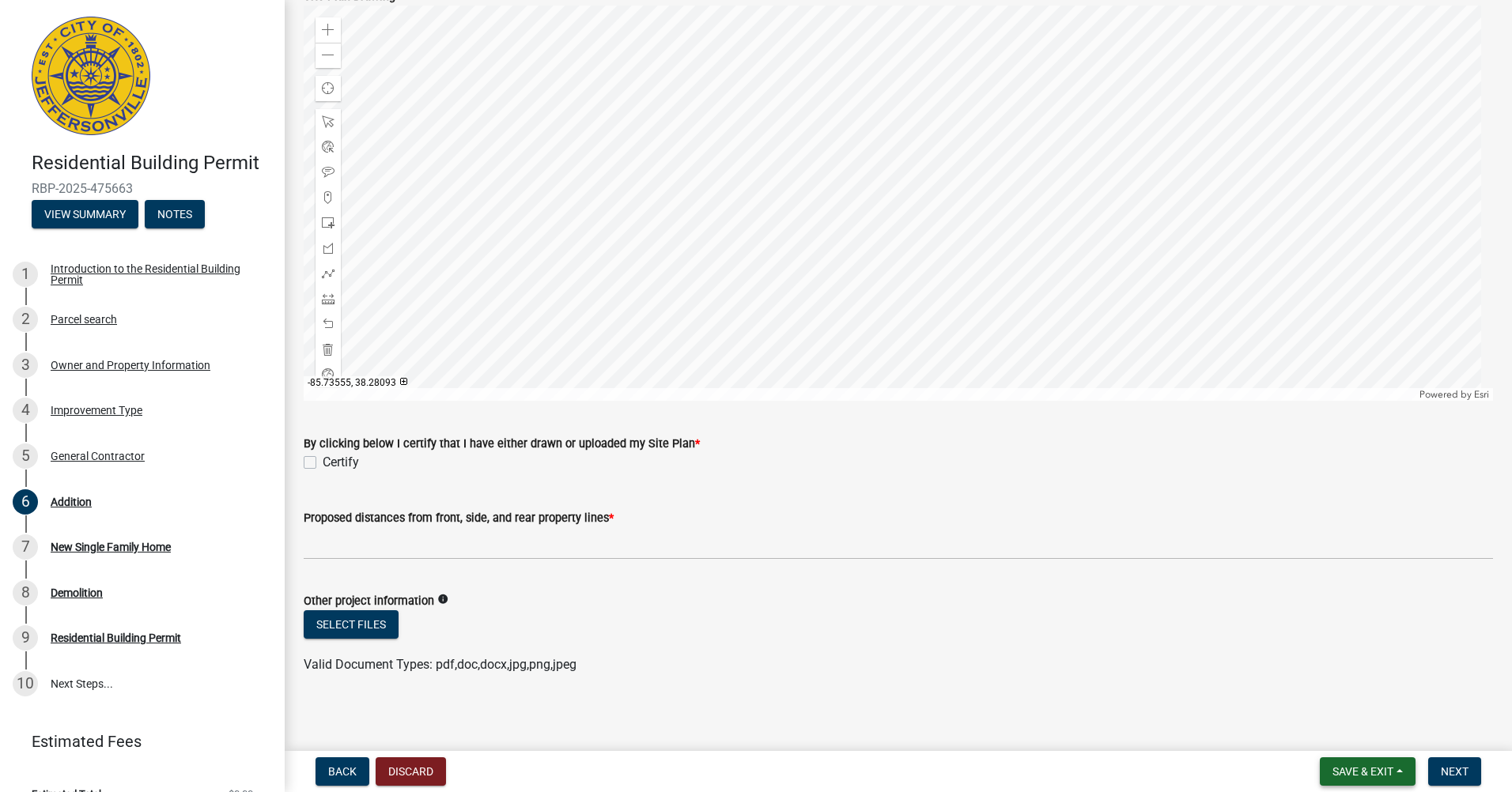
click at [1399, 769] on button "Save & Exit" at bounding box center [1367, 771] width 96 height 28
click at [1351, 732] on button "Save & Exit" at bounding box center [1352, 729] width 127 height 38
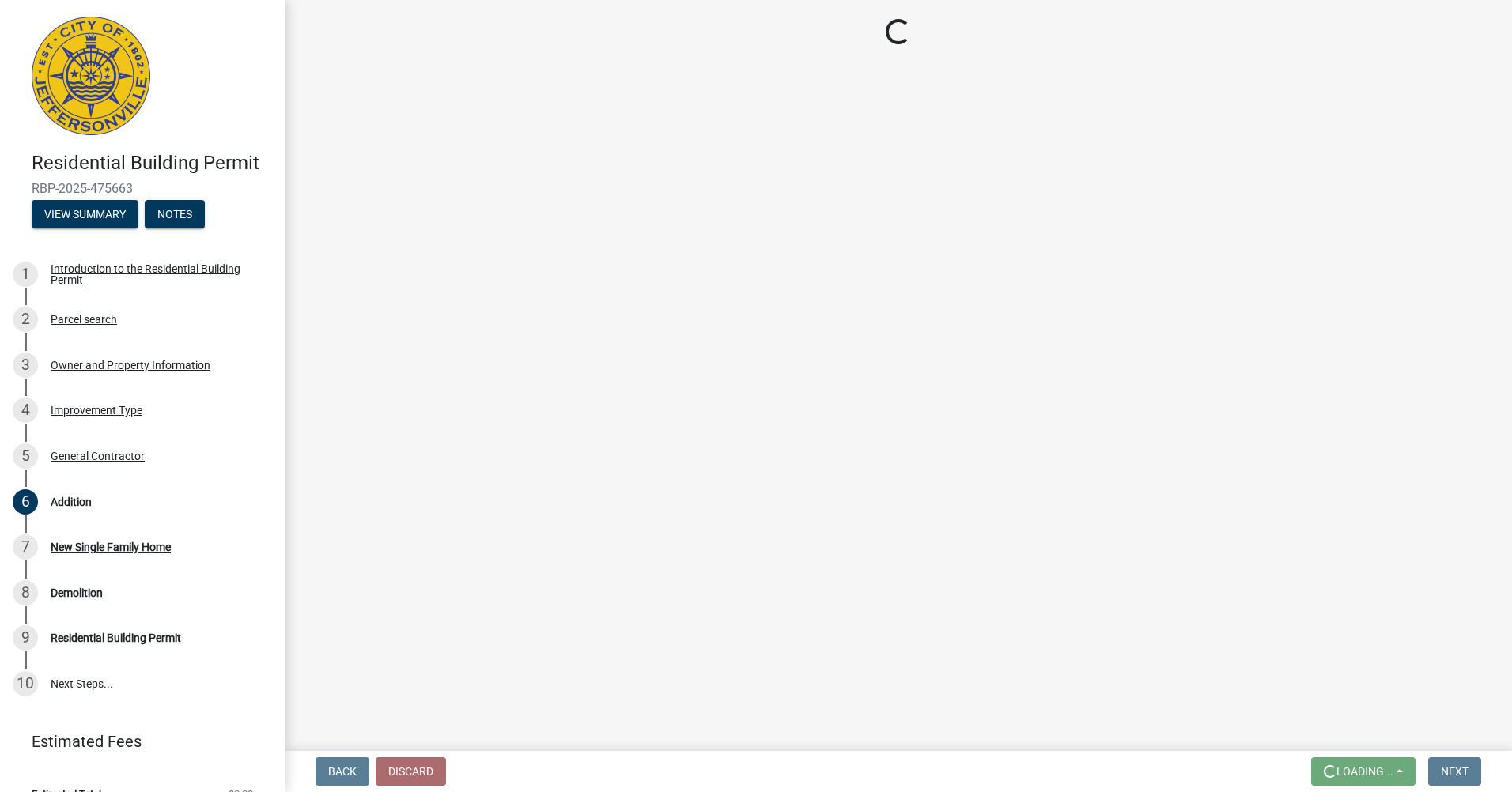
scroll to position [0, 0]
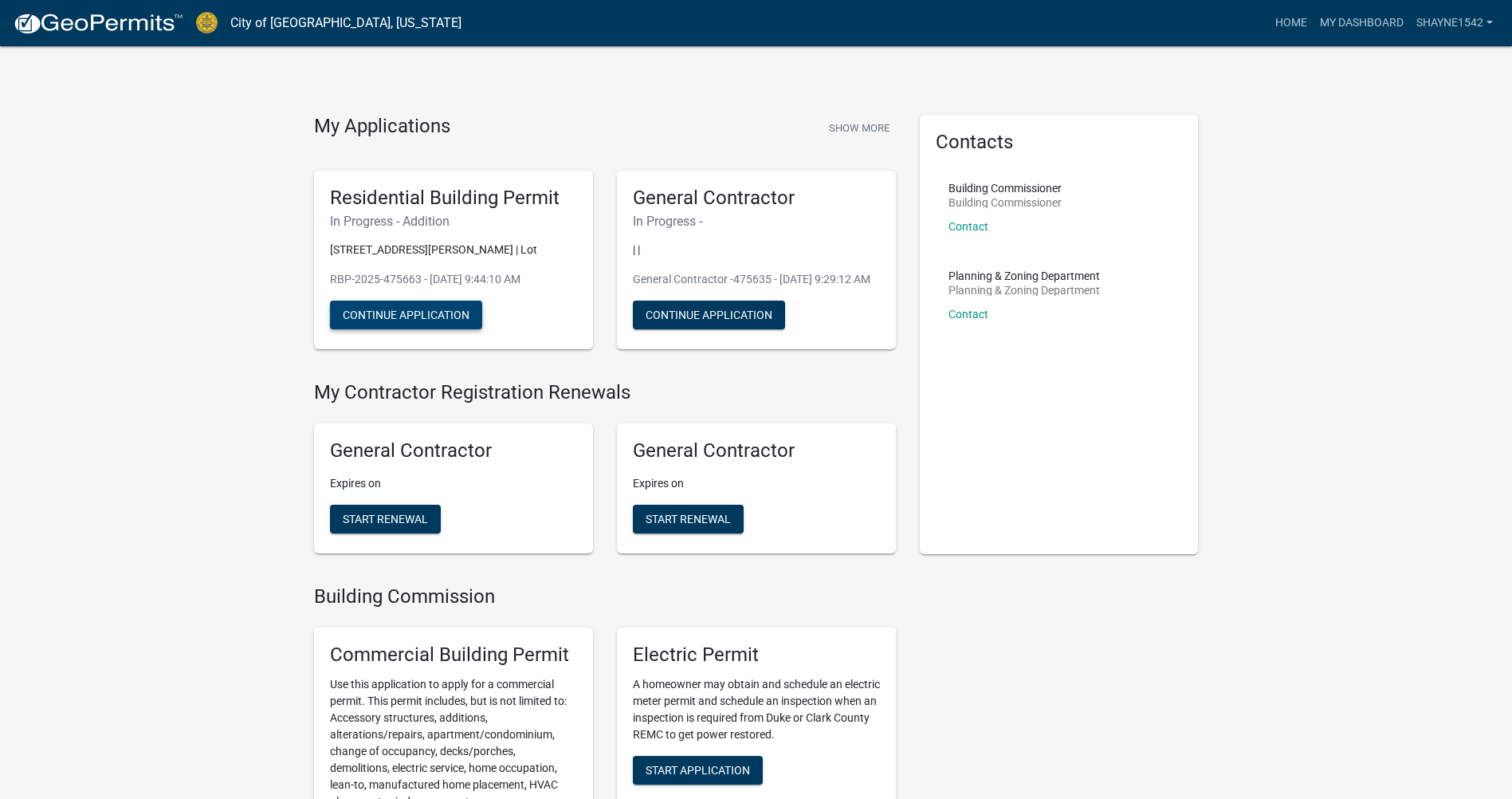
click at [419, 309] on button "Continue Application" at bounding box center [406, 315] width 152 height 29
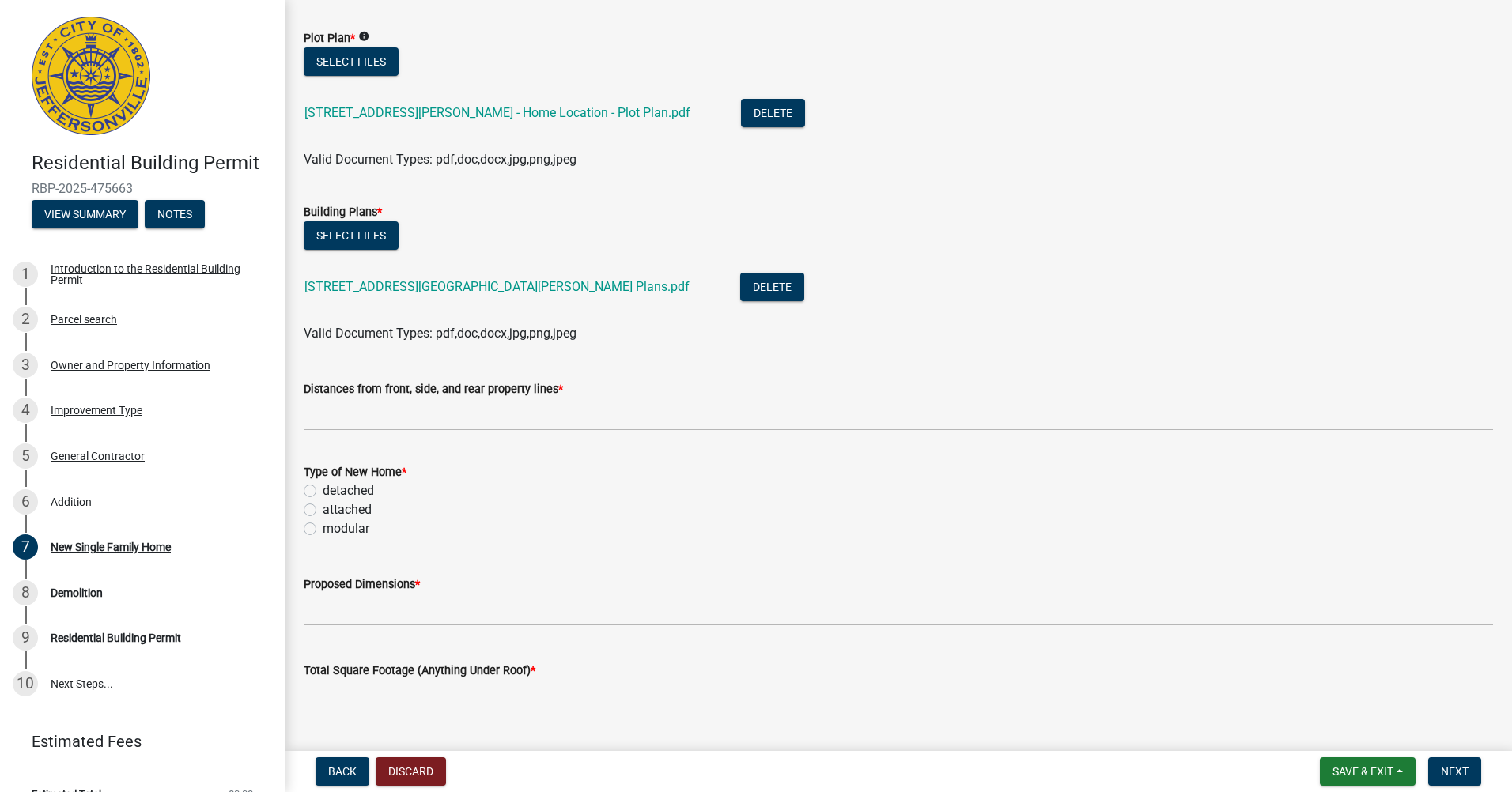
scroll to position [158, 0]
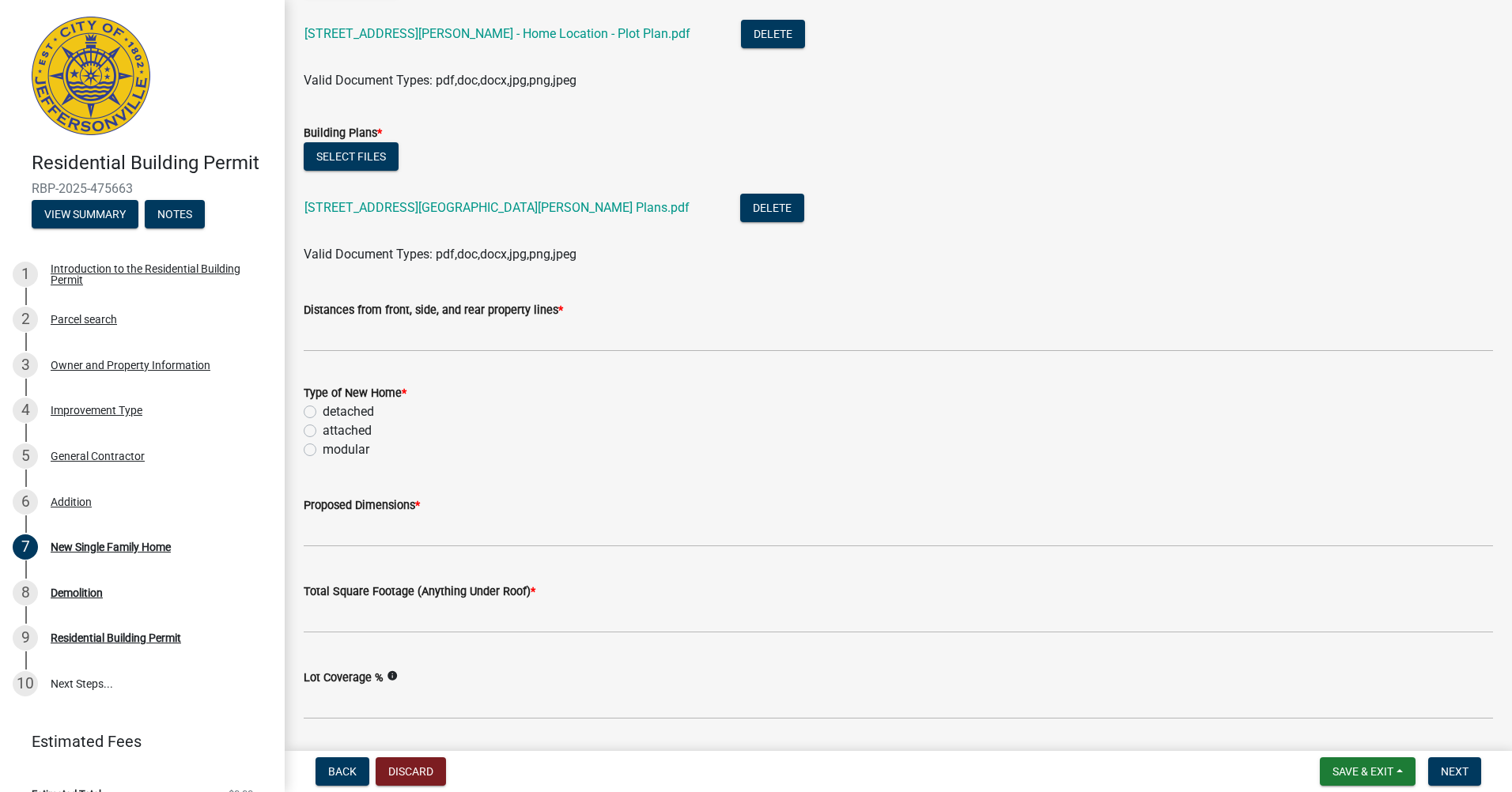
click at [323, 412] on label "detached" at bounding box center [348, 412] width 51 height 19
click at [323, 412] on input "detached" at bounding box center [328, 407] width 10 height 10
radio input "true"
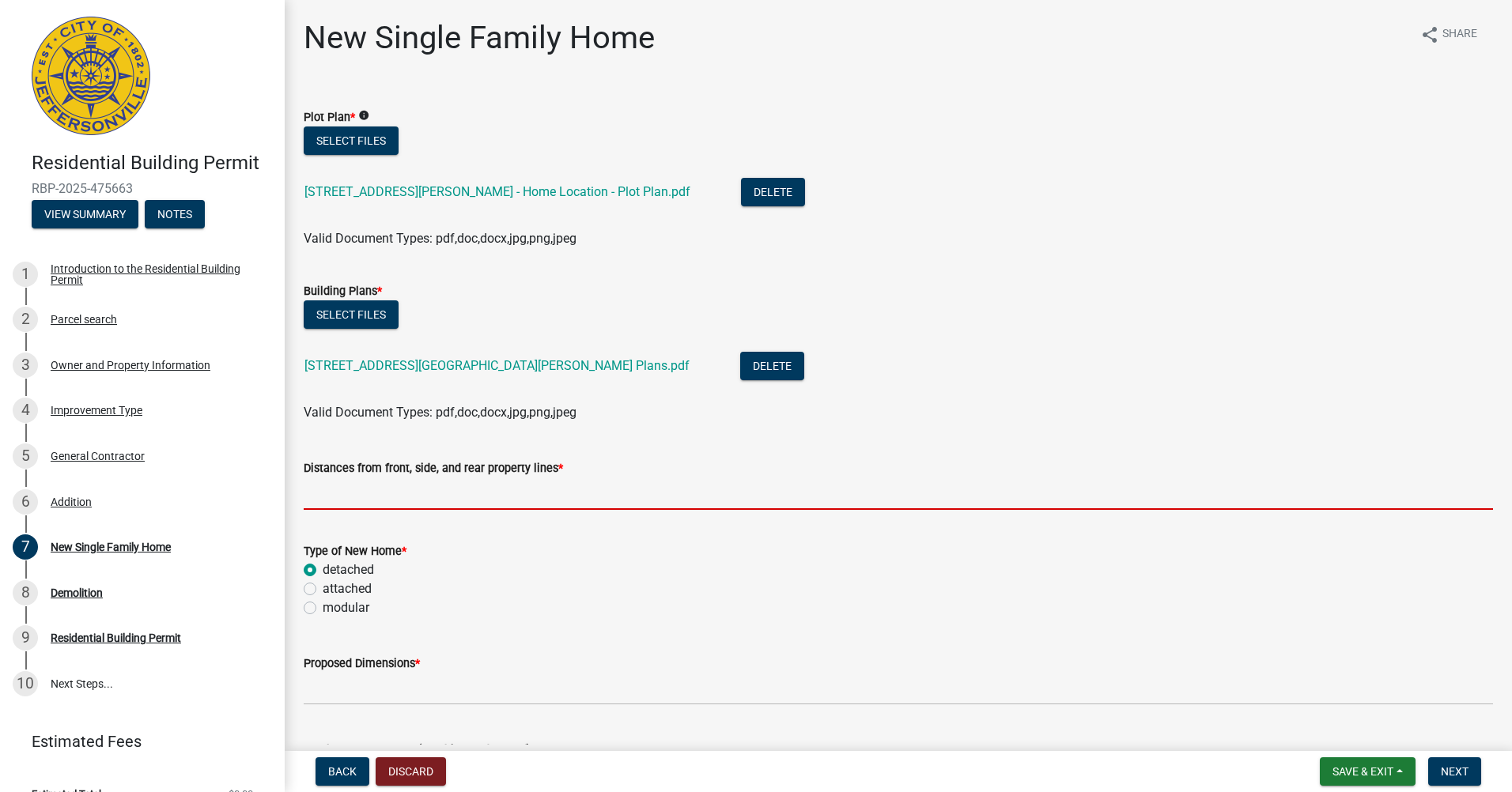
click at [325, 494] on input "Distances from front, side, and rear property lines *" at bounding box center [898, 493] width 1189 height 33
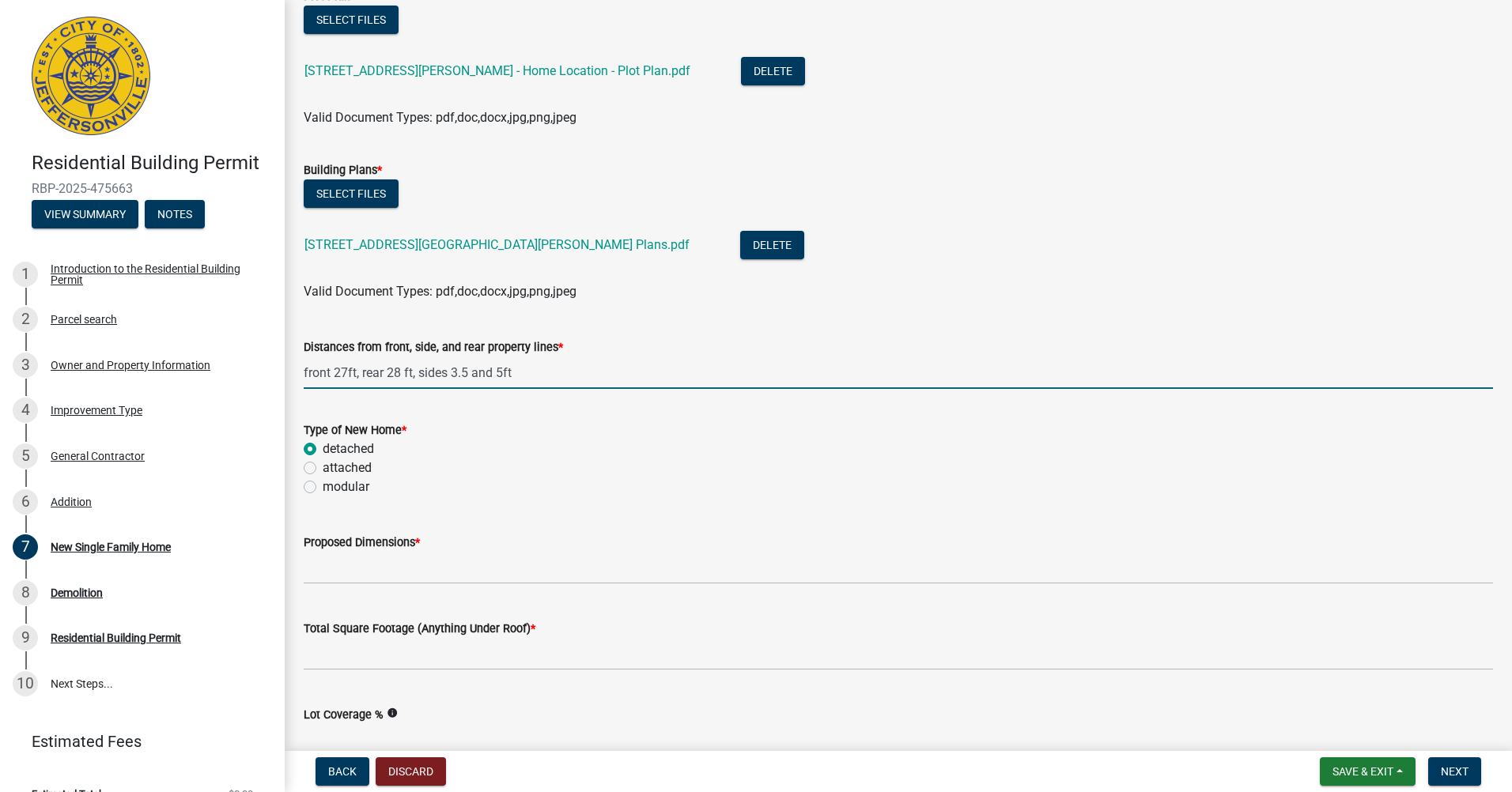
scroll to position [158, 0]
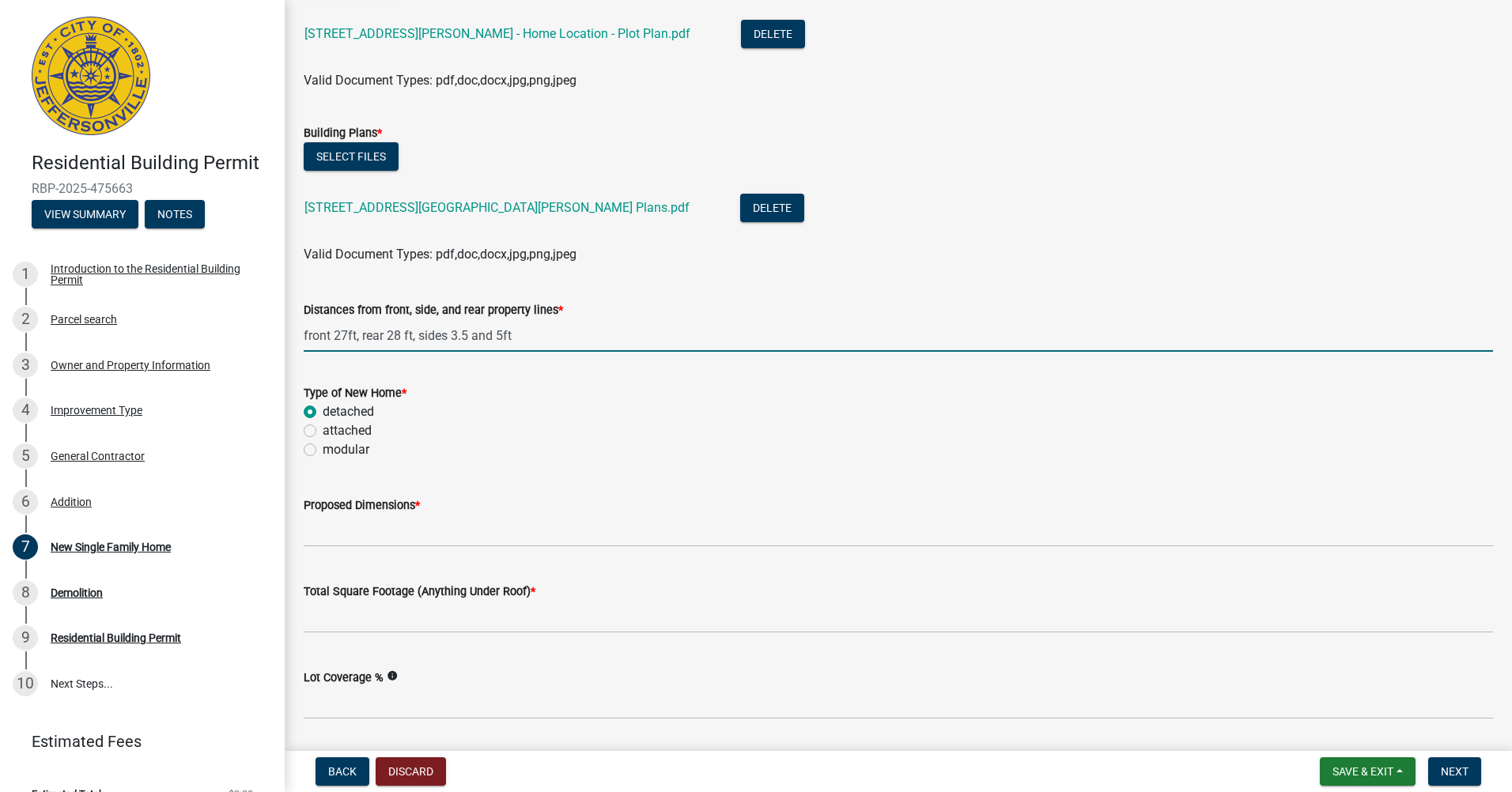
type input "front 27ft, rear 28 ft, sides 3.5 and 5ft"
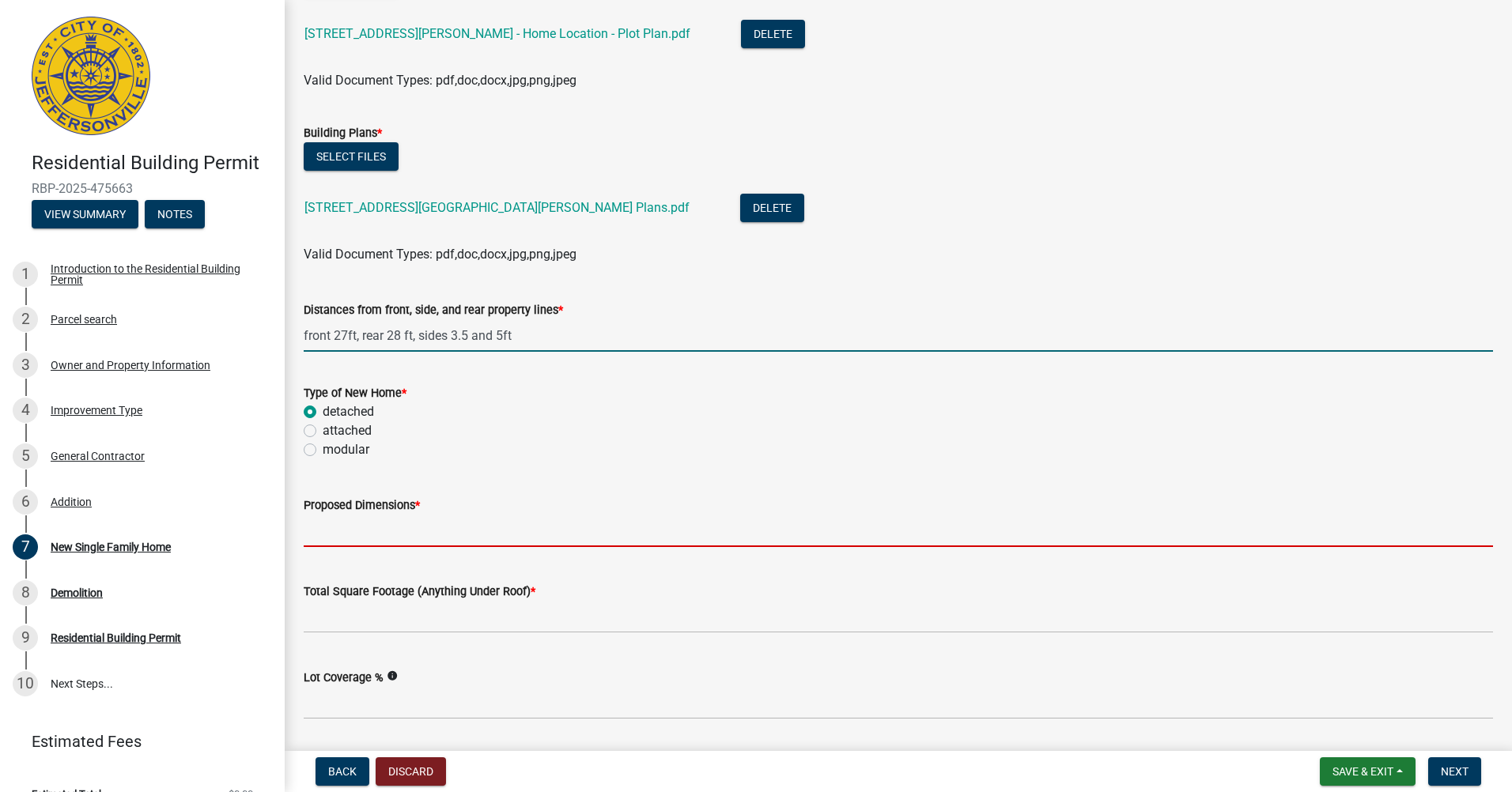
click at [403, 541] on input "Proposed Dimensions *" at bounding box center [898, 531] width 1189 height 33
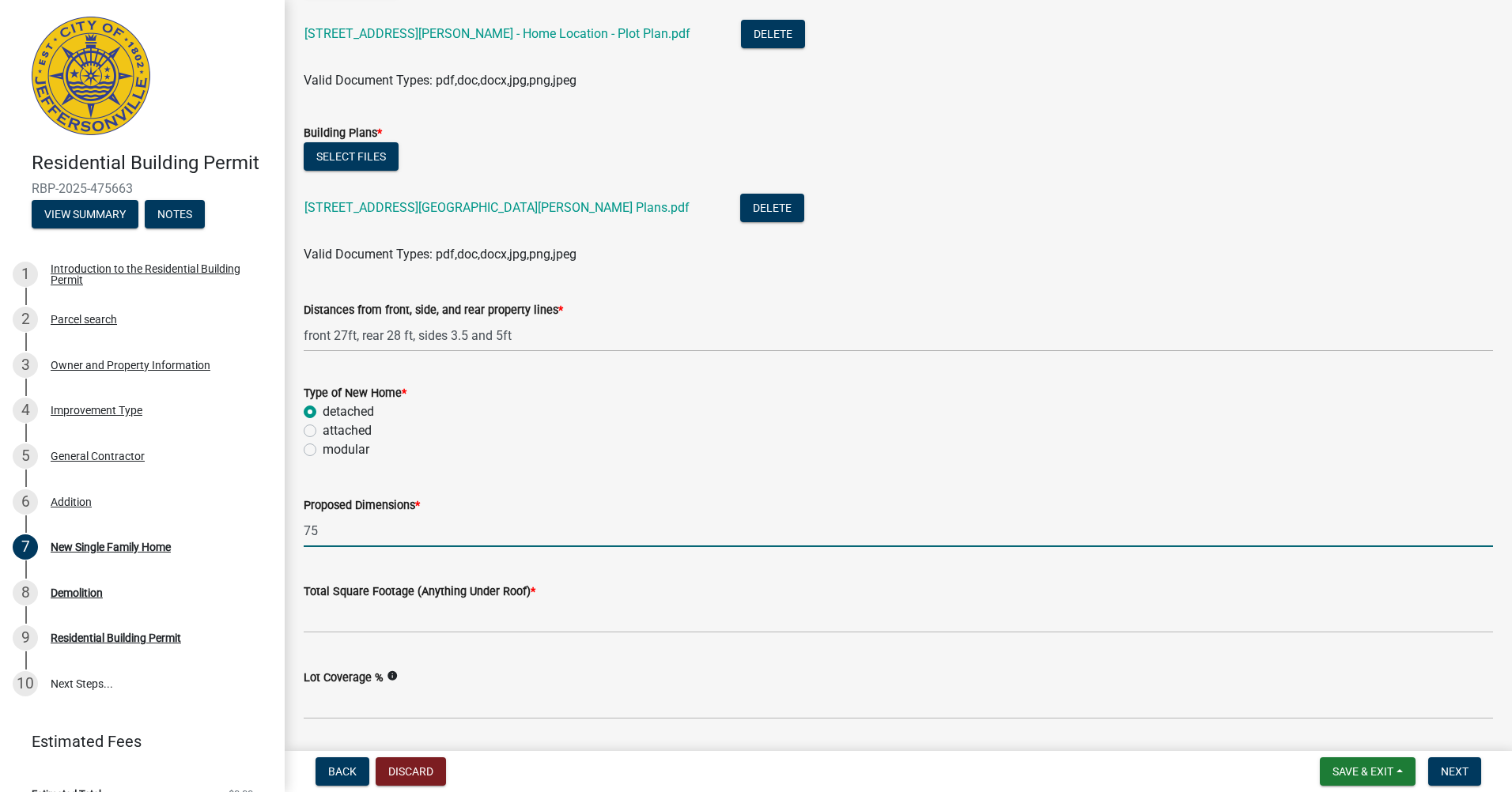
type input "7"
type input "20.25ft x 48.75ft"
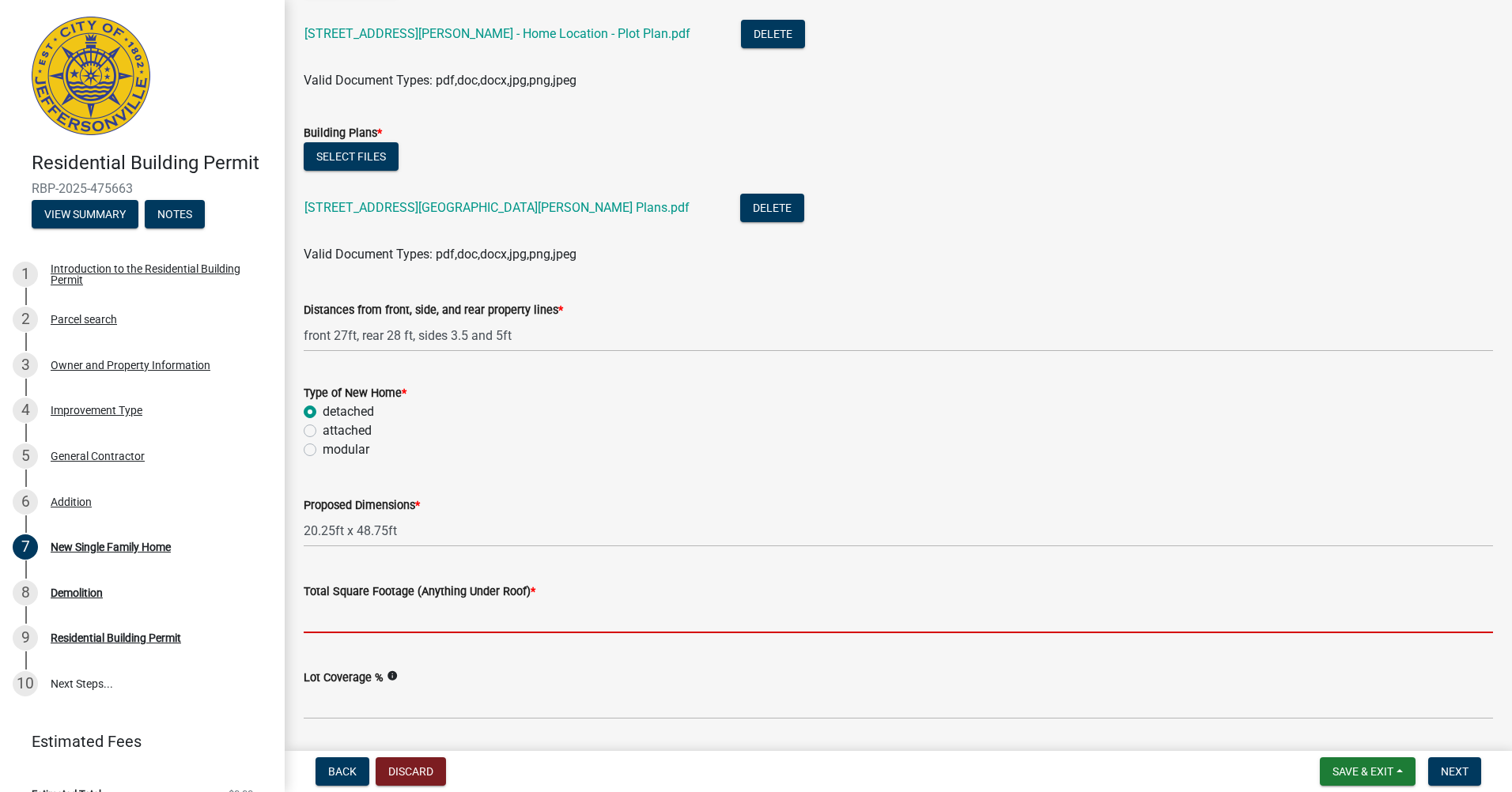
click at [374, 617] on input "Total Square Footage (Anything Under Roof) *" at bounding box center [898, 617] width 1189 height 33
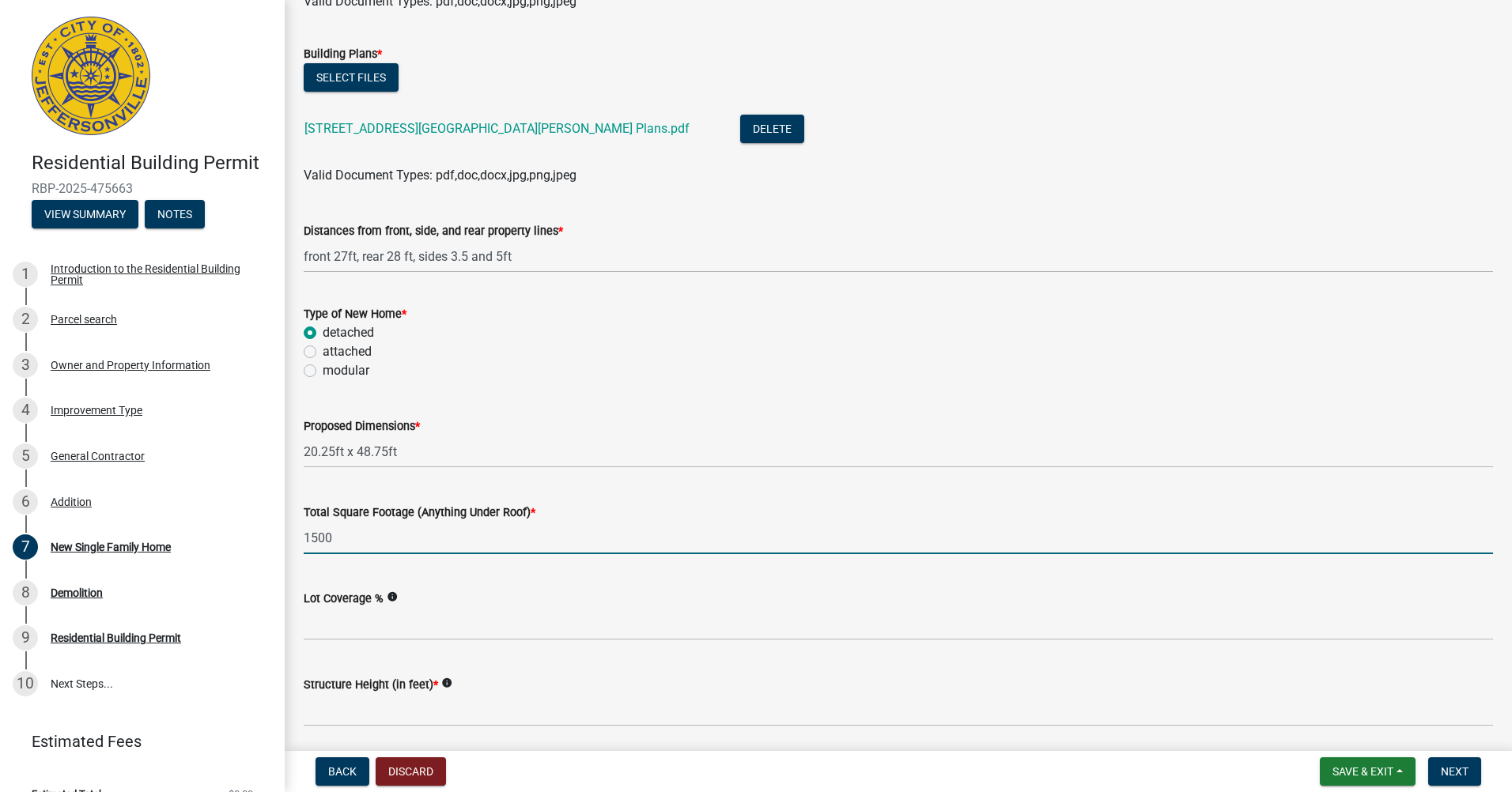
scroll to position [316, 0]
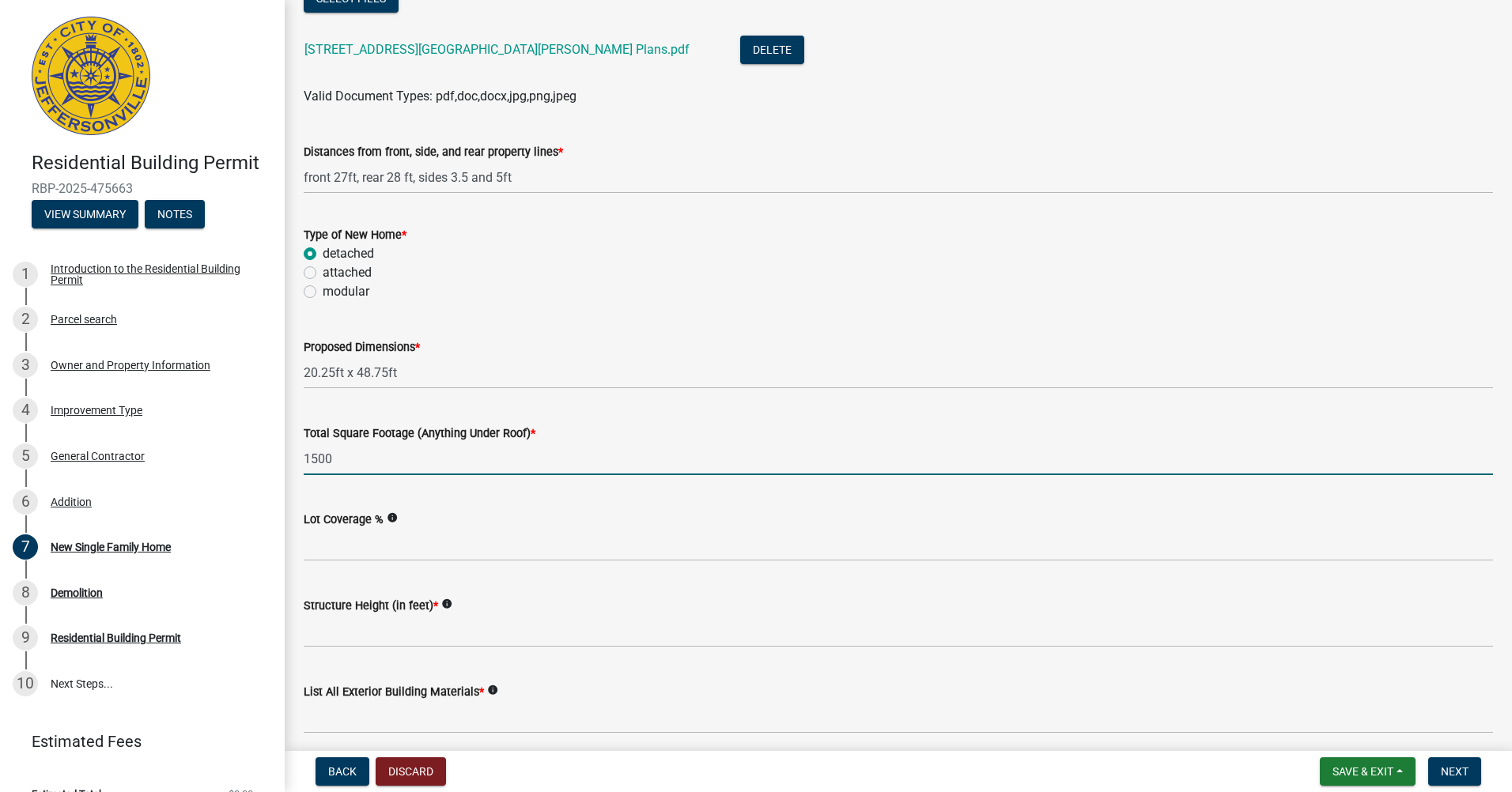
type input "1500"
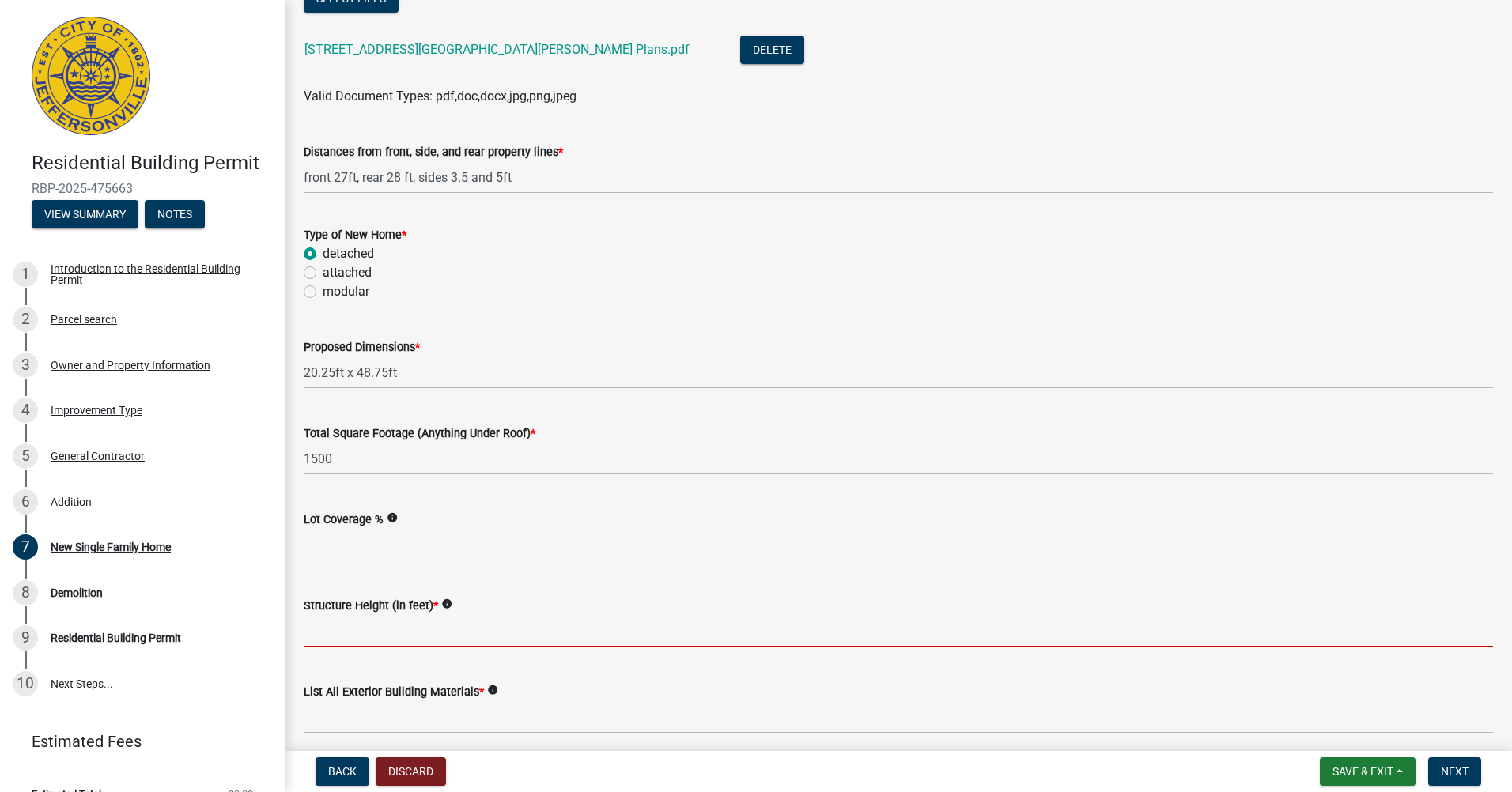
click at [366, 641] on input "Structure Height (in feet) *" at bounding box center [898, 630] width 1189 height 33
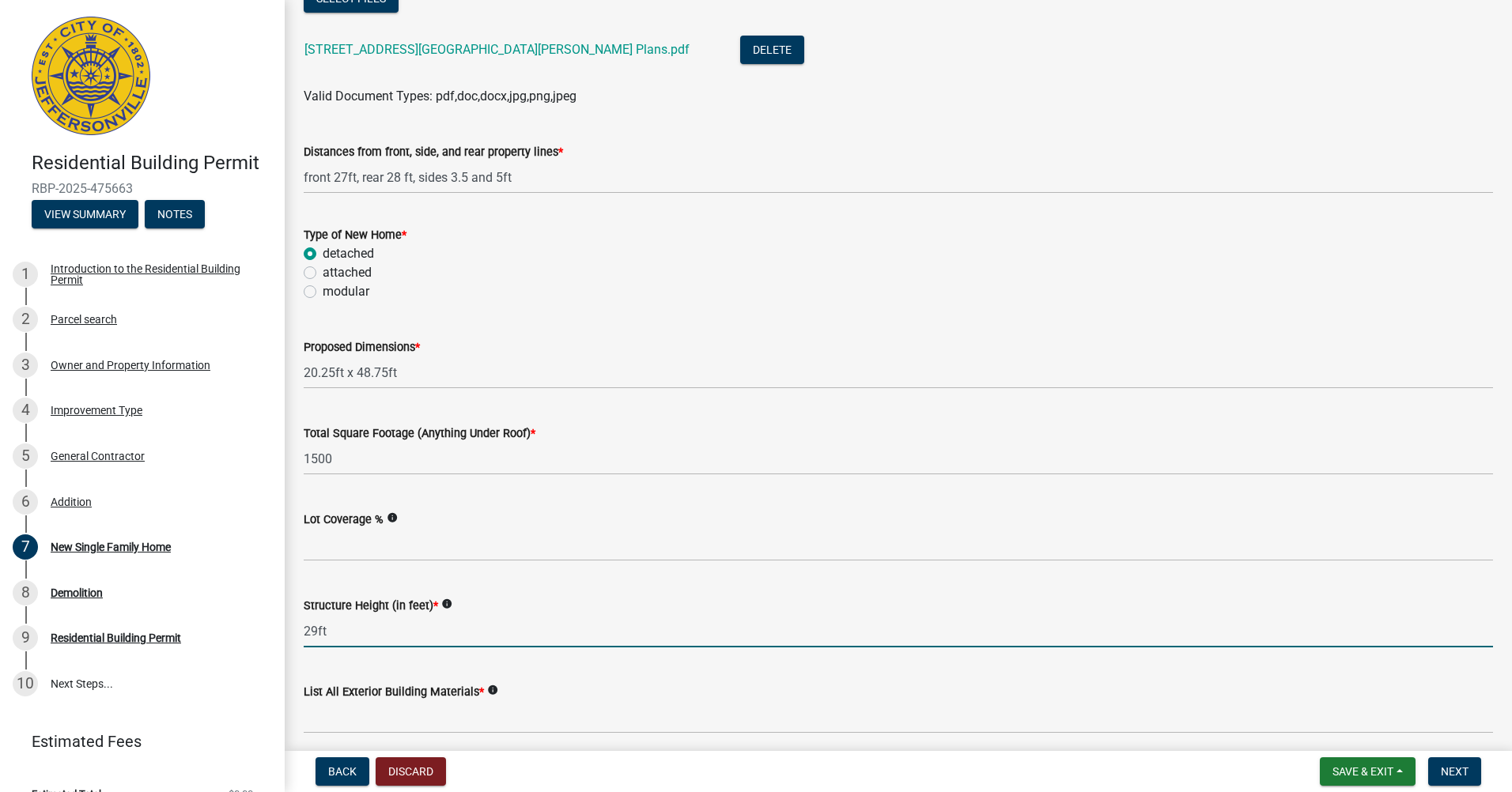
scroll to position [395, 0]
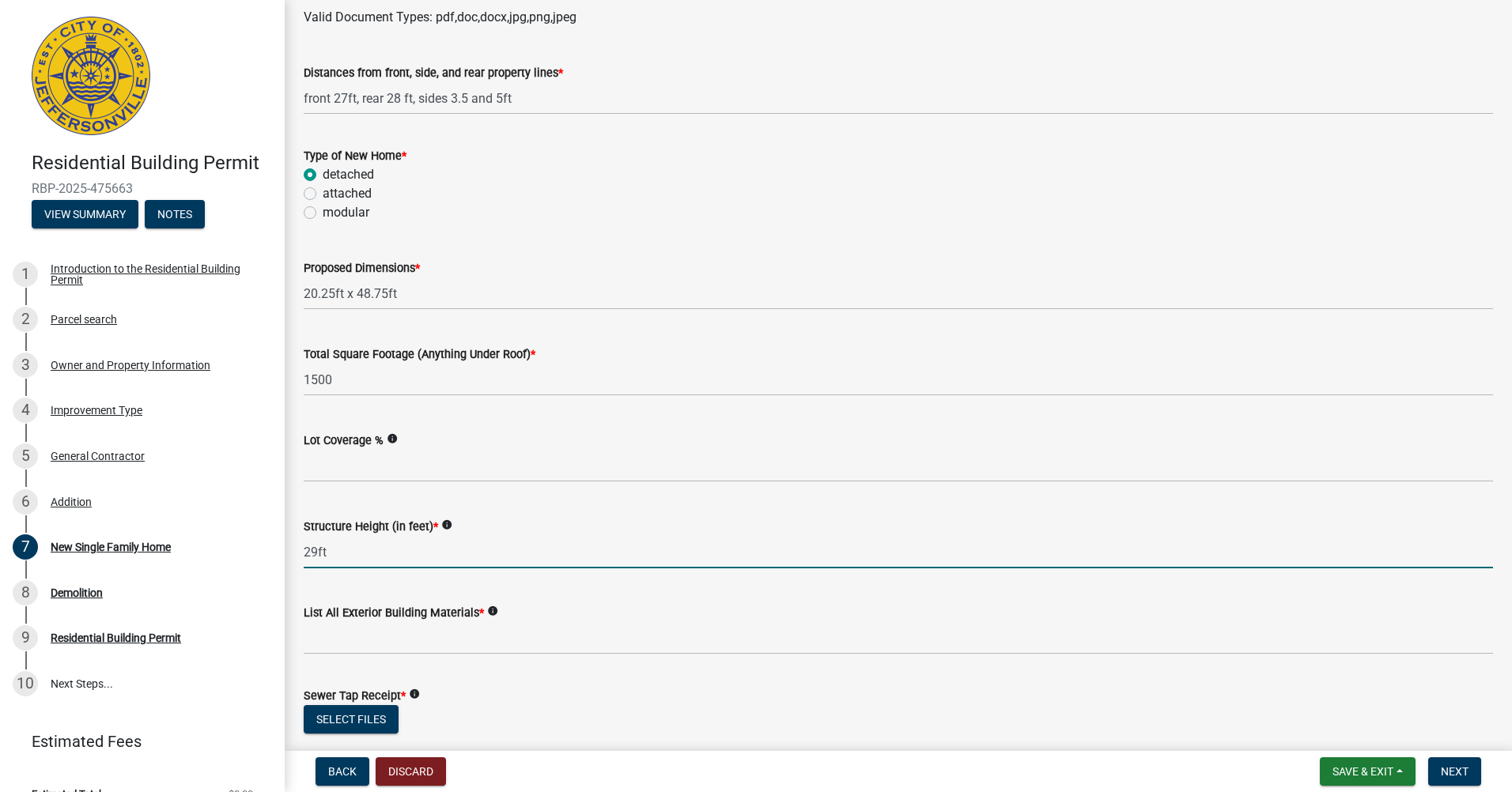
type input "29ft"
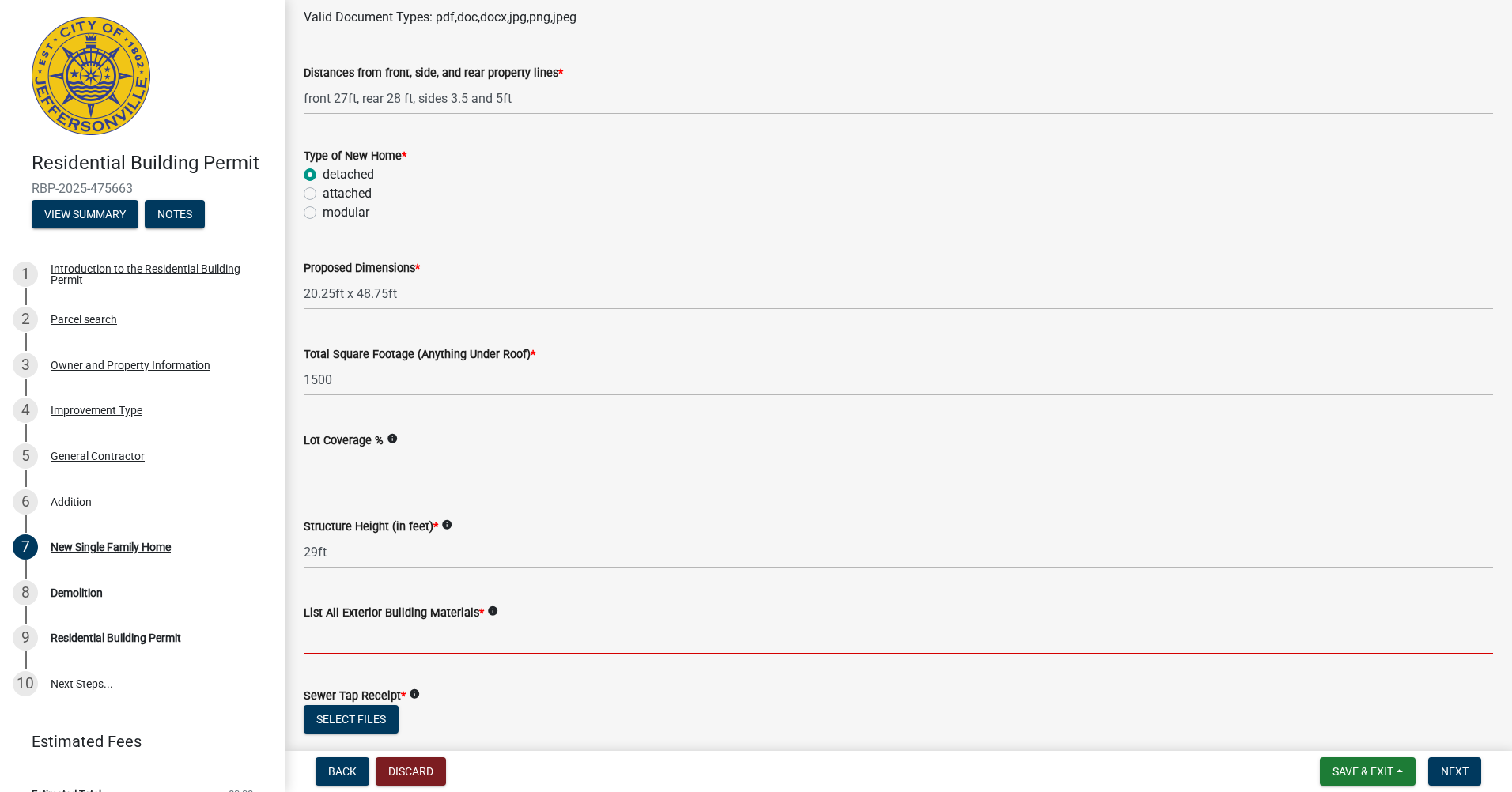
click at [380, 649] on input "List All Exterior Building Materials *" at bounding box center [898, 638] width 1189 height 33
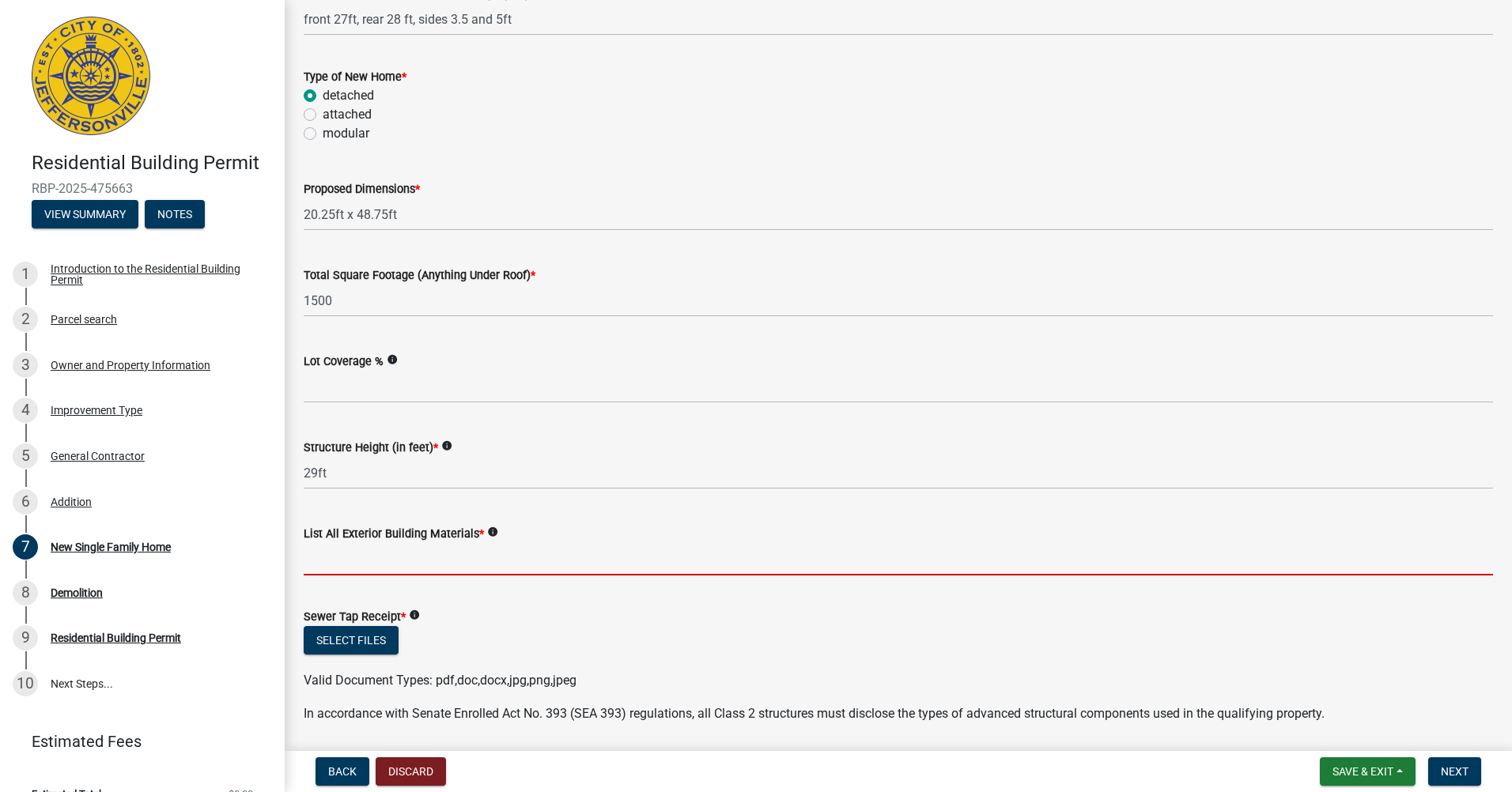
click at [382, 566] on input "List All Exterior Building Materials *" at bounding box center [898, 559] width 1189 height 33
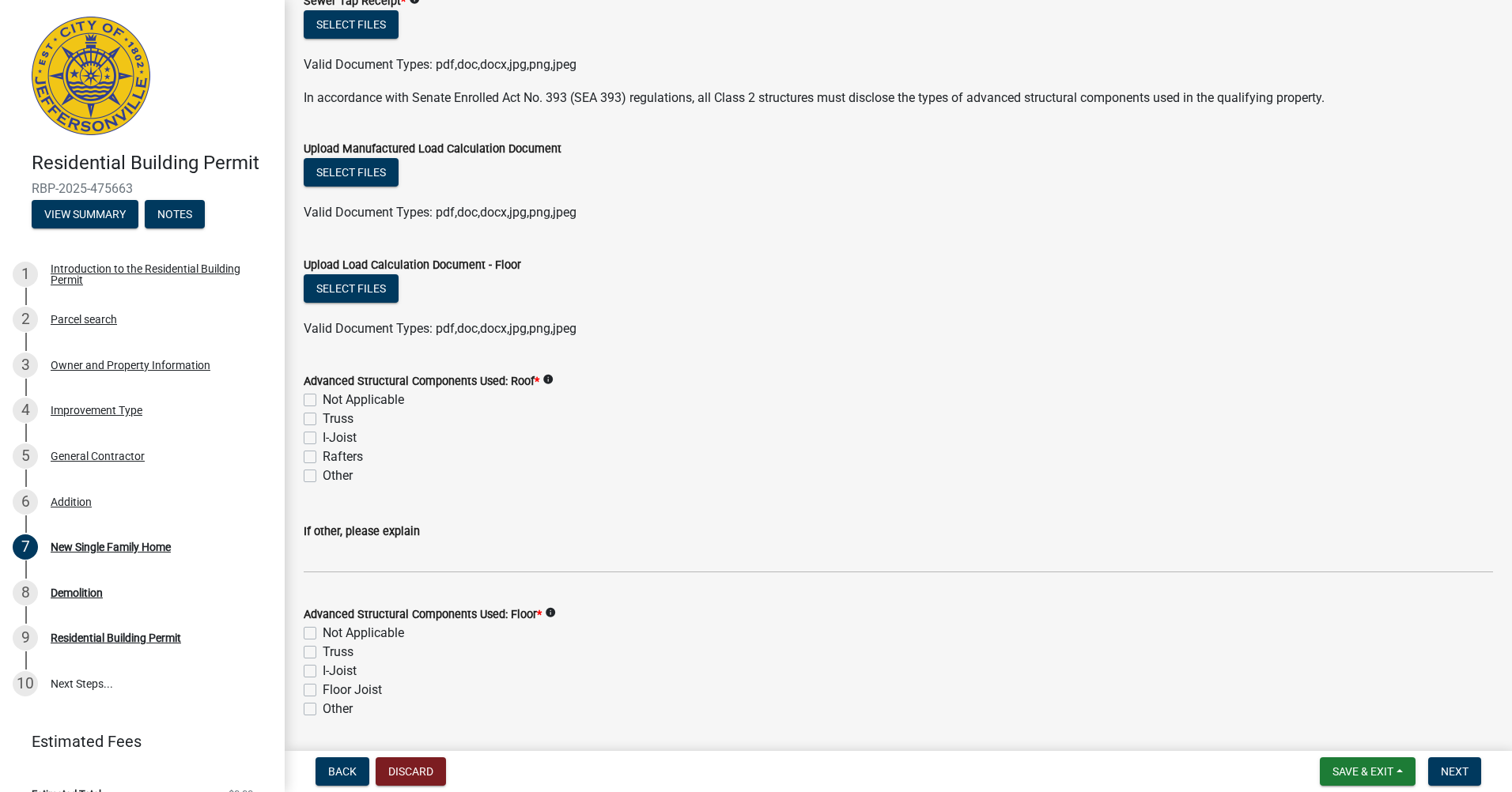
scroll to position [1185, 0]
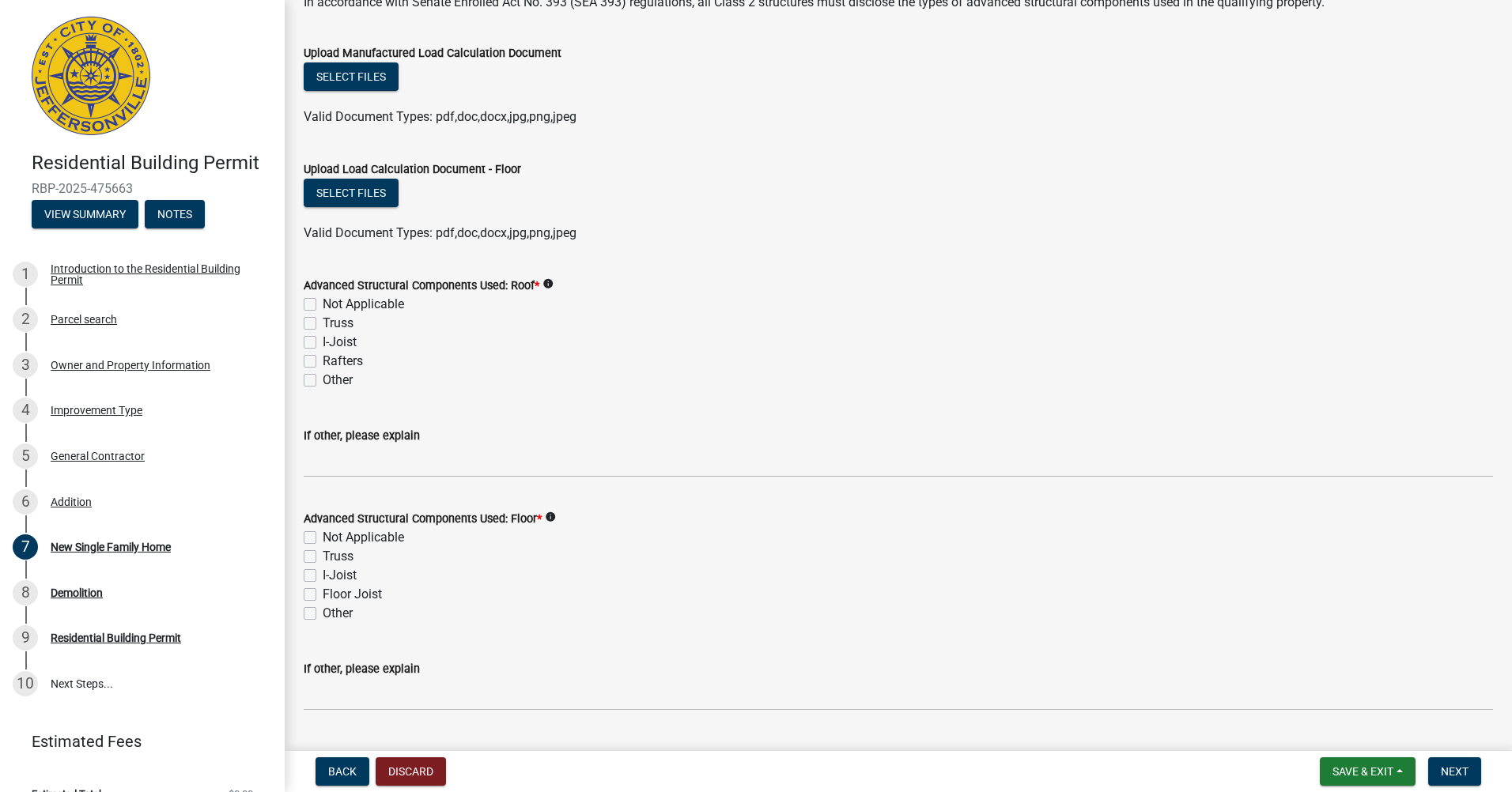
type input "wood framing. asphalt shingles, vinyl siding"
click at [323, 356] on label "Rafters" at bounding box center [343, 361] width 40 height 19
click at [323, 356] on input "Rafters" at bounding box center [328, 357] width 10 height 10
checkbox input "true"
checkbox input "false"
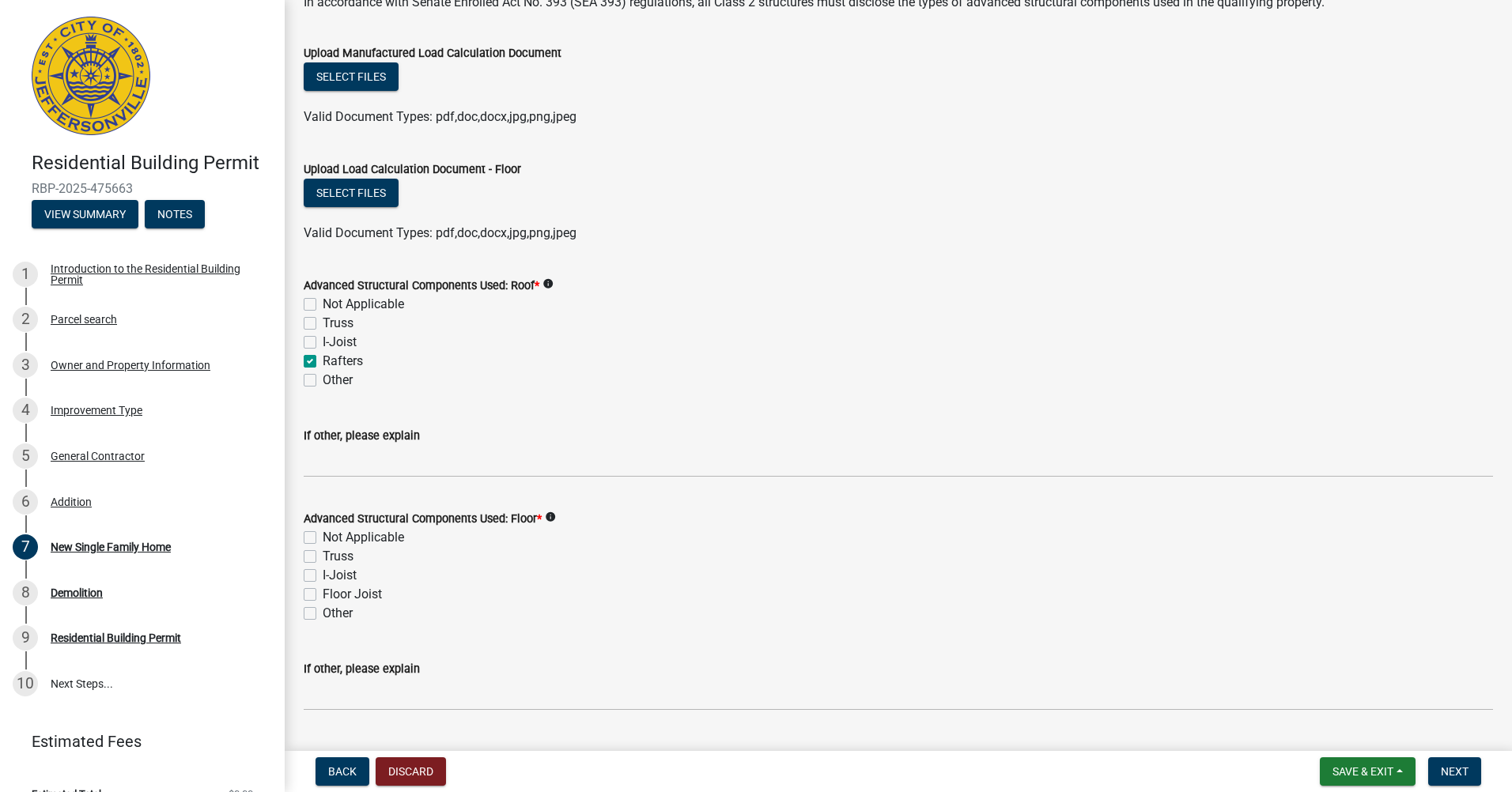
checkbox input "false"
checkbox input "true"
checkbox input "false"
click at [323, 596] on label "Floor Joist" at bounding box center [352, 594] width 60 height 19
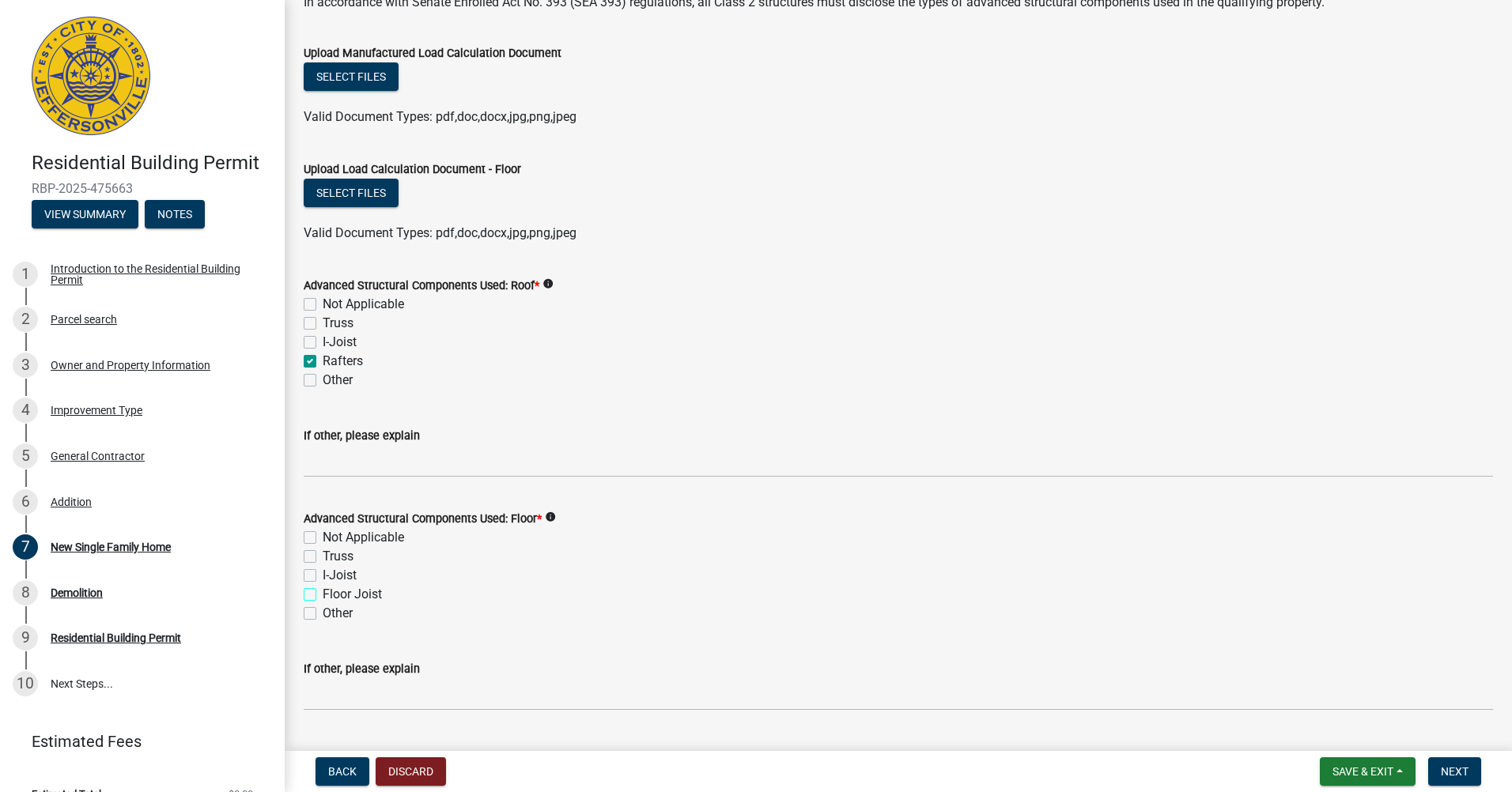
click at [323, 595] on input "Floor Joist" at bounding box center [328, 590] width 10 height 10
checkbox input "true"
checkbox input "false"
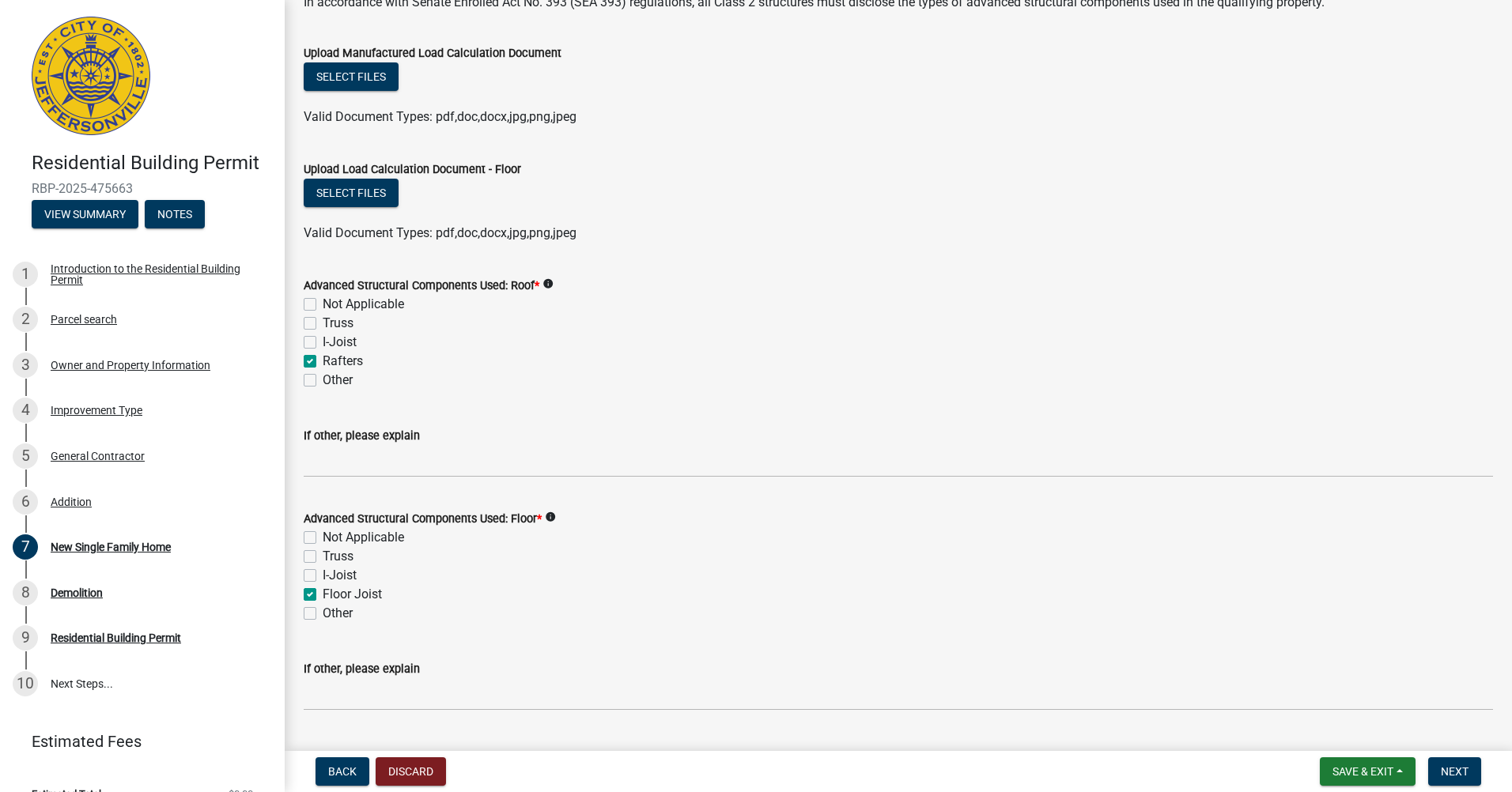
checkbox input "true"
checkbox input "false"
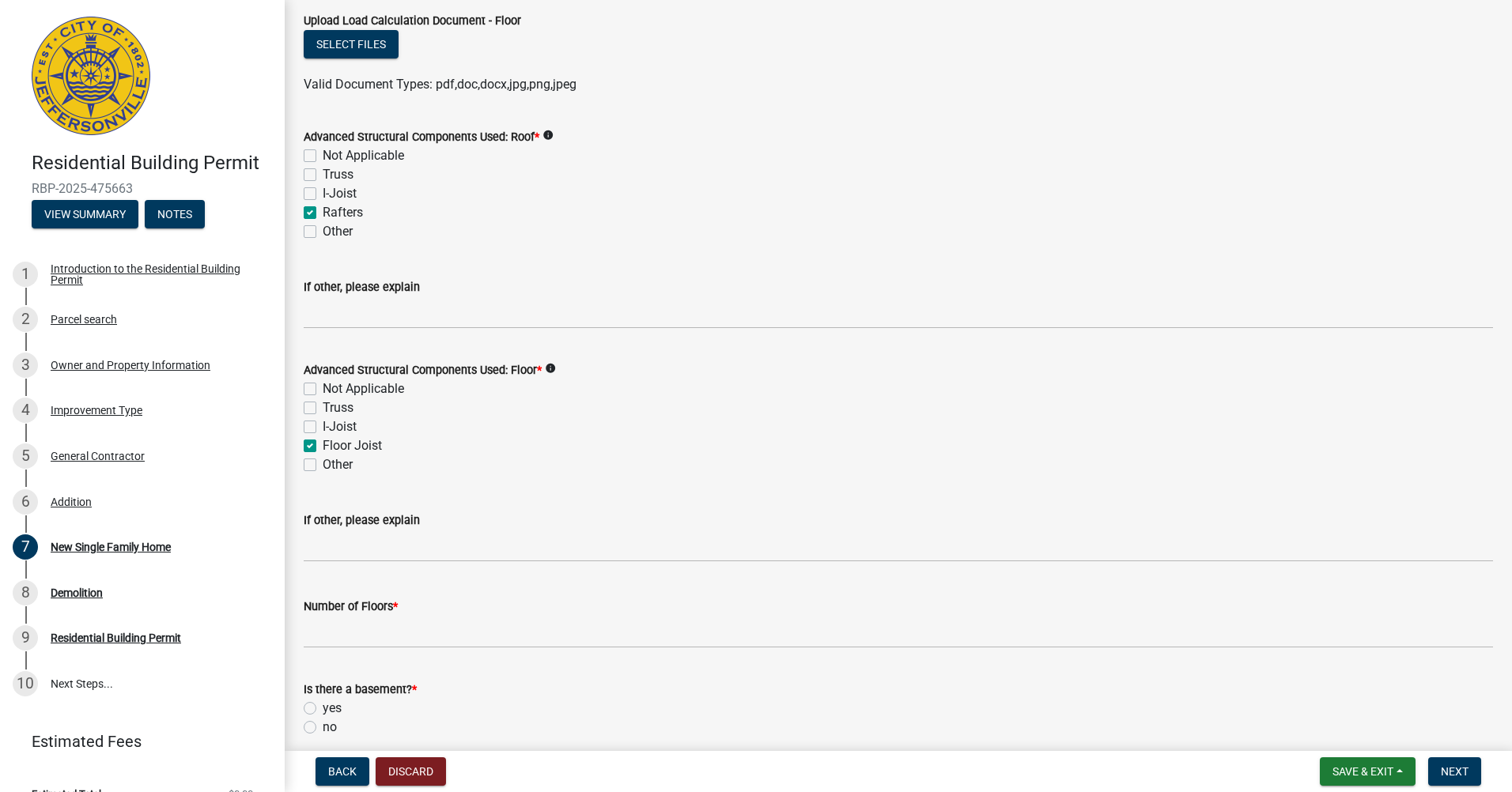
scroll to position [1422, 0]
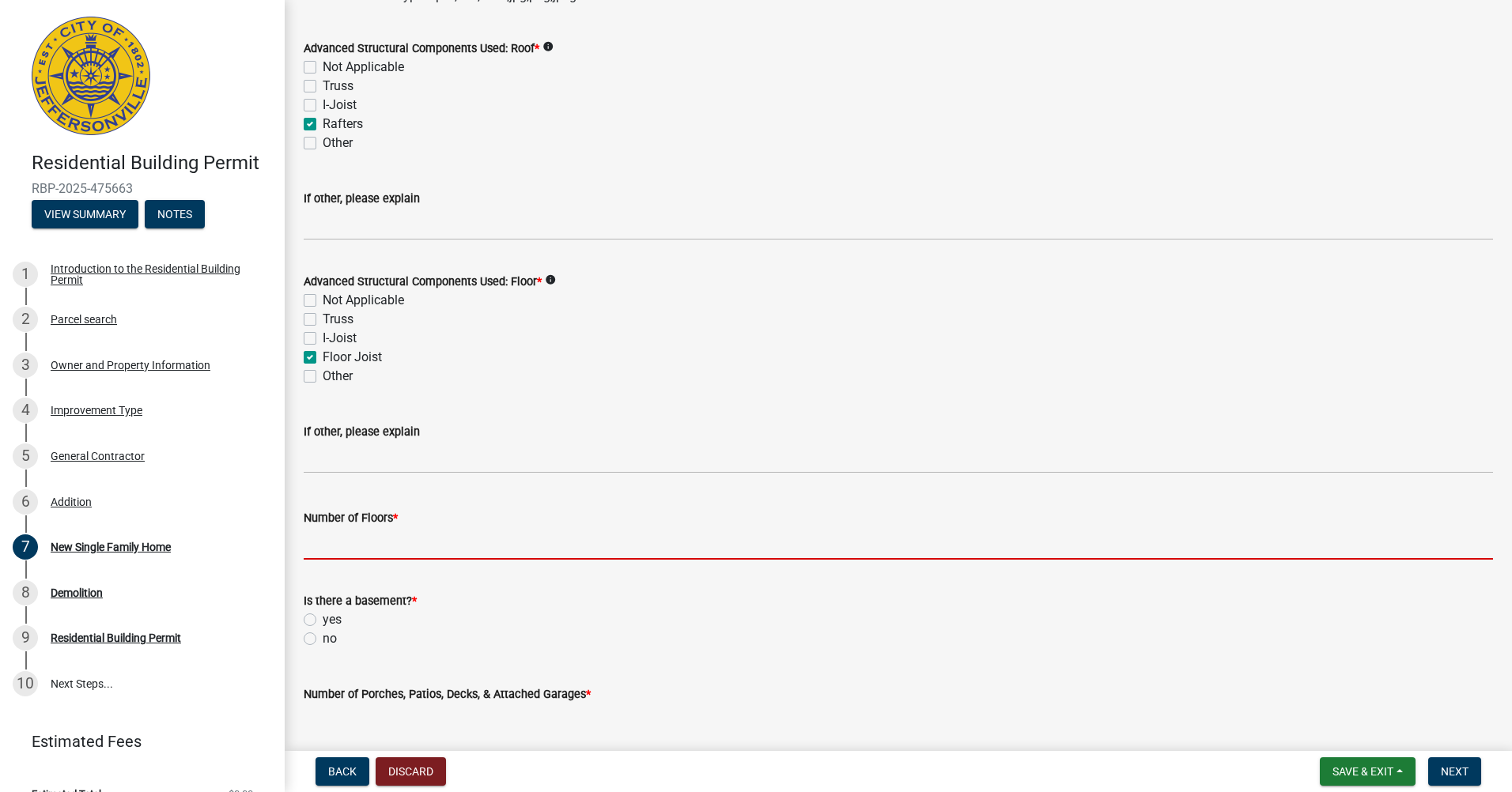
click at [367, 551] on input "Number of Floors *" at bounding box center [898, 543] width 1189 height 33
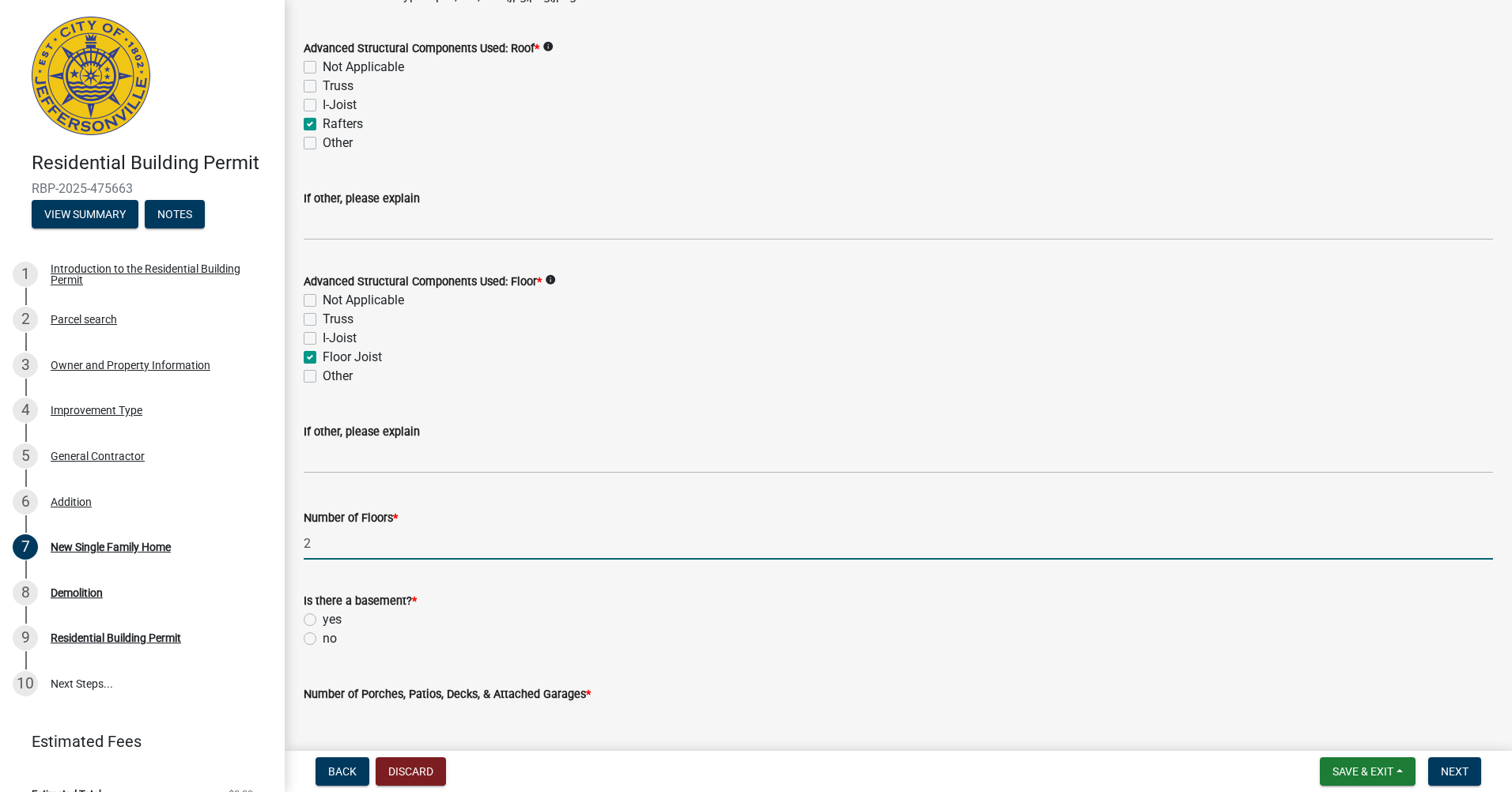
type input "2"
click at [323, 637] on label "no" at bounding box center [330, 638] width 14 height 19
click at [323, 637] on input "no" at bounding box center [328, 634] width 10 height 10
radio input "true"
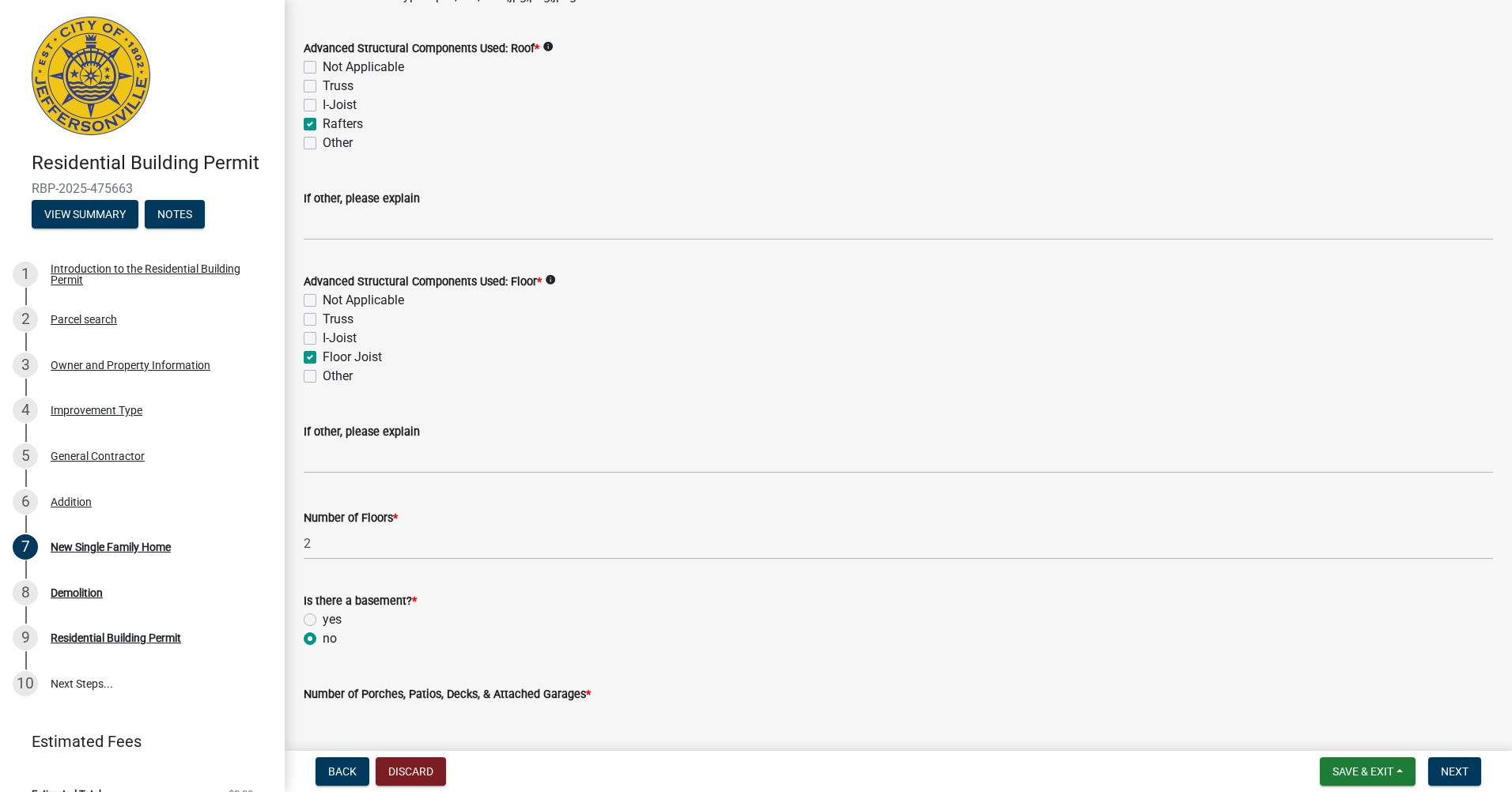
scroll to position [1501, 0]
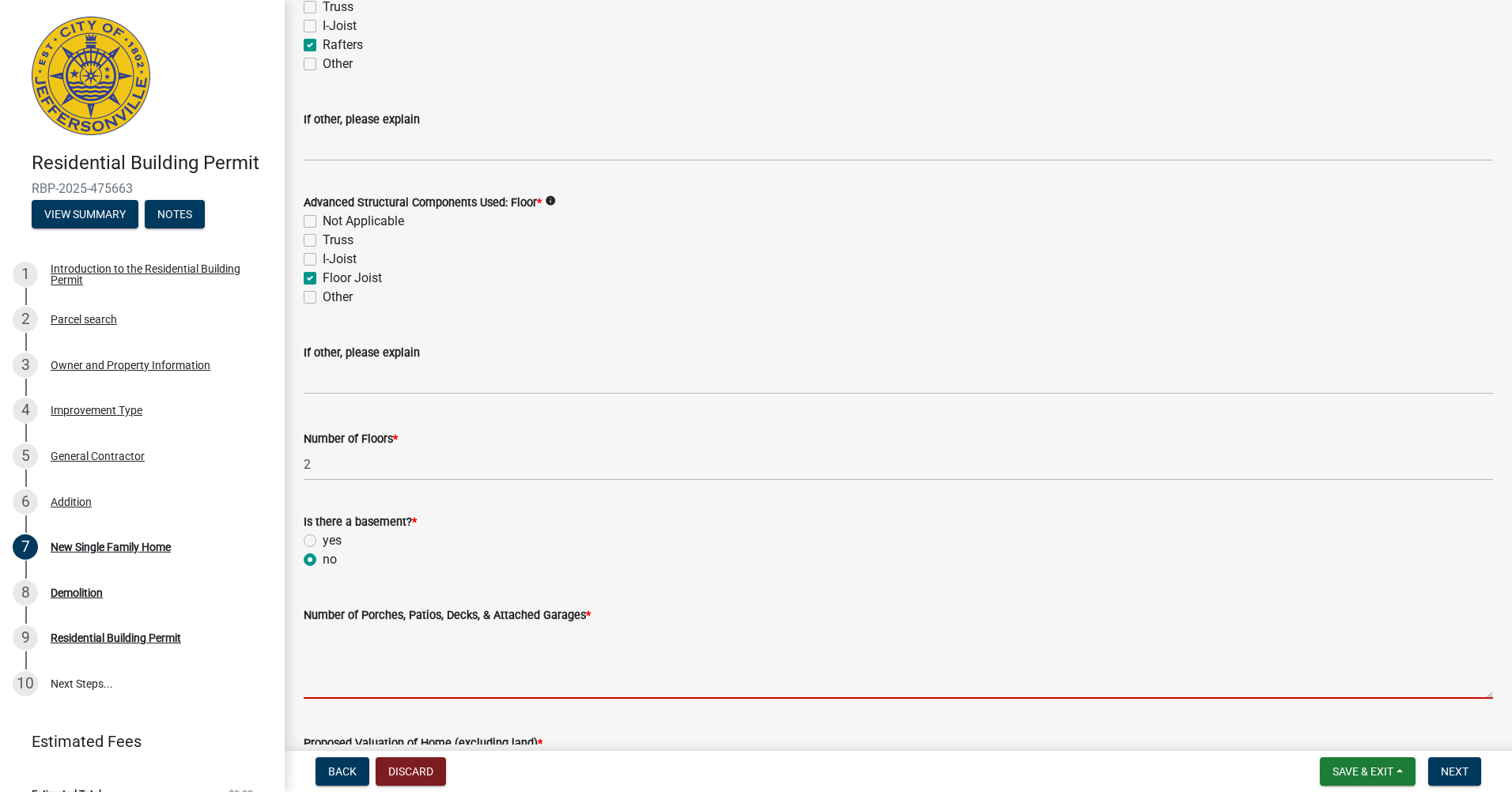
click at [351, 684] on textarea "Number of Porches, Patios, Decks, & Attached Garages *" at bounding box center [898, 661] width 1189 height 75
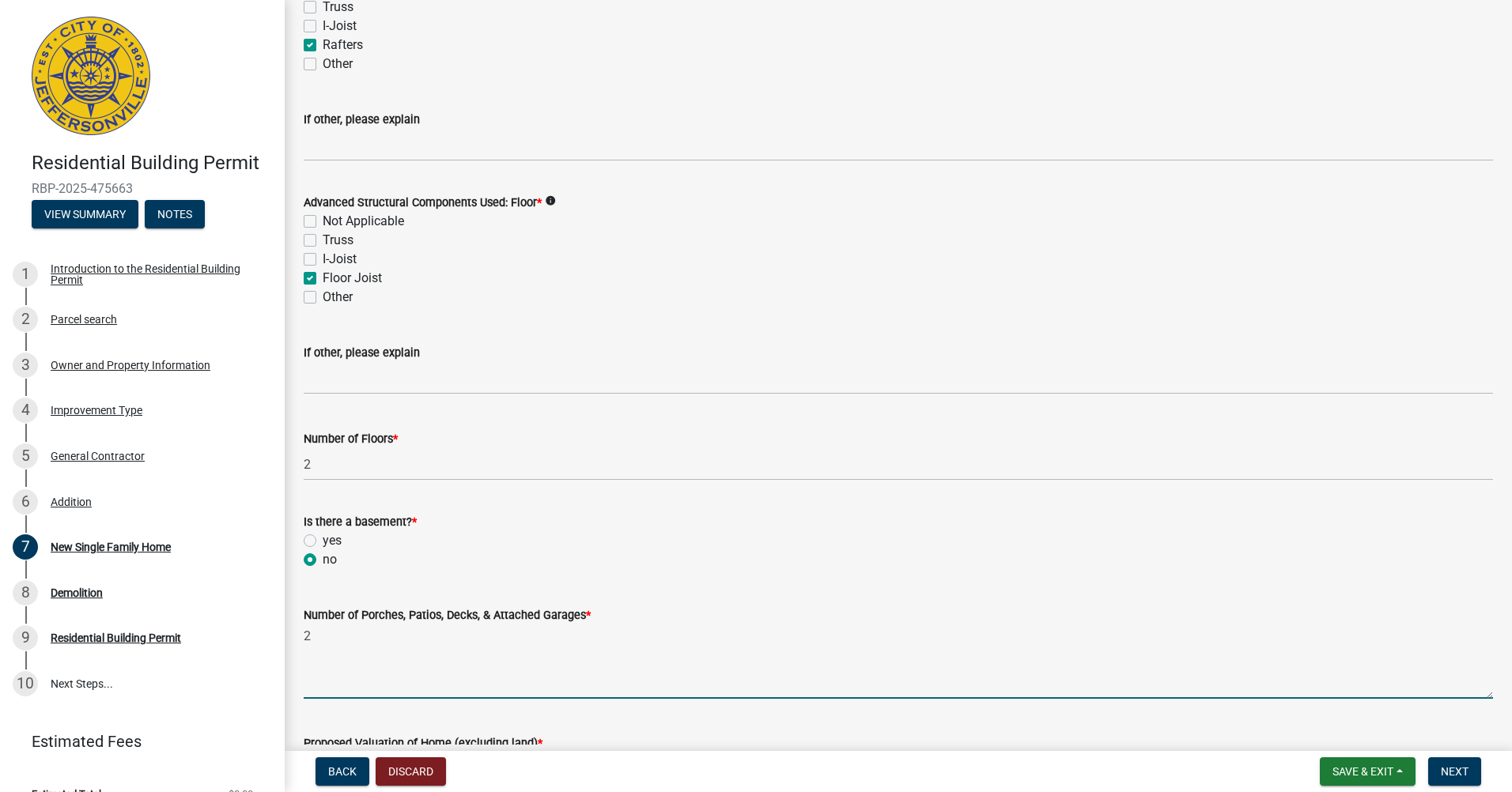
scroll to position [1581, 0]
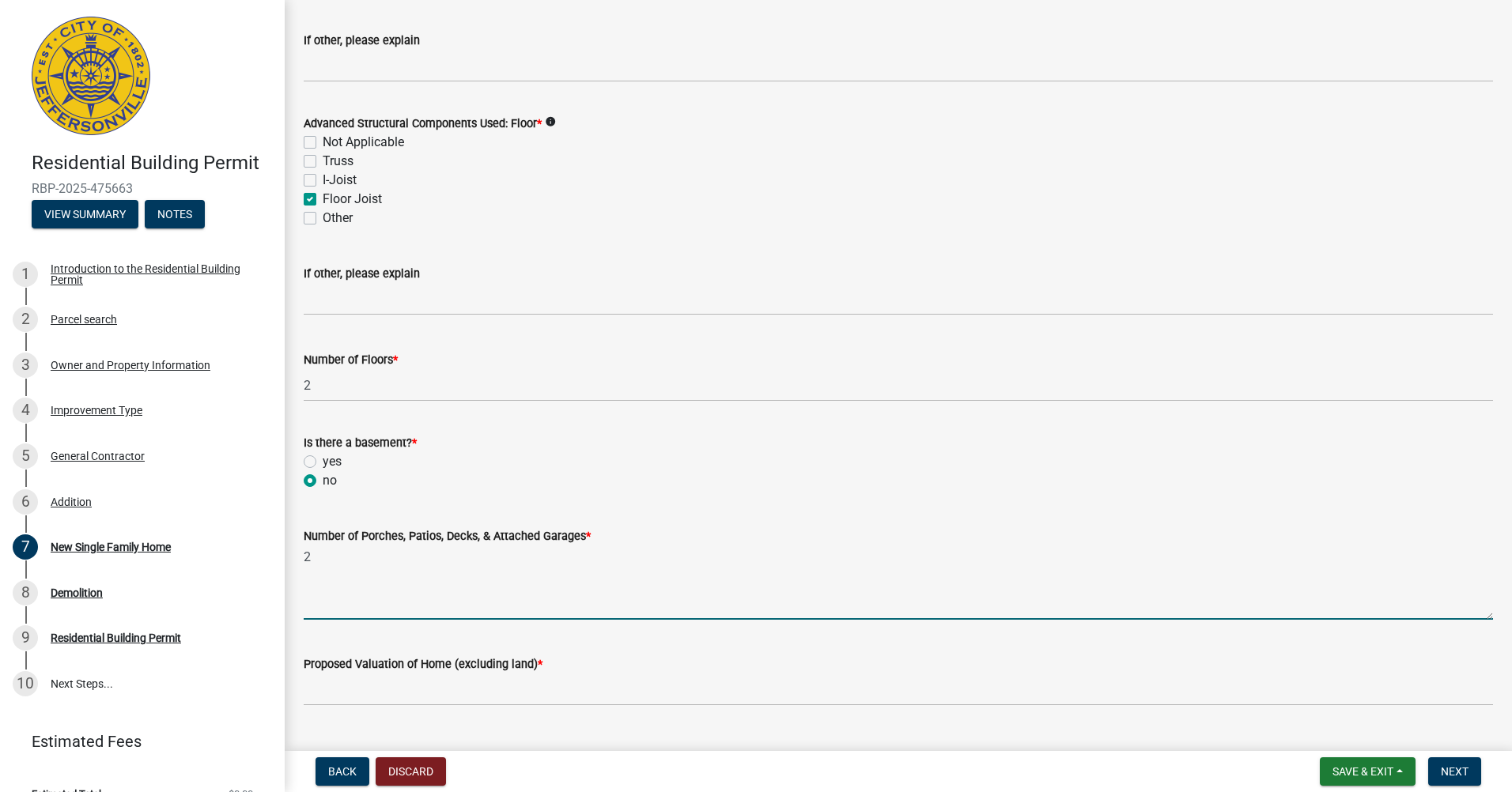
type textarea "2"
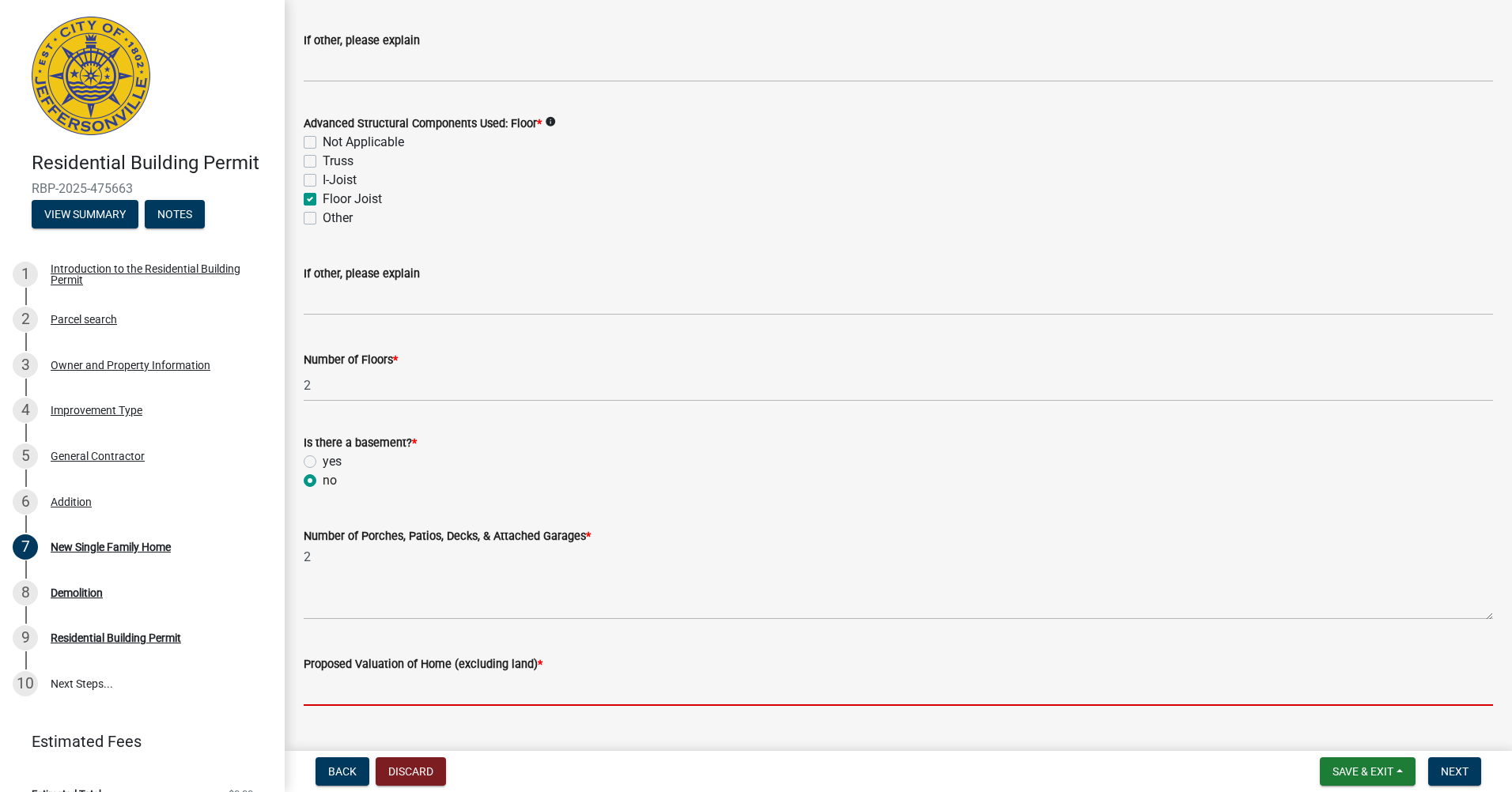
click at [351, 683] on input "Proposed Valuation of Home (excluding land) *" at bounding box center [898, 689] width 1189 height 33
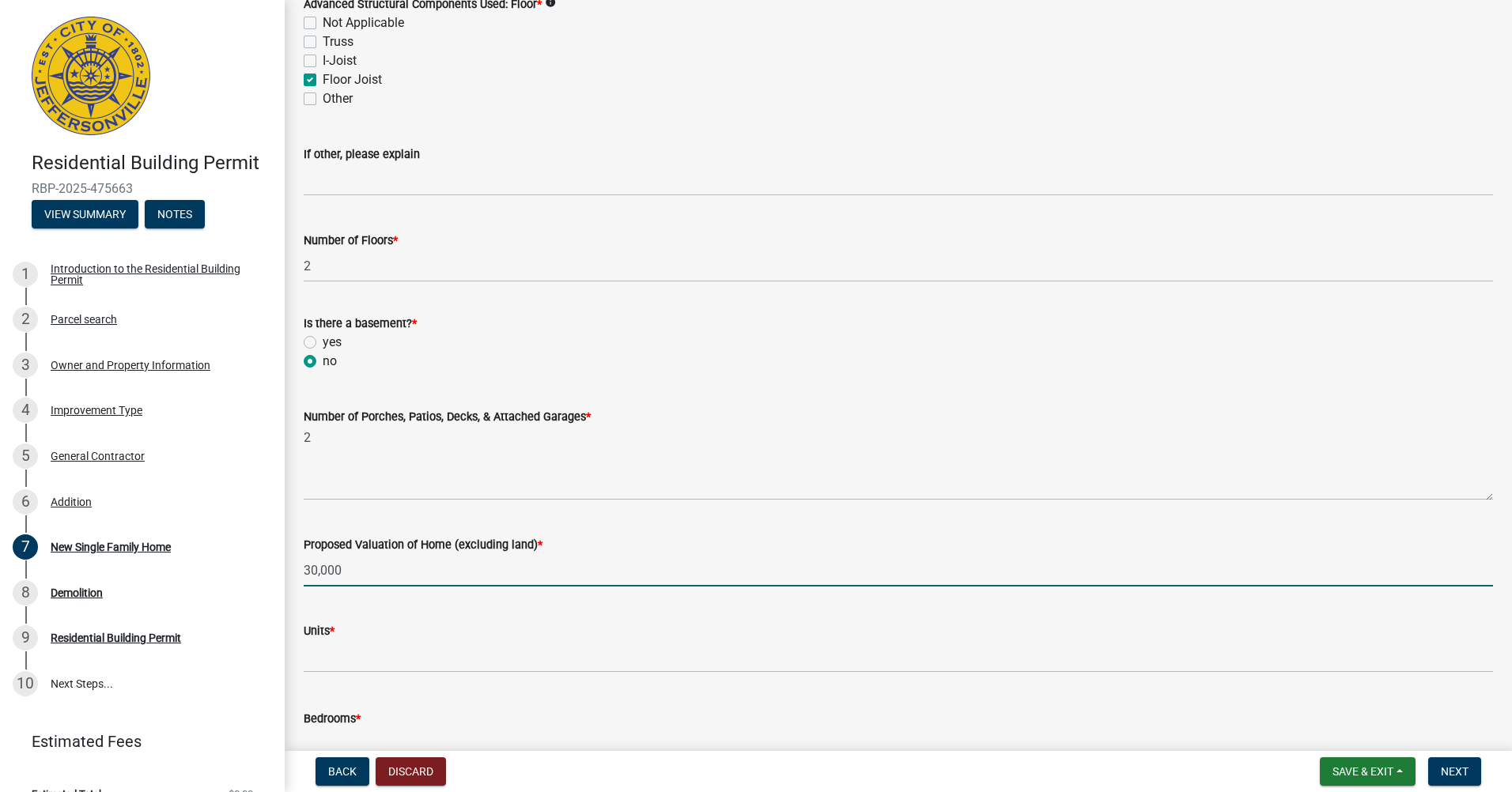
scroll to position [1738, 0]
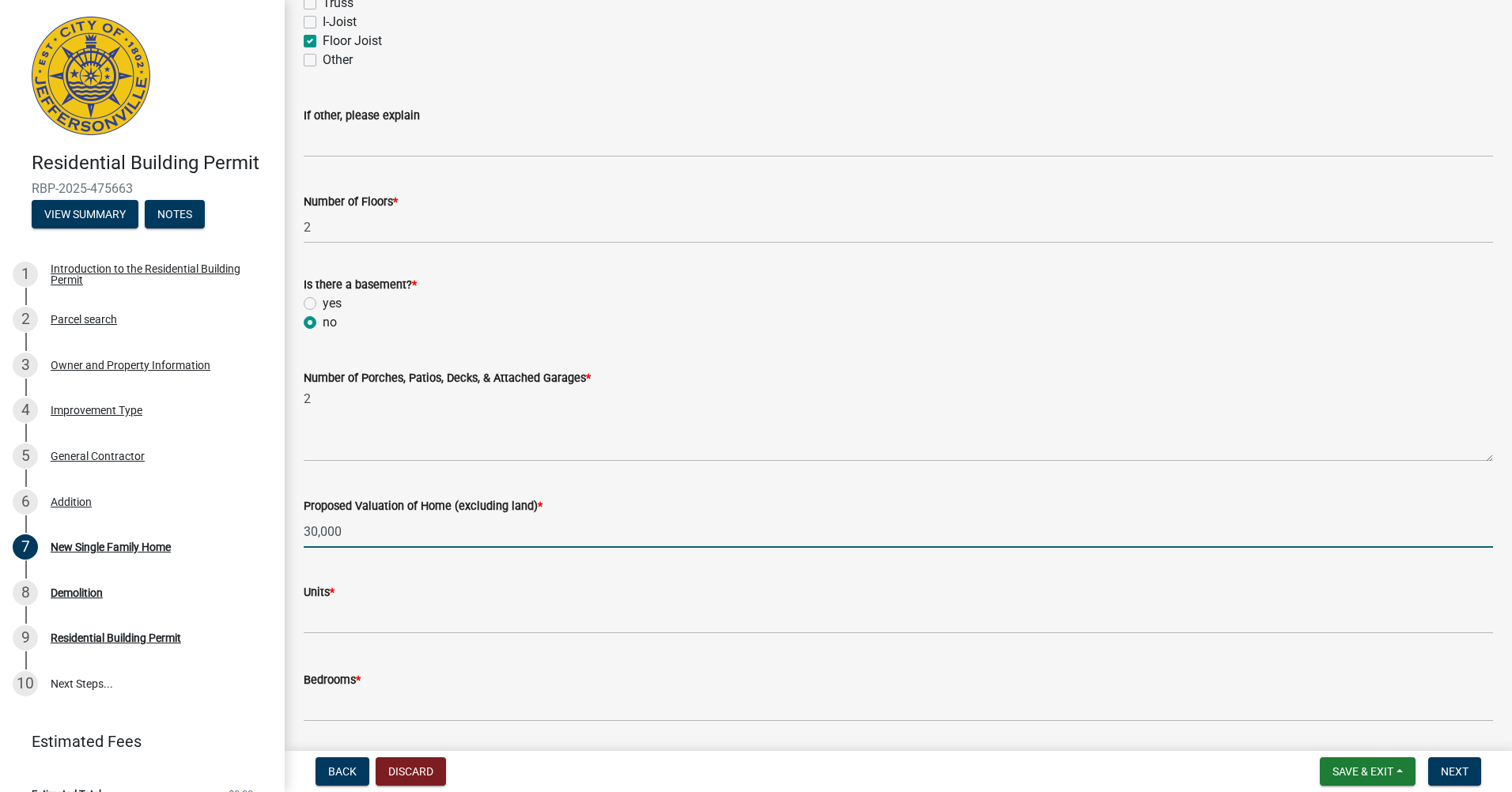
type input "30,000"
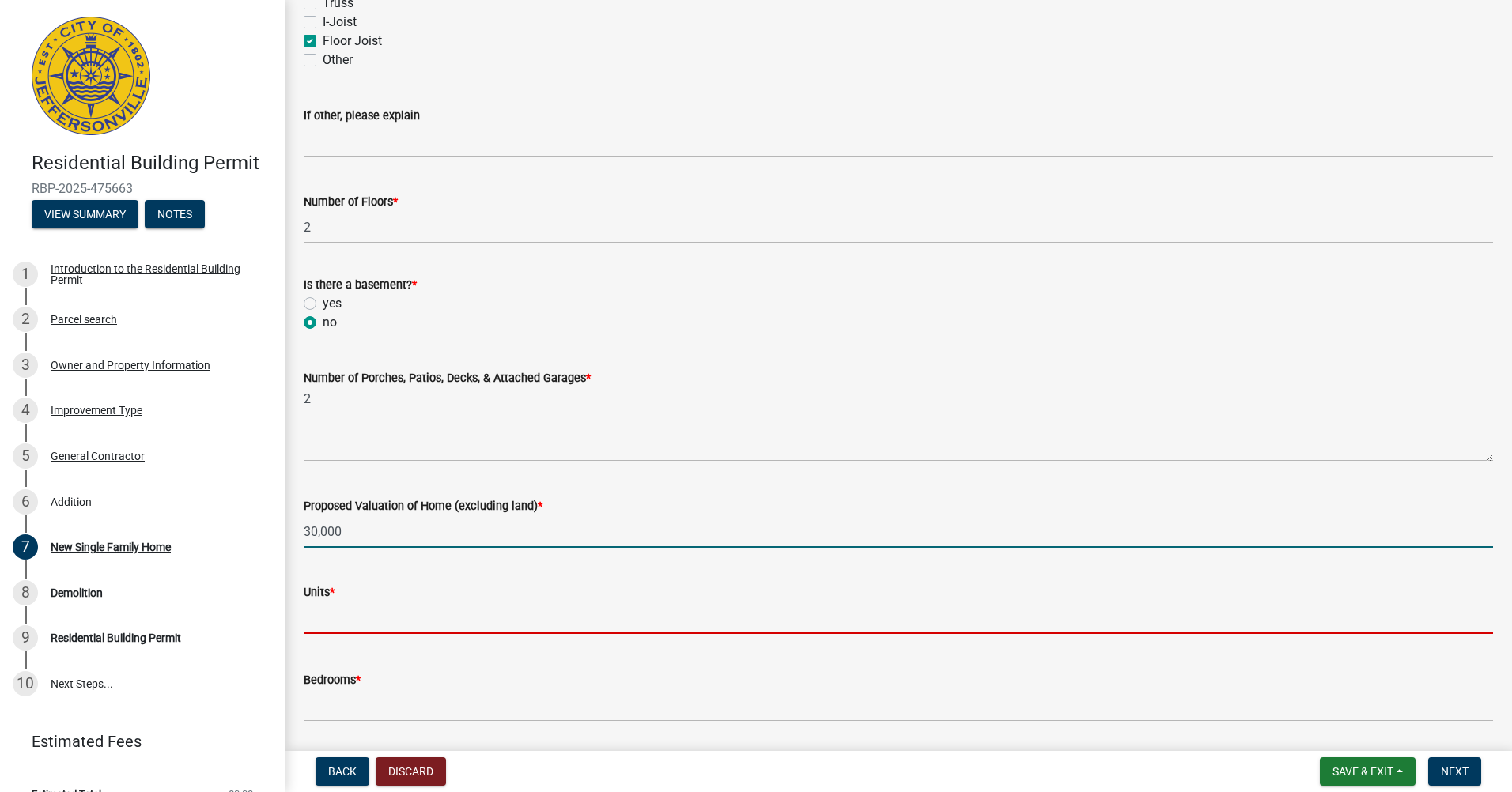
click at [366, 619] on input "text" at bounding box center [898, 617] width 1189 height 33
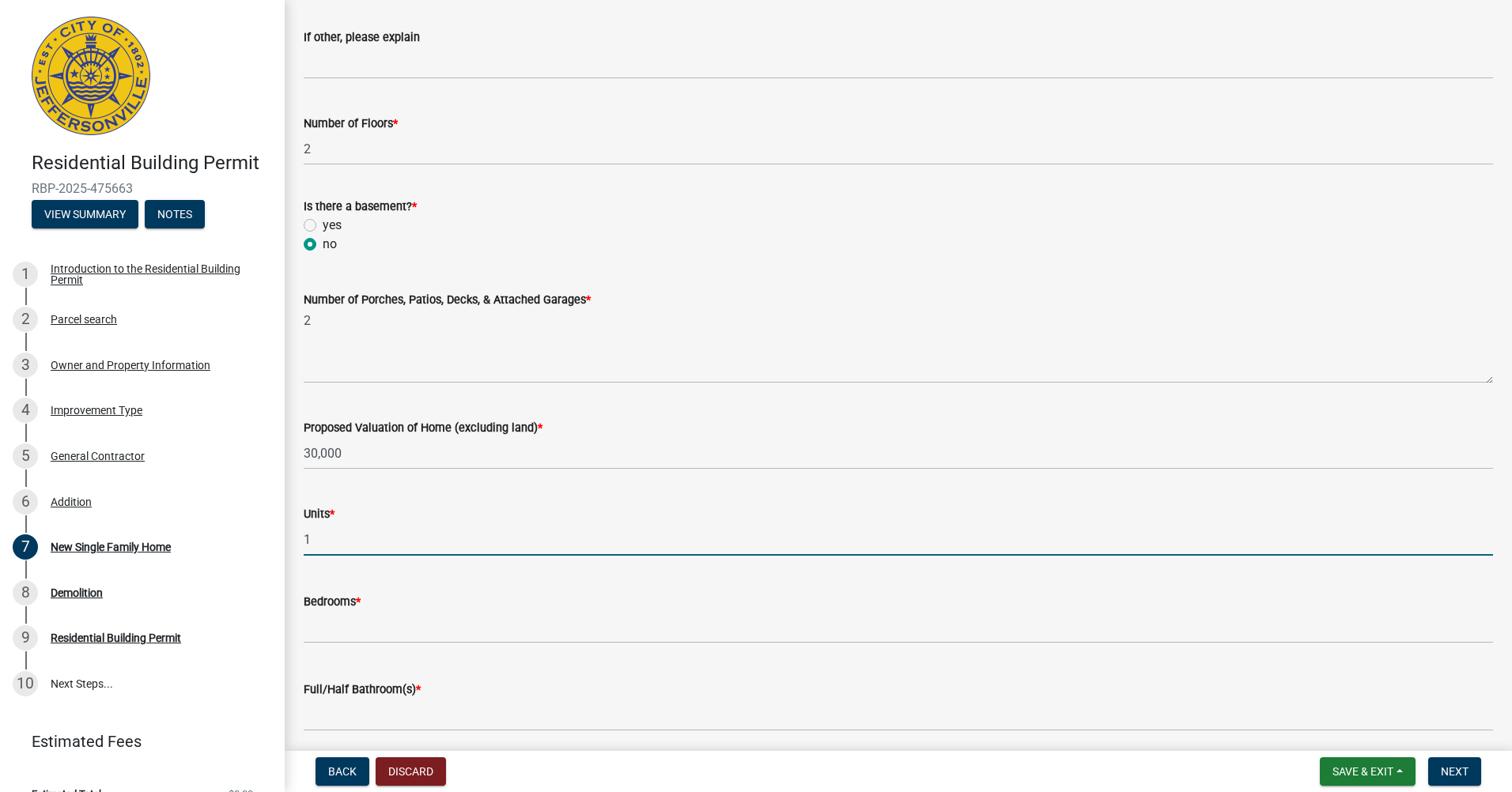
scroll to position [1817, 0]
type input "1"
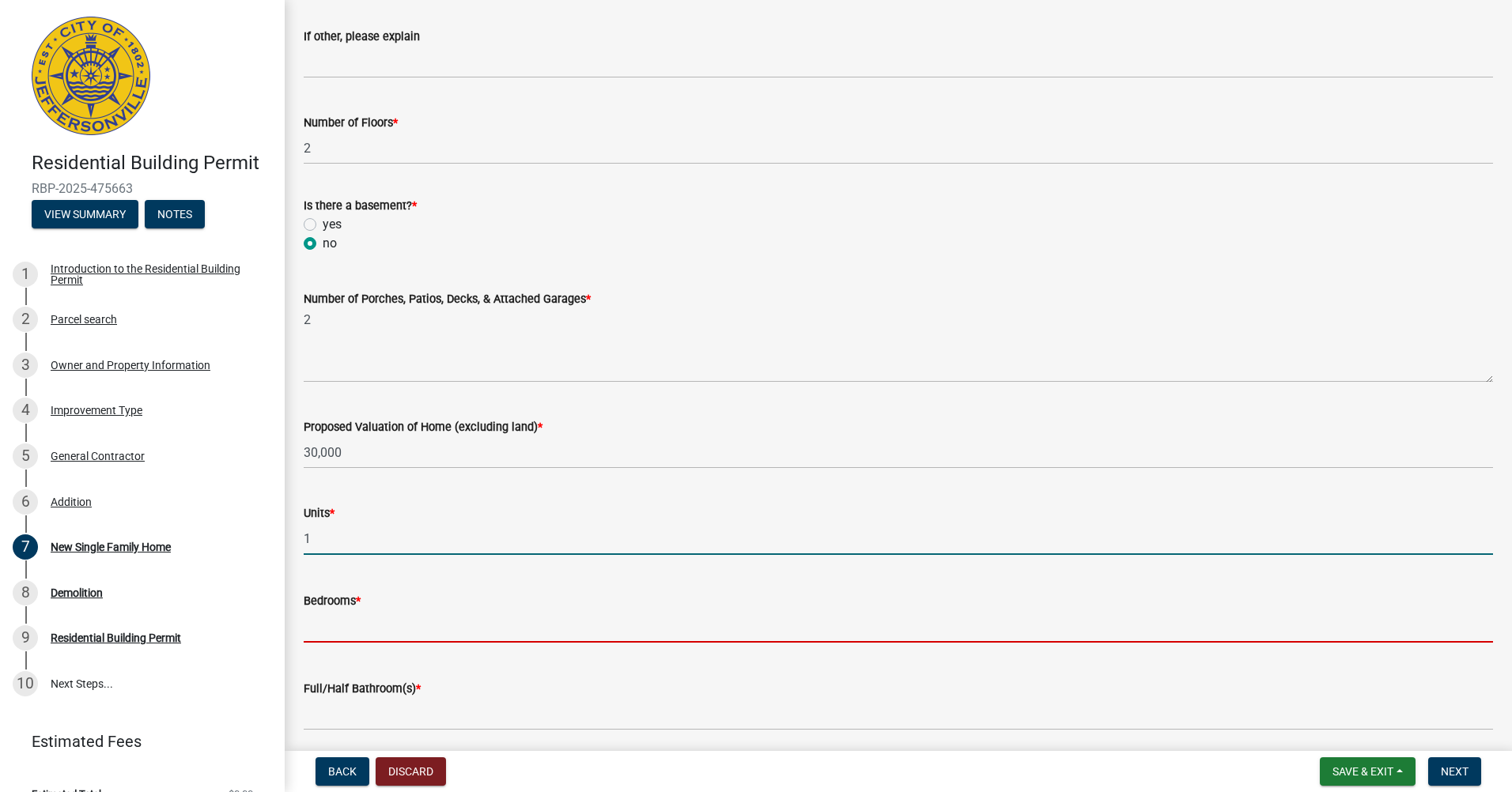
click at [387, 634] on input "text" at bounding box center [898, 626] width 1189 height 33
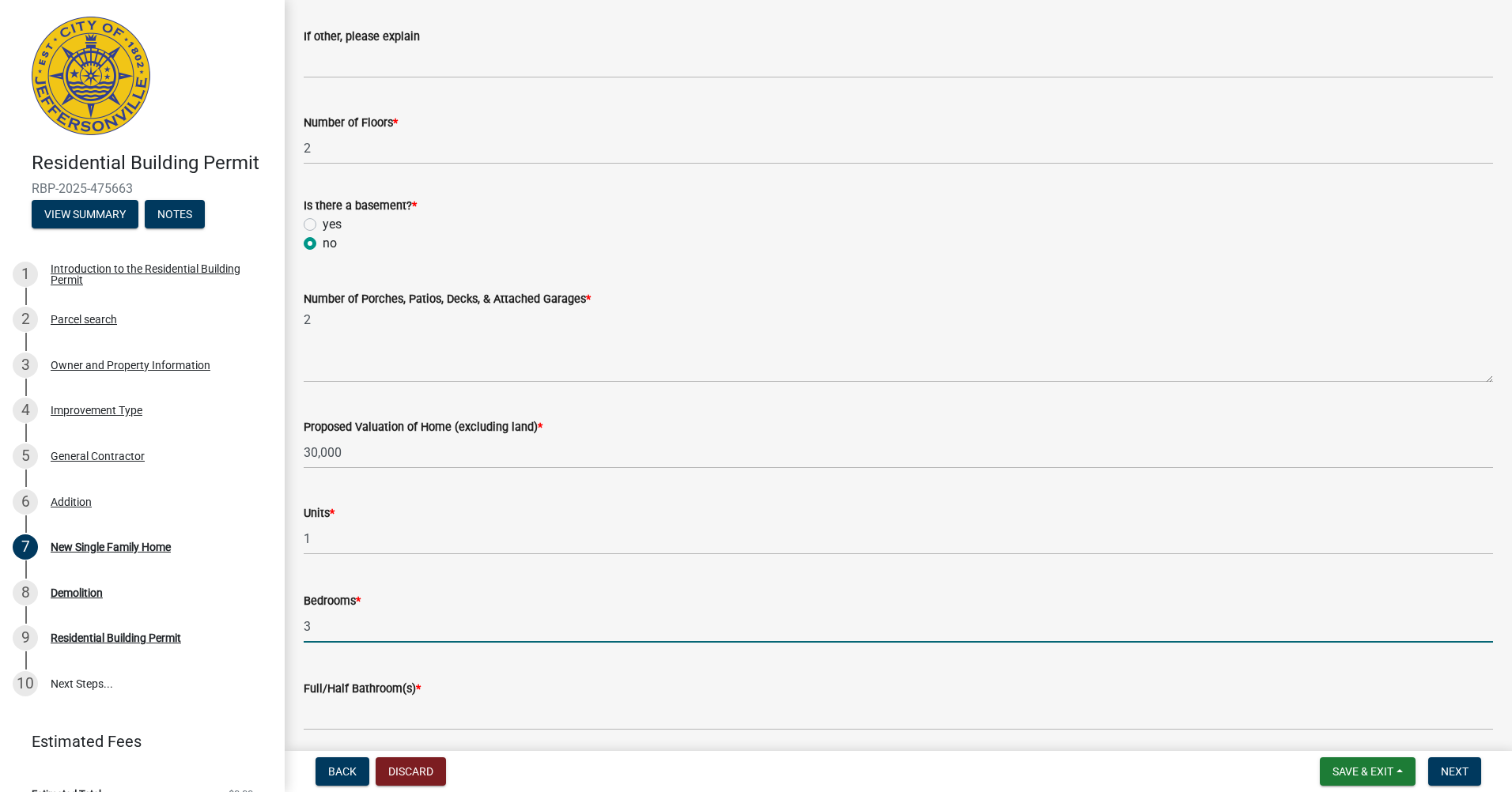
type input "3"
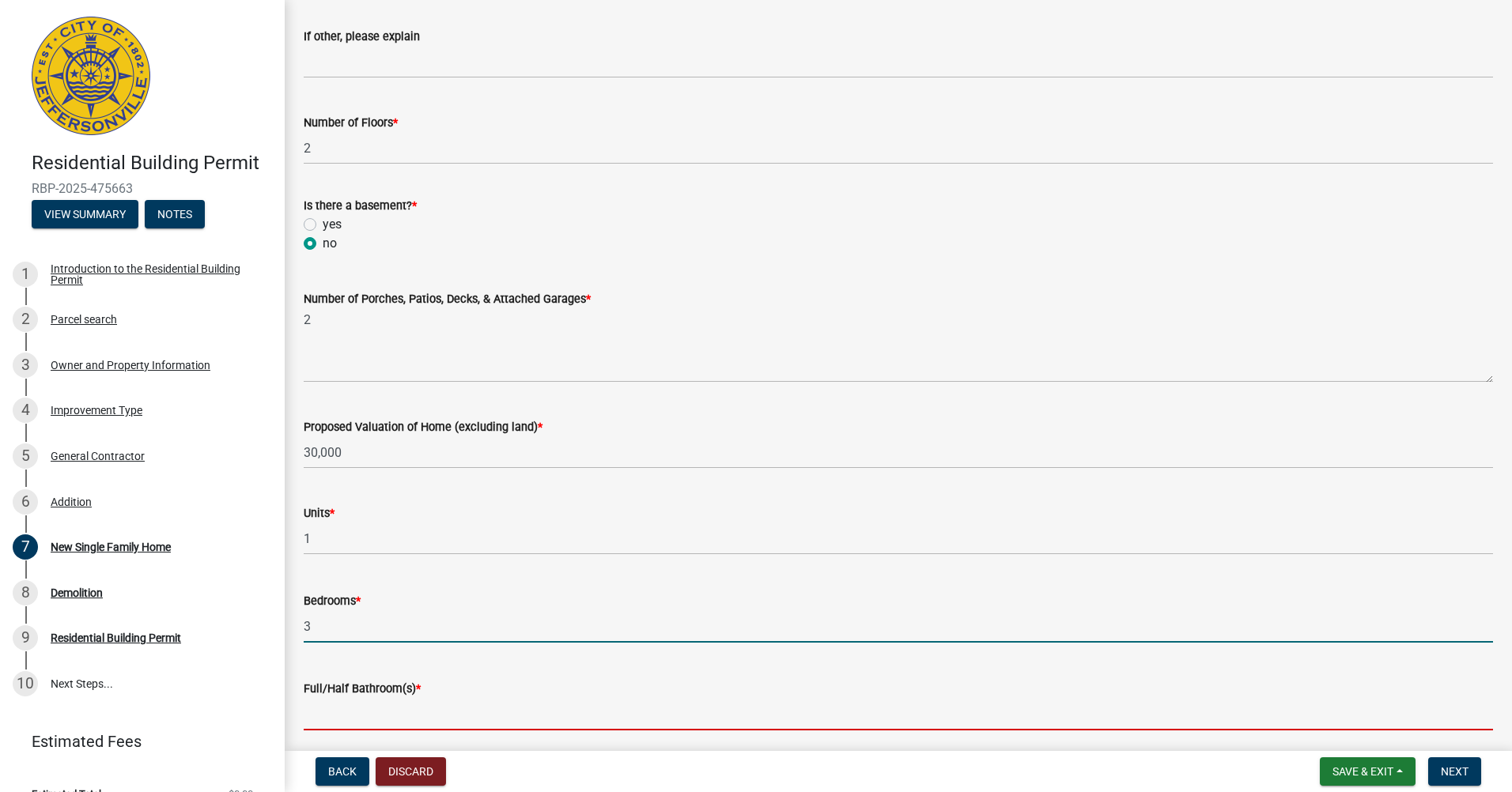
click at [376, 707] on input "text" at bounding box center [898, 713] width 1189 height 33
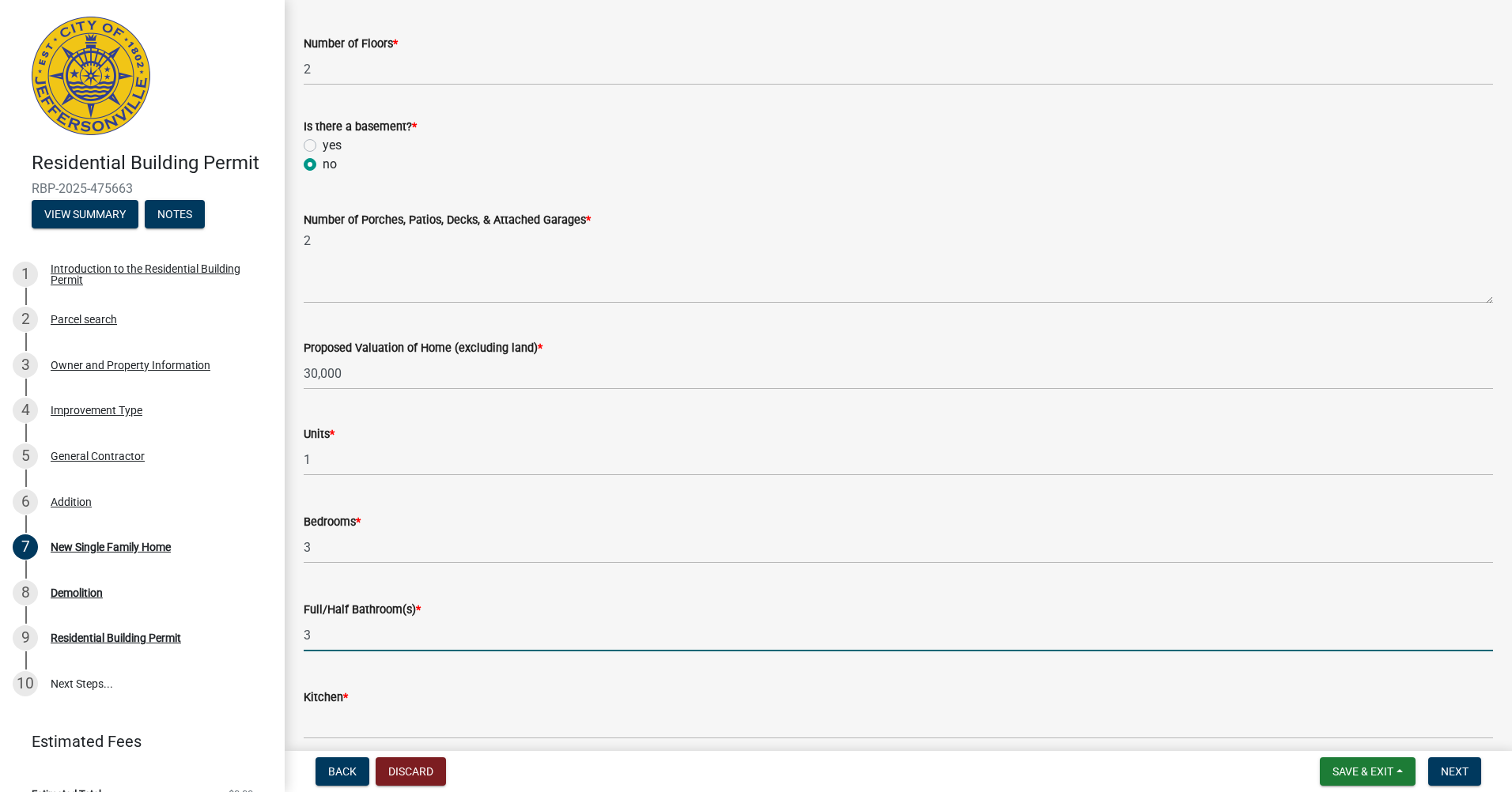
scroll to position [1975, 0]
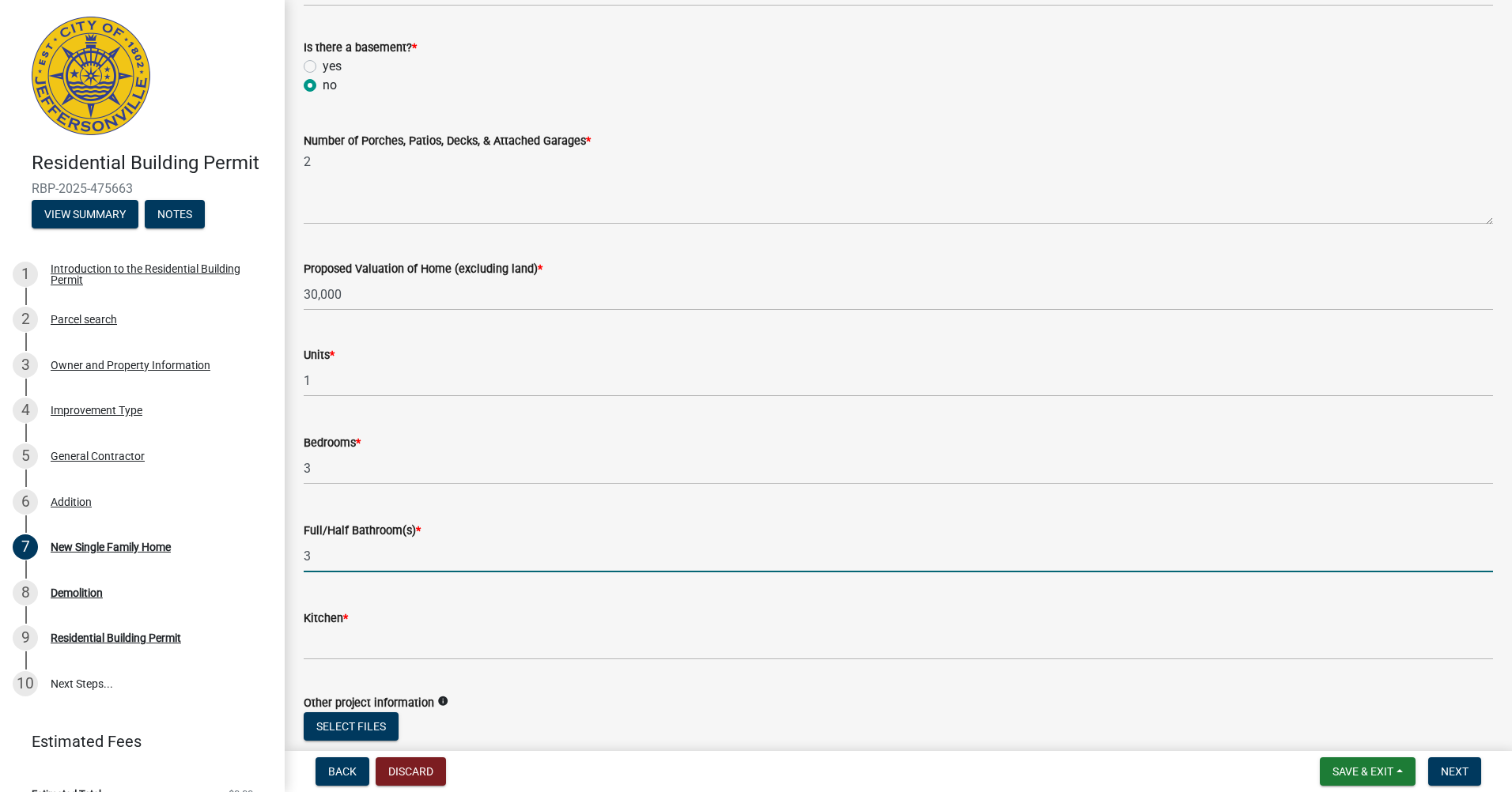
type input "3"
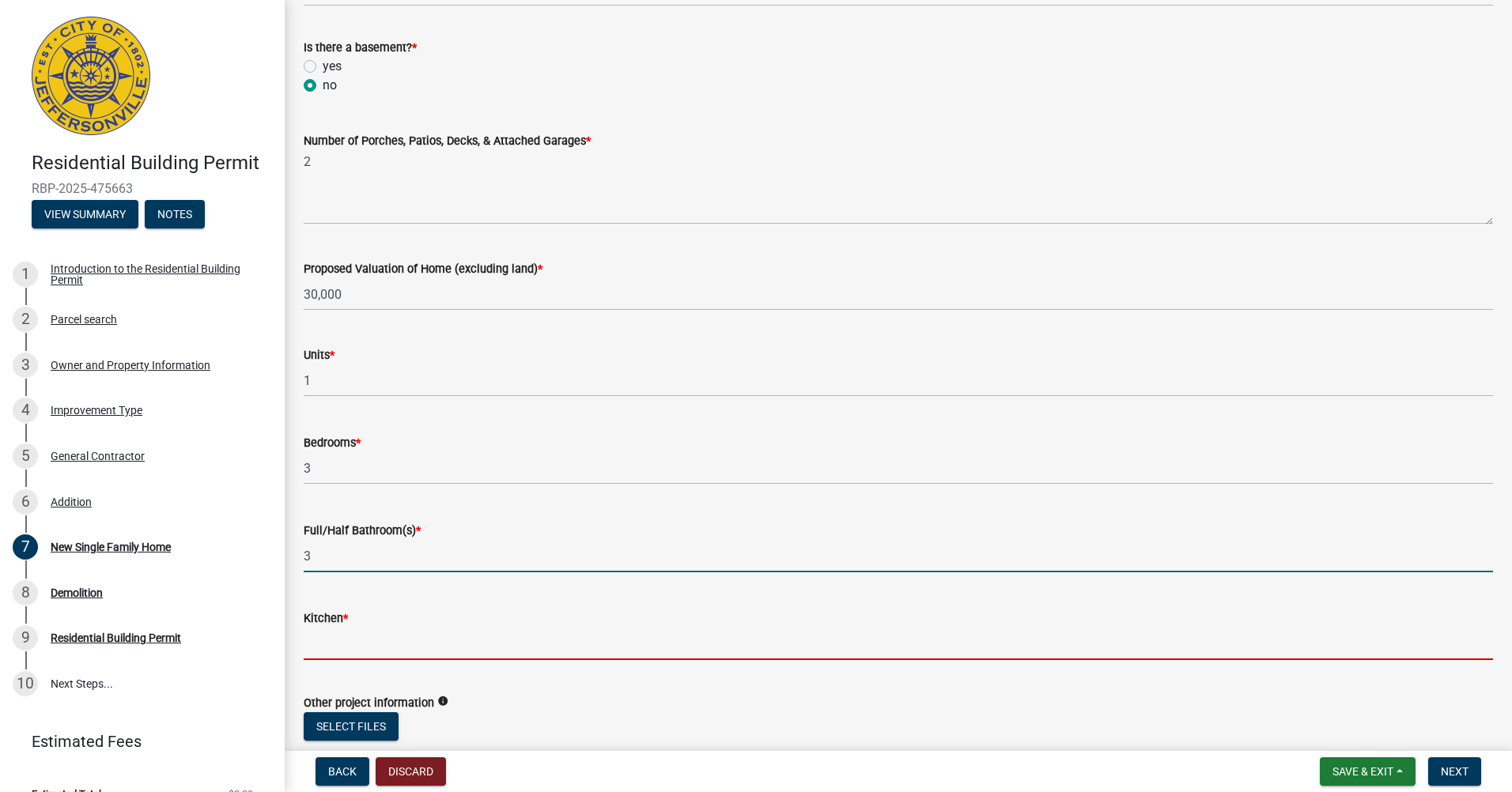
click at [394, 647] on input "text" at bounding box center [898, 644] width 1189 height 33
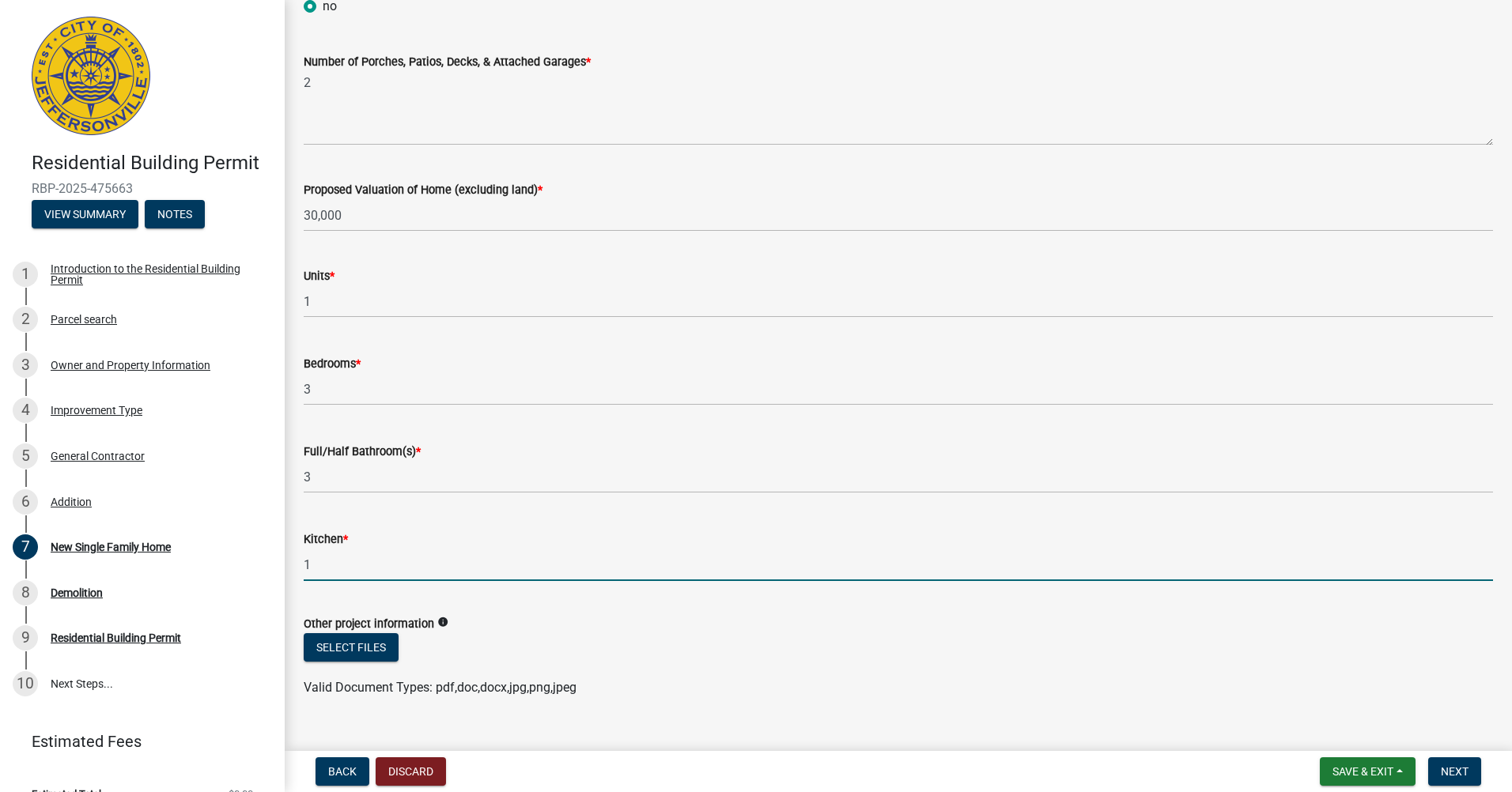
scroll to position [2083, 0]
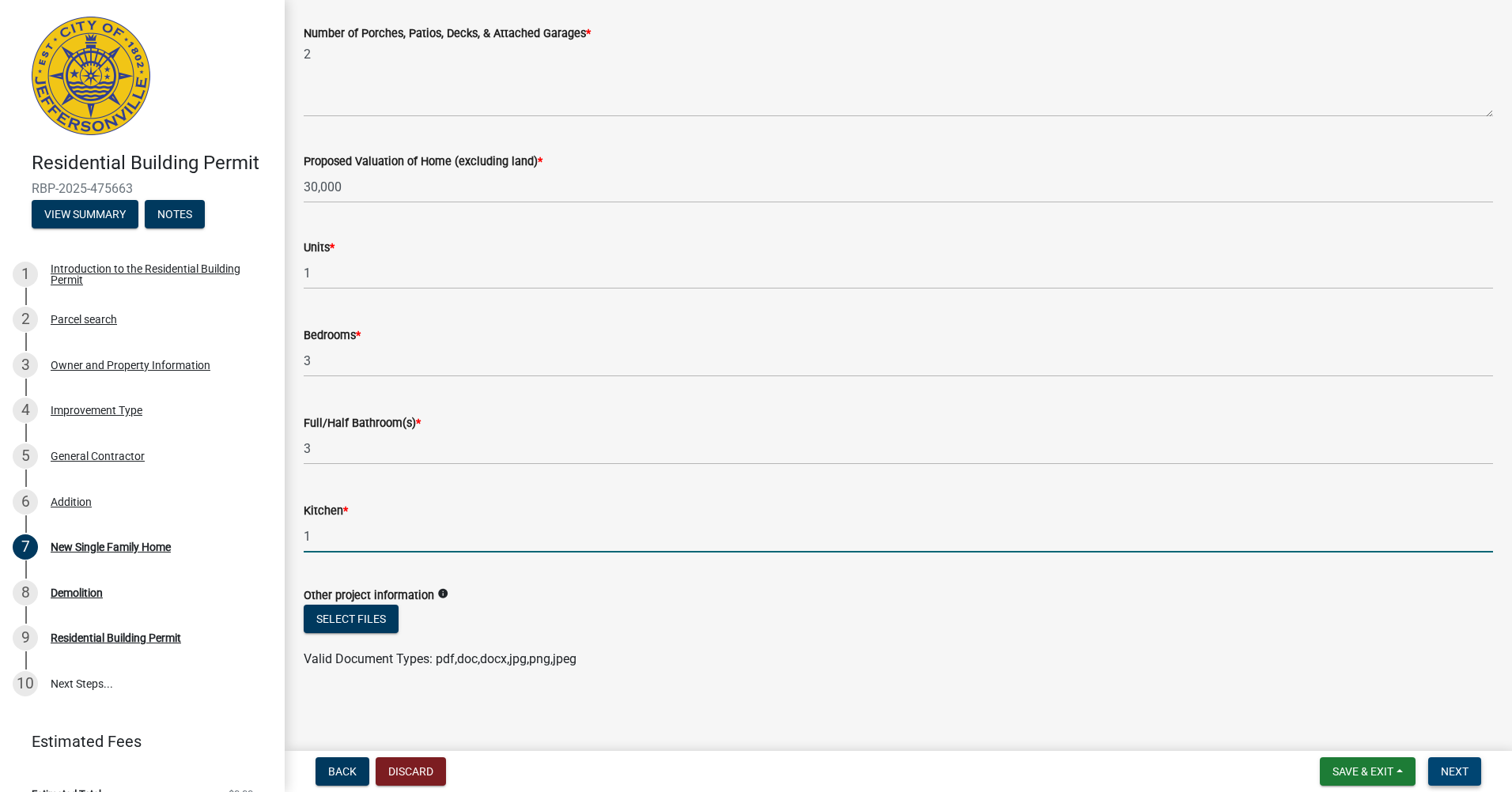
type input "1"
click at [1450, 760] on button "Next" at bounding box center [1454, 771] width 53 height 28
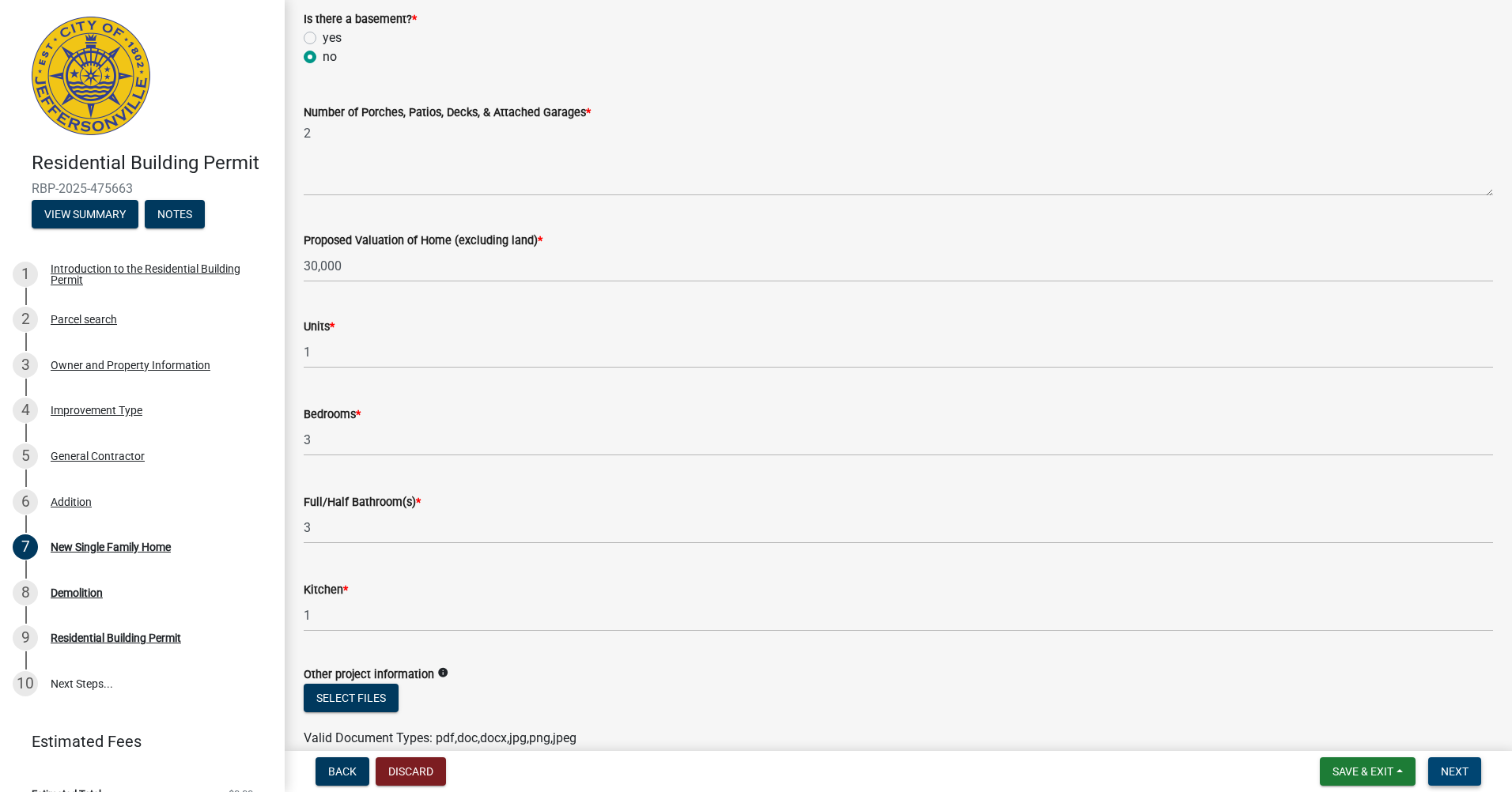
scroll to position [2115, 0]
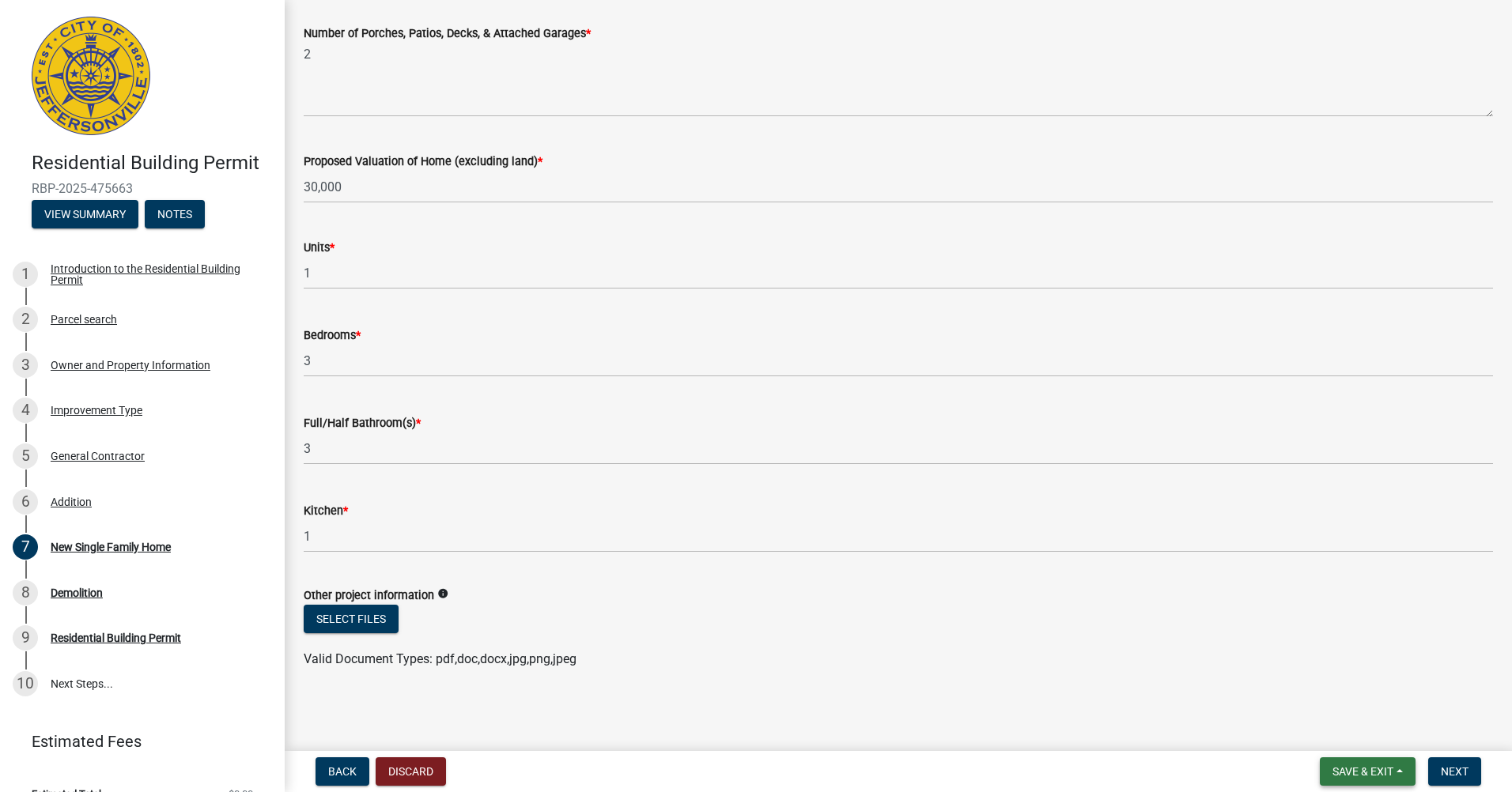
click at [1363, 771] on span "Save & Exit" at bounding box center [1363, 771] width 61 height 13
click at [1334, 725] on button "Save & Exit" at bounding box center [1352, 729] width 127 height 38
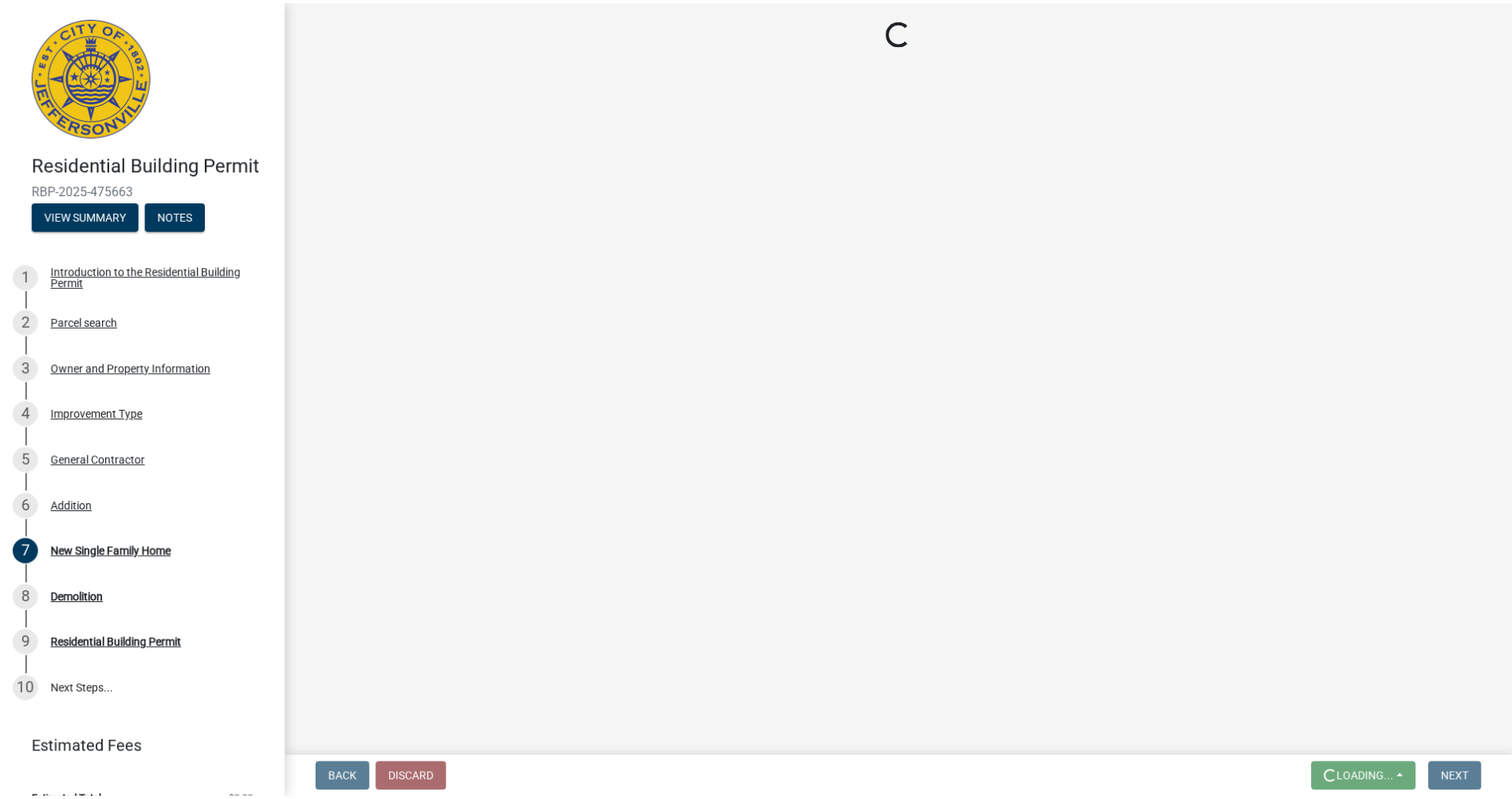
scroll to position [0, 0]
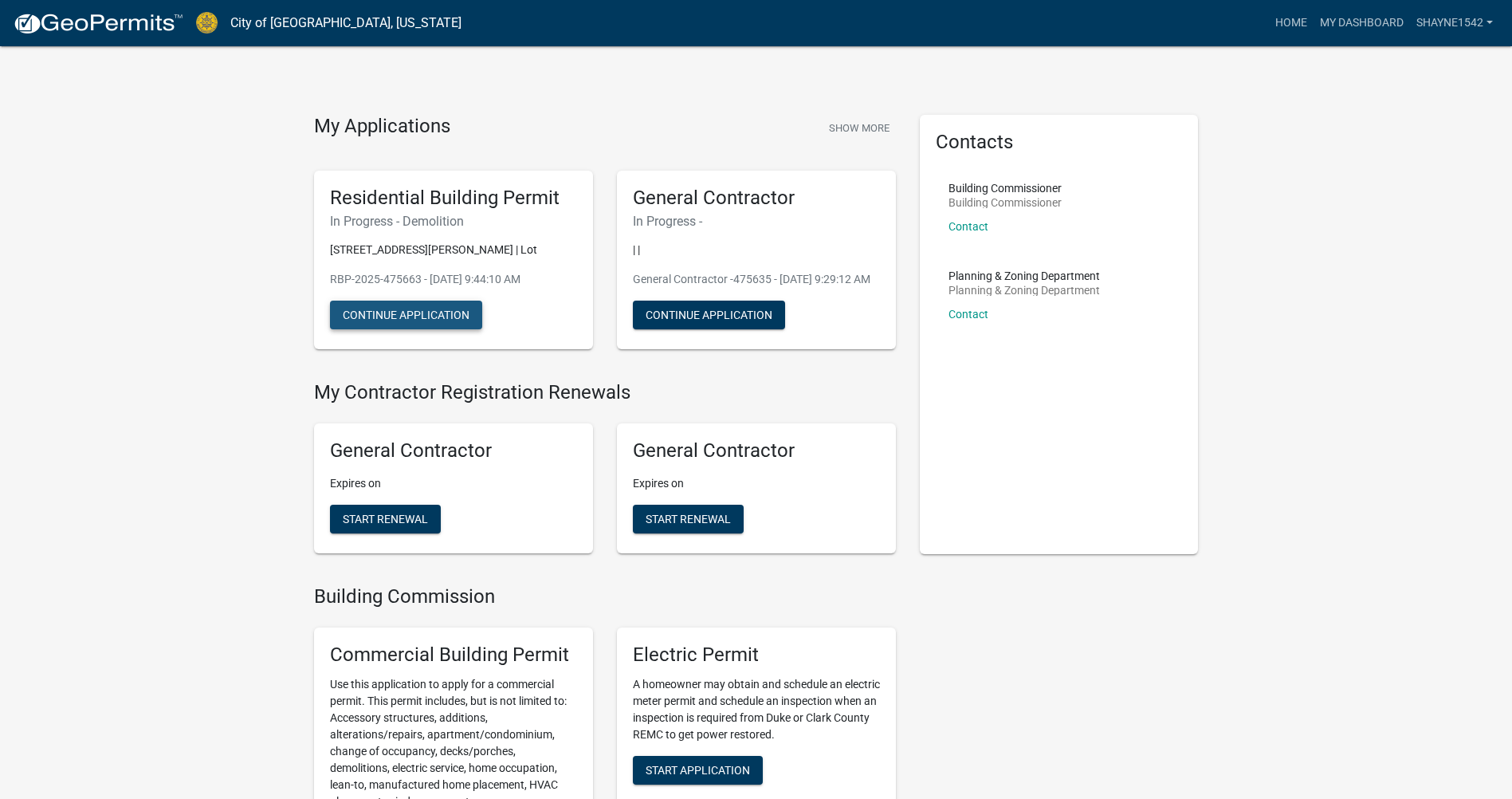
click at [363, 313] on button "Continue Application" at bounding box center [406, 315] width 152 height 29
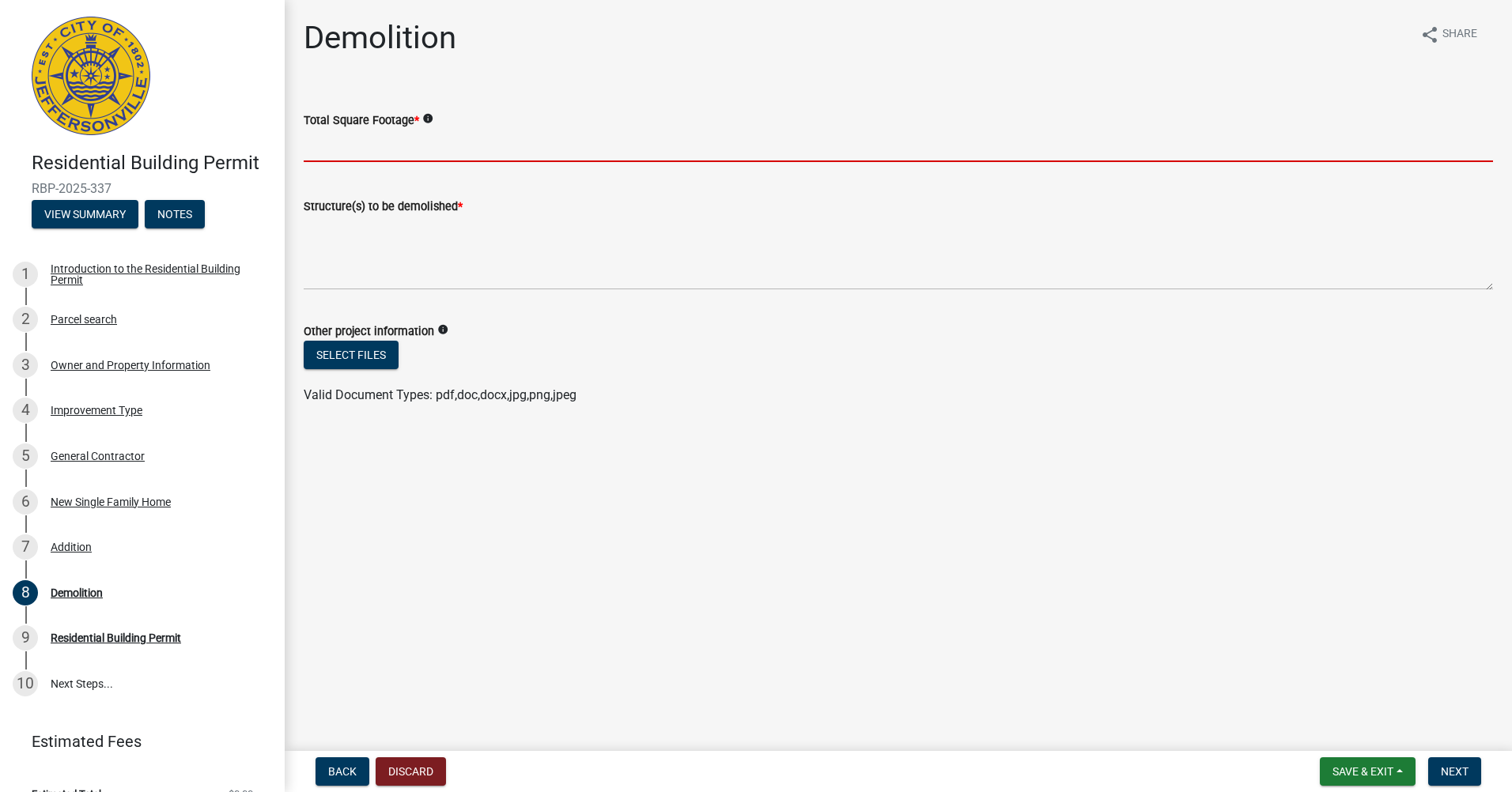
click at [351, 142] on input "Total Square Footage *" at bounding box center [898, 146] width 1189 height 33
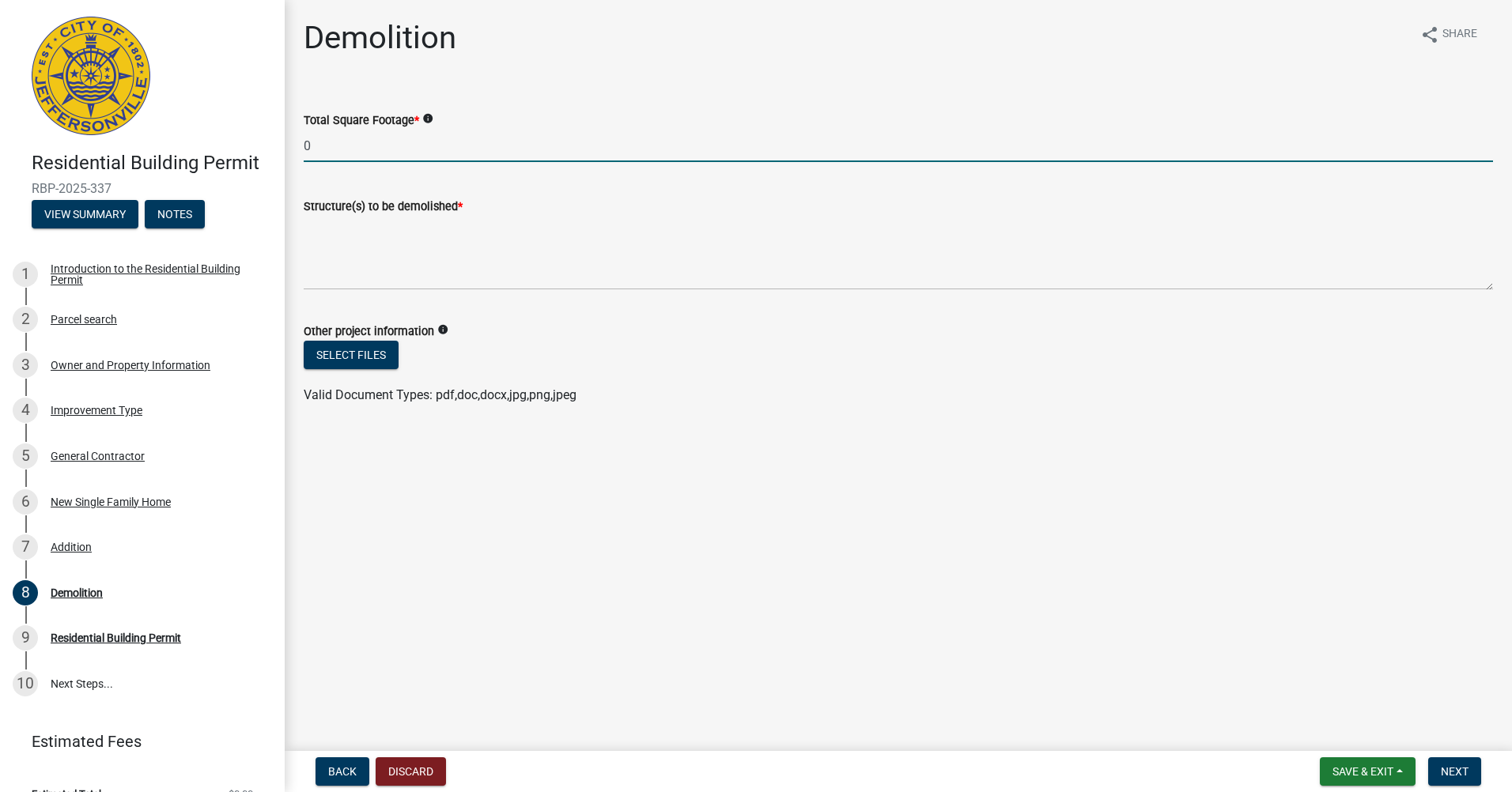
type input "0"
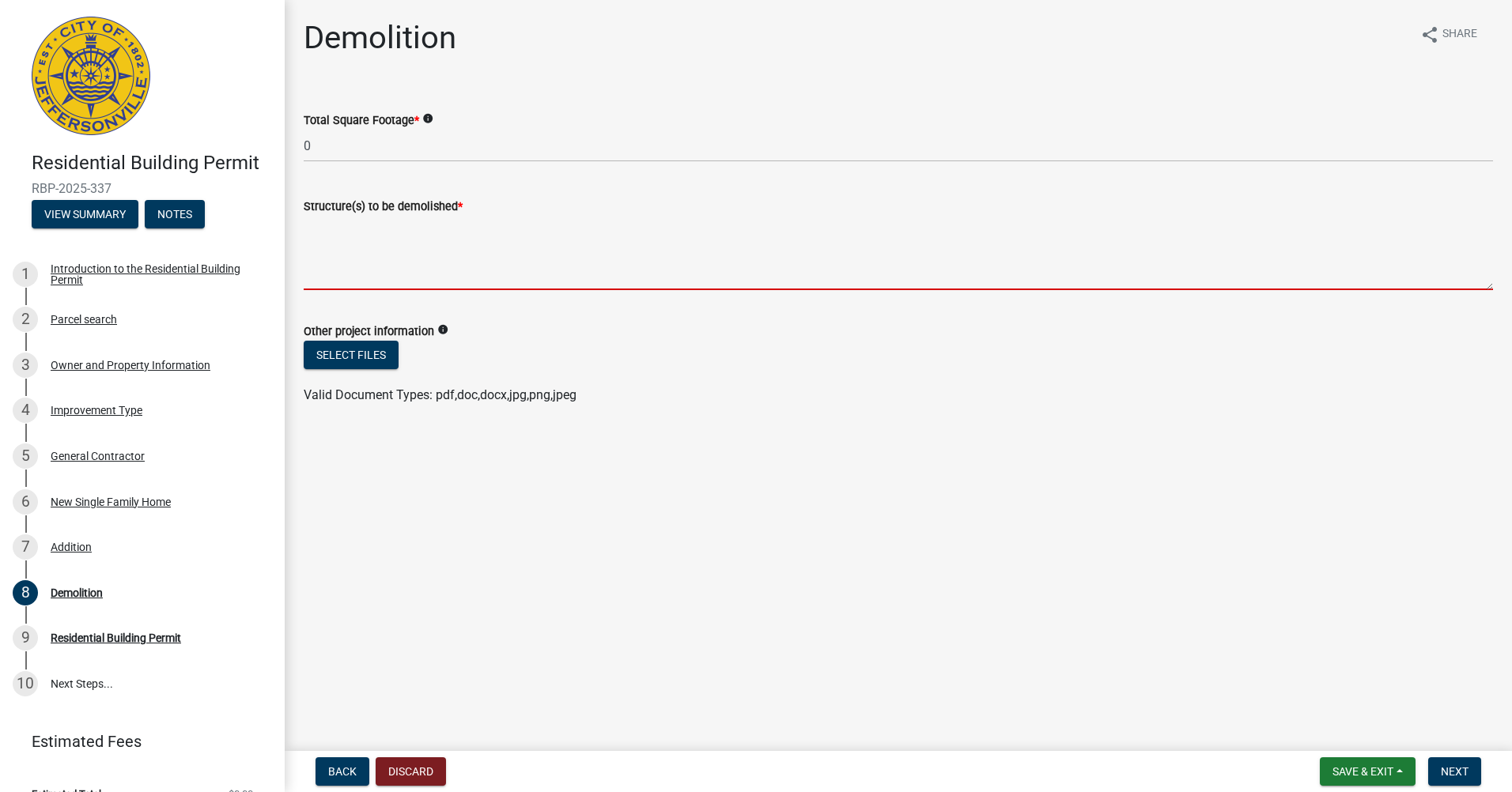
click at [379, 279] on textarea "Structure(s) to be demolished *" at bounding box center [898, 252] width 1189 height 75
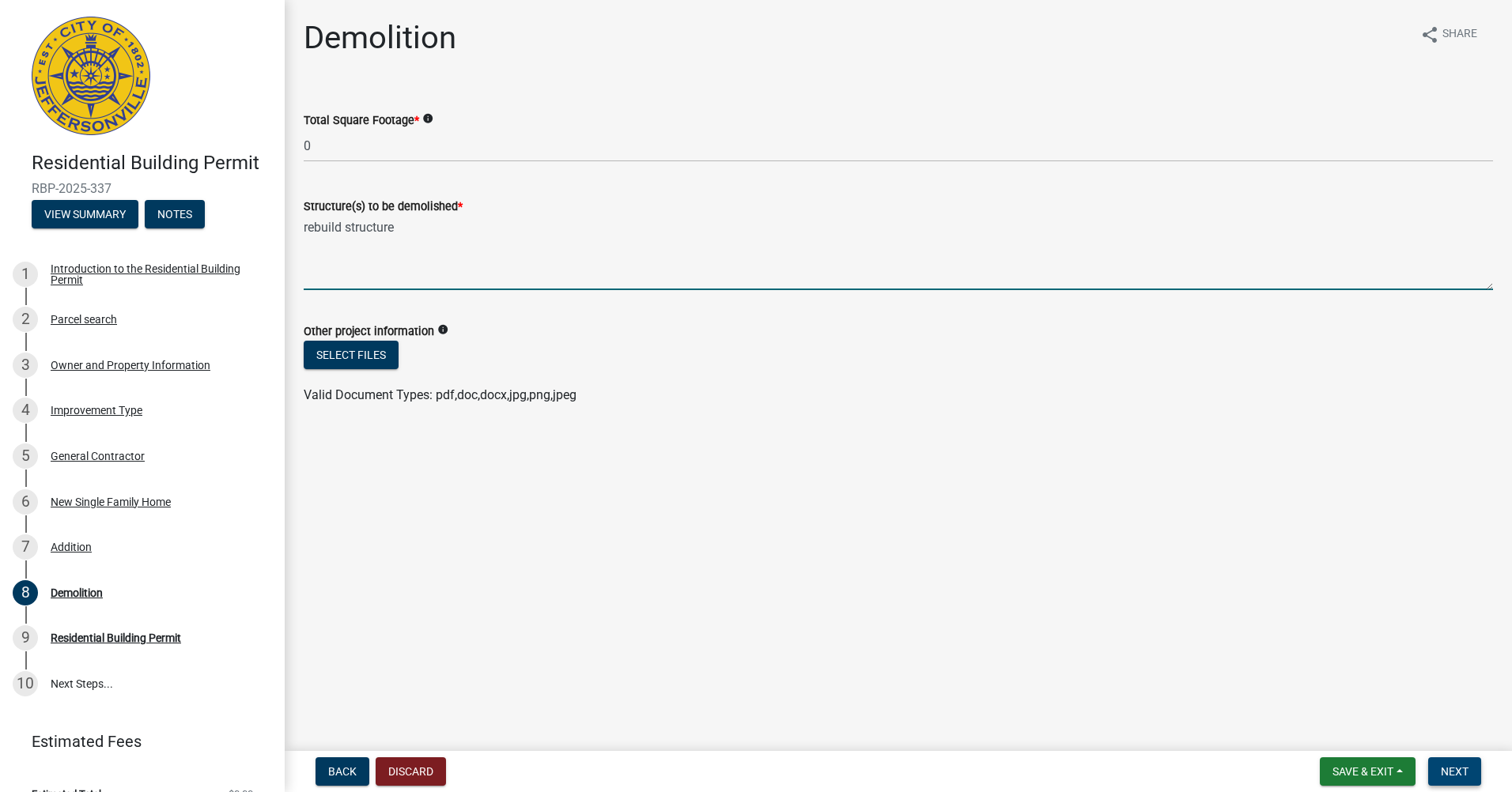
type textarea "rebuild structure"
click at [1457, 773] on span "Next" at bounding box center [1454, 771] width 28 height 13
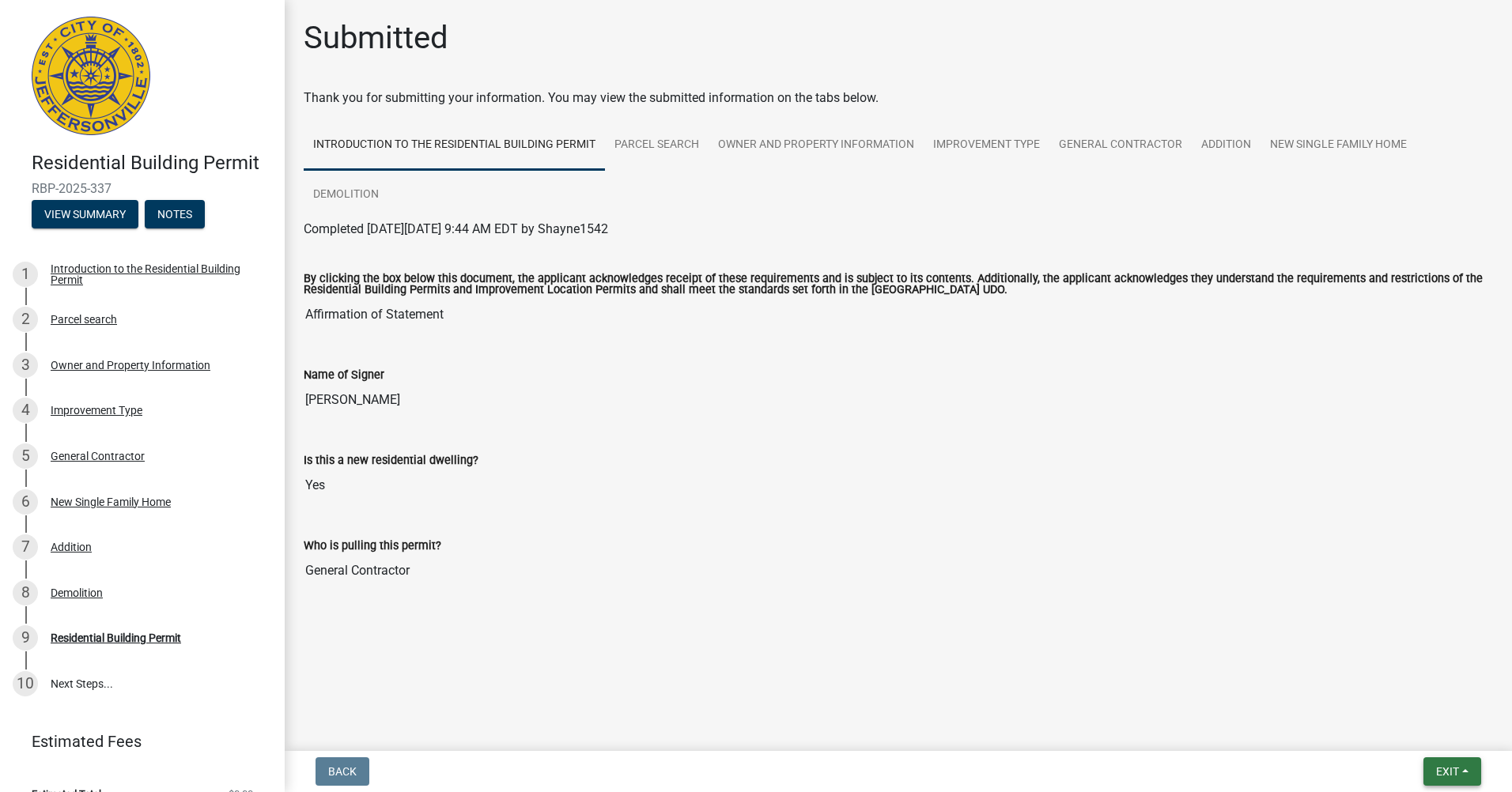
click at [1443, 765] on span "Exit" at bounding box center [1447, 771] width 23 height 13
click at [1415, 734] on button "Save & Exit" at bounding box center [1417, 729] width 127 height 38
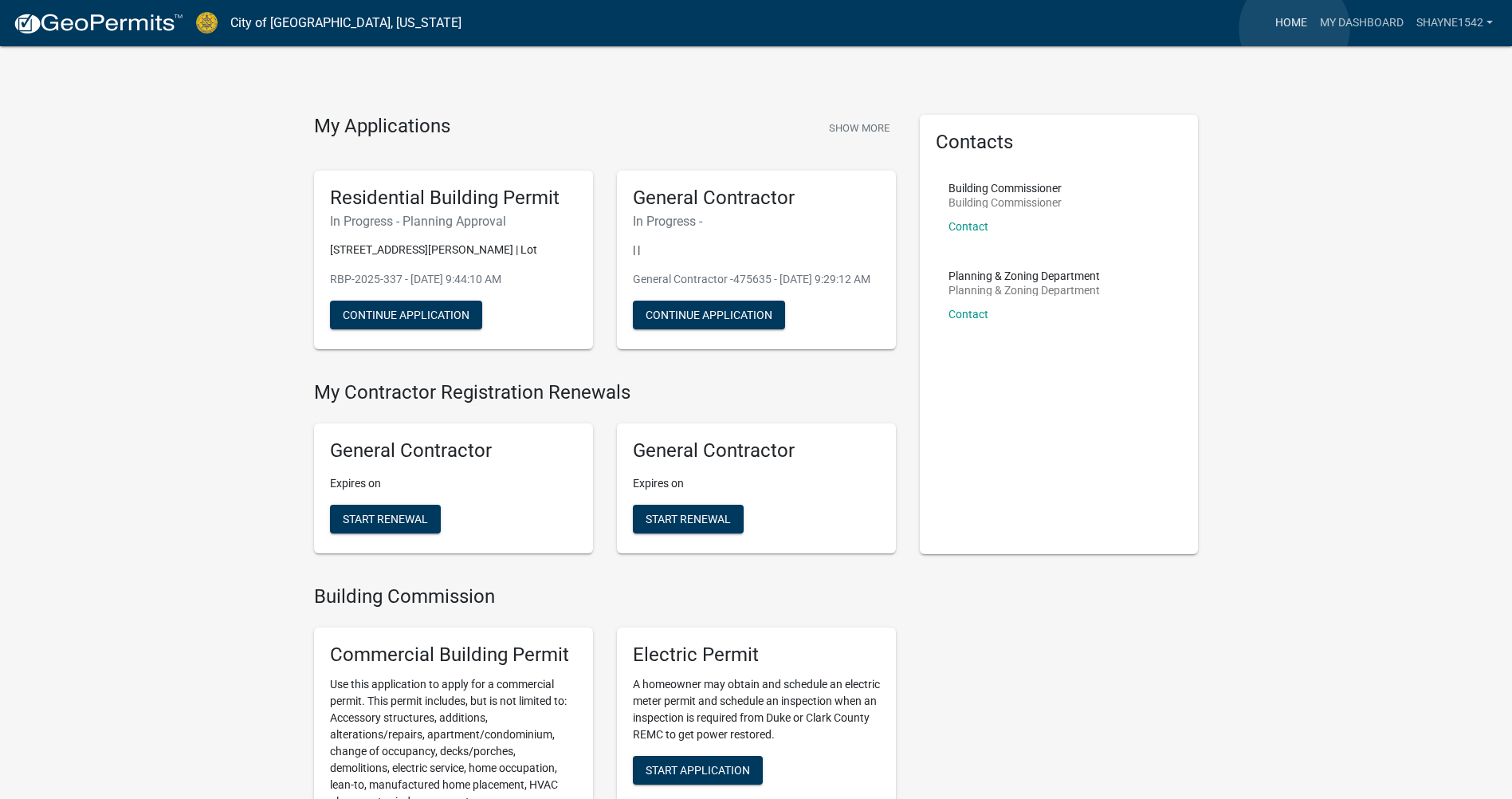
click at [1295, 29] on link "Home" at bounding box center [1291, 23] width 45 height 30
click at [407, 313] on button "Continue Application" at bounding box center [406, 315] width 152 height 29
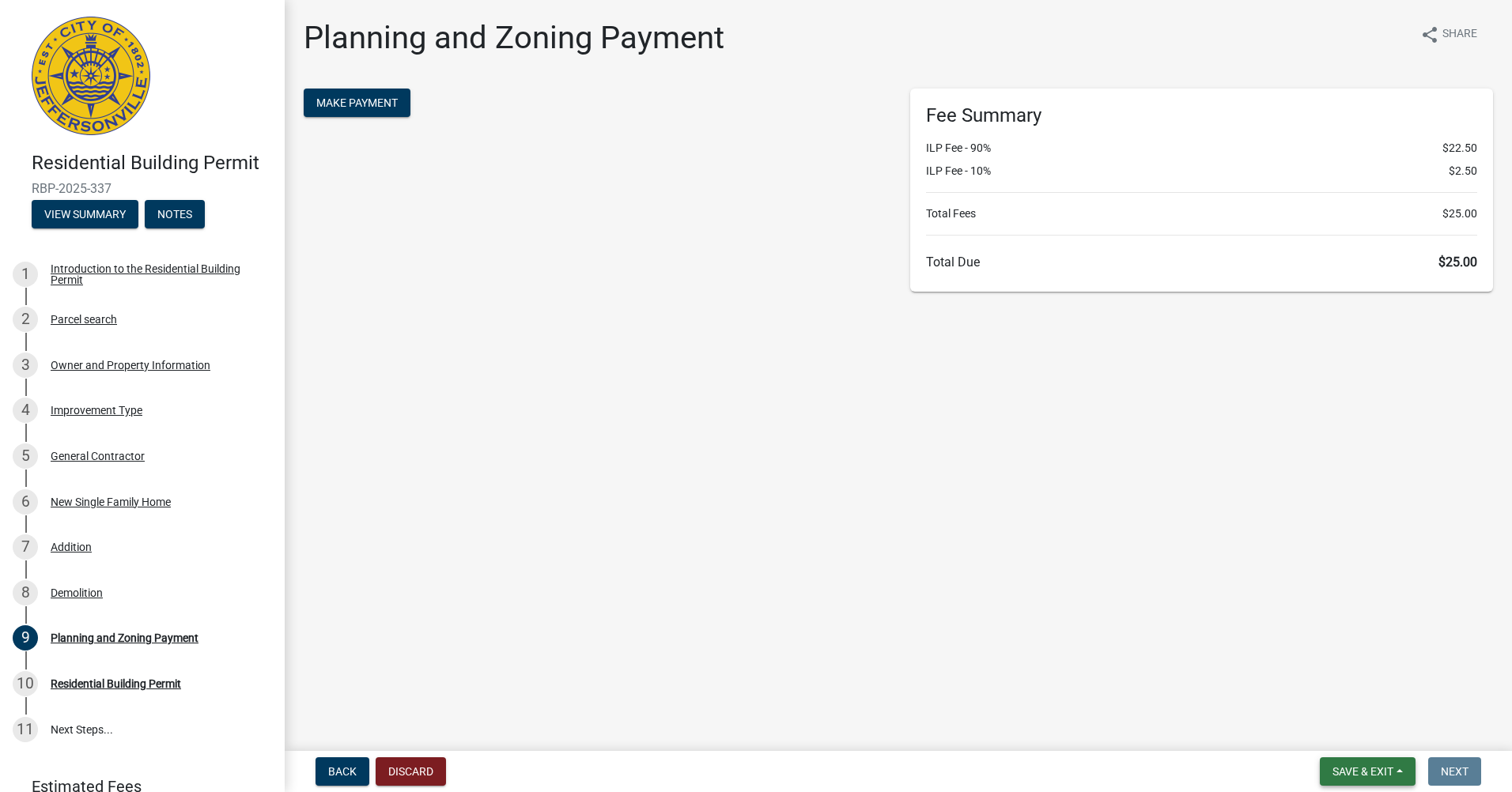
click at [1359, 780] on button "Save & Exit" at bounding box center [1367, 771] width 96 height 28
click at [1348, 730] on button "Save & Exit" at bounding box center [1352, 729] width 127 height 38
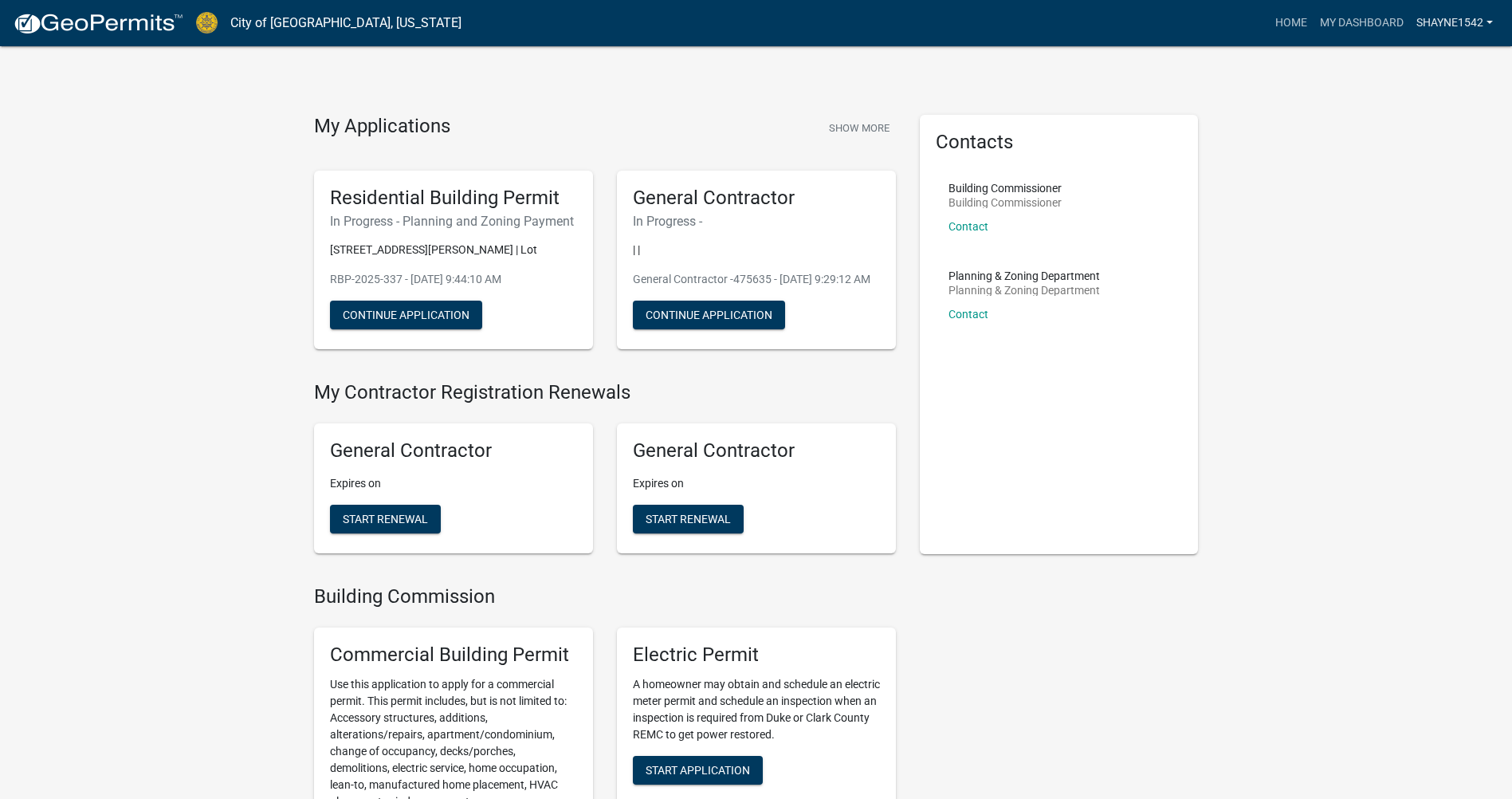
click at [1484, 25] on link "Shayne1542" at bounding box center [1455, 23] width 90 height 30
click at [1406, 160] on link "Logout" at bounding box center [1431, 155] width 136 height 38
